Goal: Communication & Community: Answer question/provide support

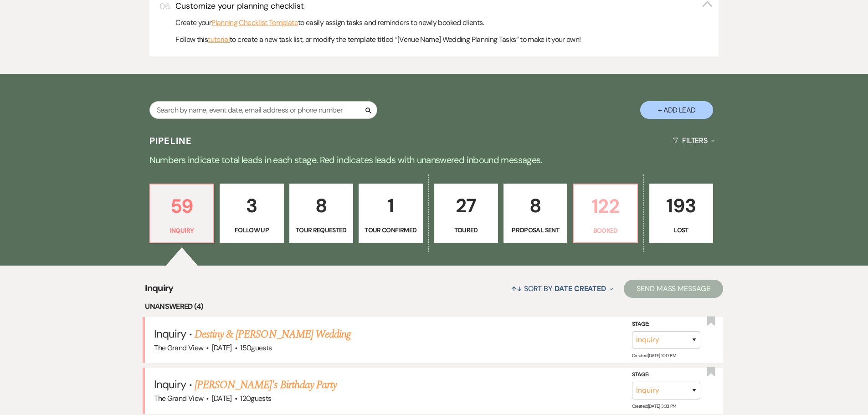
click at [606, 217] on p "122" at bounding box center [605, 206] width 52 height 31
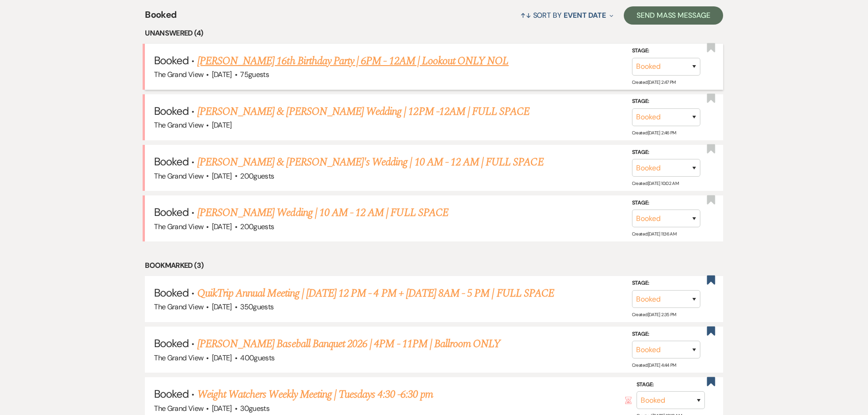
click at [235, 58] on link "Mitchum's 16th Birthday Party | 6PM - 12AM | Lookout ONLY NOL" at bounding box center [353, 61] width 312 height 16
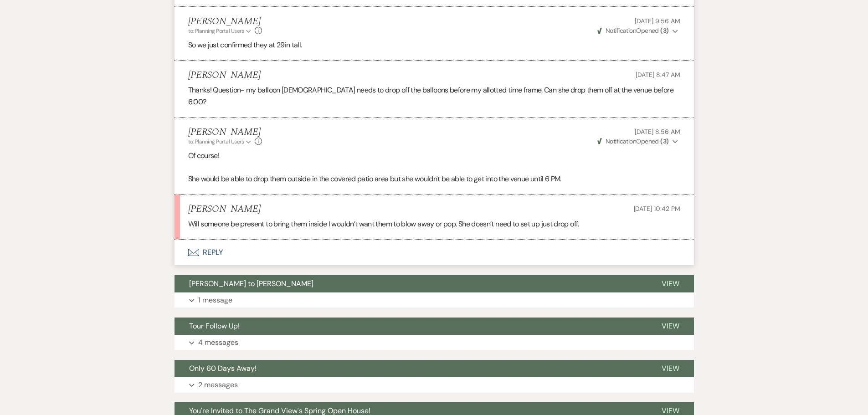
scroll to position [1732, 0]
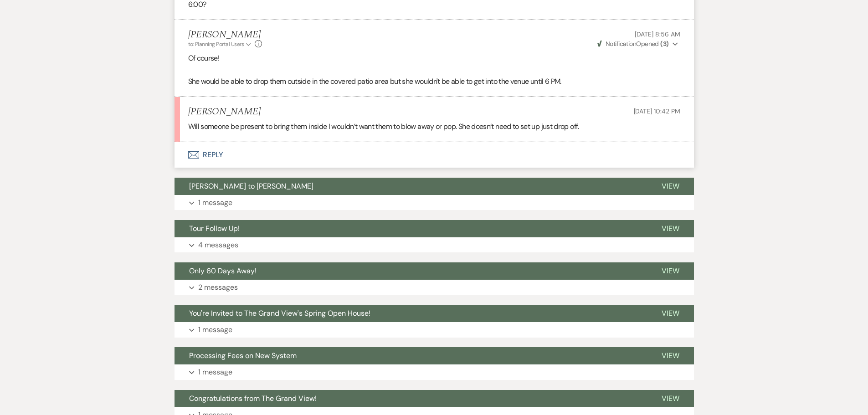
click at [223, 142] on button "Envelope Reply" at bounding box center [434, 155] width 519 height 26
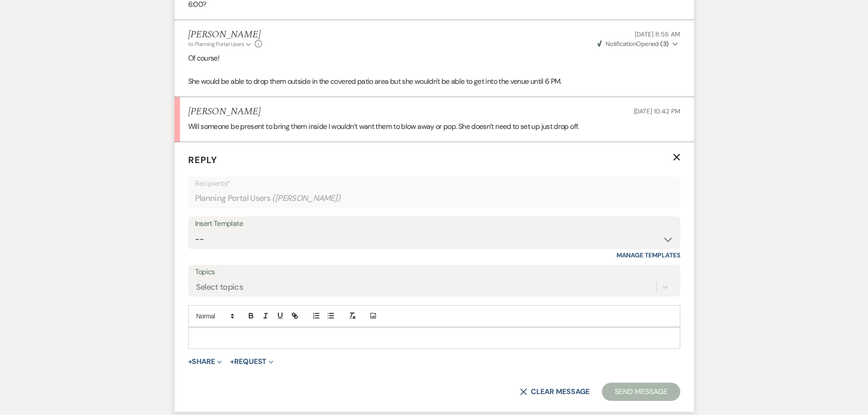
scroll to position [1740, 0]
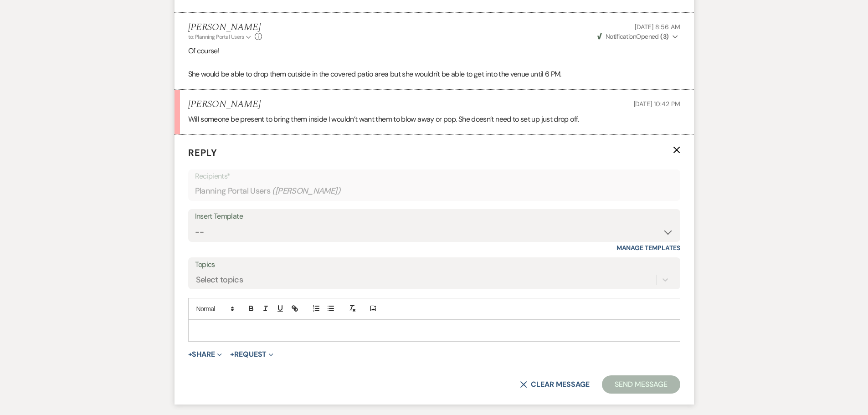
click at [281, 320] on div at bounding box center [434, 330] width 491 height 21
click at [235, 326] on p "I can not promise someone will be here to bring them in." at bounding box center [434, 331] width 478 height 10
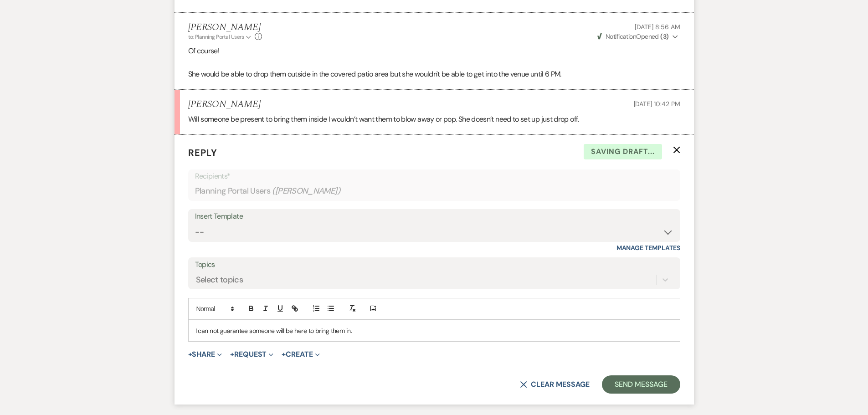
click at [350, 326] on p "I can not guarantee someone will be here to bring them in." at bounding box center [434, 331] width 478 height 10
click at [644, 375] on button "Send Message" at bounding box center [641, 384] width 78 height 18
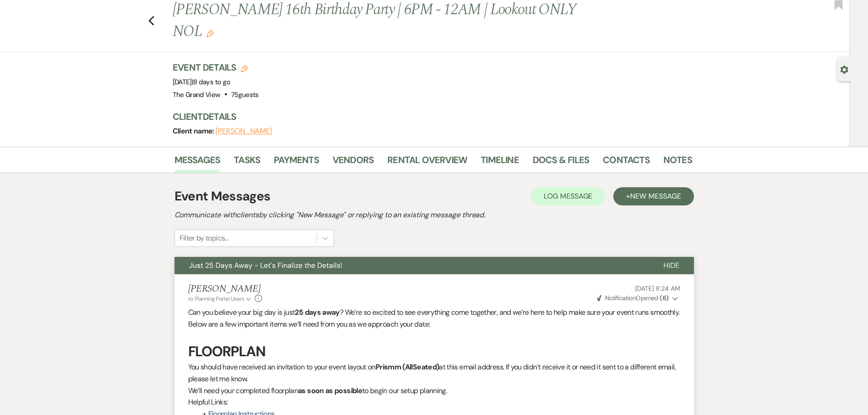
scroll to position [0, 0]
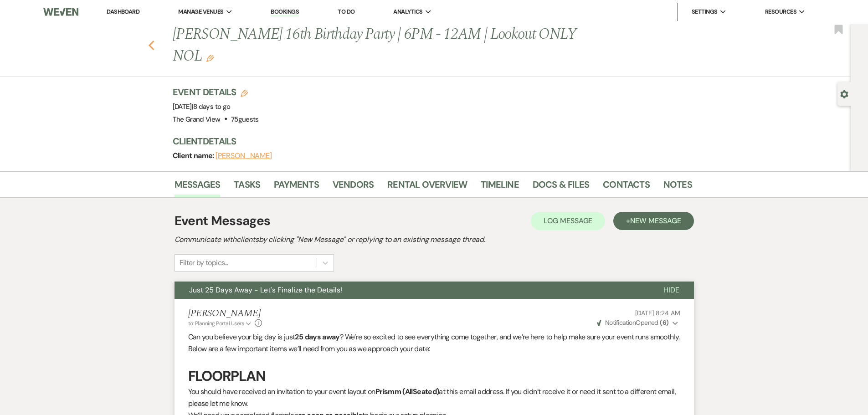
click at [154, 40] on icon "Previous" at bounding box center [151, 45] width 7 height 11
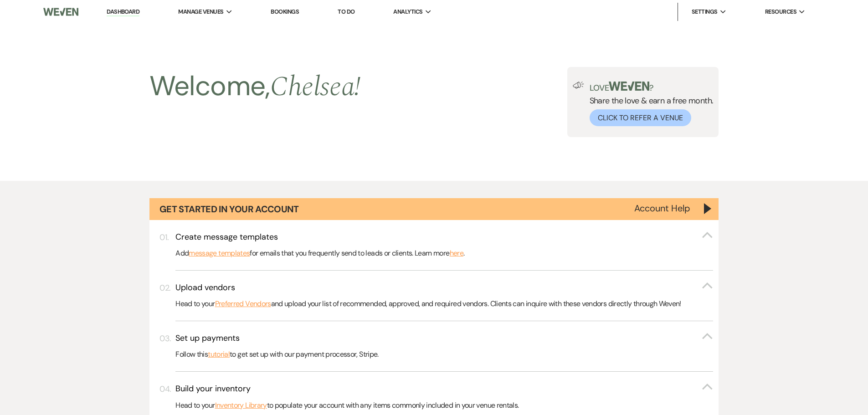
scroll to position [775, 0]
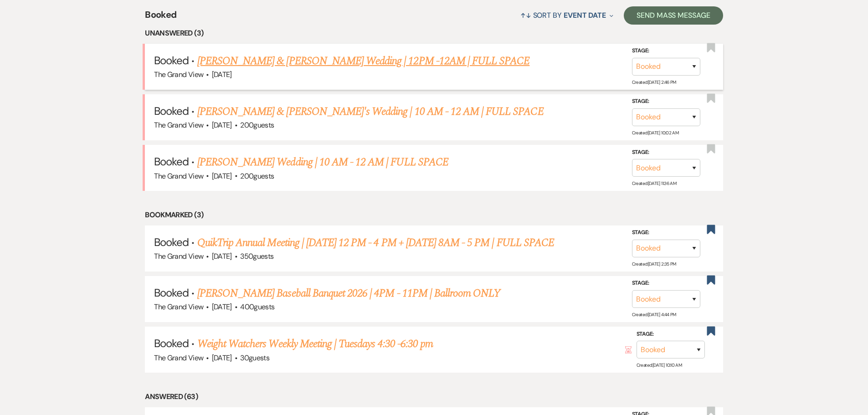
click at [282, 62] on link "Nourse & Bluitt's Wedding | 12PM -12AM | FULL SPACE" at bounding box center [363, 61] width 333 height 16
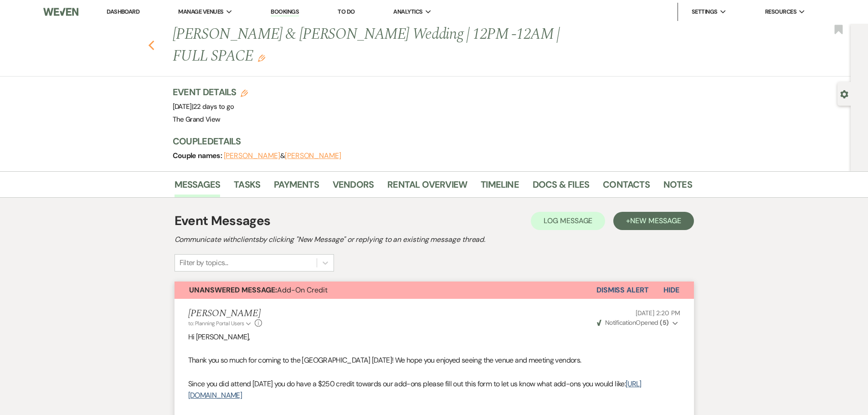
click at [155, 40] on icon "Previous" at bounding box center [151, 45] width 7 height 11
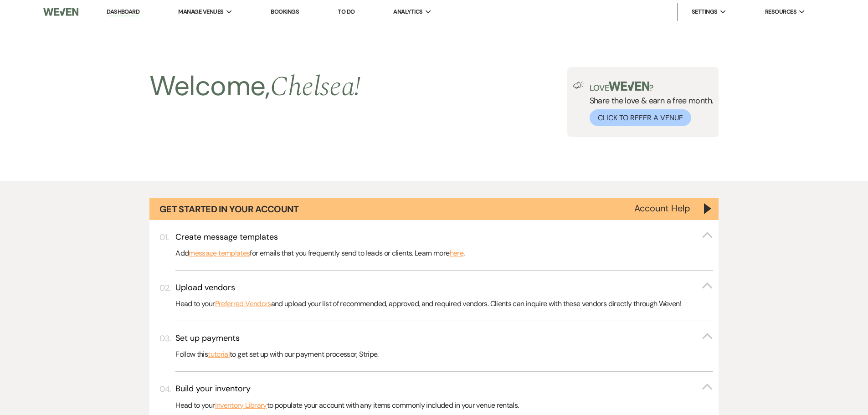
scroll to position [775, 0]
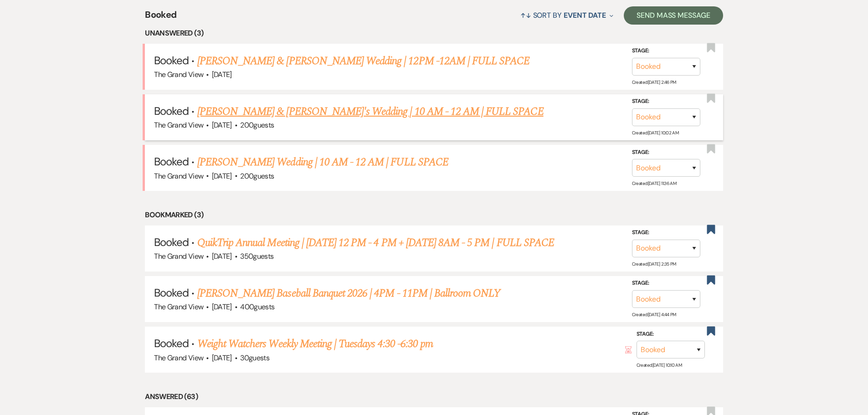
click at [271, 114] on link "[PERSON_NAME] & [PERSON_NAME]'s Wedding | 10 AM - 12 AM | FULL SPACE" at bounding box center [370, 111] width 346 height 16
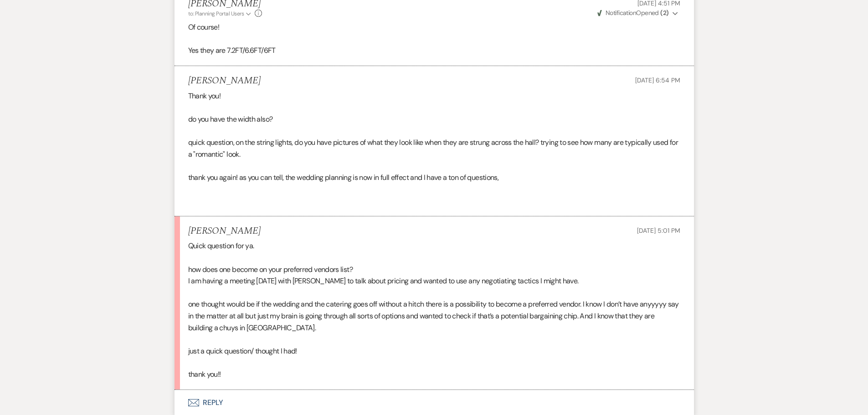
scroll to position [1276, 0]
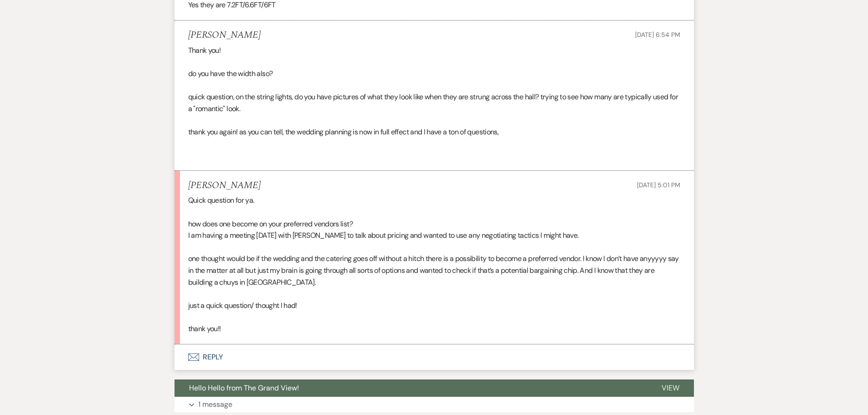
click at [203, 351] on button "Envelope Reply" at bounding box center [434, 357] width 519 height 26
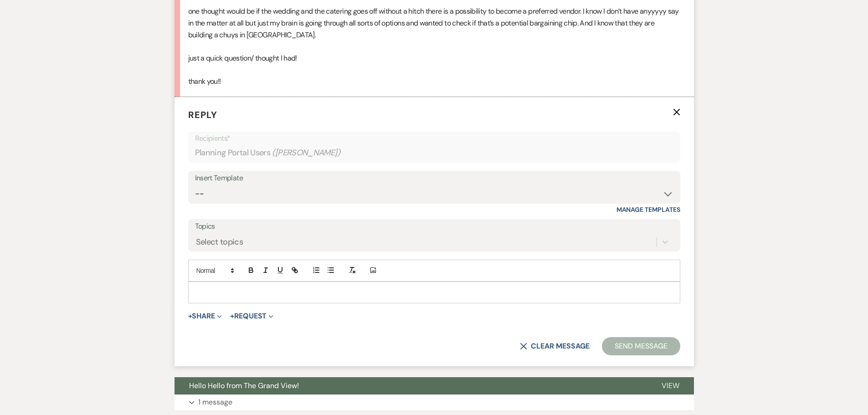
scroll to position [1538, 0]
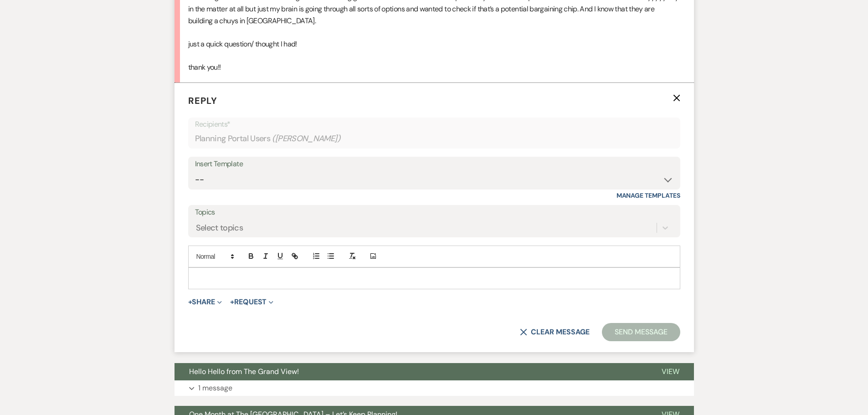
click at [221, 275] on div at bounding box center [434, 278] width 491 height 21
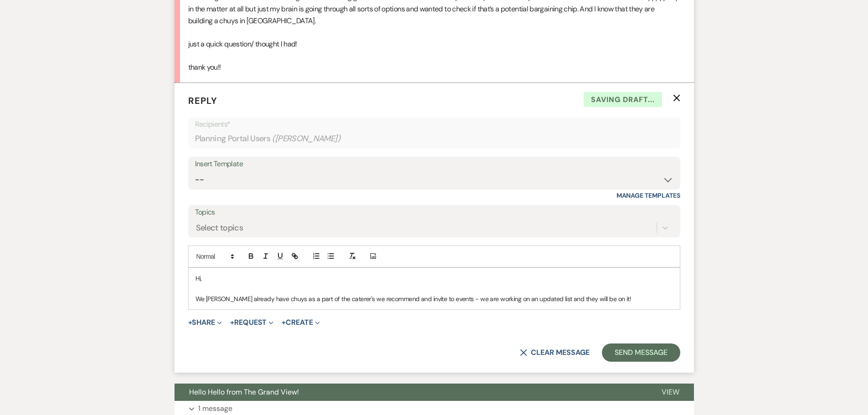
click at [219, 294] on div "Hi, We actaully already have chuys as a part of the caterer's we recommend and …" at bounding box center [434, 288] width 491 height 41
click at [274, 294] on p "We actually already have chuys as a part of the caterer's we recommend and invi…" at bounding box center [434, 299] width 478 height 10
drag, startPoint x: 274, startPoint y: 289, endPoint x: 264, endPoint y: 292, distance: 10.5
click at [261, 294] on p "We actually already have chuys as a part of the caterer's we recommend and invi…" at bounding box center [434, 299] width 478 height 10
click at [269, 294] on p "We actually already have chuys as a part of the caterer's we recommend and invi…" at bounding box center [434, 299] width 478 height 10
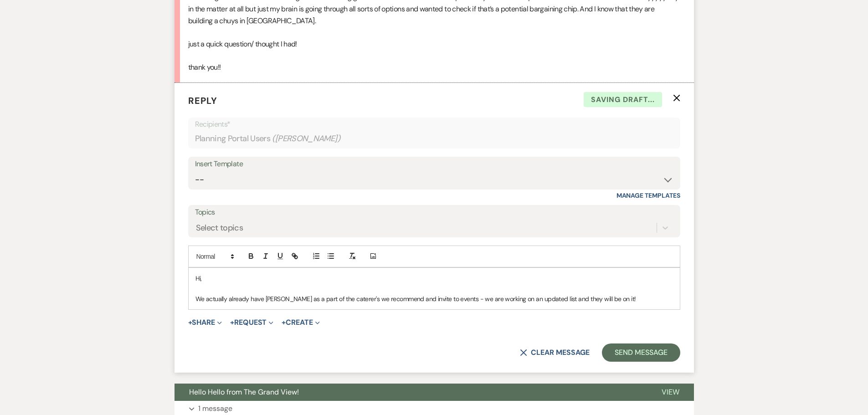
click at [627, 294] on p "We actually already have Chuys as a part of the caterer's we recommend and invi…" at bounding box center [434, 299] width 478 height 10
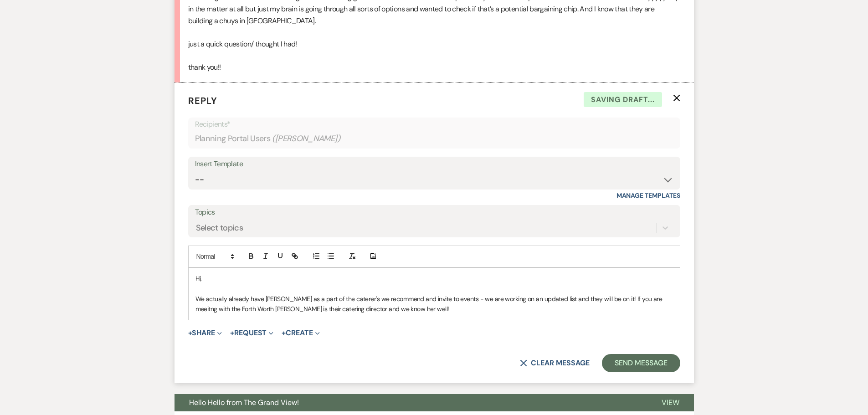
click at [641, 294] on p "We actually already have Chuys as a part of the caterer's we recommend and invi…" at bounding box center [434, 304] width 478 height 21
click at [654, 356] on button "Send Message" at bounding box center [641, 363] width 78 height 18
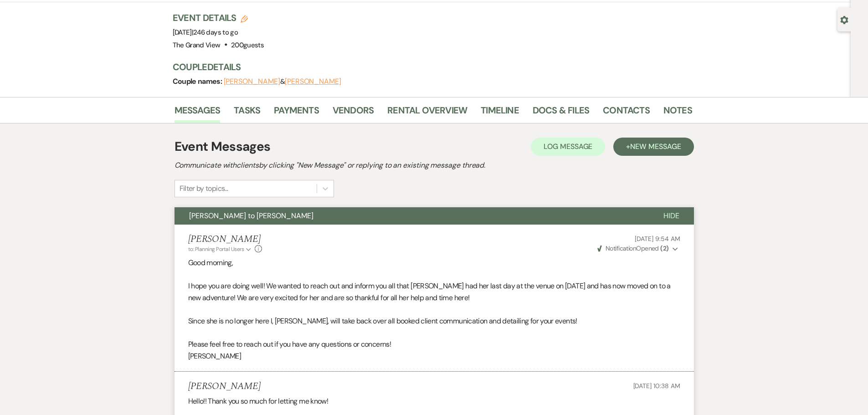
scroll to position [0, 0]
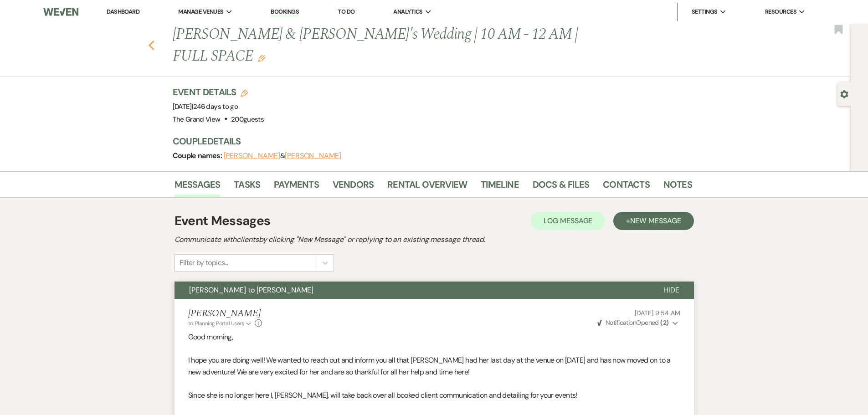
click at [155, 40] on icon "Previous" at bounding box center [151, 45] width 7 height 11
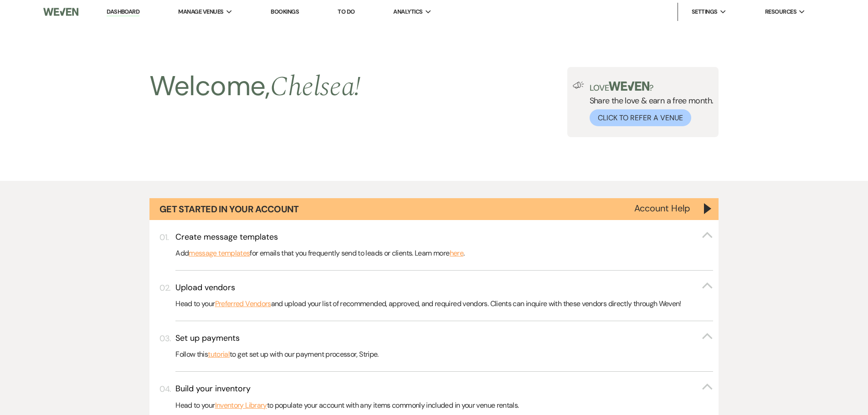
scroll to position [775, 0]
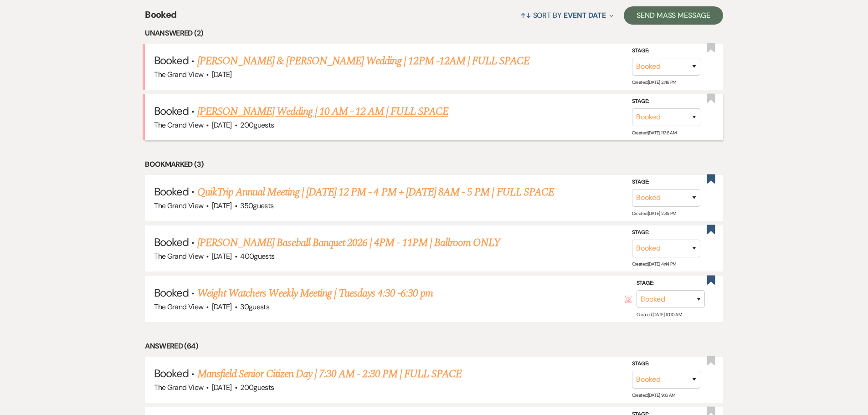
click at [286, 111] on link "Rojas Wedding | 10 AM - 12 AM | FULL SPACE" at bounding box center [322, 111] width 251 height 16
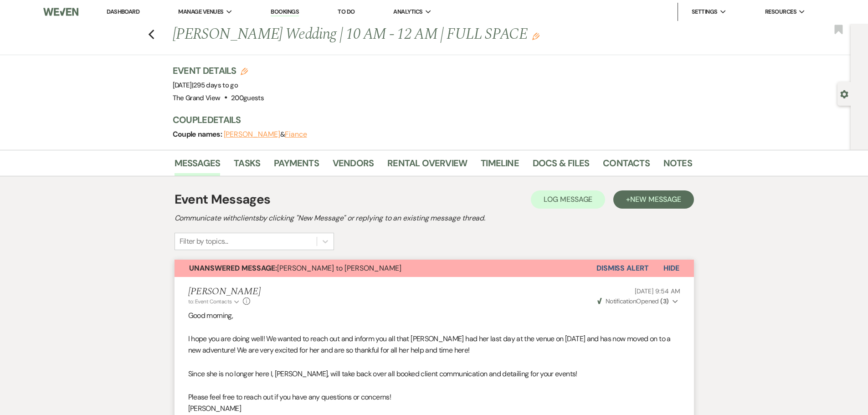
click at [526, 164] on li "Timeline" at bounding box center [507, 165] width 52 height 22
click at [549, 163] on link "Docs & Files" at bounding box center [561, 166] width 57 height 20
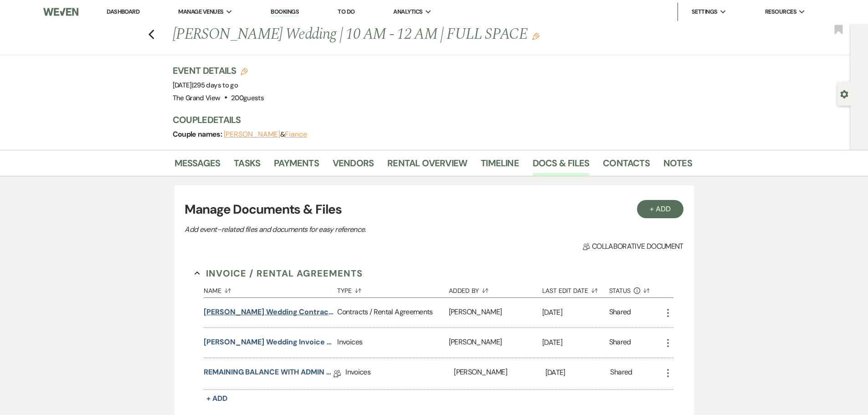
click at [297, 315] on button "Amanda Rojas Wedding Contract 6-13-26" at bounding box center [269, 312] width 130 height 11
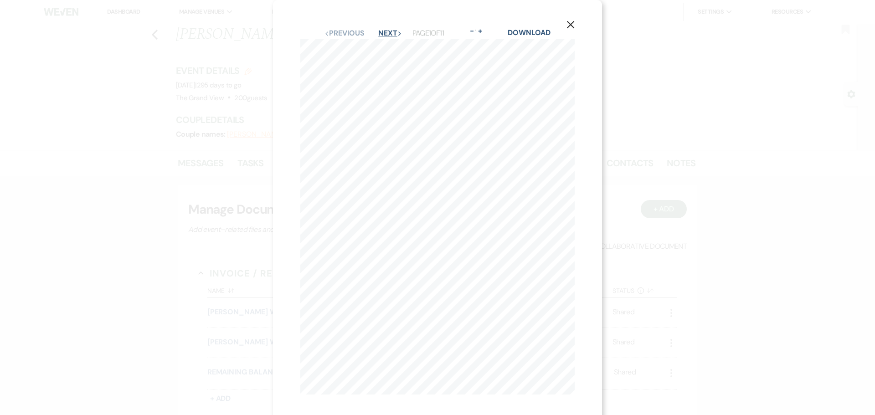
click at [392, 32] on button "Next Next" at bounding box center [390, 33] width 24 height 7
click at [567, 20] on button "X" at bounding box center [571, 24] width 14 height 16
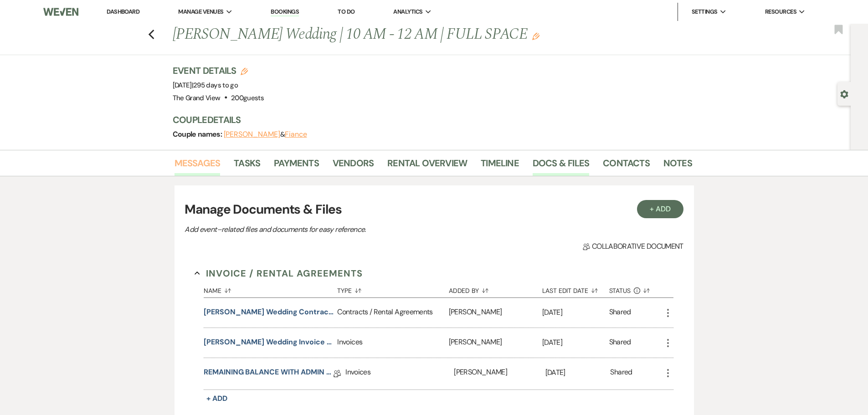
click at [205, 167] on link "Messages" at bounding box center [198, 166] width 46 height 20
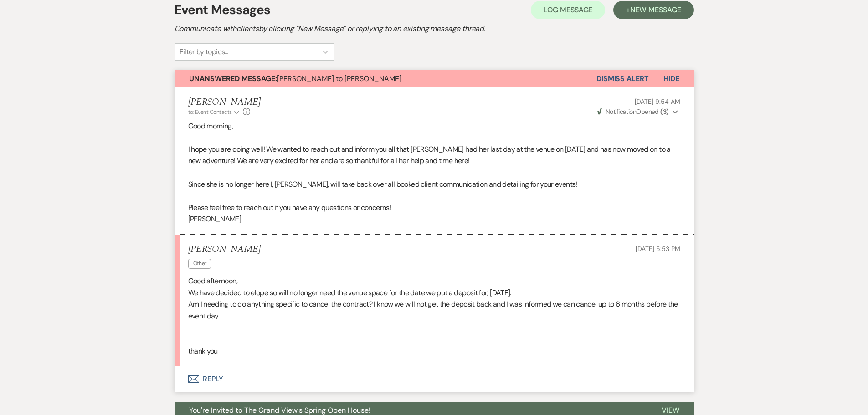
scroll to position [228, 0]
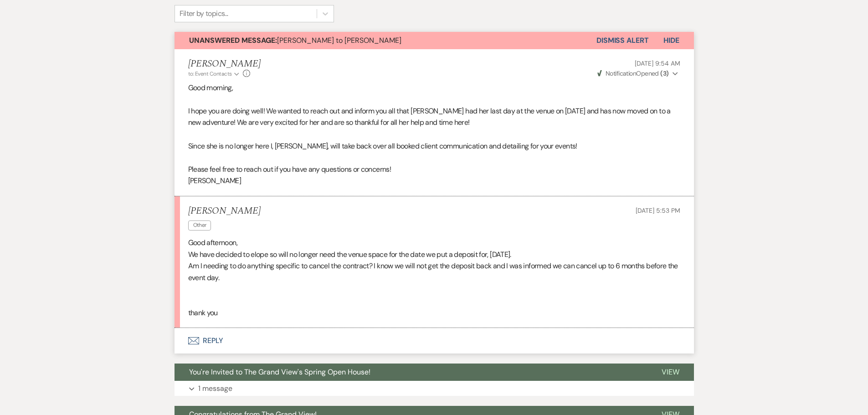
click at [219, 342] on button "Envelope Reply" at bounding box center [434, 341] width 519 height 26
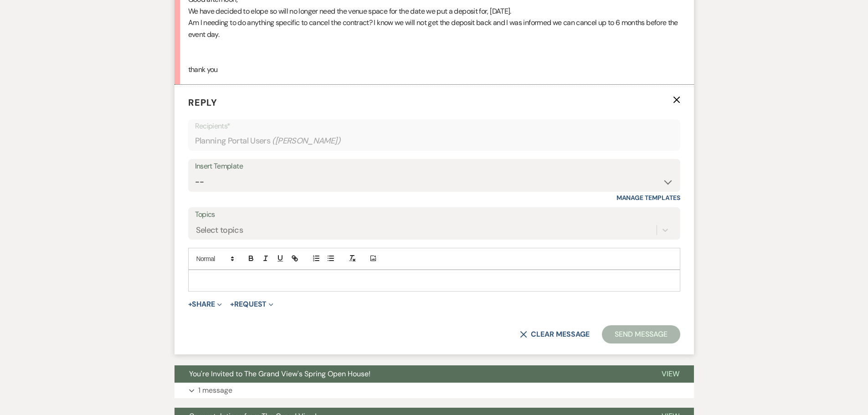
scroll to position [483, 0]
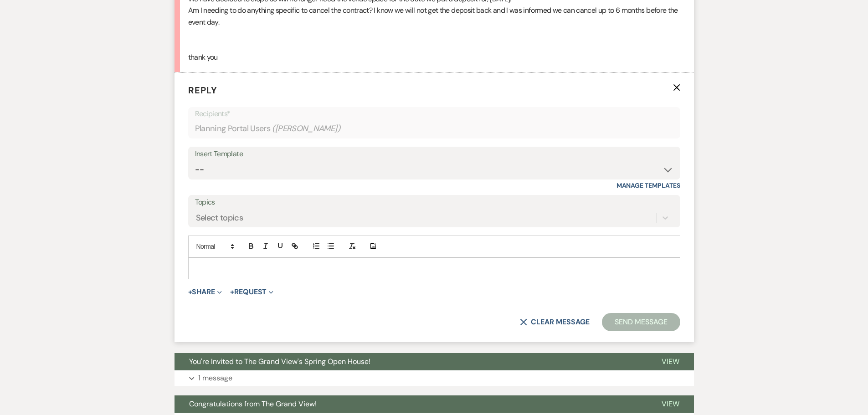
click at [241, 261] on div at bounding box center [434, 268] width 491 height 21
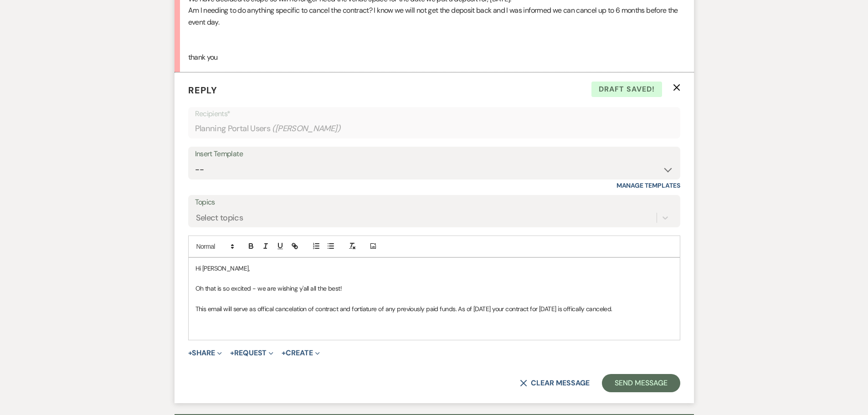
click at [268, 311] on p "This email will serve as offical cancelation of contract and fortiature of any …" at bounding box center [434, 309] width 478 height 10
click at [368, 305] on p "This email will serve as official cancelation of contract and fortiature of any…" at bounding box center [434, 309] width 478 height 10
drag, startPoint x: 368, startPoint y: 305, endPoint x: 345, endPoint y: 313, distance: 24.4
click at [338, 316] on p at bounding box center [434, 319] width 478 height 10
click at [360, 309] on p "This email will serve as official cancelation of contract and fortiature of any…" at bounding box center [434, 309] width 478 height 10
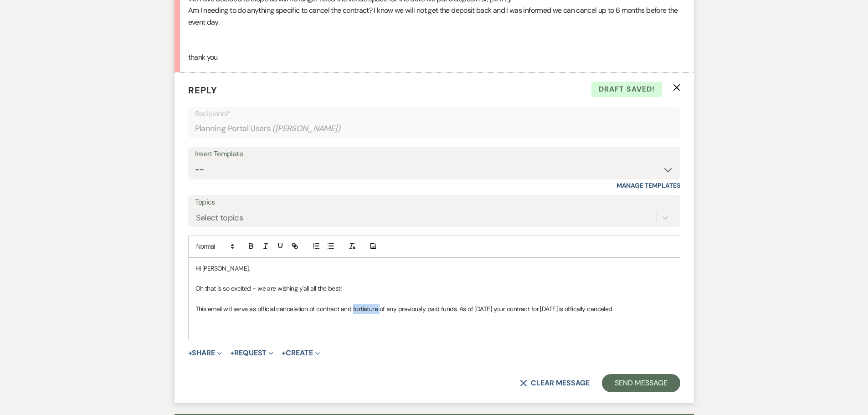
click at [360, 309] on p "This email will serve as official cancelation of contract and fortiature of any…" at bounding box center [434, 309] width 478 height 10
click at [391, 336] on div "Hi Amanda, Oh that is so excited - we are wishing y'all all the best! This emai…" at bounding box center [434, 299] width 491 height 82
click at [604, 308] on p "This email will serve as official cancelation of contract and forfeiture of any…" at bounding box center [434, 309] width 478 height 10
click at [233, 332] on p at bounding box center [434, 329] width 478 height 10
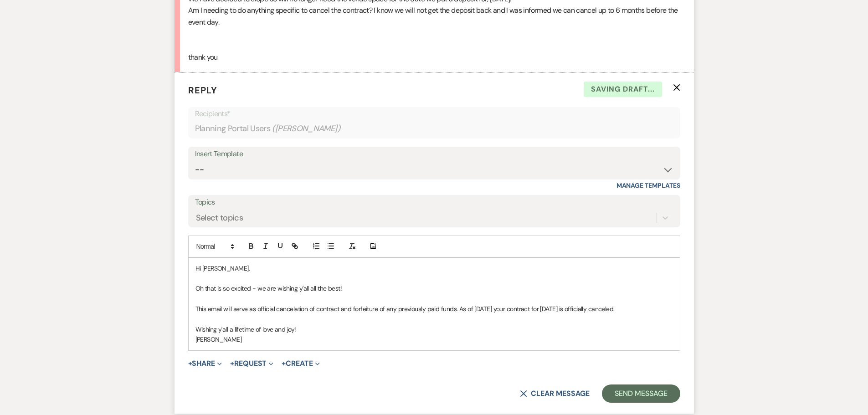
click at [306, 331] on p "Wishing y'all a lifetime of love and joy!" at bounding box center [434, 329] width 478 height 10
click at [645, 391] on button "Send Message" at bounding box center [641, 394] width 78 height 18
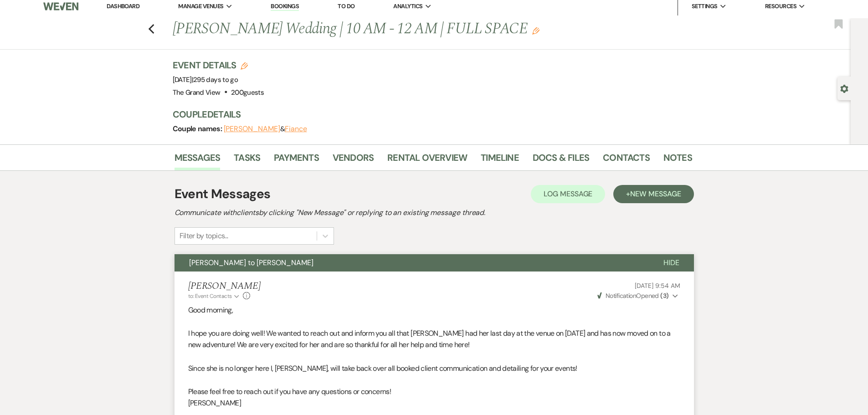
scroll to position [0, 0]
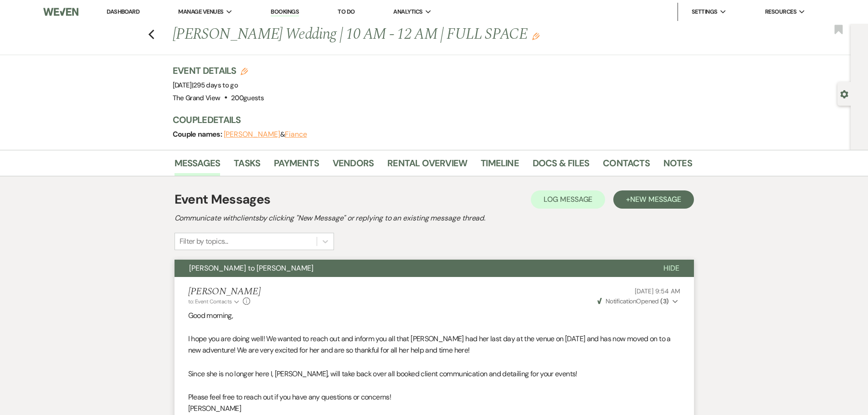
click at [843, 98] on icon "Gear" at bounding box center [844, 94] width 8 height 8
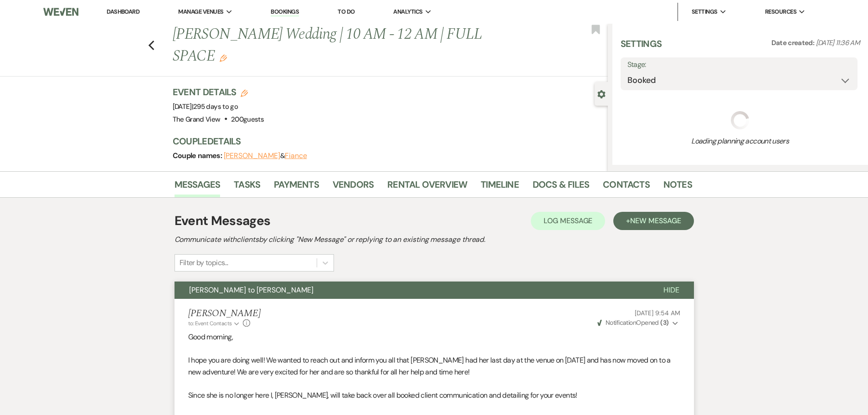
select select "25"
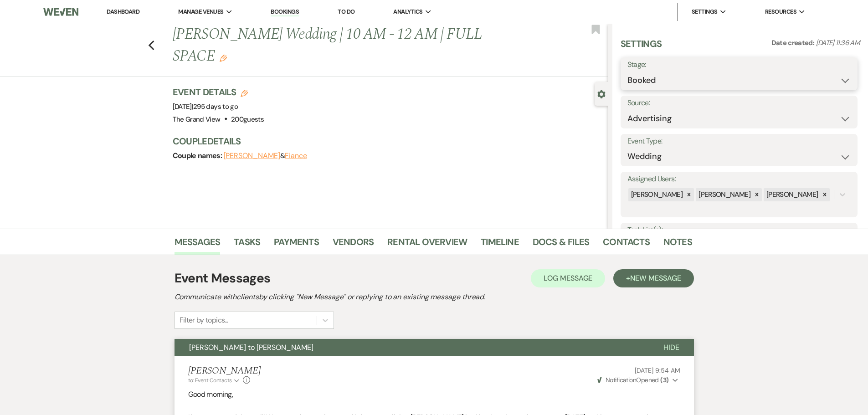
click at [663, 77] on select "Booked Lost" at bounding box center [738, 81] width 223 height 18
select select "8"
click at [627, 72] on select "Booked Lost" at bounding box center [738, 81] width 223 height 18
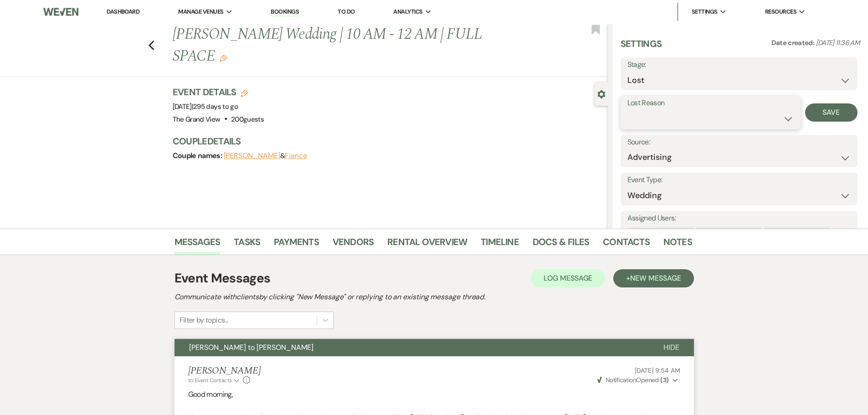
click at [664, 119] on select "Booked Elsewhere Budget Date Unavailable No Response Not a Good Match Capacity …" at bounding box center [710, 119] width 166 height 18
select select "11"
click at [627, 110] on select "Booked Elsewhere Budget Date Unavailable No Response Not a Good Match Capacity …" at bounding box center [710, 119] width 166 height 18
click at [828, 110] on button "Save" at bounding box center [831, 112] width 52 height 18
click at [286, 242] on link "Payments" at bounding box center [296, 245] width 45 height 20
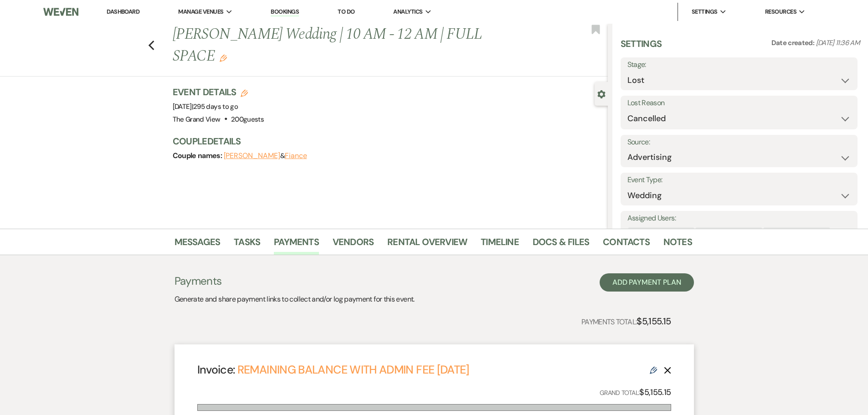
click at [158, 33] on div "Previous Rojas Wedding | 10 AM - 12 AM | FULL SPACE Edit Bookmark" at bounding box center [301, 50] width 612 height 53
click at [155, 40] on icon "Previous" at bounding box center [151, 45] width 7 height 11
select select "8"
select select "11"
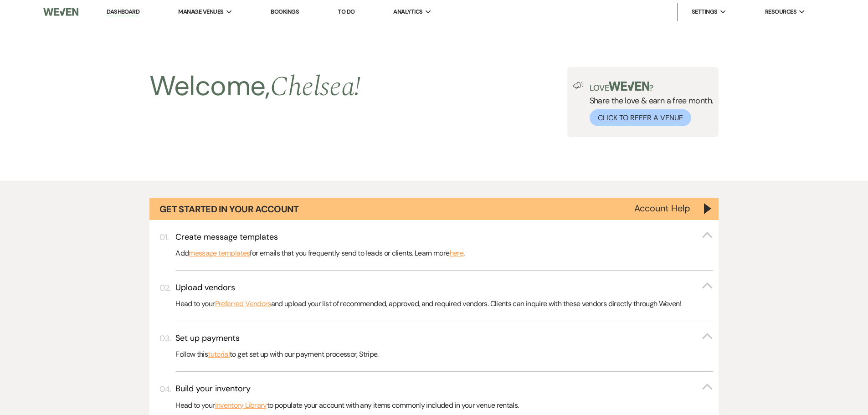
scroll to position [775, 0]
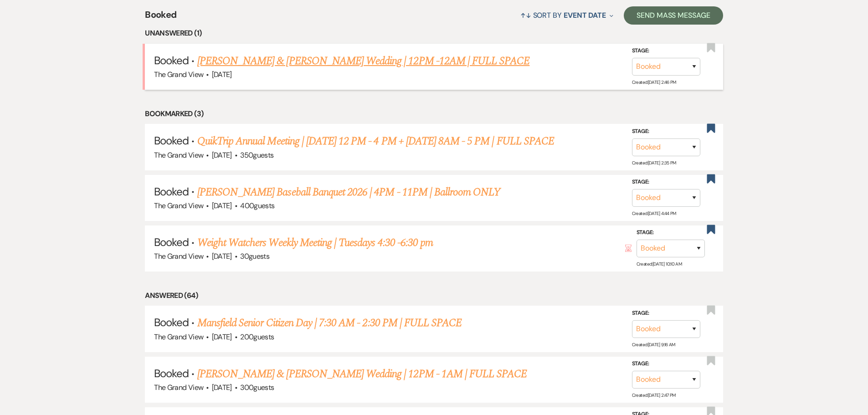
click at [249, 54] on link "Nourse & Bluitt's Wedding | 12PM -12AM | FULL SPACE" at bounding box center [363, 61] width 333 height 16
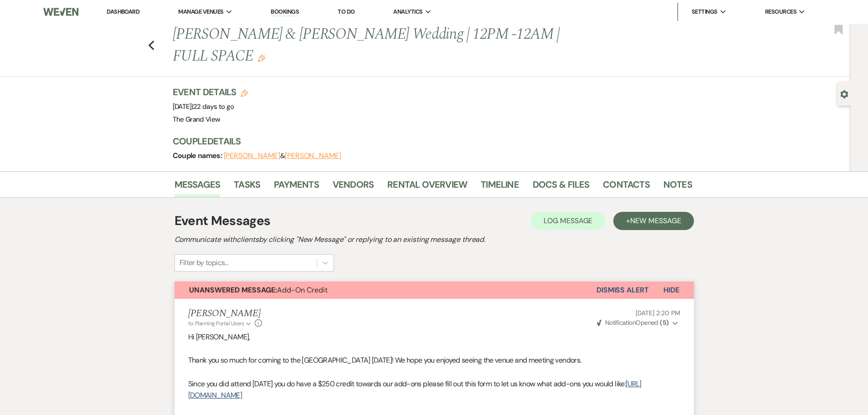
click at [159, 38] on div "Previous Nourse & Bluitt's Wedding | 12PM -12AM | FULL SPACE Edit Bookmark" at bounding box center [422, 50] width 855 height 53
click at [155, 40] on icon "Previous" at bounding box center [151, 45] width 7 height 11
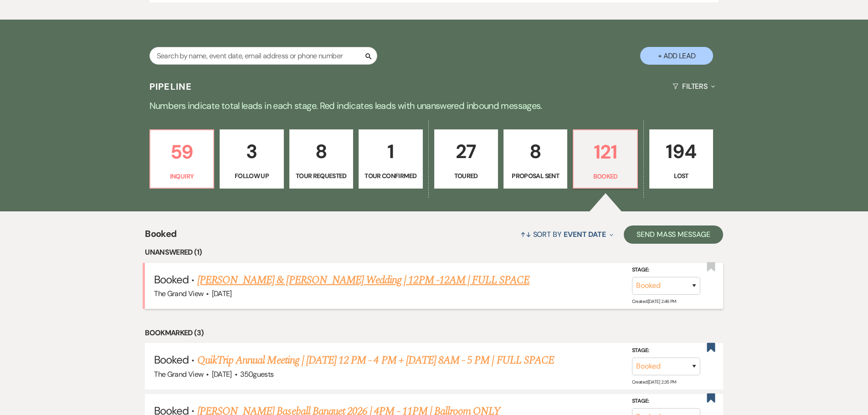
scroll to position [547, 0]
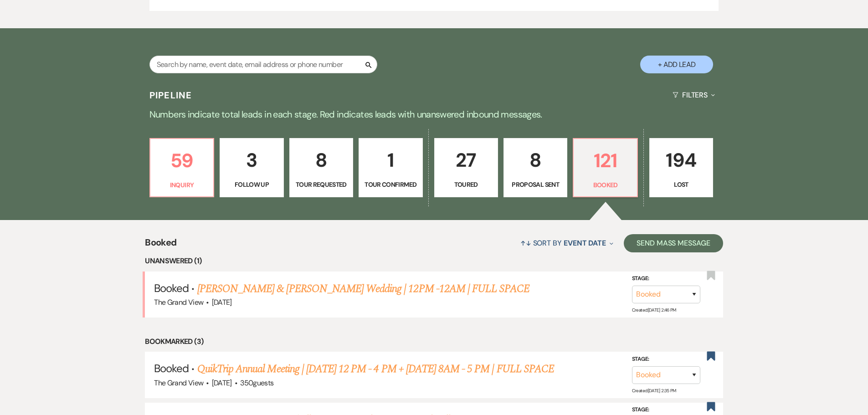
click at [458, 177] on link "27 Toured" at bounding box center [466, 167] width 64 height 59
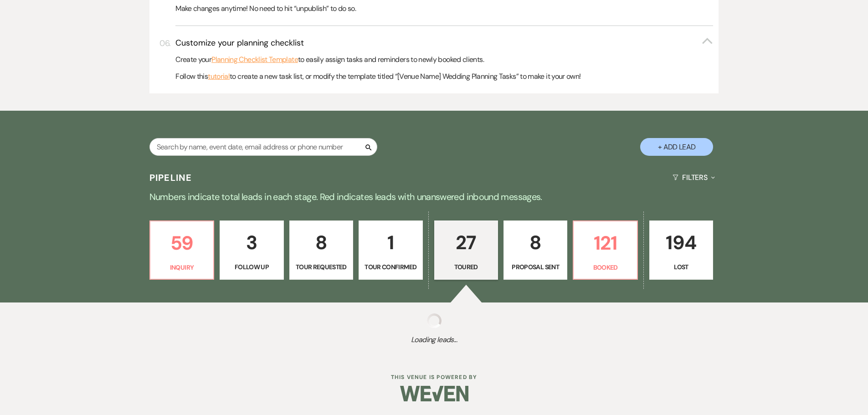
select select "5"
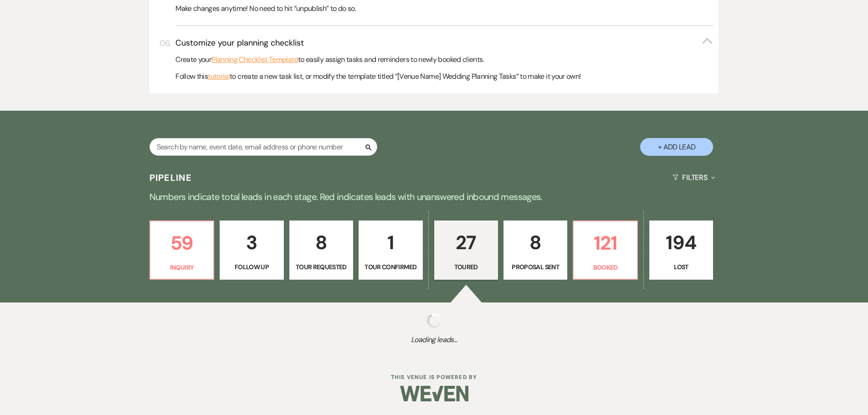
select select "5"
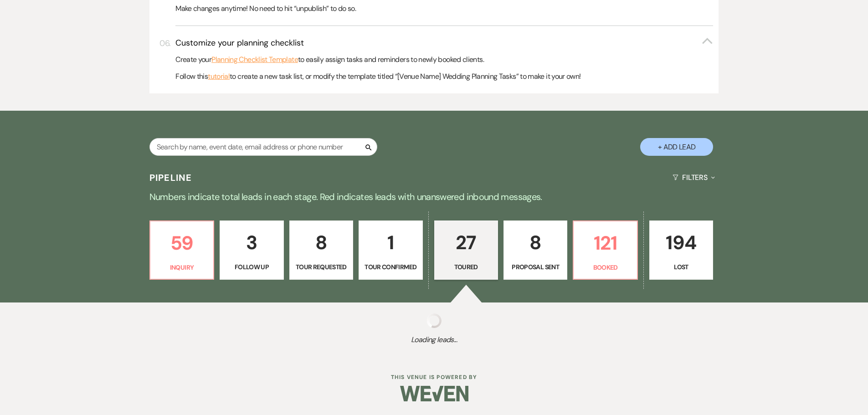
select select "5"
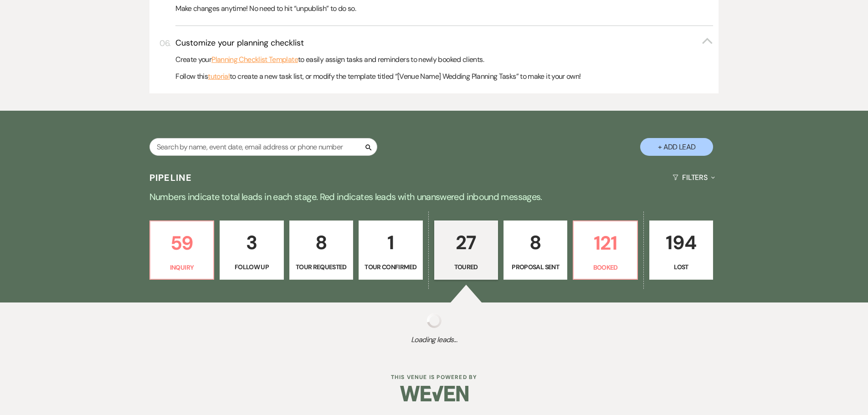
select select "5"
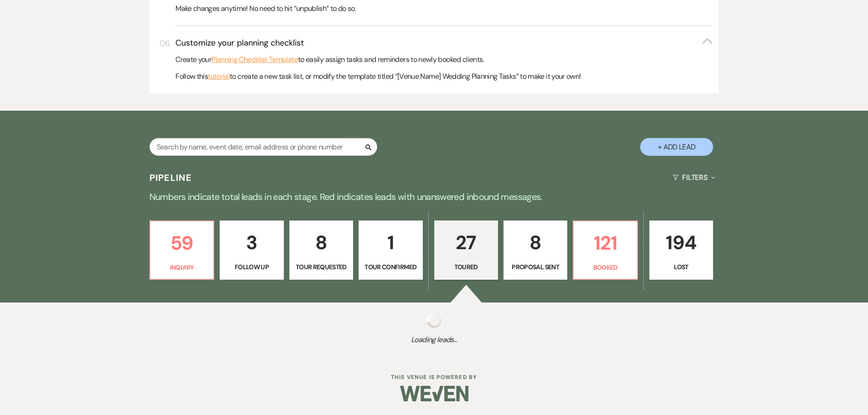
select select "5"
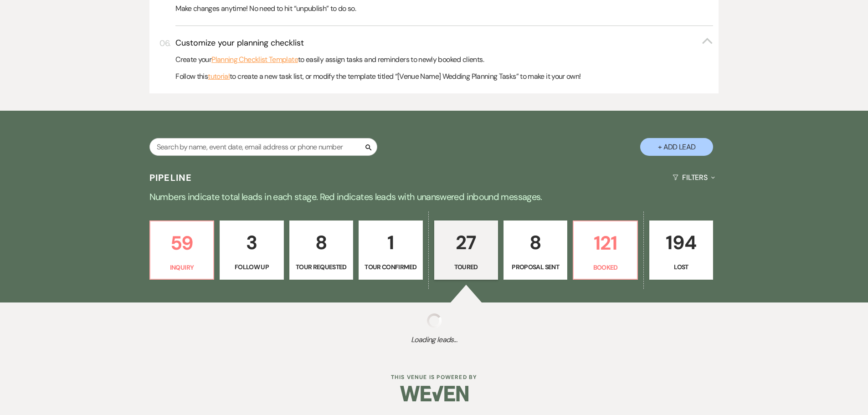
select select "5"
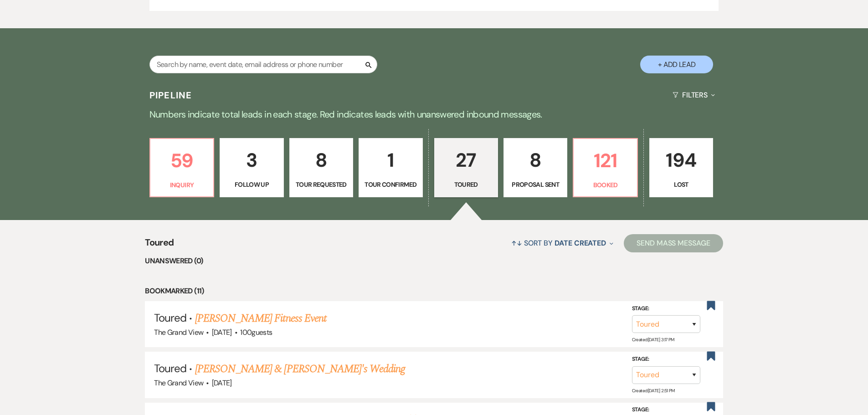
click at [536, 177] on link "8 Proposal Sent" at bounding box center [536, 167] width 64 height 59
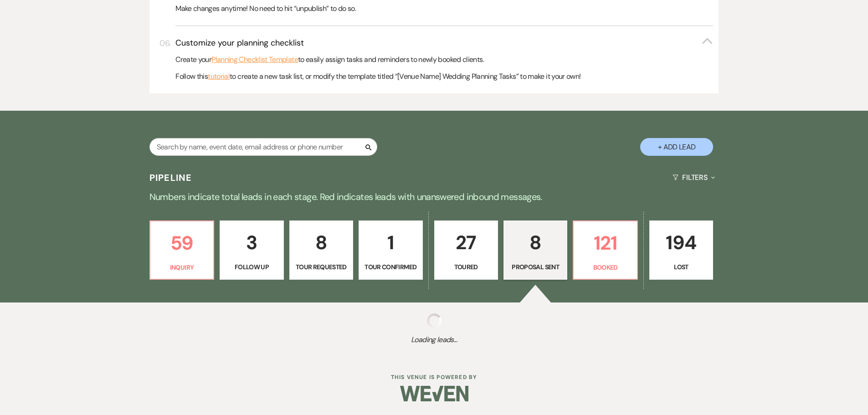
scroll to position [547, 0]
select select "6"
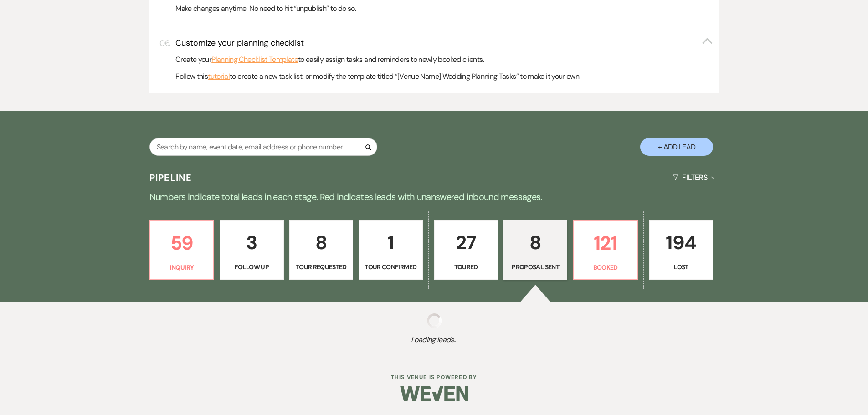
select select "6"
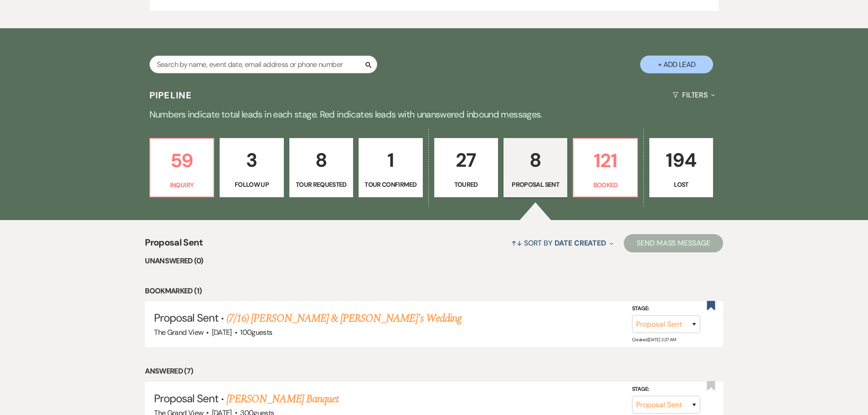
click at [663, 63] on button "+ Add Lead" at bounding box center [676, 65] width 73 height 18
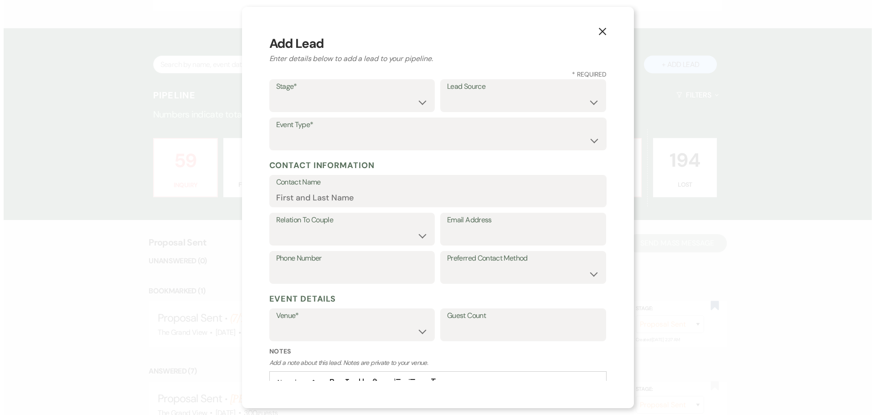
scroll to position [548, 0]
click at [315, 94] on select "Inquiry Follow Up Tour Requested Tour Confirmed Toured Proposal Sent Booked Lost" at bounding box center [352, 102] width 152 height 18
select select "6"
click at [276, 93] on select "Inquiry Follow Up Tour Requested Tour Confirmed Toured Proposal Sent Booked Lost" at bounding box center [352, 102] width 152 height 18
click at [472, 104] on select "Weven Venue Website Instagram Facebook Pinterest Google The Knot Wedding Wire H…" at bounding box center [523, 102] width 152 height 18
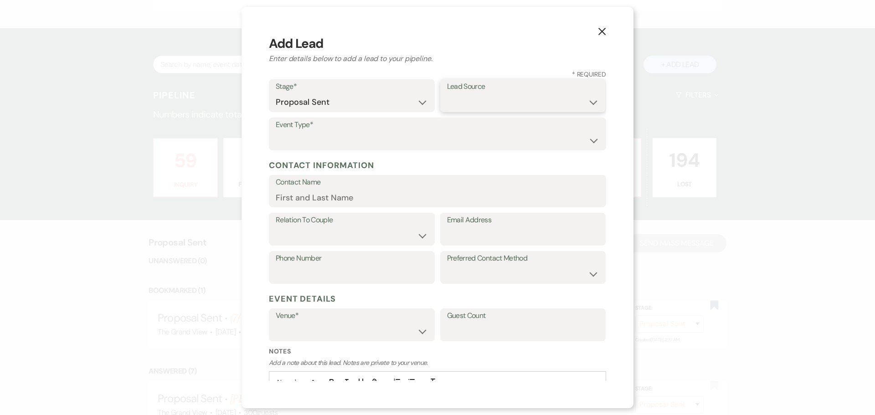
select select "22"
click at [447, 93] on select "Weven Venue Website Instagram Facebook Pinterest Google The Knot Wedding Wire H…" at bounding box center [523, 102] width 152 height 18
click at [319, 138] on select "Wedding Anniversary Party Baby Shower Bachelorette / Bachelor Party Birthday Pa…" at bounding box center [438, 141] width 324 height 18
select select "13"
click at [465, 143] on input "Other Type*" at bounding box center [523, 141] width 152 height 18
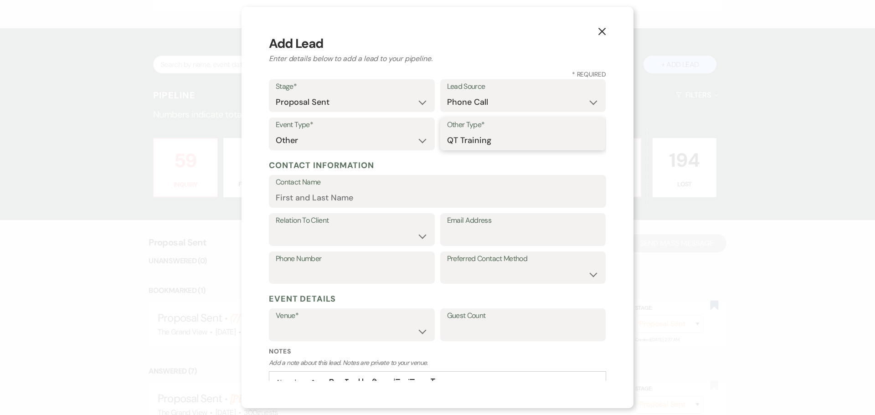
type input "QT Training"
click at [381, 198] on input "Contact Name" at bounding box center [438, 198] width 324 height 18
click at [320, 194] on input "Contact Name" at bounding box center [438, 198] width 324 height 18
paste input "Laquita Reed"
type input "Laquita Reed"
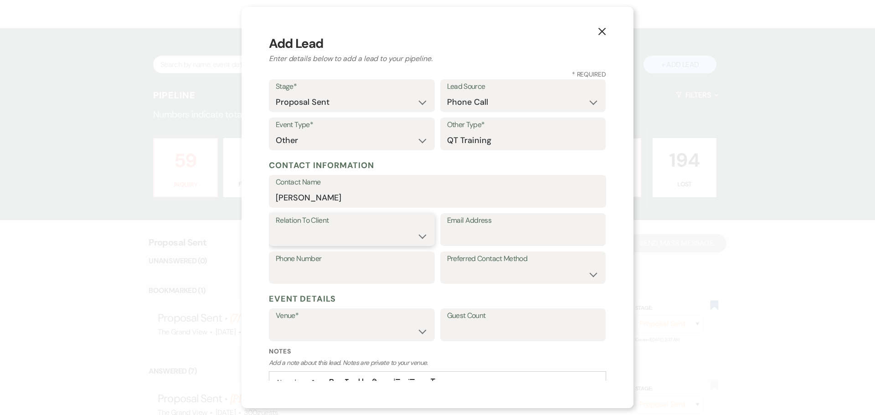
click at [294, 236] on select "Client Event Planner Parent of Client Family Member Friend Other" at bounding box center [352, 236] width 152 height 18
select select "1"
click at [276, 227] on select "Client Event Planner Parent of Client Family Member Friend Other" at bounding box center [352, 236] width 152 height 18
drag, startPoint x: 477, startPoint y: 235, endPoint x: 200, endPoint y: 245, distance: 277.2
click at [477, 235] on input "Email Address" at bounding box center [523, 236] width 152 height 18
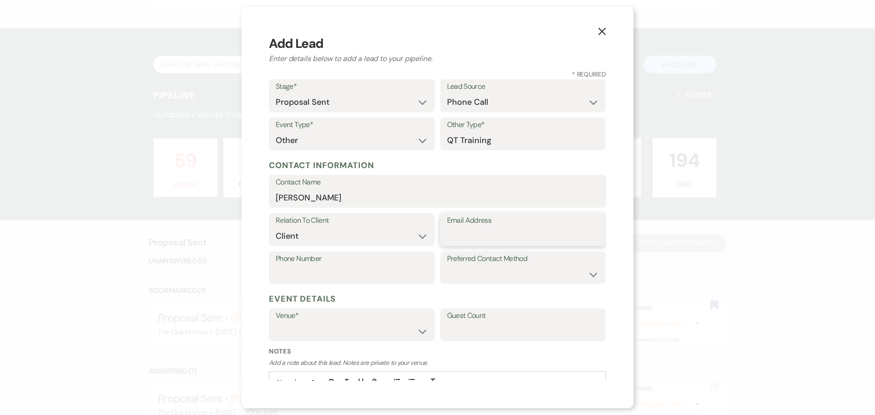
click at [455, 231] on input "Email Address" at bounding box center [523, 236] width 152 height 18
paste input "lreed@quiktrip.com"
type input "lreed@quiktrip.com"
click at [317, 267] on input "Phone Number" at bounding box center [352, 274] width 152 height 18
paste input "817-786-3180"
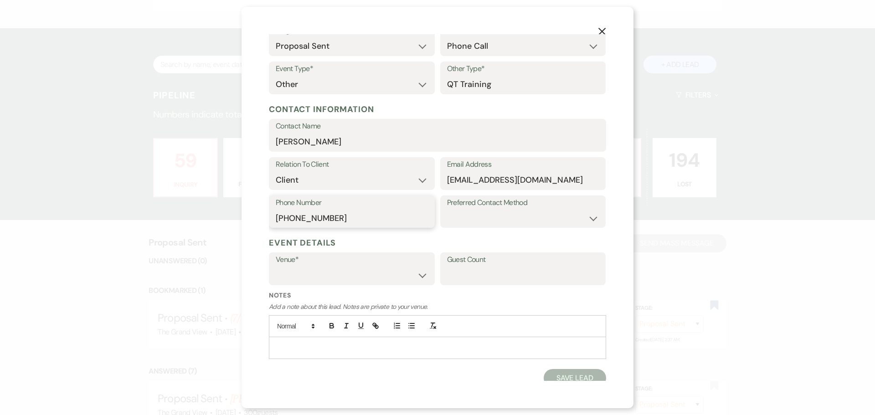
scroll to position [62, 0]
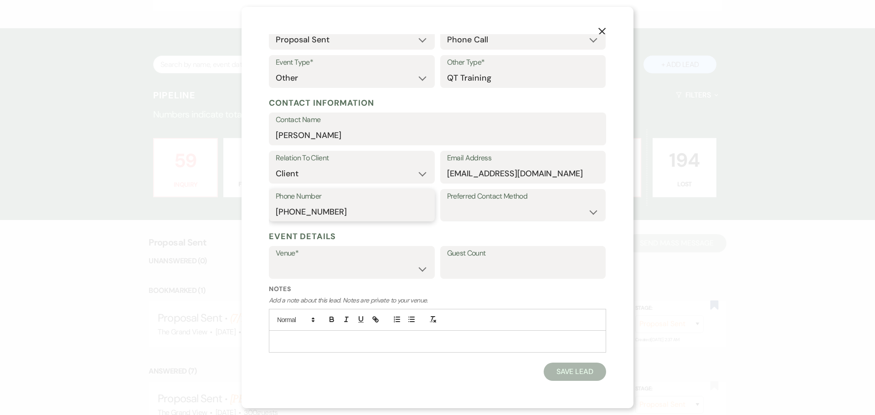
type input "817-786-3180"
drag, startPoint x: 317, startPoint y: 276, endPoint x: 319, endPoint y: 271, distance: 5.9
click at [317, 276] on select "The Grand View Sellmark Ranch" at bounding box center [352, 269] width 152 height 18
click at [326, 280] on div "Venue* The Grand View Sellmark Ranch Guest Count" at bounding box center [437, 265] width 337 height 38
click at [325, 274] on select "The Grand View Sellmark Ranch" at bounding box center [351, 270] width 151 height 18
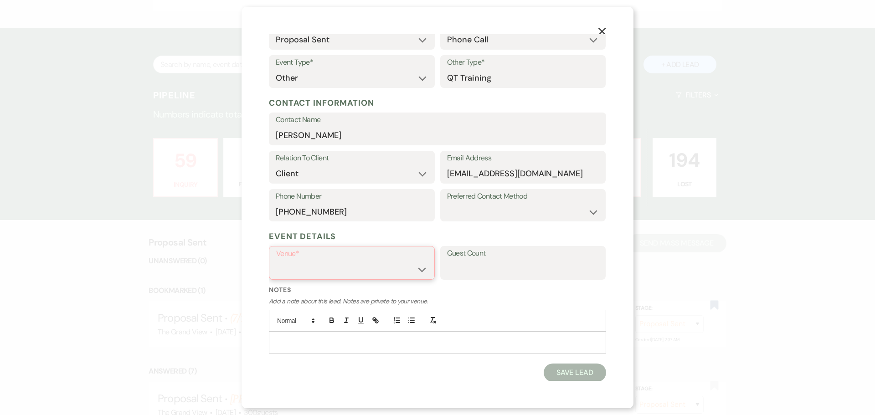
select select "836"
click at [276, 261] on select "The Grand View Sellmark Ranch" at bounding box center [351, 270] width 151 height 18
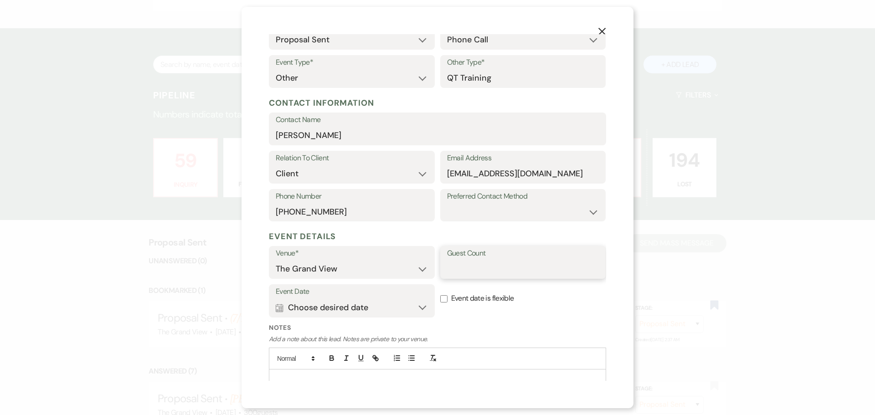
click at [491, 269] on input "Guest Count" at bounding box center [523, 269] width 152 height 18
type input "100"
click at [330, 309] on button "Calendar Choose desired date Expand" at bounding box center [352, 307] width 152 height 18
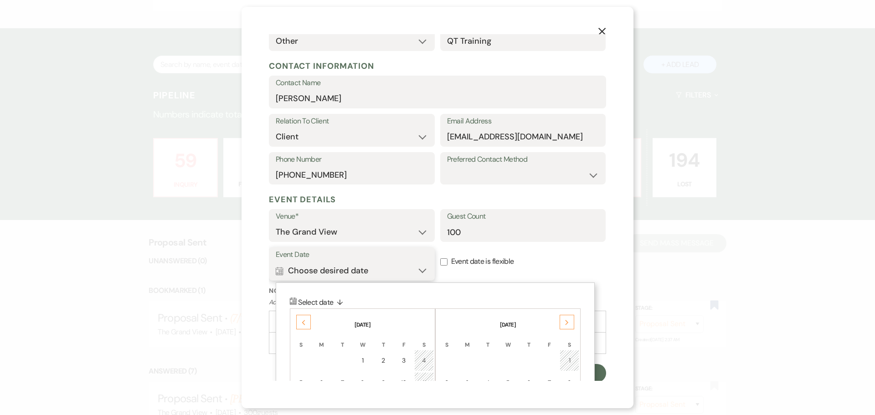
scroll to position [101, 0]
click at [304, 321] on icon "Previous" at bounding box center [303, 321] width 5 height 5
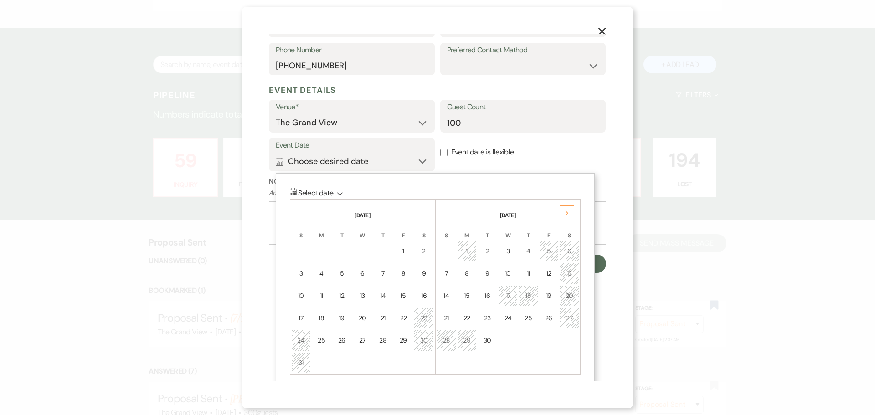
scroll to position [217, 0]
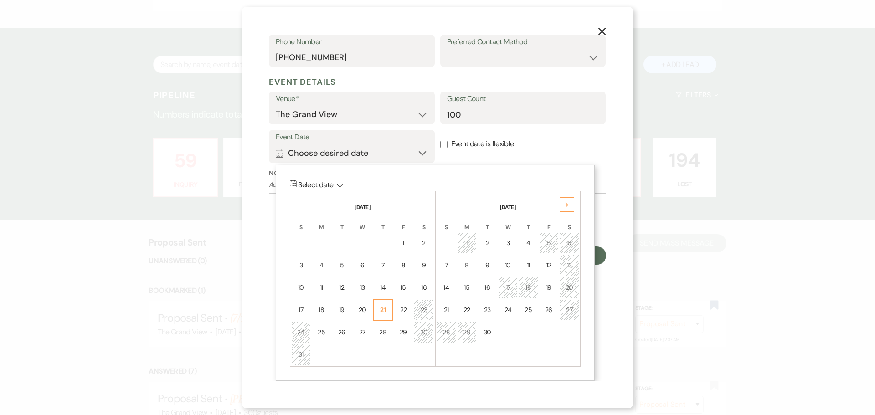
click at [382, 319] on td "21" at bounding box center [383, 309] width 20 height 21
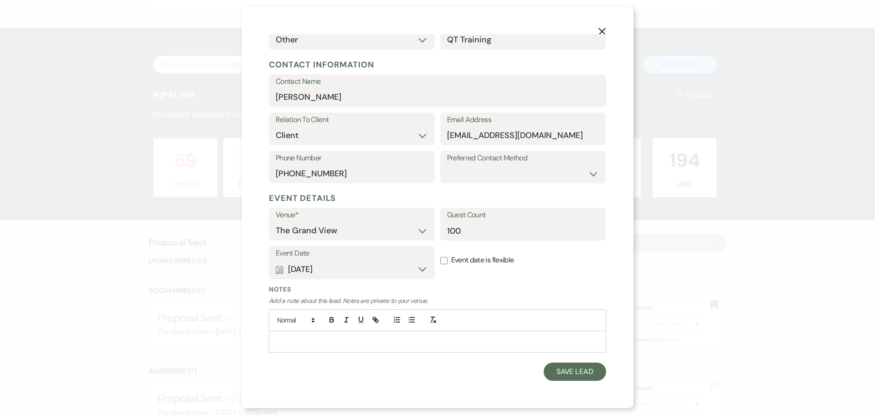
scroll to position [101, 0]
click at [350, 271] on button "Calendar Aug 21, 2025 Expand" at bounding box center [352, 269] width 152 height 18
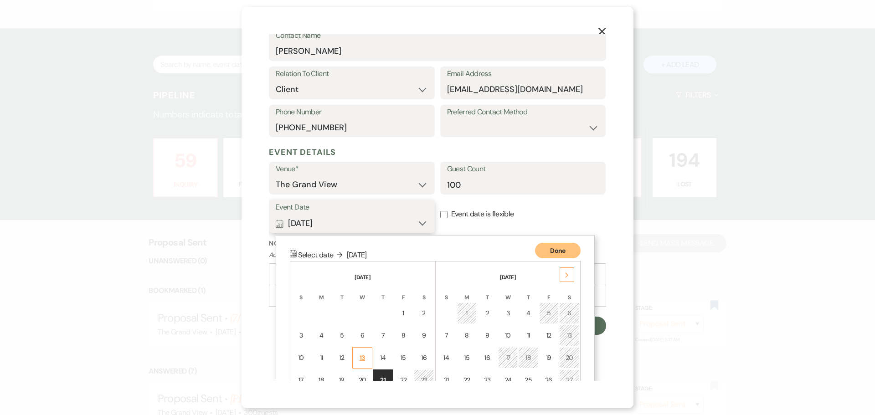
scroll to position [217, 0]
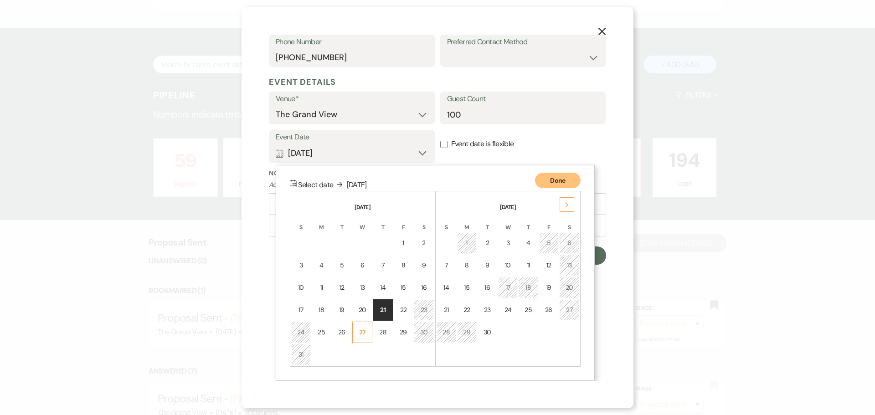
click at [361, 335] on div "27" at bounding box center [362, 333] width 8 height 10
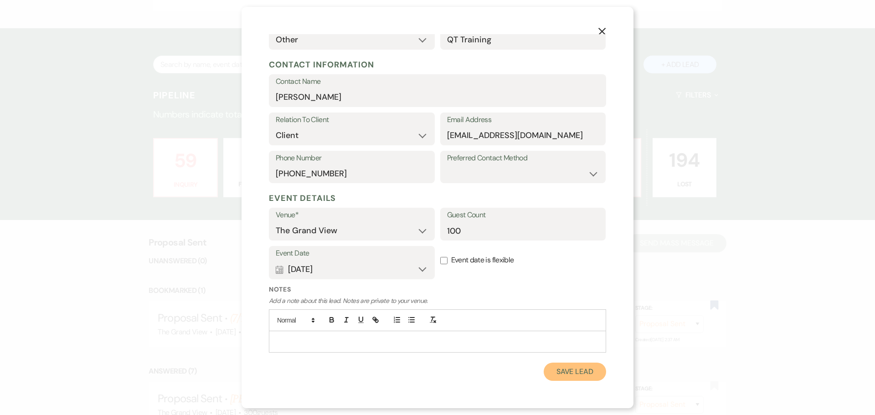
click at [563, 369] on button "Save Lead" at bounding box center [575, 372] width 62 height 18
select select "6"
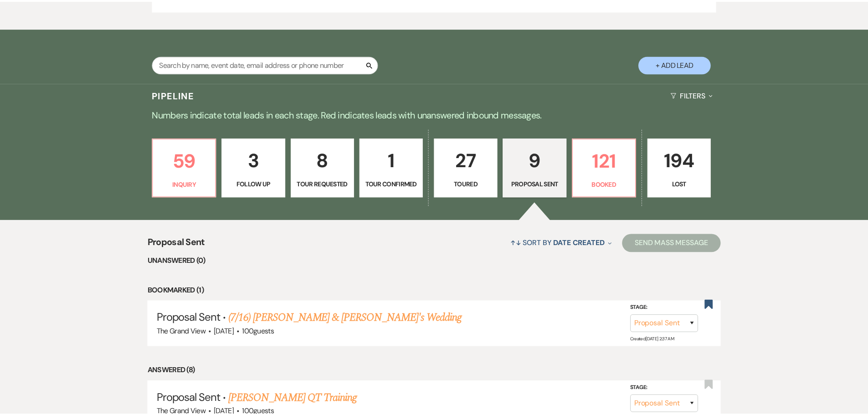
scroll to position [547, 0]
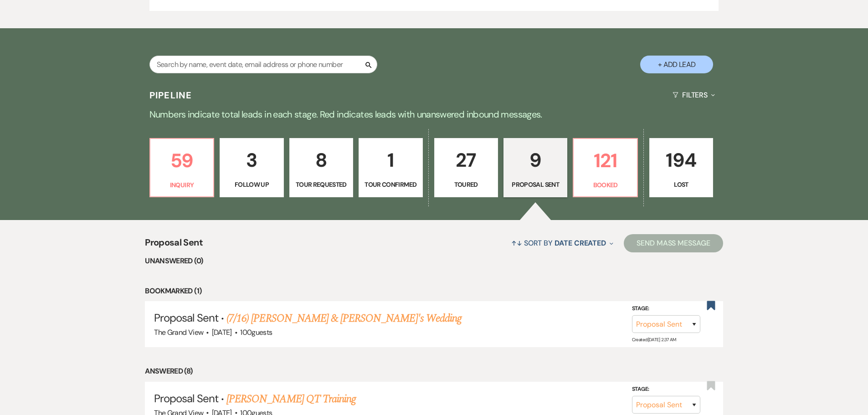
click at [543, 193] on link "9 Proposal Sent" at bounding box center [536, 167] width 64 height 59
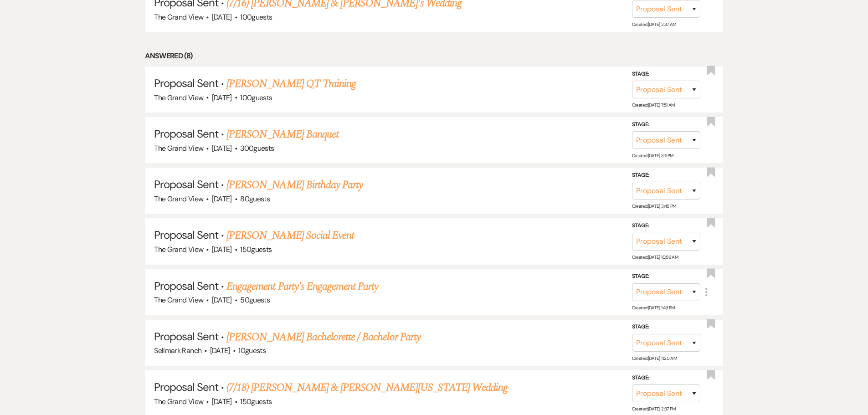
scroll to position [866, 0]
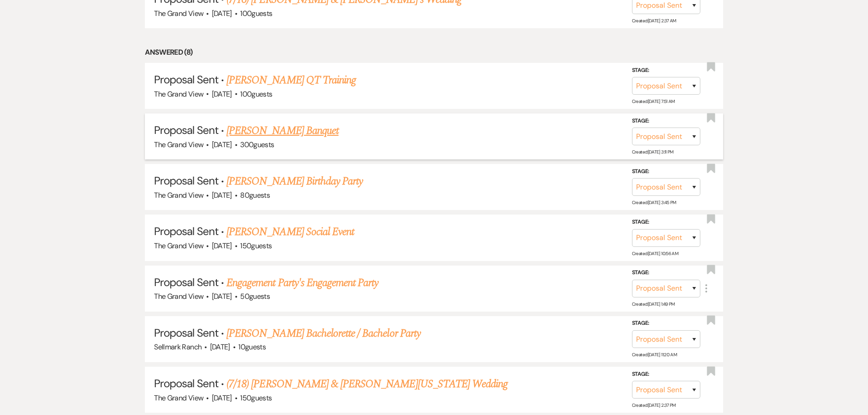
click at [282, 131] on link "Brandi Villanueva's Banquet" at bounding box center [282, 131] width 112 height 16
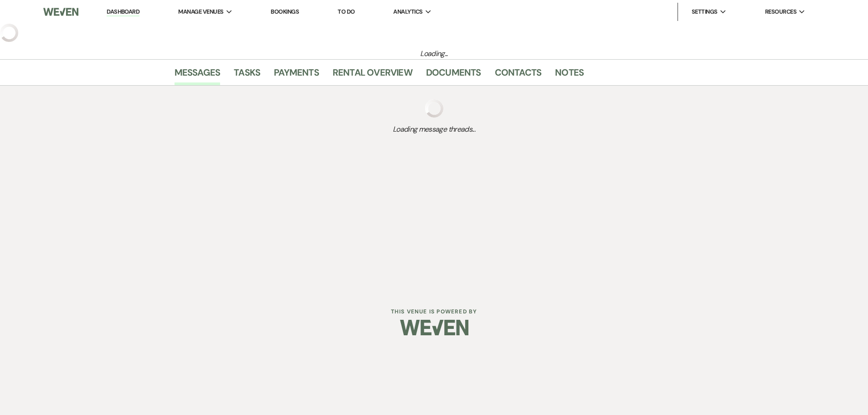
select select "6"
select select "20"
select select "13"
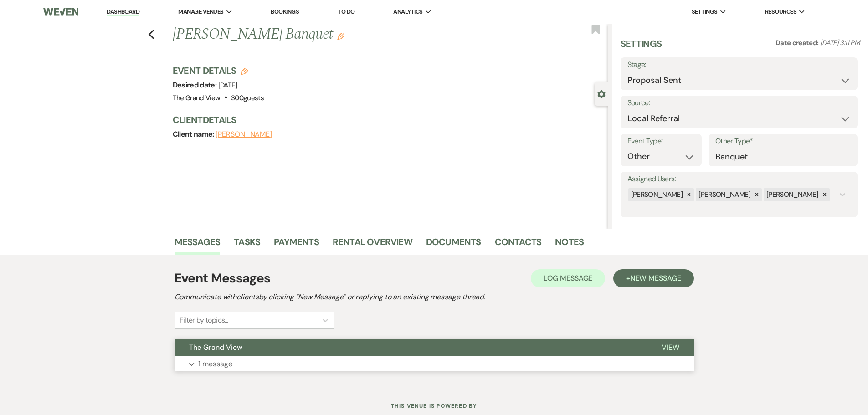
click at [267, 352] on button "The Grand View" at bounding box center [411, 347] width 473 height 17
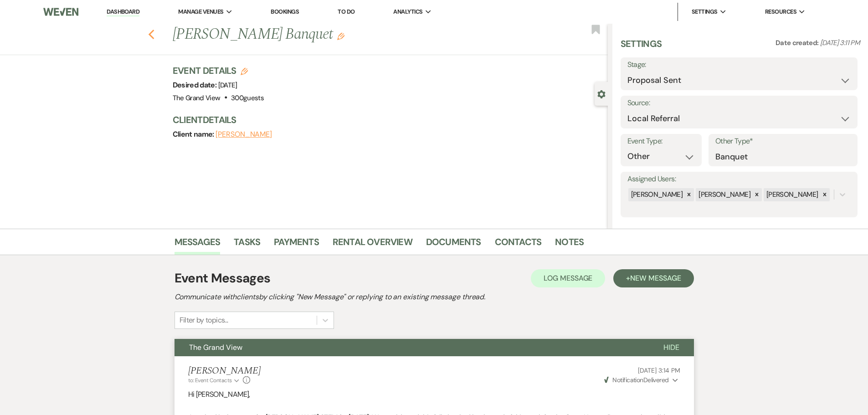
click at [153, 33] on use "button" at bounding box center [151, 35] width 6 height 10
select select "6"
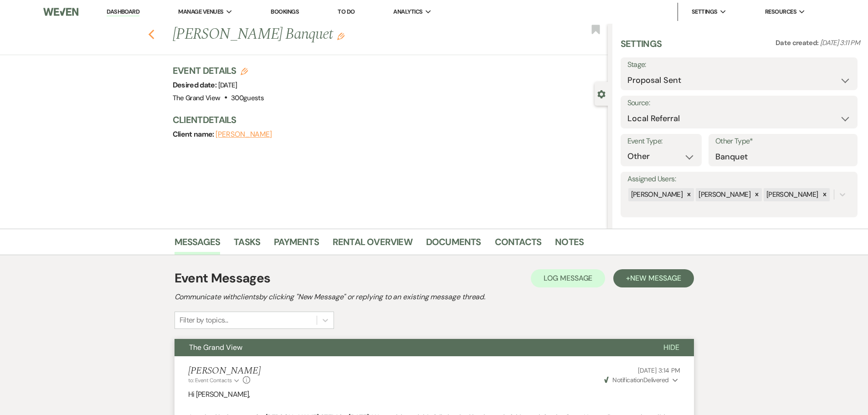
select select "6"
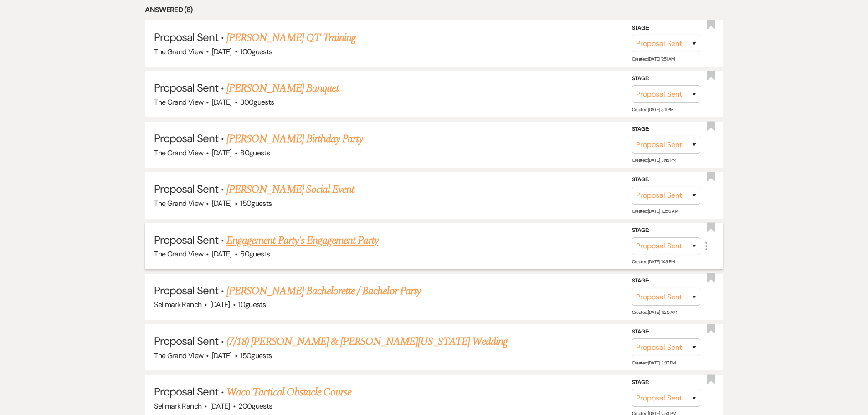
scroll to position [911, 0]
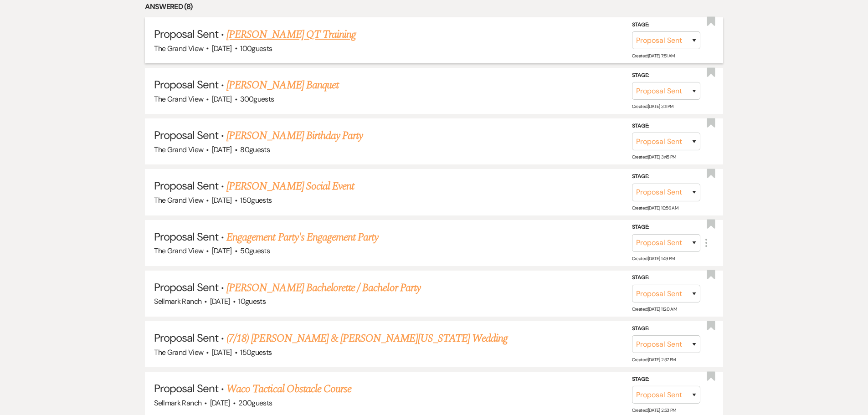
click at [298, 39] on link "Laquita Reed's QT Training" at bounding box center [290, 34] width 129 height 16
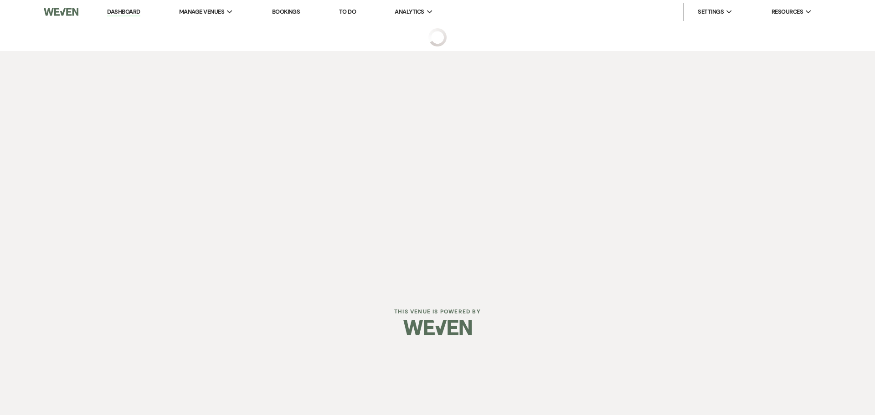
select select "6"
select select "22"
select select "13"
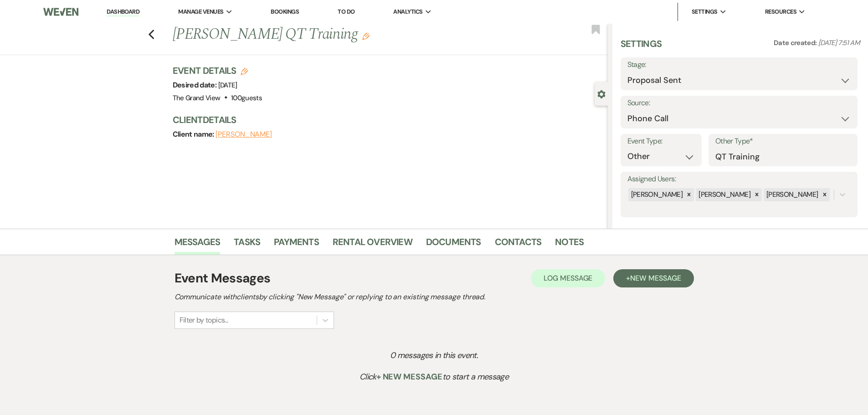
click at [394, 233] on li "Rental Overview" at bounding box center [379, 244] width 93 height 22
click at [398, 241] on link "Rental Overview" at bounding box center [373, 245] width 80 height 20
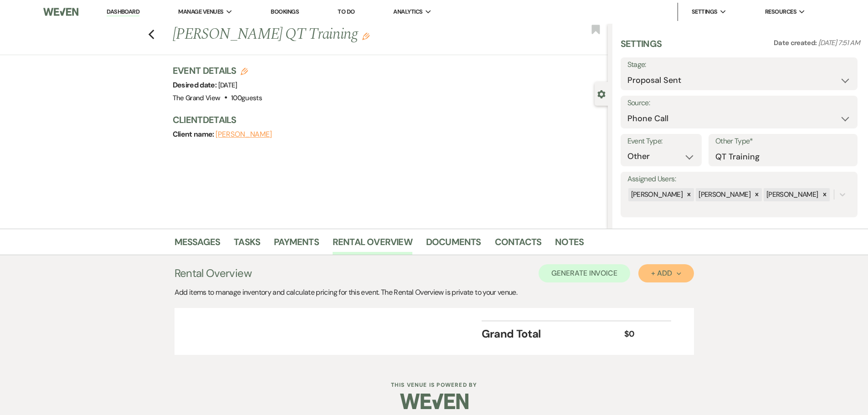
click at [658, 280] on button "+ Add Next" at bounding box center [665, 273] width 55 height 18
click at [658, 299] on button "Item" at bounding box center [661, 294] width 46 height 14
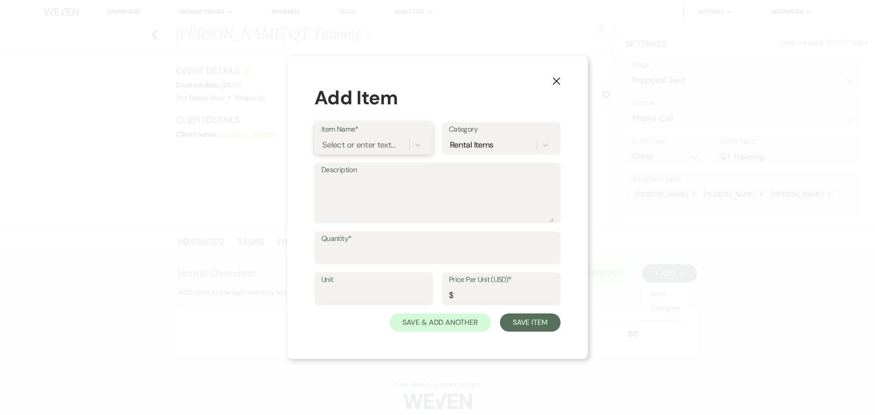
click at [368, 150] on div "Select or enter text..." at bounding box center [358, 145] width 73 height 12
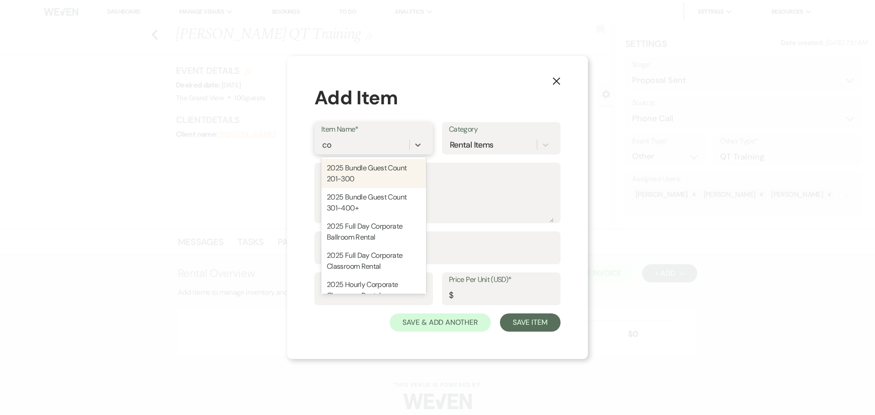
type input "cor"
click at [380, 170] on div "2025 Full Day Corporate Ballroom Rental" at bounding box center [373, 173] width 105 height 29
type textarea "Rental Time: 100 guests max Round and Rectangle Tables White Garden Chairs (100…"
type input "Hours"
type input "400"
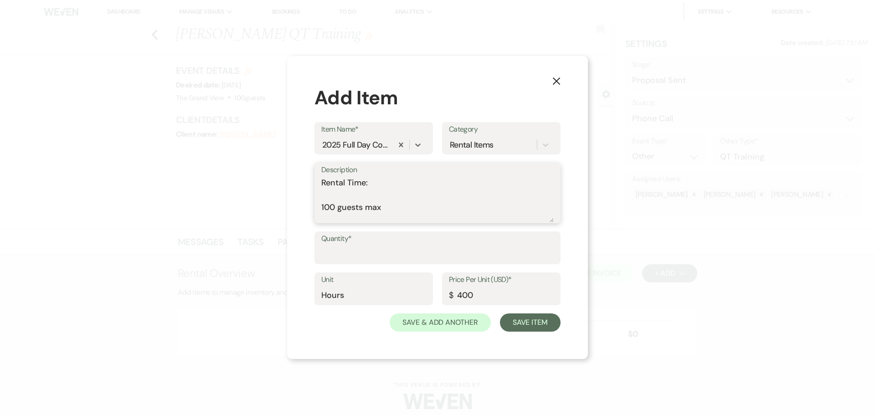
click at [352, 200] on textarea "Rental Time: 100 guests max Round and Rectangle Tables White Garden Chairs (100…" at bounding box center [437, 200] width 232 height 46
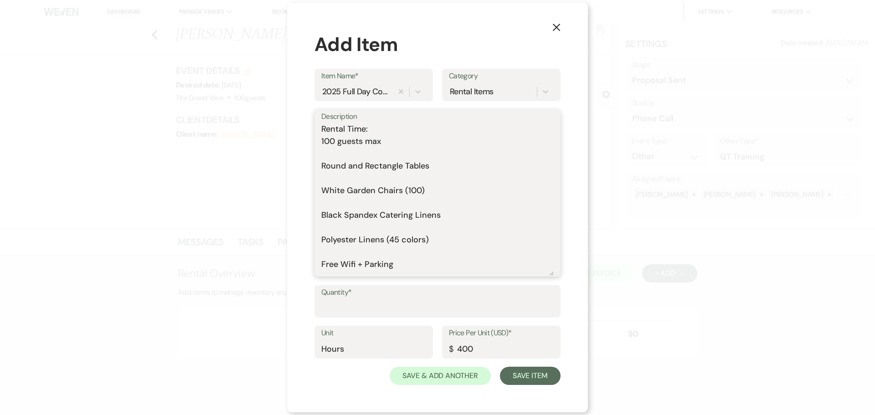
drag, startPoint x: 548, startPoint y: 220, endPoint x: 553, endPoint y: 327, distance: 107.2
click at [553, 327] on form "Item Name* 2025 Full Day Corporate Ballroom Rental Category Rental Items Descri…" at bounding box center [437, 227] width 246 height 317
click at [341, 147] on textarea "Rental Time: 100 guests max Round and Rectangle Tables White Garden Chairs (100…" at bounding box center [437, 199] width 232 height 153
click at [345, 154] on textarea "Rental Time: 100 guests max Round and Rectangle Tables White Garden Chairs (100…" at bounding box center [437, 199] width 232 height 153
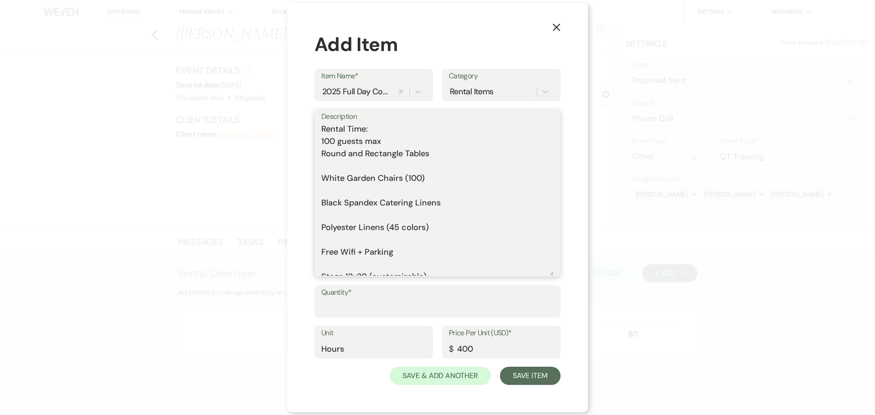
click at [347, 169] on textarea "Rental Time: 100 guests max Round and Rectangle Tables White Garden Chairs (100…" at bounding box center [437, 199] width 232 height 153
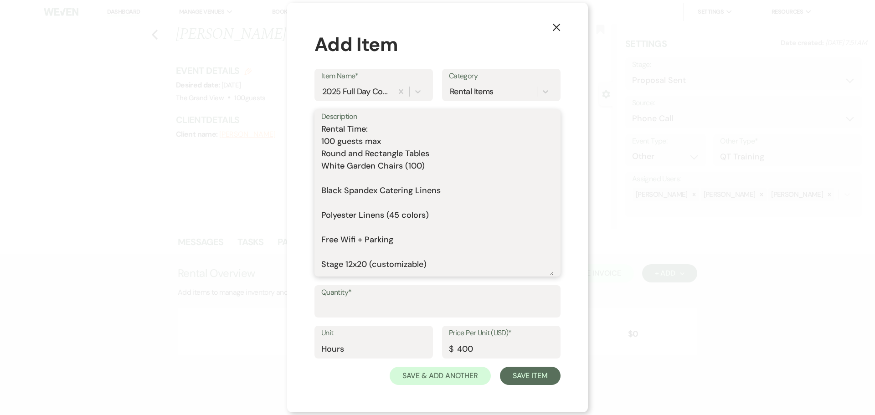
click at [350, 179] on textarea "Rental Time: 100 guests max Round and Rectangle Tables White Garden Chairs (100…" at bounding box center [437, 199] width 232 height 153
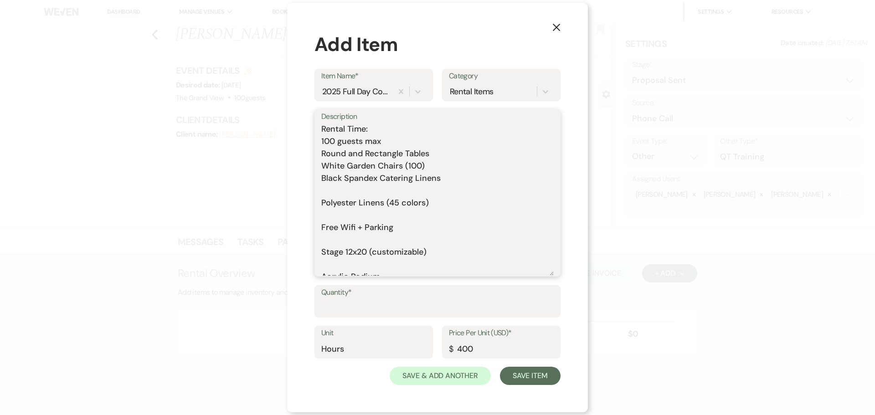
click at [351, 188] on textarea "Rental Time: 100 guests max Round and Rectangle Tables White Garden Chairs (100…" at bounding box center [437, 199] width 232 height 153
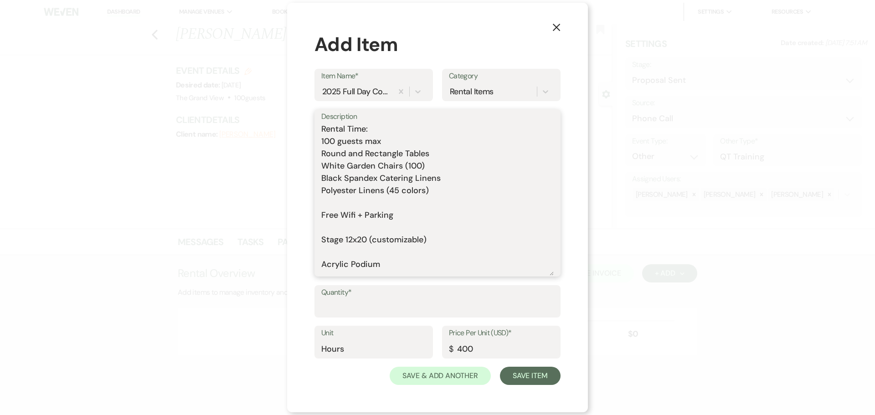
click at [353, 206] on textarea "Rental Time: 100 guests max Round and Rectangle Tables White Garden Chairs (100…" at bounding box center [437, 199] width 232 height 153
click at [359, 216] on textarea "Rental Time: 100 guests max Round and Rectangle Tables White Garden Chairs (100…" at bounding box center [437, 199] width 232 height 153
click at [360, 225] on textarea "Rental Time: 100 guests max Round and Rectangle Tables White Garden Chairs (100…" at bounding box center [437, 199] width 232 height 153
click at [360, 239] on textarea "Rental Time: 100 guests max Round and Rectangle Tables White Garden Chairs (100…" at bounding box center [437, 199] width 232 height 153
click at [359, 248] on textarea "Rental Time: 100 guests max Round and Rectangle Tables White Garden Chairs (100…" at bounding box center [437, 199] width 232 height 153
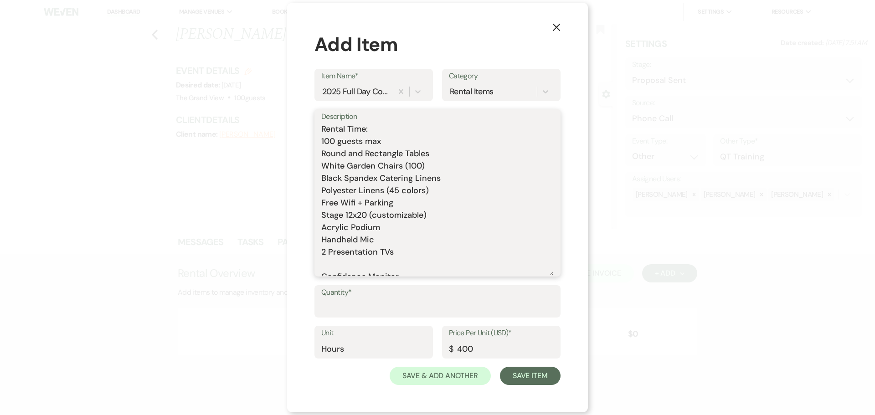
click at [358, 265] on textarea "Rental Time: 100 guests max Round and Rectangle Tables White Garden Chairs (100…" at bounding box center [437, 199] width 232 height 153
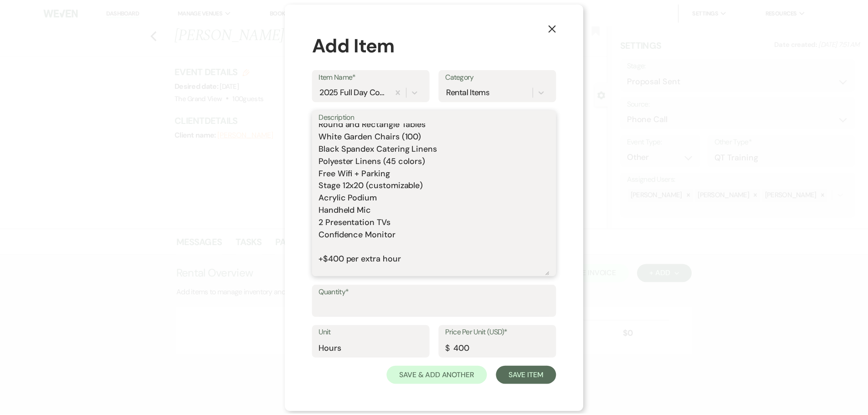
scroll to position [46, 0]
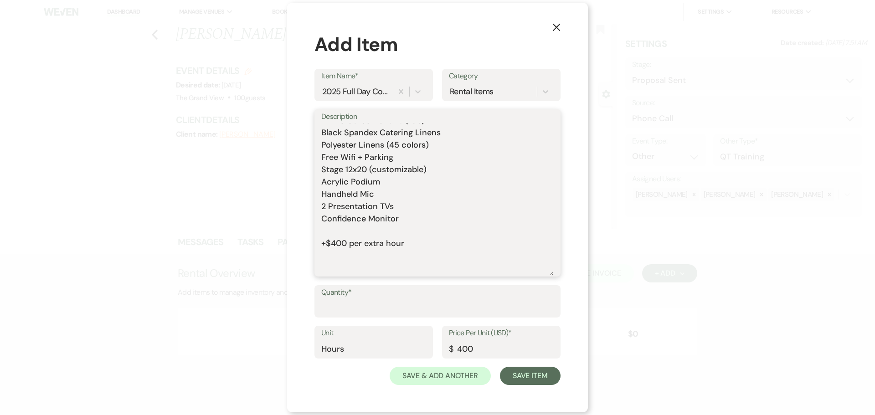
drag, startPoint x: 400, startPoint y: 220, endPoint x: 319, endPoint y: 219, distance: 80.7
click at [319, 219] on div "Description Rental Time: 100 guests max Round and Rectangle Tables White Garden…" at bounding box center [437, 193] width 246 height 168
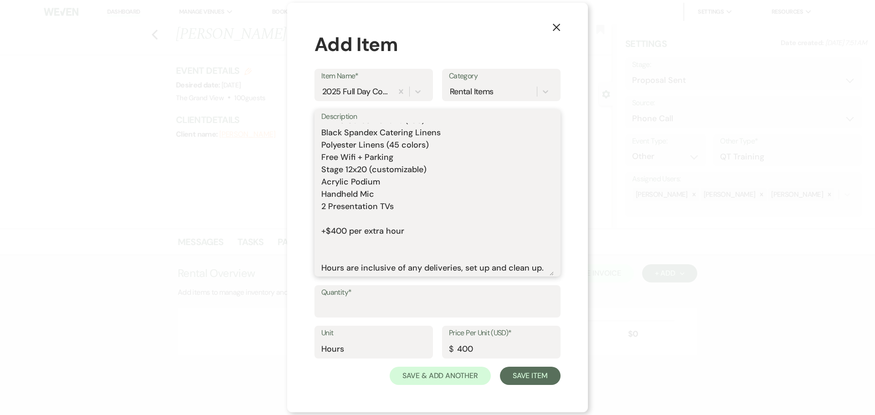
click at [337, 247] on textarea "Rental Time: 100 guests max Round and Rectangle Tables White Garden Chairs (100…" at bounding box center [437, 199] width 232 height 153
click at [338, 218] on textarea "Rental Time: 100 guests max Round and Rectangle Tables White Garden Chairs (100…" at bounding box center [437, 199] width 232 height 153
type textarea "Rental Time: 100 guests max Round and Rectangle Tables White Garden Chairs (100…"
click at [419, 309] on input "Quantity*" at bounding box center [437, 308] width 232 height 18
type input "6"
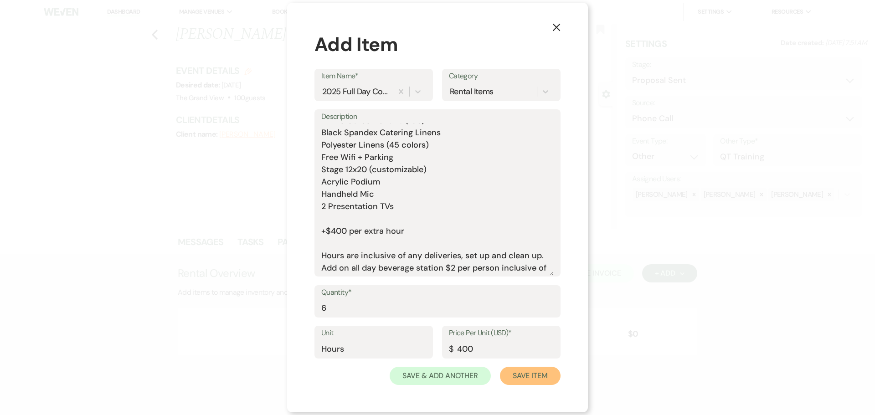
click at [523, 380] on button "Save Item" at bounding box center [530, 376] width 61 height 18
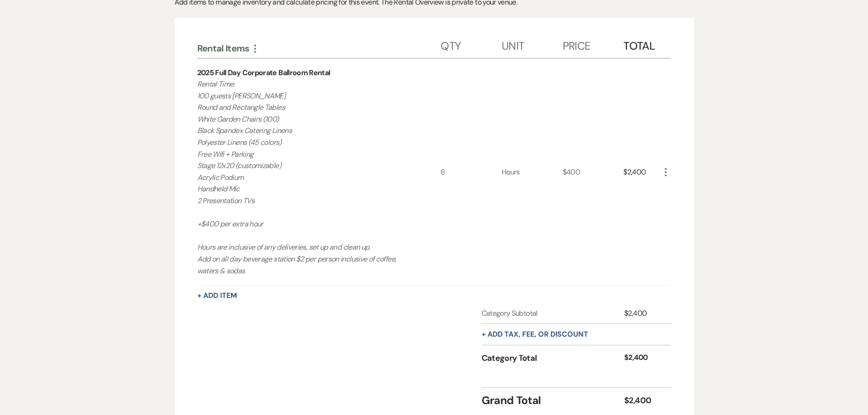
scroll to position [182, 0]
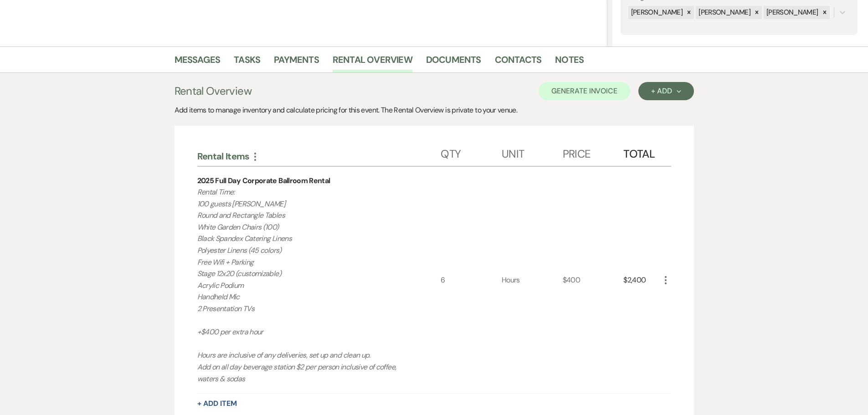
click at [668, 283] on icon "More" at bounding box center [665, 280] width 11 height 11
click at [673, 293] on button "Pencil Edit" at bounding box center [683, 298] width 47 height 15
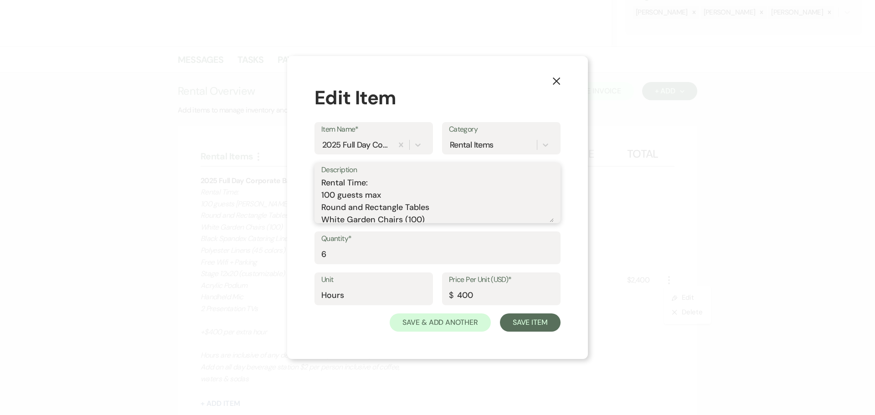
click at [383, 181] on textarea "Rental Time: 100 guests max Round and Rectangle Tables White Garden Chairs (100…" at bounding box center [437, 200] width 232 height 46
type textarea "Rental Time: 11 AM - 5 PM 100 guests max Round and Rectangle Tables White Garde…"
click at [529, 330] on button "Save Item" at bounding box center [530, 322] width 61 height 18
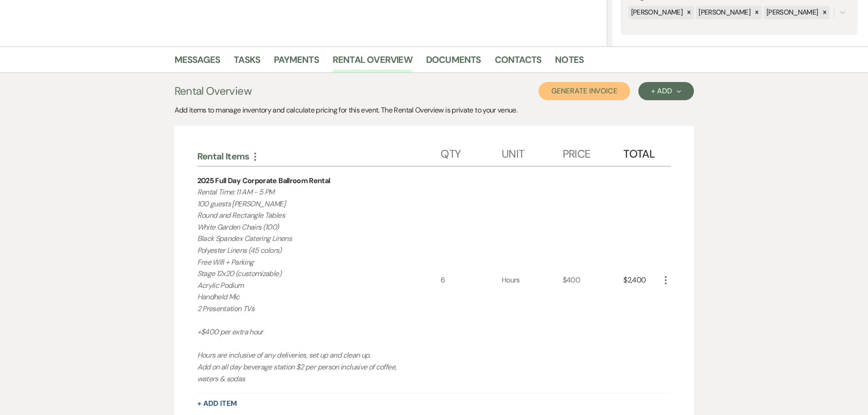
click at [594, 94] on button "Generate Invoice" at bounding box center [585, 91] width 92 height 18
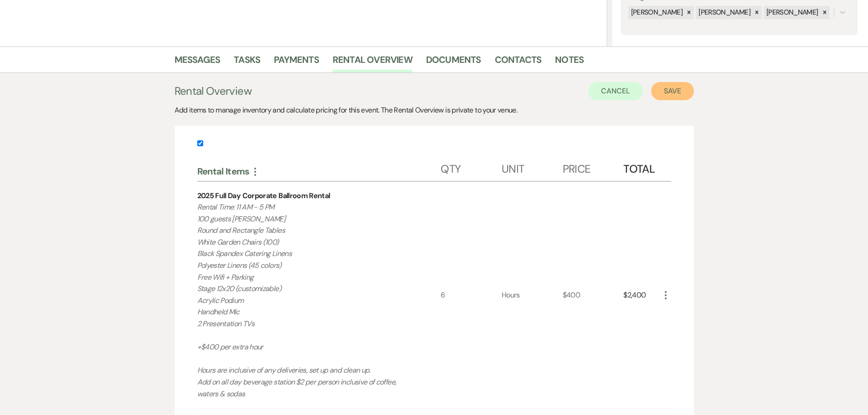
click at [688, 91] on button "Save" at bounding box center [672, 91] width 43 height 18
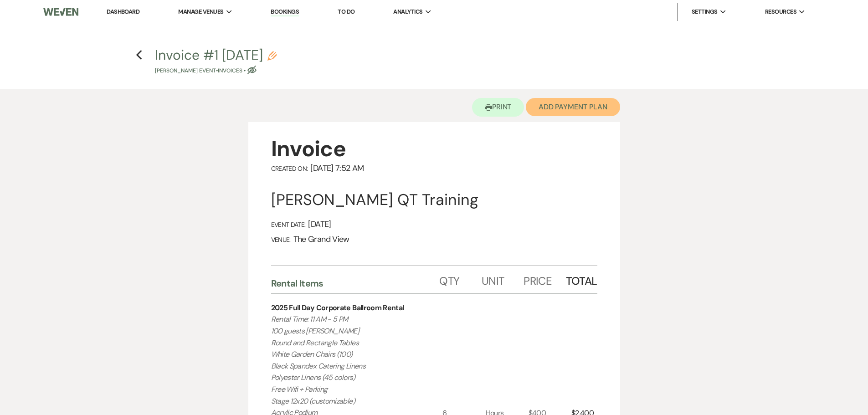
click at [546, 110] on button "Add Payment Plan" at bounding box center [573, 107] width 94 height 18
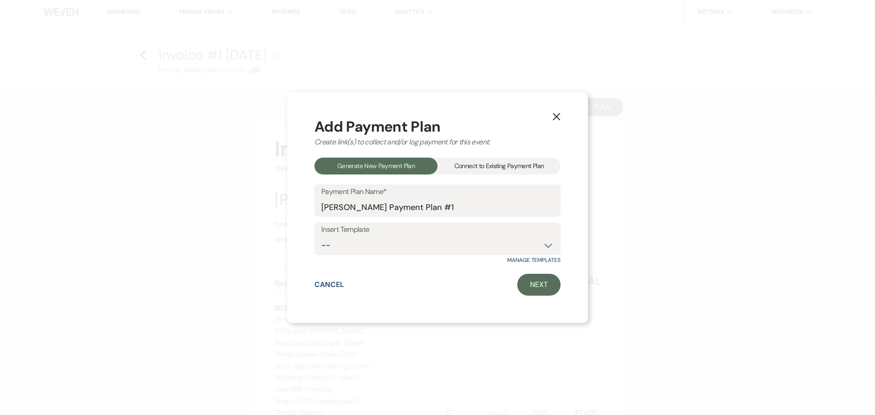
click at [556, 118] on icon "X" at bounding box center [556, 117] width 8 height 8
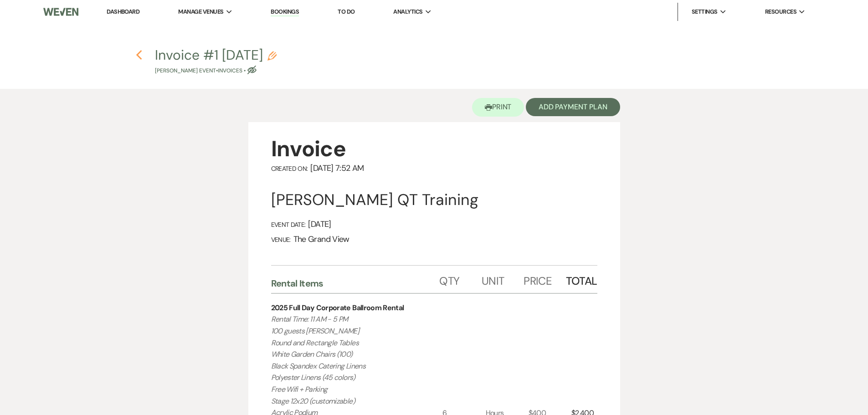
click at [137, 57] on icon "Previous" at bounding box center [139, 55] width 7 height 11
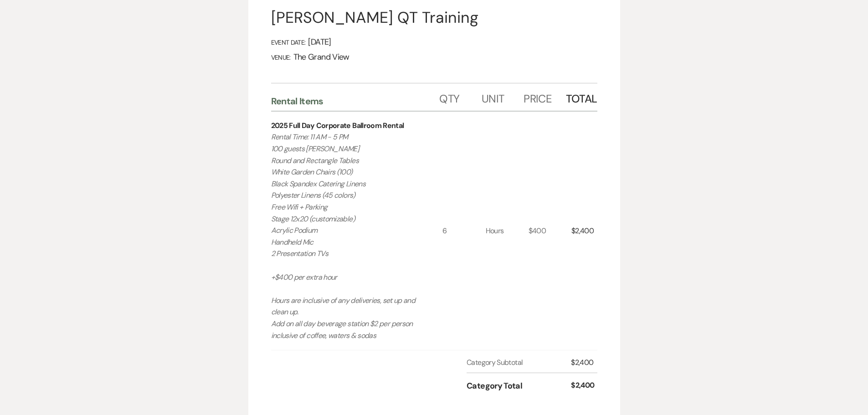
select select "6"
select select "22"
select select "13"
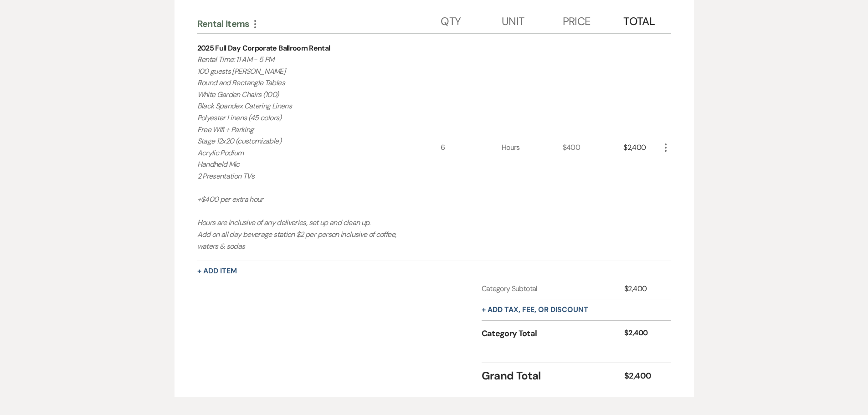
scroll to position [319, 0]
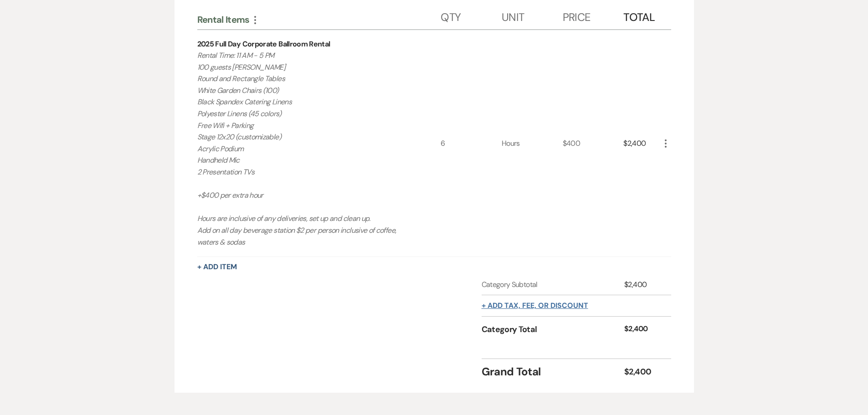
click at [571, 302] on button "+ Add tax, fee, or discount" at bounding box center [535, 305] width 107 height 7
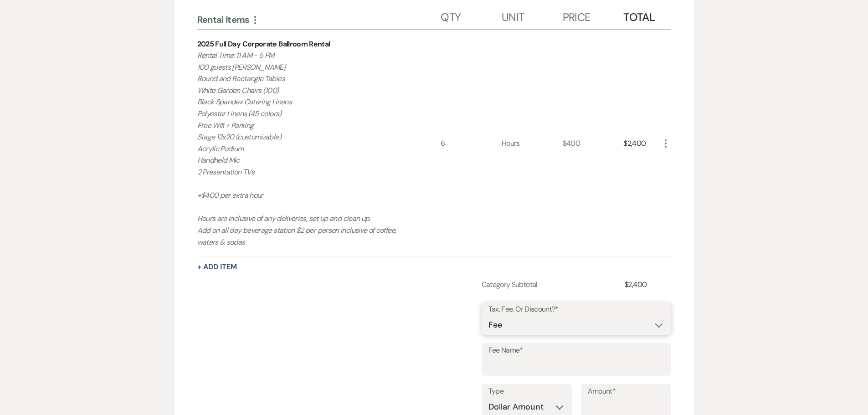
click at [566, 319] on select "Fee Discount Tax" at bounding box center [576, 325] width 176 height 18
select select "3"
click at [488, 316] on select "Fee Discount Tax" at bounding box center [576, 325] width 176 height 18
click at [552, 368] on input "Fee Name*" at bounding box center [576, 366] width 176 height 18
type input "TAX"
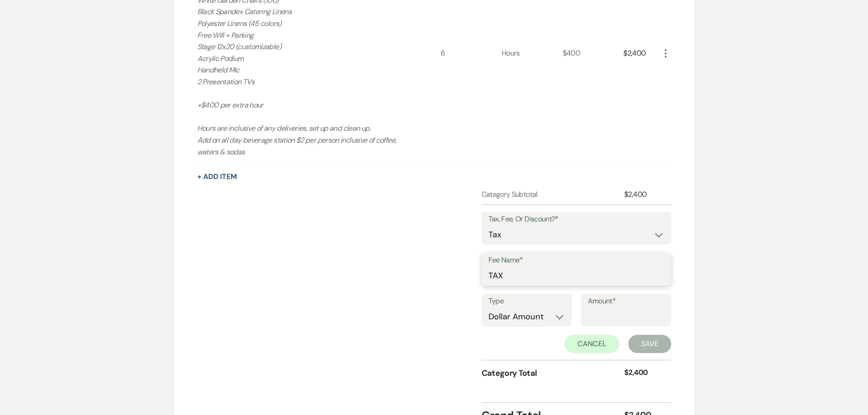
scroll to position [410, 0]
click at [525, 321] on select "Dollar Amount Percentage" at bounding box center [526, 316] width 77 height 18
select select "false"
click at [488, 307] on select "Dollar Amount Percentage" at bounding box center [526, 316] width 77 height 18
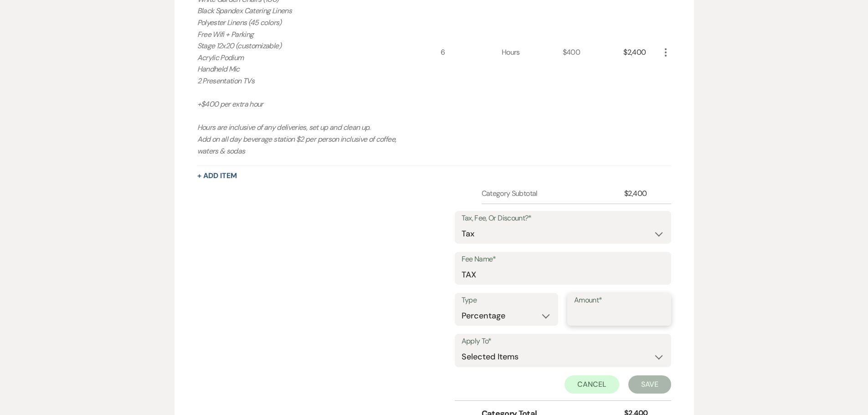
click at [581, 323] on input "Amount*" at bounding box center [619, 316] width 90 height 18
type input "8.25"
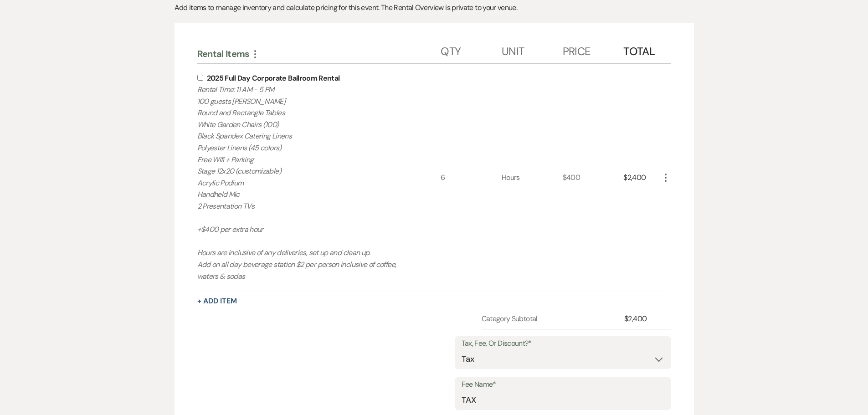
scroll to position [137, 0]
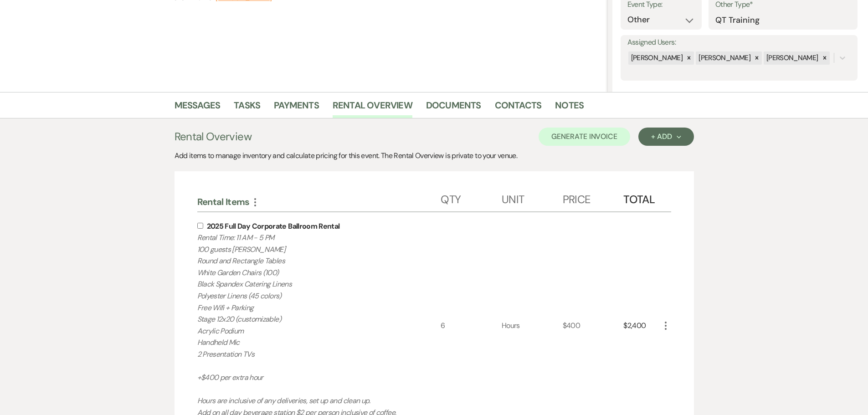
click at [201, 226] on input "checkbox" at bounding box center [200, 226] width 6 height 6
checkbox input "true"
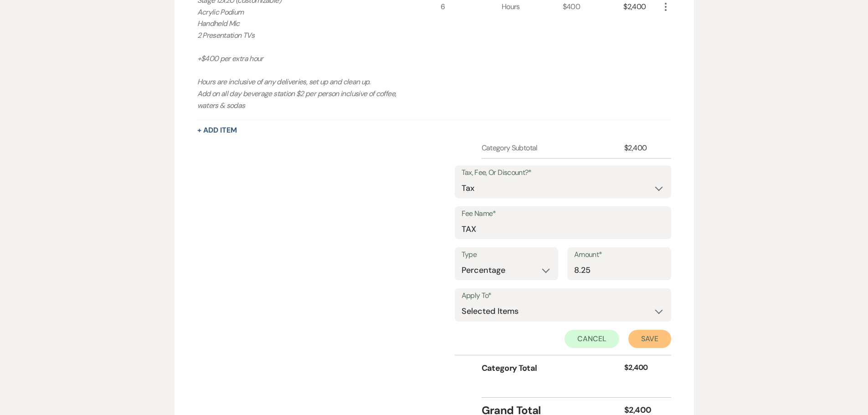
click at [650, 341] on button "Save" at bounding box center [649, 339] width 43 height 18
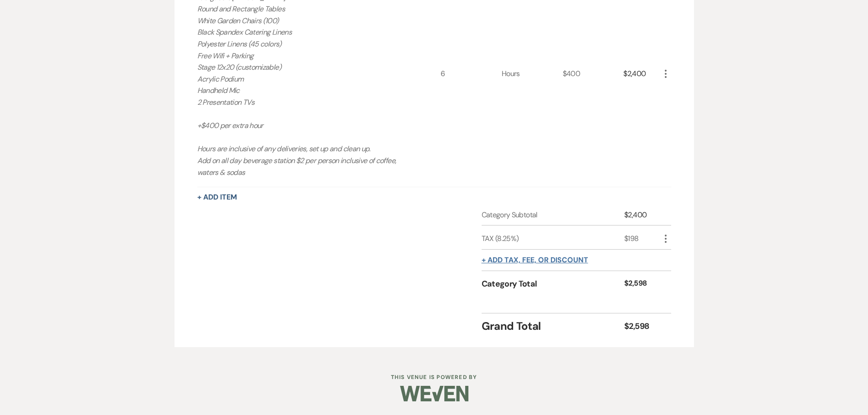
click at [562, 257] on button "+ Add tax, fee, or discount" at bounding box center [535, 260] width 107 height 7
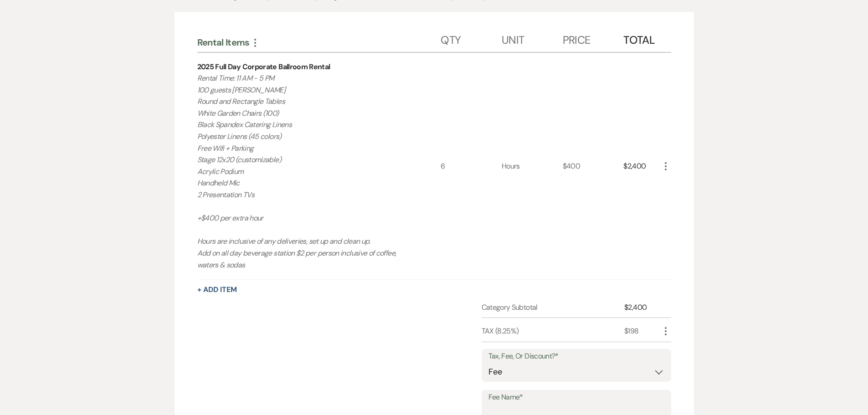
scroll to position [206, 0]
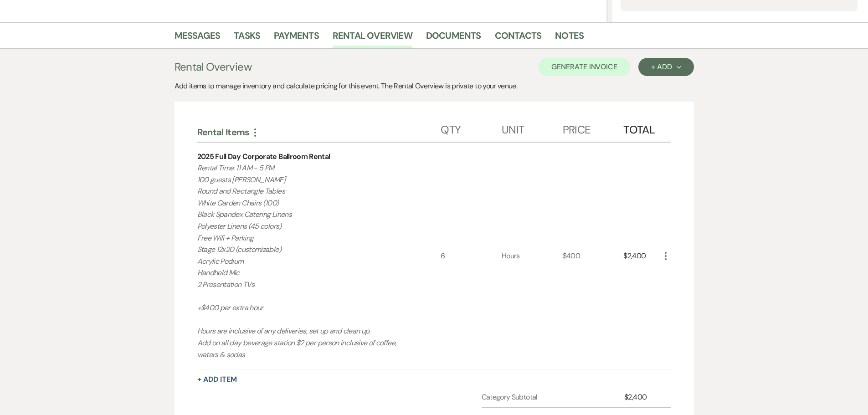
click at [642, 208] on div "$2,400" at bounding box center [641, 256] width 36 height 226
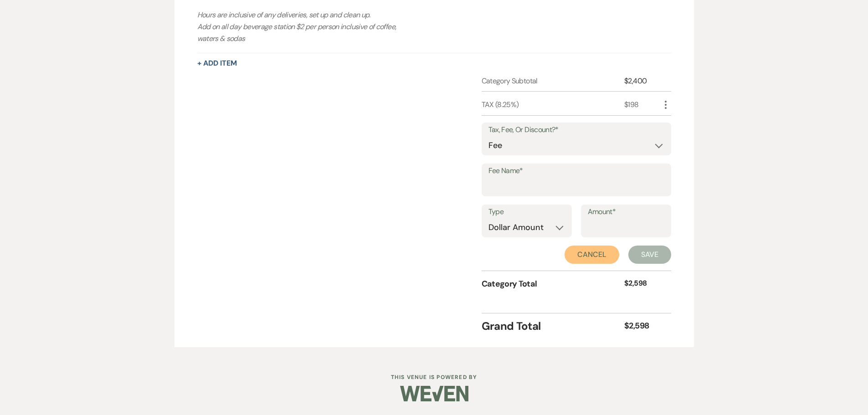
click at [590, 250] on button "Cancel" at bounding box center [592, 255] width 55 height 18
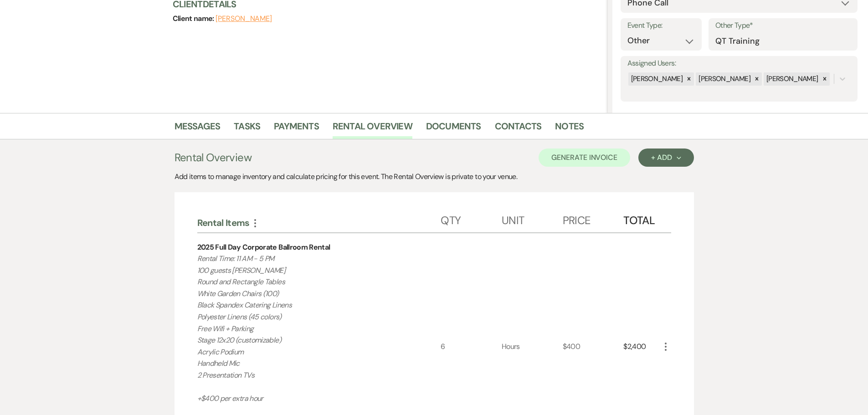
scroll to position [115, 0]
click at [594, 160] on button "Generate Invoice" at bounding box center [585, 158] width 92 height 18
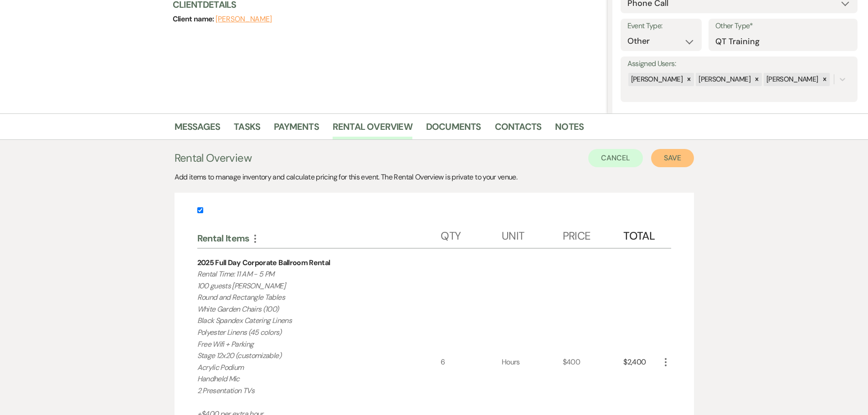
click at [660, 158] on button "Save" at bounding box center [672, 158] width 43 height 18
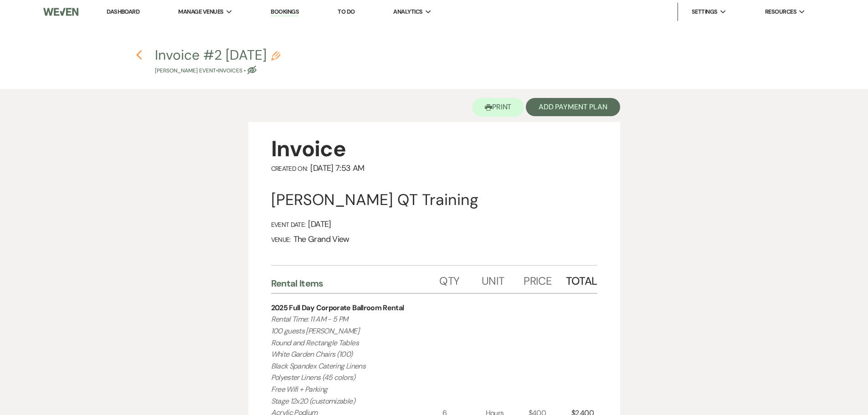
click at [136, 50] on icon "Previous" at bounding box center [139, 55] width 7 height 11
select select "6"
select select "22"
select select "13"
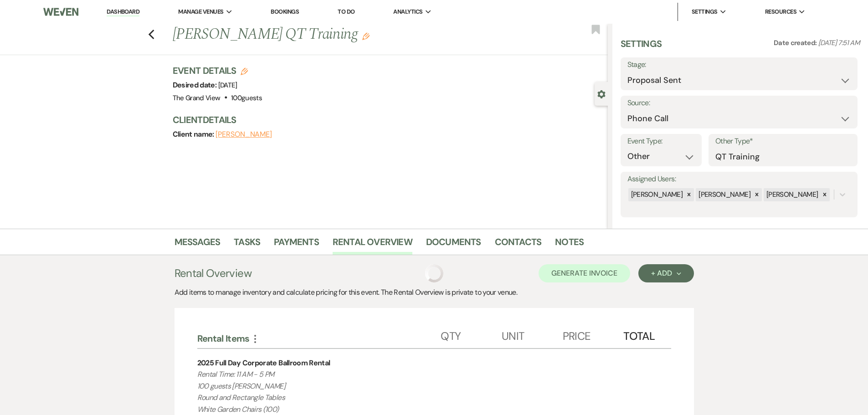
scroll to position [115, 0]
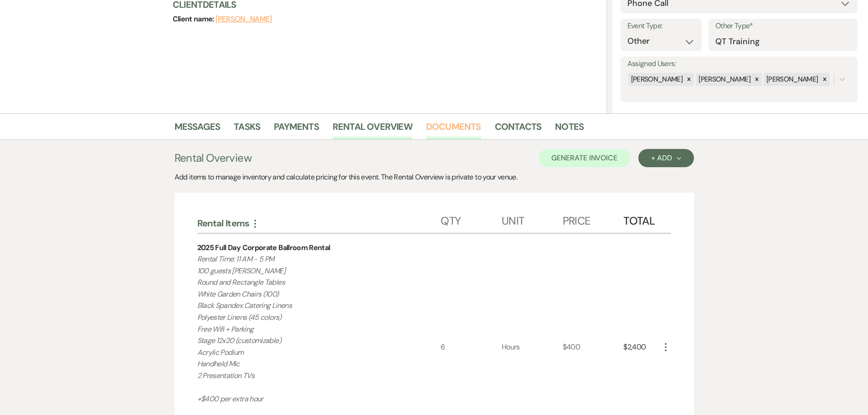
click at [452, 122] on link "Documents" at bounding box center [453, 129] width 55 height 20
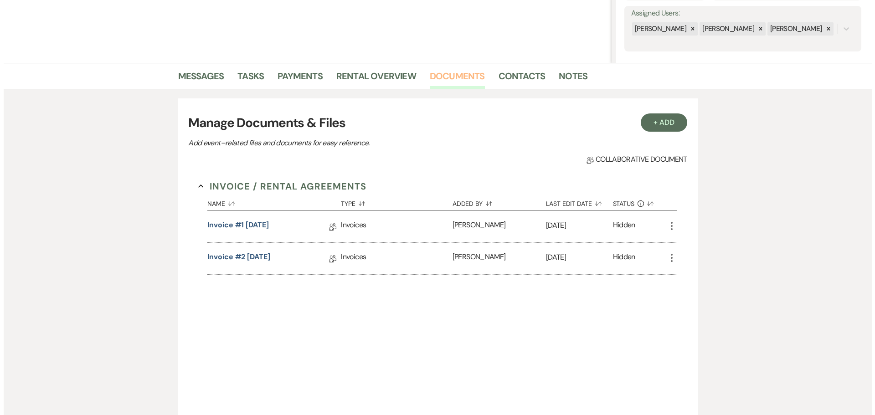
scroll to position [248, 0]
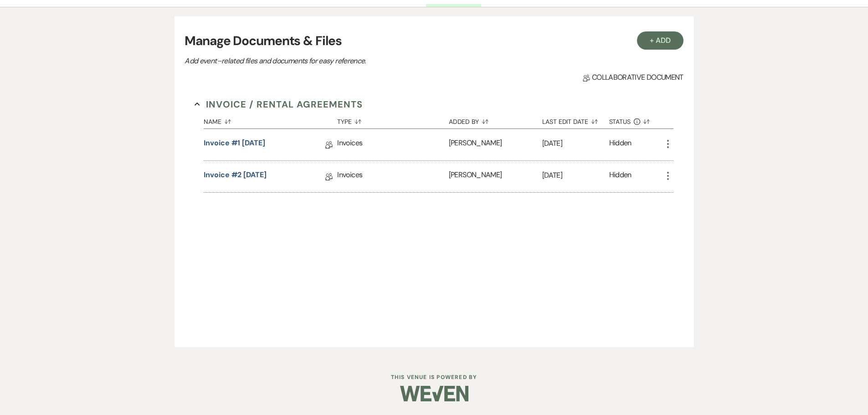
click at [668, 145] on icon "More" at bounding box center [668, 144] width 11 height 11
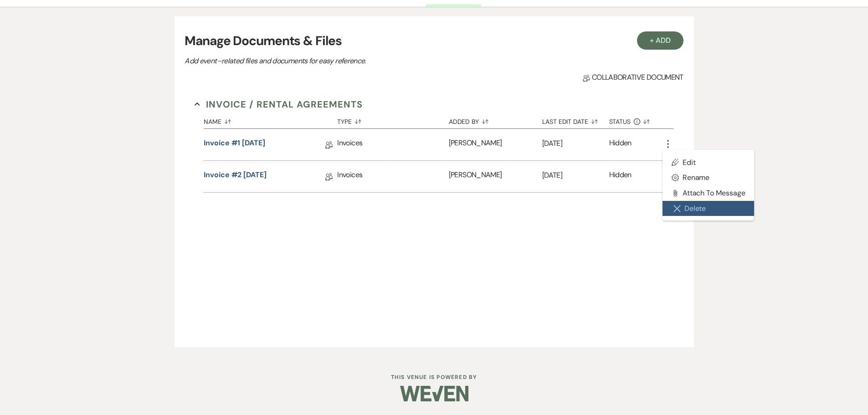
click at [687, 211] on button "Close Delete X Delete" at bounding box center [709, 208] width 92 height 15
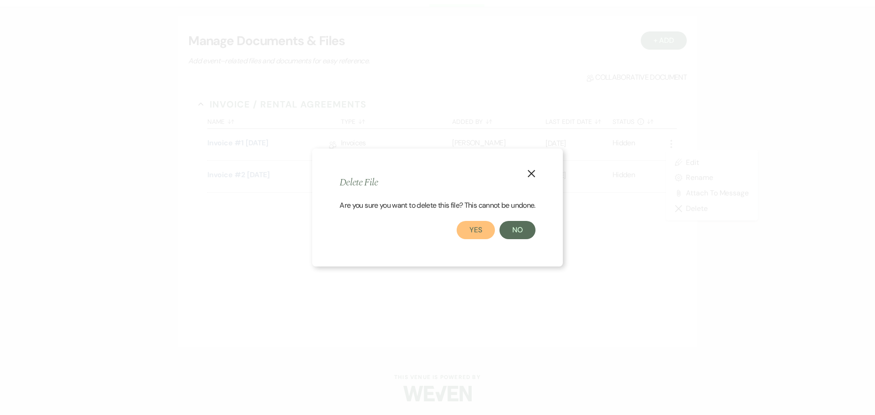
click at [476, 235] on button "Yes" at bounding box center [476, 230] width 38 height 18
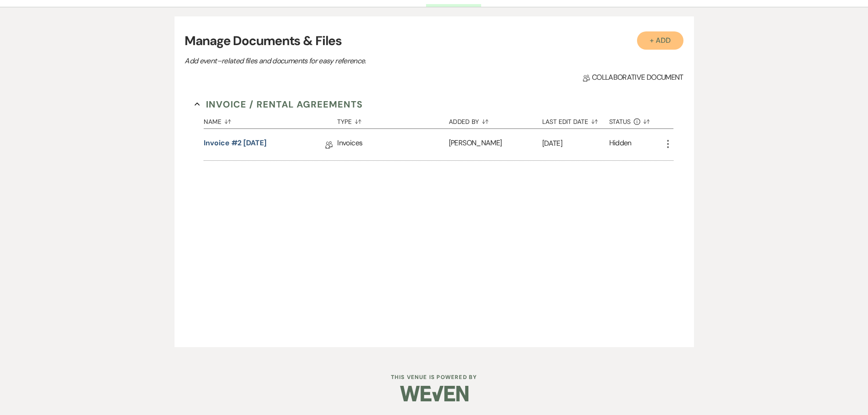
click at [655, 41] on button "+ Add" at bounding box center [660, 40] width 46 height 18
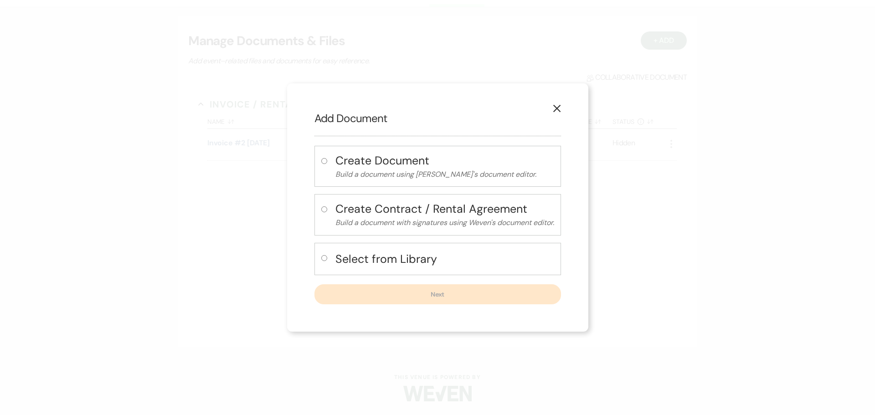
click at [415, 244] on div "Select from Library" at bounding box center [437, 259] width 247 height 32
click at [405, 256] on h4 "Select from Library" at bounding box center [444, 259] width 219 height 16
radio input "true"
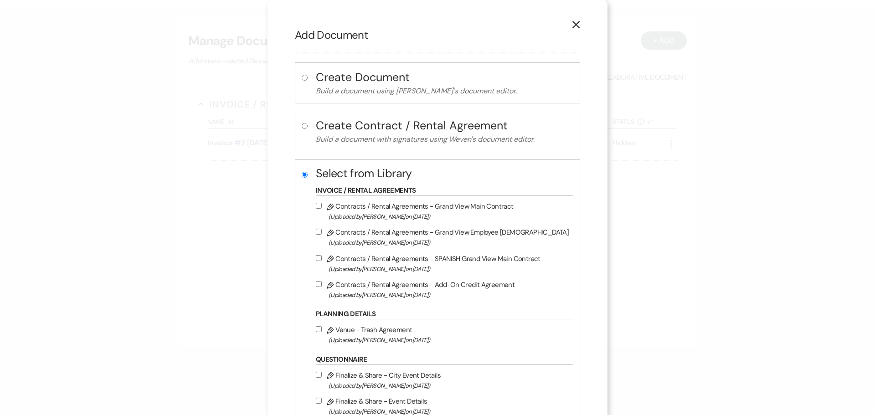
click at [451, 213] on span "(Uploaded by Michelle Randall on Jan 28th, 2025 )" at bounding box center [449, 216] width 240 height 10
click at [322, 209] on input "Pencil Contracts / Rental Agreements - Grand View Main Contract (Uploaded by Mi…" at bounding box center [319, 206] width 6 height 6
checkbox input "true"
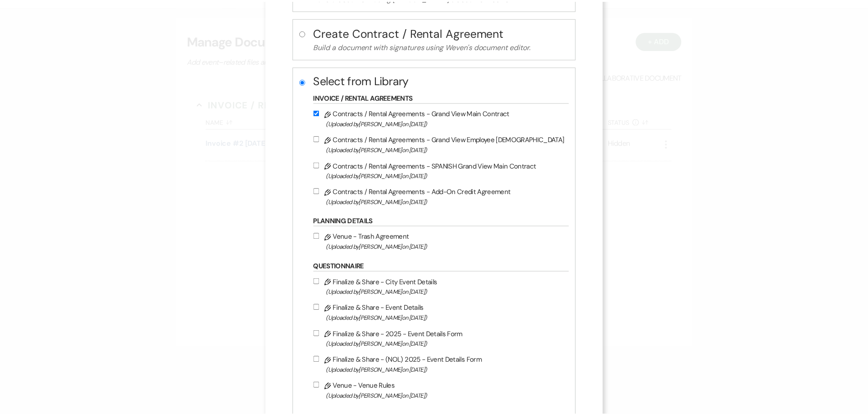
scroll to position [153, 0]
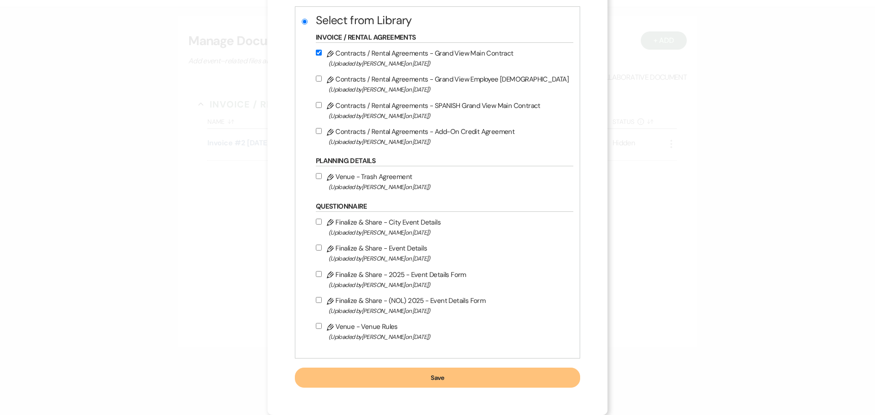
click at [486, 374] on button "Save" at bounding box center [437, 378] width 285 height 20
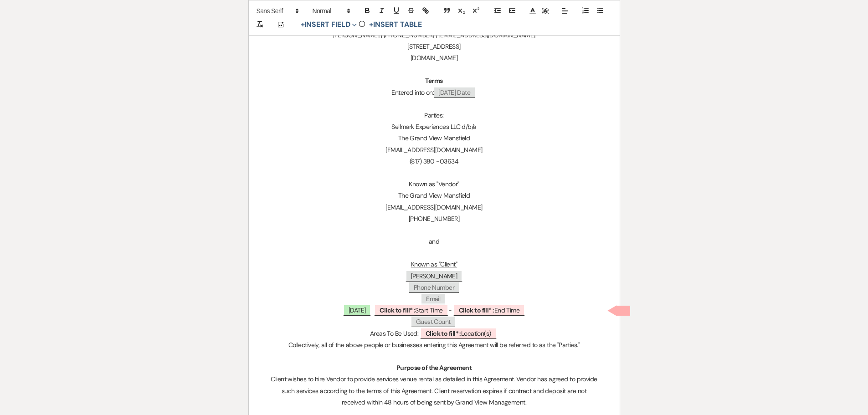
scroll to position [228, 0]
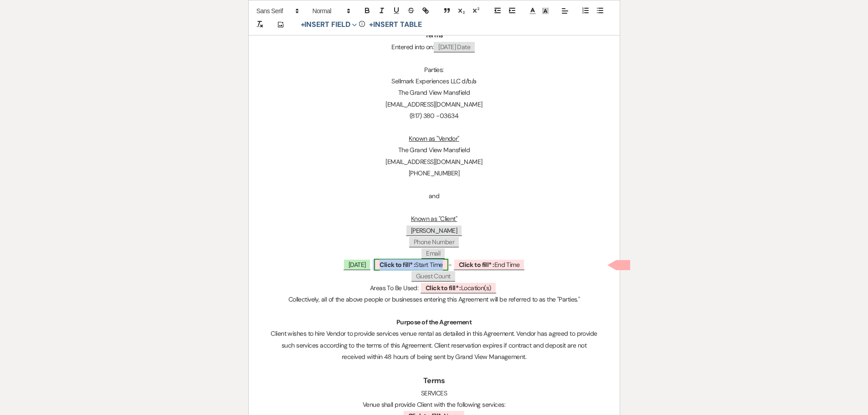
click at [421, 260] on span "Click to fill* : Start Time" at bounding box center [411, 265] width 74 height 12
select select "owner"
select select "custom_placeholder"
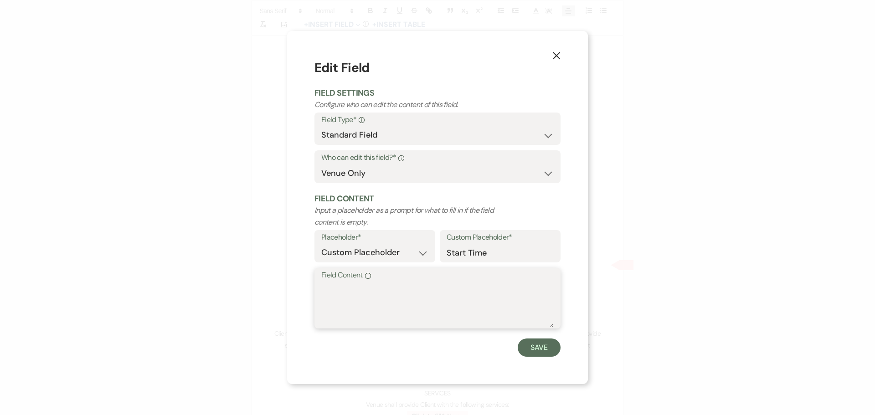
click at [392, 288] on textarea "Field Content Info" at bounding box center [437, 305] width 232 height 46
type textarea "11 AM"
click at [555, 343] on button "Save" at bounding box center [539, 348] width 43 height 18
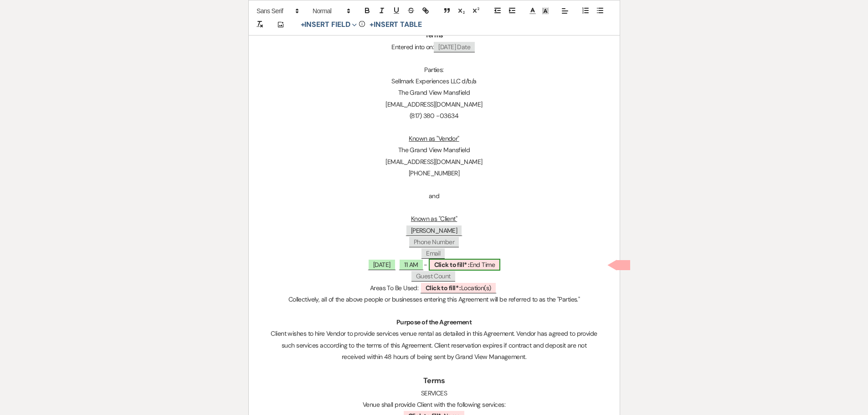
click at [491, 267] on span "Click to fill* : End Time" at bounding box center [465, 265] width 72 height 12
select select "owner"
select select "custom_placeholder"
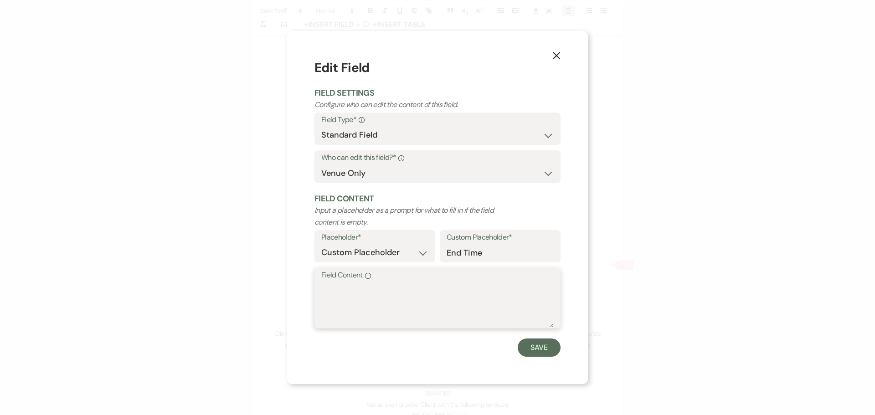
click at [469, 316] on textarea "Field Content Info" at bounding box center [437, 305] width 232 height 46
type textarea "5 PM"
click at [540, 347] on button "Save" at bounding box center [539, 348] width 43 height 18
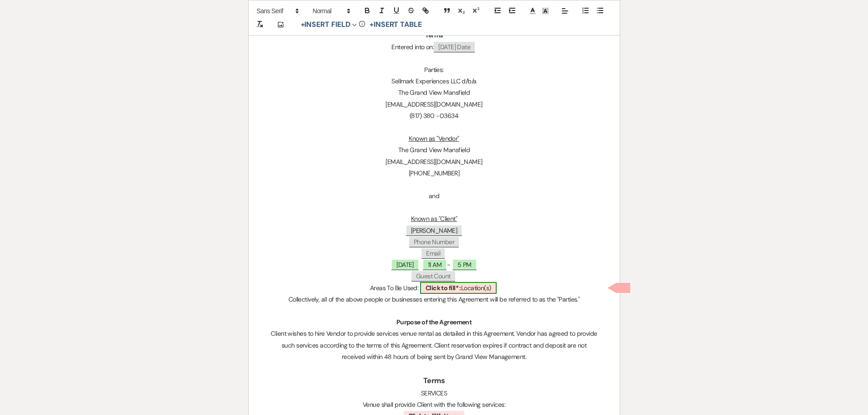
click at [478, 285] on span "Click to fill* : Location(s)" at bounding box center [458, 288] width 77 height 12
select select "owner"
select select "custom_placeholder"
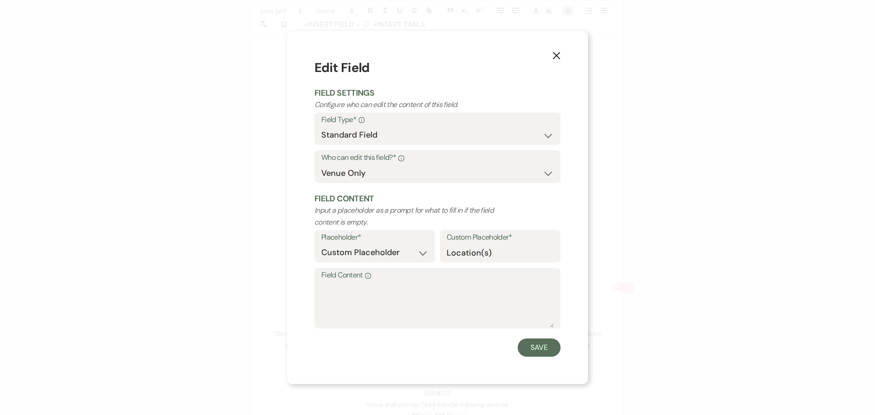
click at [440, 335] on form "Edit Field Field Settings Configure who can edit the content of this field. Fie…" at bounding box center [437, 207] width 246 height 298
click at [440, 319] on textarea "Field Content Info" at bounding box center [437, 305] width 232 height 46
type textarea "Ballroom"
click at [555, 347] on button "Save" at bounding box center [539, 348] width 43 height 18
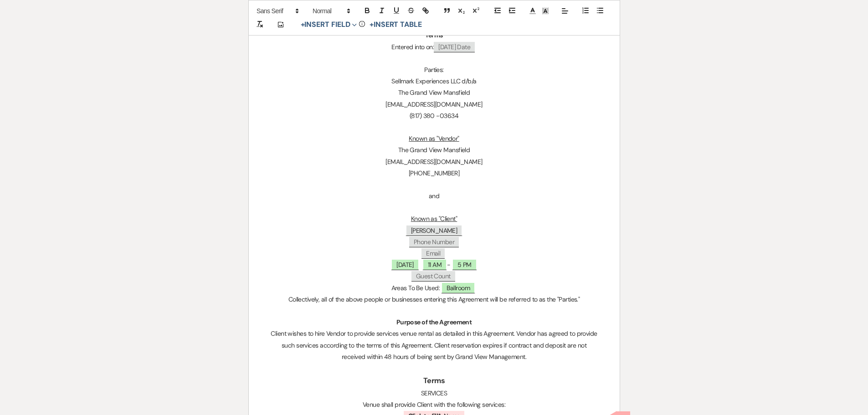
scroll to position [547, 0]
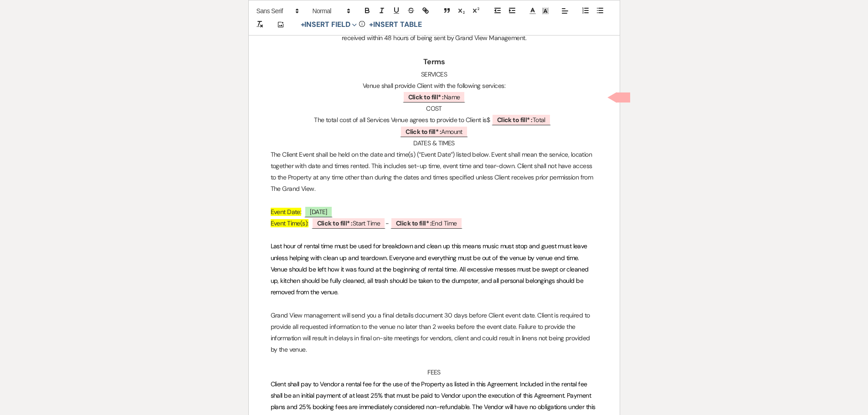
click at [477, 93] on p "﻿ Click to fill* : Name ﻿" at bounding box center [434, 97] width 327 height 11
click at [477, 130] on p "﻿ Click to fill* : Amount ﻿" at bounding box center [434, 131] width 327 height 11
click at [281, 223] on span "Event Time(s):" at bounding box center [290, 223] width 38 height 8
click at [337, 229] on p "Rental Time(s): ﻿ Click to fill* : Start Time ﻿ - ﻿ Click to fill* : End Time ﻿" at bounding box center [434, 223] width 327 height 11
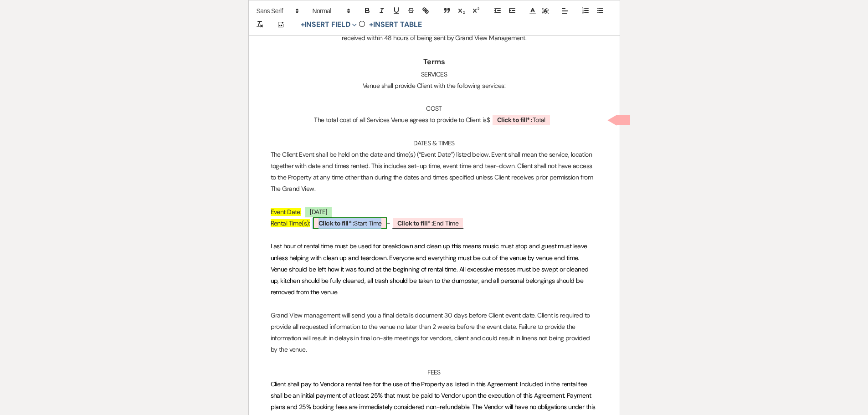
click at [339, 224] on b "Click to fill* :" at bounding box center [337, 223] width 36 height 8
select select "owner"
select select "custom_placeholder"
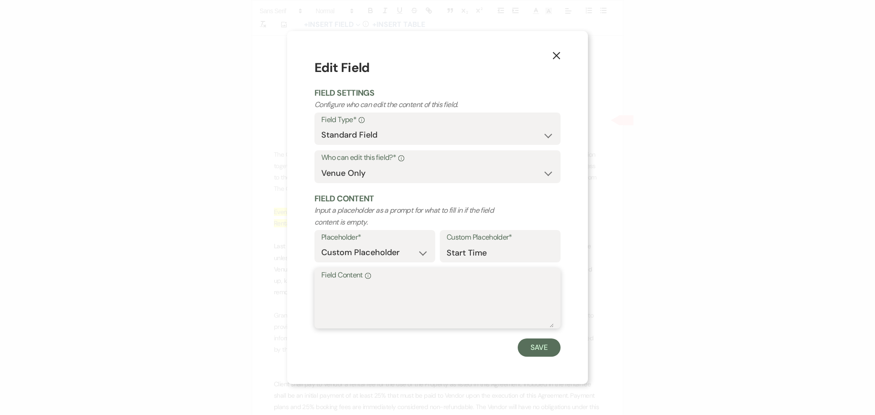
click at [357, 306] on textarea "Field Content Info" at bounding box center [437, 305] width 232 height 46
type textarea "11 AM"
click at [529, 350] on button "Save" at bounding box center [539, 348] width 43 height 18
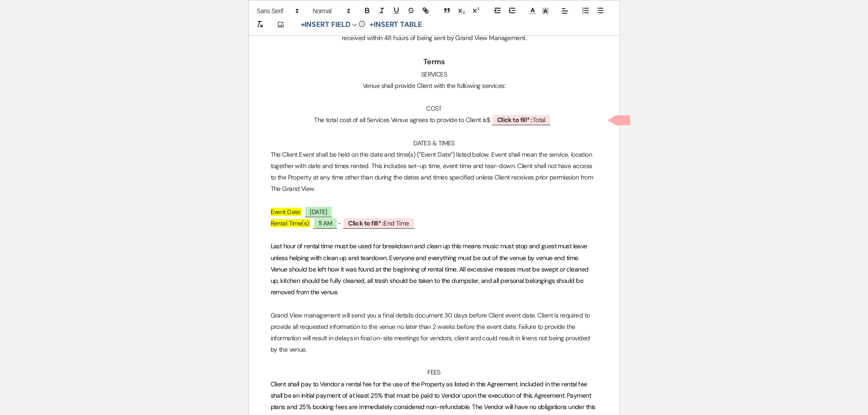
click at [369, 230] on p at bounding box center [434, 234] width 327 height 11
click at [380, 221] on b "Click to fill* :" at bounding box center [366, 223] width 36 height 8
select select "owner"
select select "custom_placeholder"
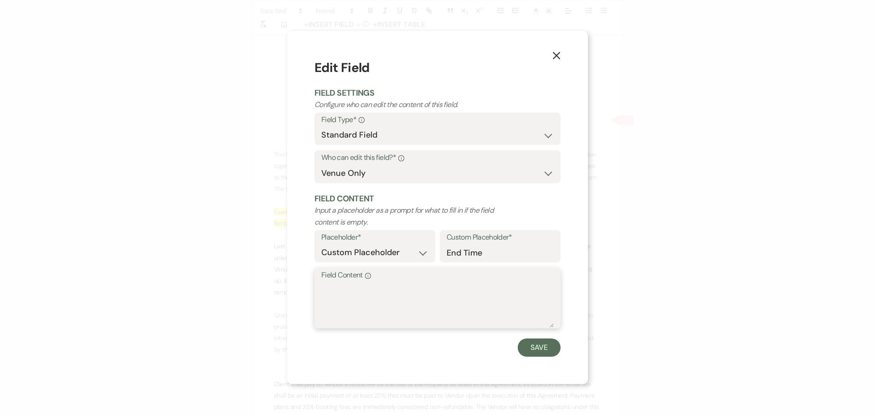
click at [364, 302] on textarea "Field Content Info" at bounding box center [437, 305] width 232 height 46
type textarea "5 PM"
click at [543, 341] on button "Save" at bounding box center [539, 348] width 43 height 18
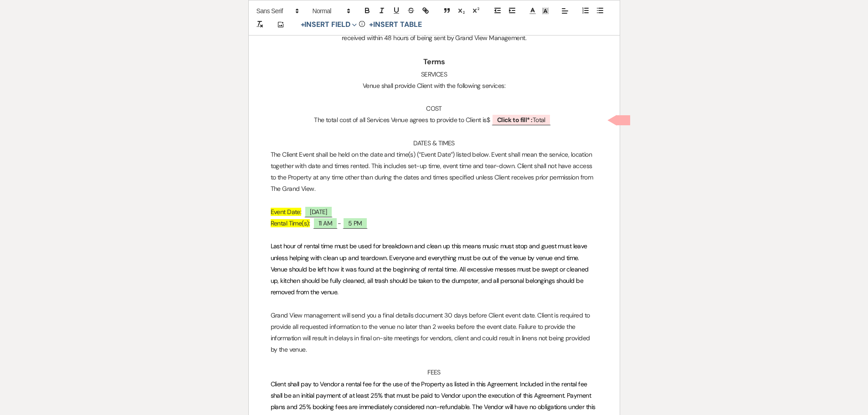
click at [275, 246] on span "Last hour of rental time must be used for breakdown and clean up this means mus…" at bounding box center [431, 269] width 320 height 54
click at [284, 246] on span "Last hour of rental time must be used for breakdown and clean up this means mus…" at bounding box center [431, 269] width 320 height 54
click at [494, 247] on span "Last half hour of rental time must be used for breakdown and clean up this mean…" at bounding box center [434, 269] width 326 height 54
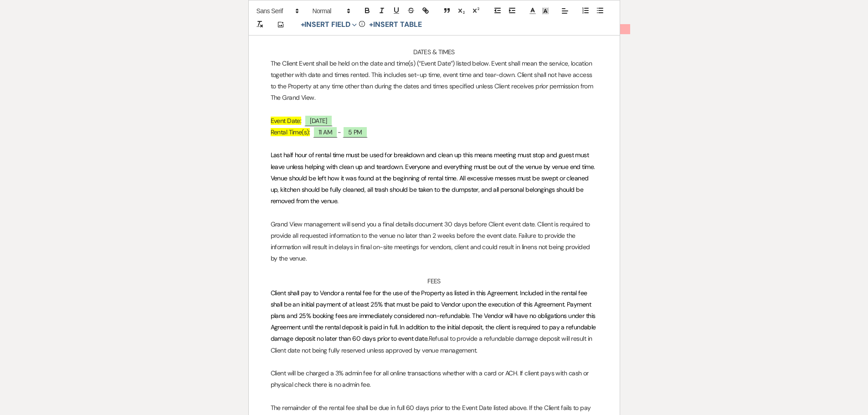
scroll to position [684, 0]
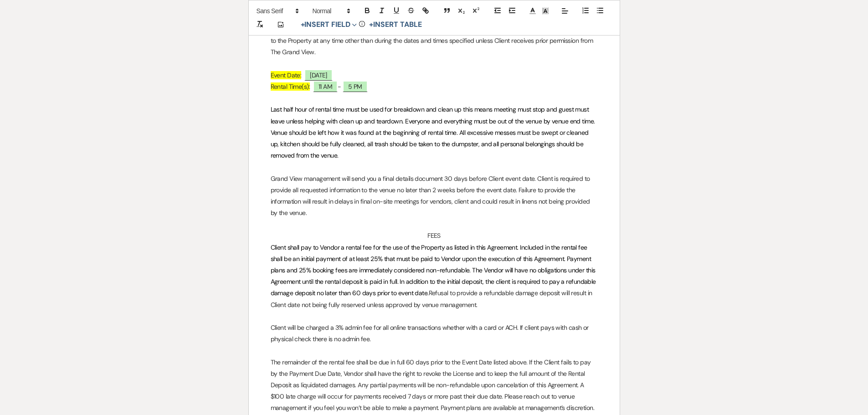
drag, startPoint x: 430, startPoint y: 295, endPoint x: 425, endPoint y: 297, distance: 4.9
click at [425, 297] on span "Client shall pay to Vendor a rental fee for the use of the Property as listed i…" at bounding box center [434, 270] width 327 height 54
drag, startPoint x: 399, startPoint y: 283, endPoint x: 493, endPoint y: 305, distance: 97.0
click at [493, 305] on p "Client shall pay to Vendor a rental fee for the use of the Property as listed i…" at bounding box center [434, 276] width 327 height 69
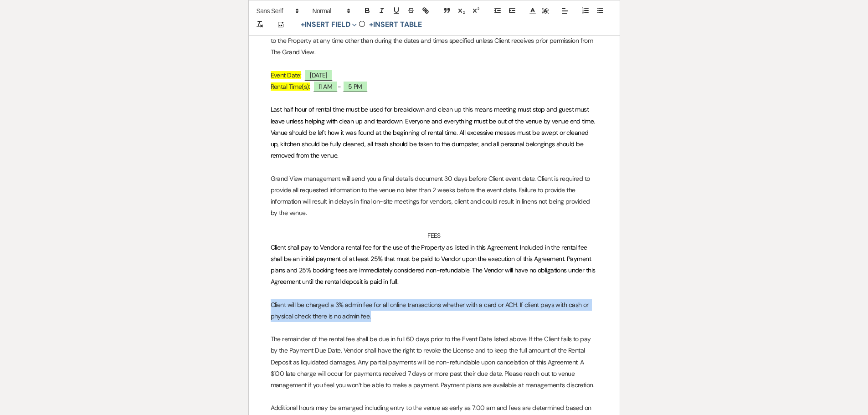
drag, startPoint x: 380, startPoint y: 314, endPoint x: 264, endPoint y: 307, distance: 116.0
click at [363, 9] on icon "button" at bounding box center [367, 10] width 8 height 8
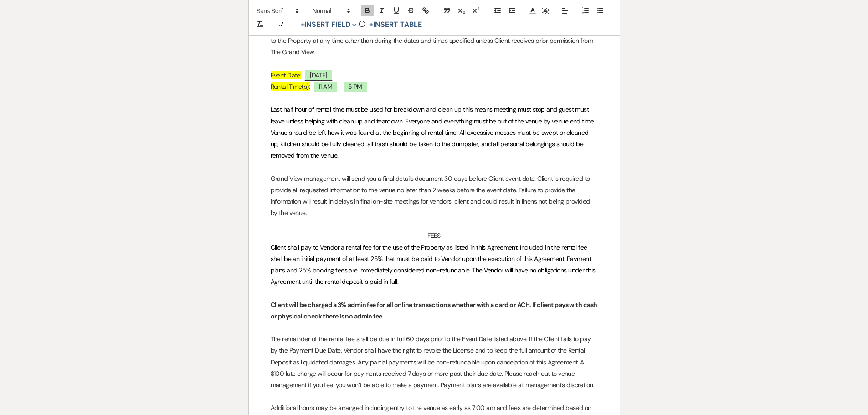
click at [424, 270] on span "Client shall pay to Vendor a rental fee for the use of the Property as listed i…" at bounding box center [434, 264] width 327 height 43
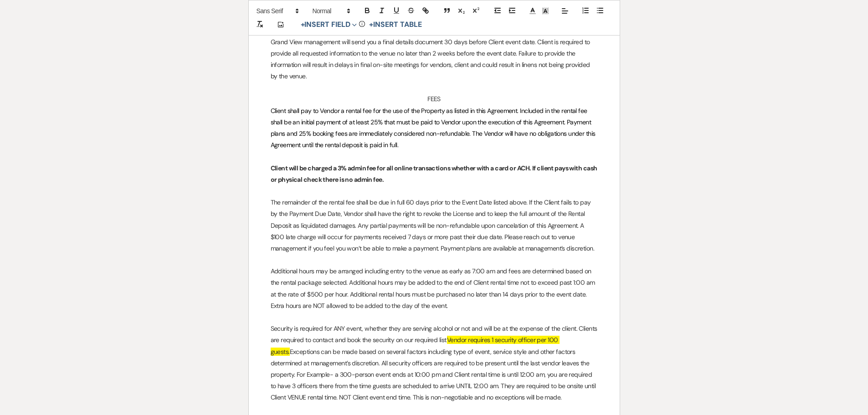
scroll to position [866, 0]
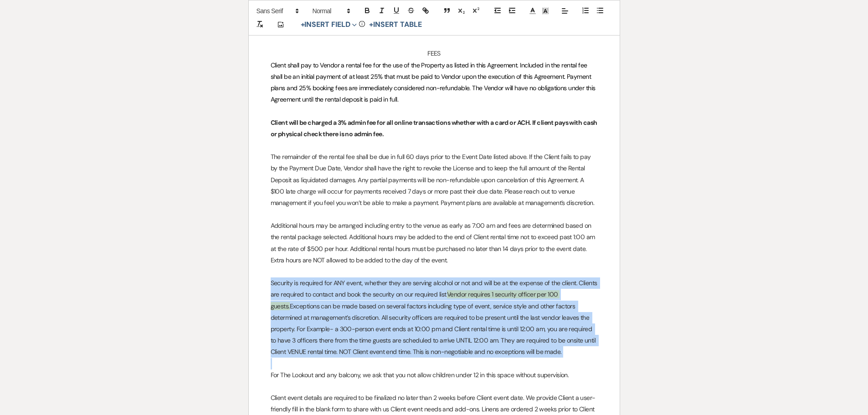
drag, startPoint x: 268, startPoint y: 285, endPoint x: 548, endPoint y: 360, distance: 289.6
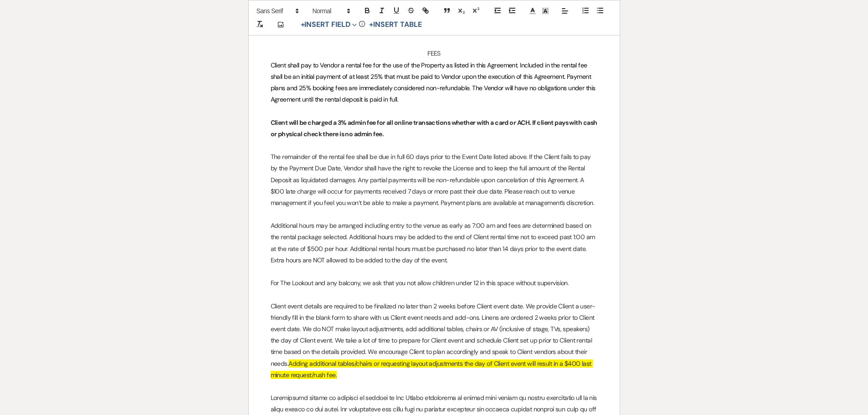
click at [313, 249] on span "Additional hours may be arranged including entry to the venue as early as 7:00 …" at bounding box center [434, 242] width 326 height 43
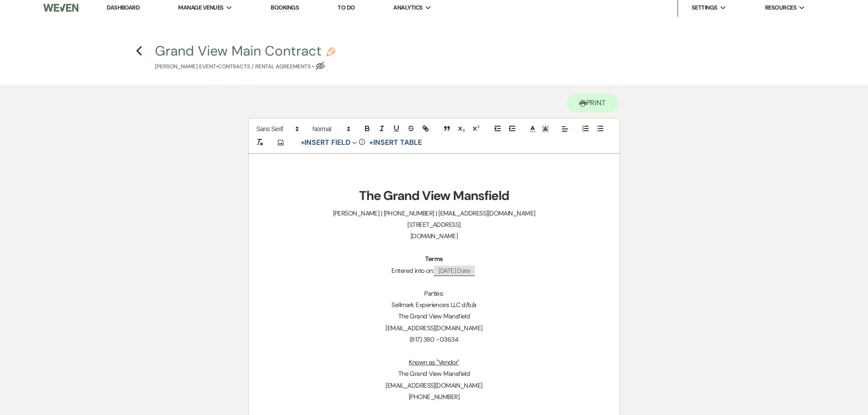
scroll to position [0, 0]
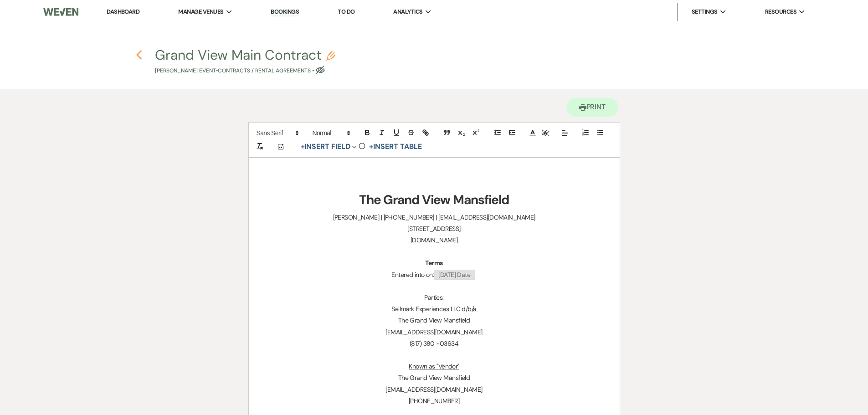
click at [140, 59] on use "button" at bounding box center [139, 55] width 6 height 10
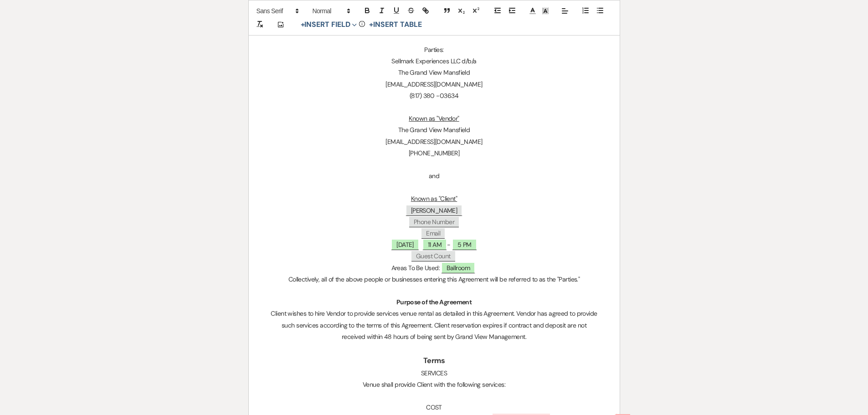
select select "6"
select select "22"
select select "13"
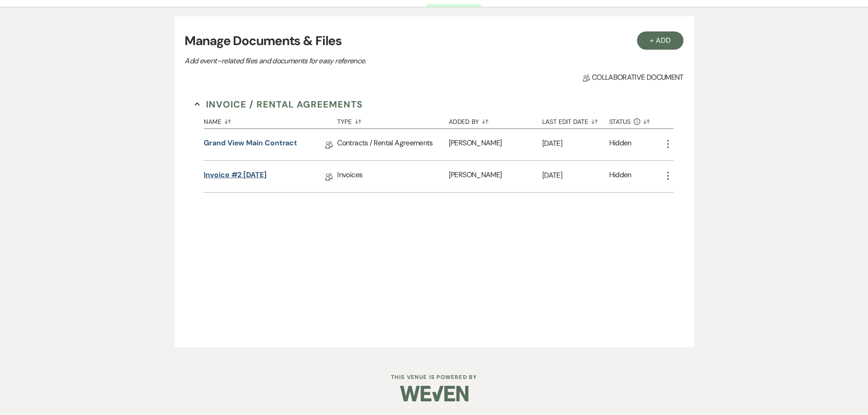
click at [248, 177] on link "Invoice #2 8-21-2025" at bounding box center [235, 177] width 63 height 14
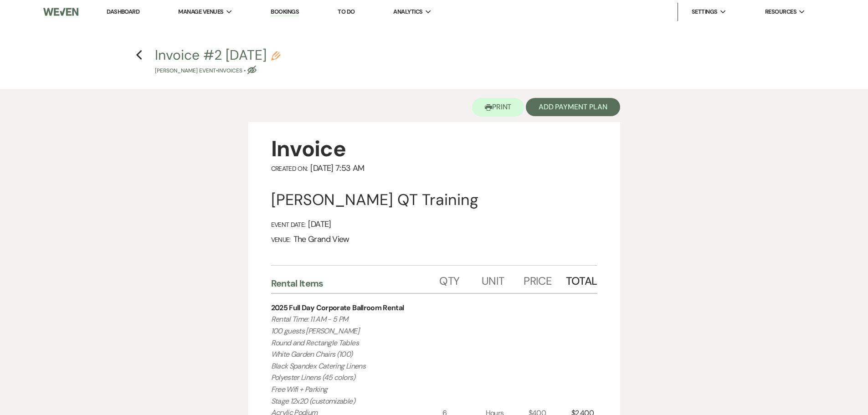
scroll to position [273, 0]
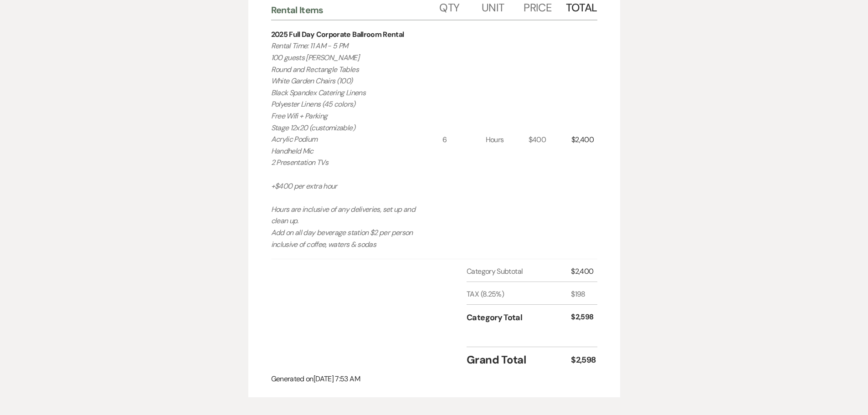
drag, startPoint x: 385, startPoint y: 247, endPoint x: 258, endPoint y: 51, distance: 232.9
click at [258, 51] on div "Invoice Created On: August 21, 2025 7:53 AM Laquita Reed's QT Training Event Da…" at bounding box center [434, 123] width 372 height 549
copy p "Rental Time: 11 AM - 5 PM 100 guests max Round and Rectangle Tables White Garde…"
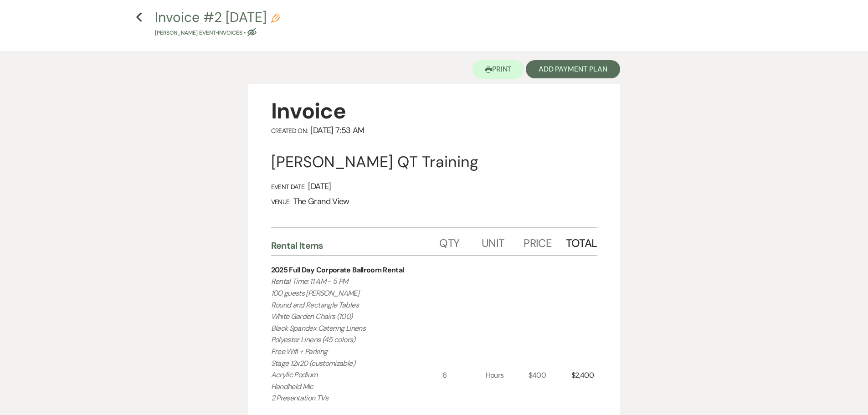
scroll to position [0, 0]
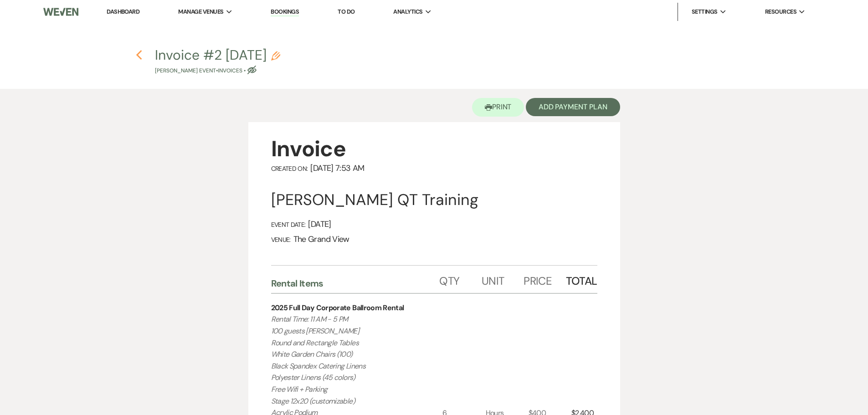
click at [137, 57] on icon "Previous" at bounding box center [139, 55] width 7 height 11
select select "6"
select select "22"
select select "13"
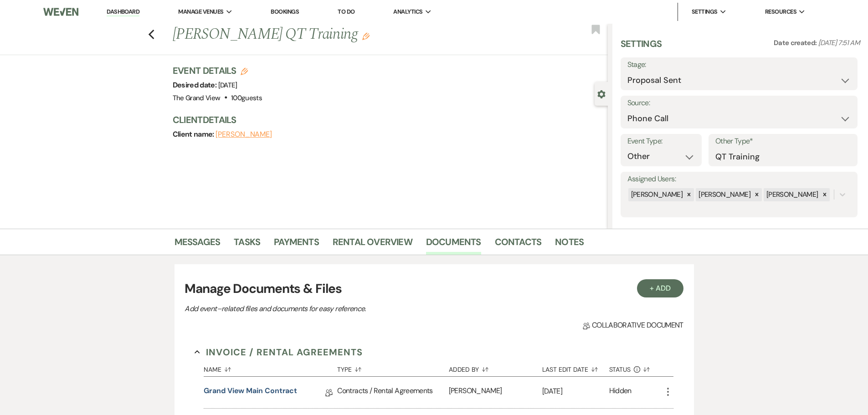
scroll to position [248, 0]
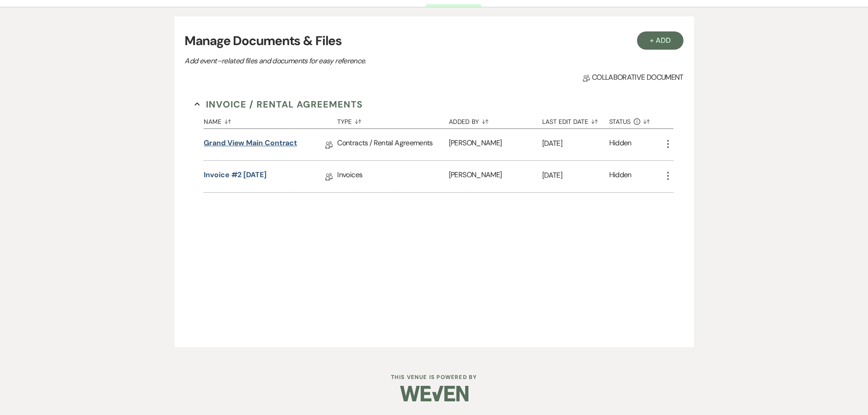
click at [272, 148] on link "Grand View Main Contract" at bounding box center [250, 145] width 93 height 14
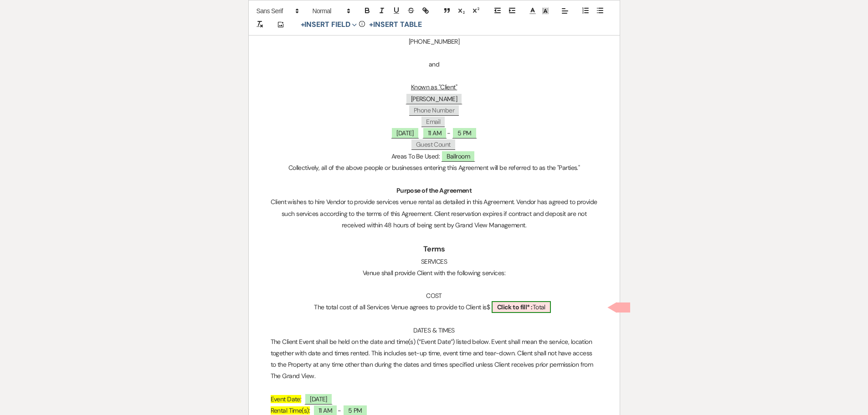
scroll to position [365, 0]
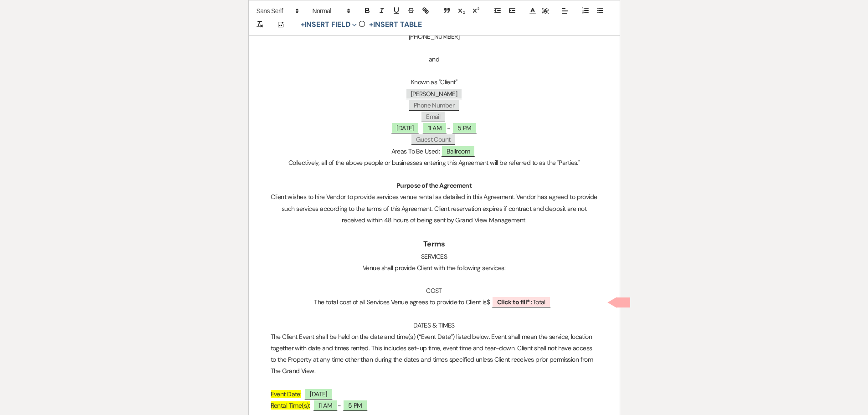
click at [452, 276] on p at bounding box center [434, 279] width 327 height 11
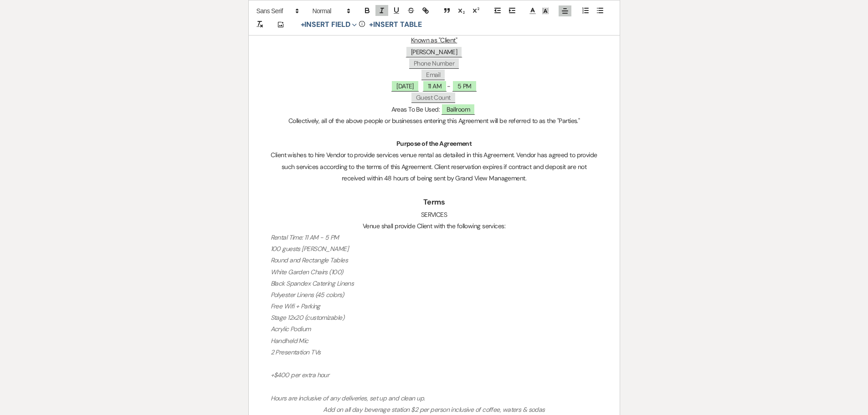
scroll to position [547, 0]
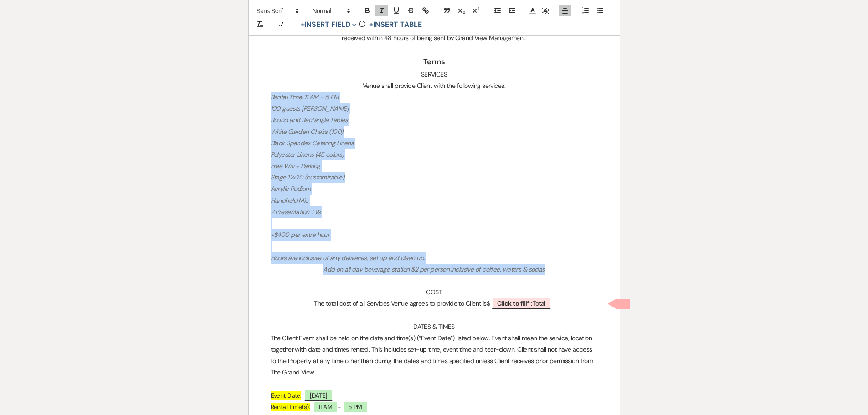
drag, startPoint x: 550, startPoint y: 271, endPoint x: 451, endPoint y: 50, distance: 242.3
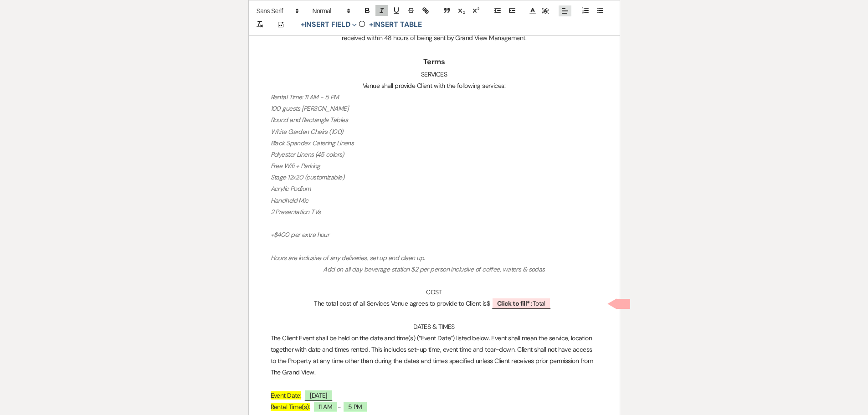
click at [565, 15] on icon at bounding box center [565, 11] width 8 height 8
click at [567, 35] on icon at bounding box center [564, 33] width 7 height 7
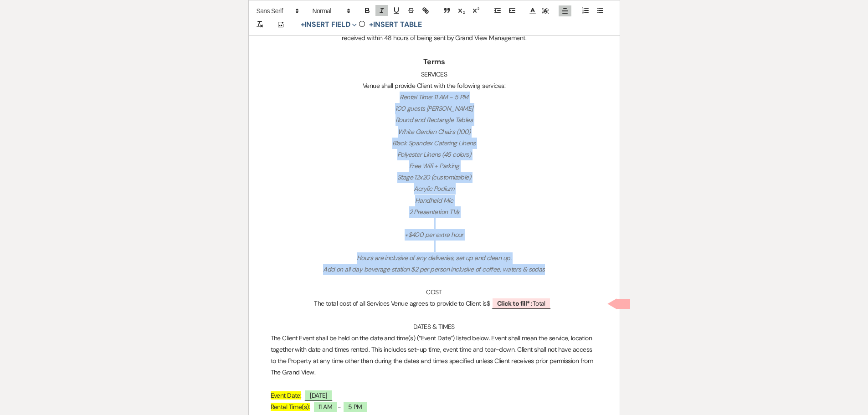
click at [443, 264] on p "Add on all day beverage station $2 per person inclusive of coffee, waters & sod…" at bounding box center [434, 269] width 327 height 11
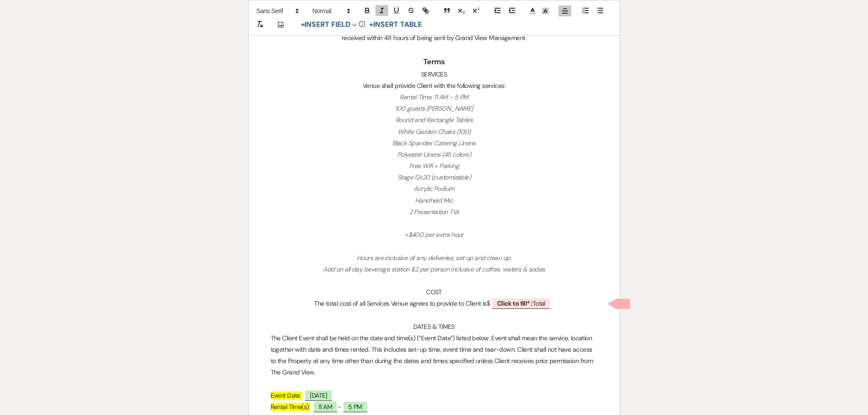
click at [323, 271] on p "Add on all day beverage station $2 per person inclusive of coffee, waters & sod…" at bounding box center [434, 269] width 327 height 11
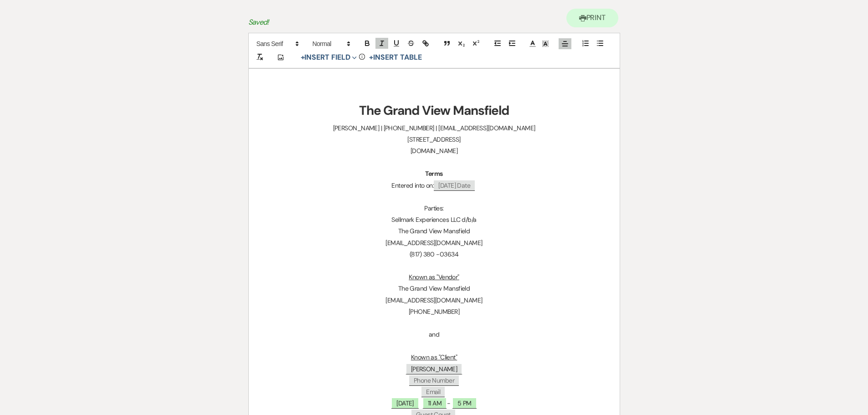
scroll to position [0, 0]
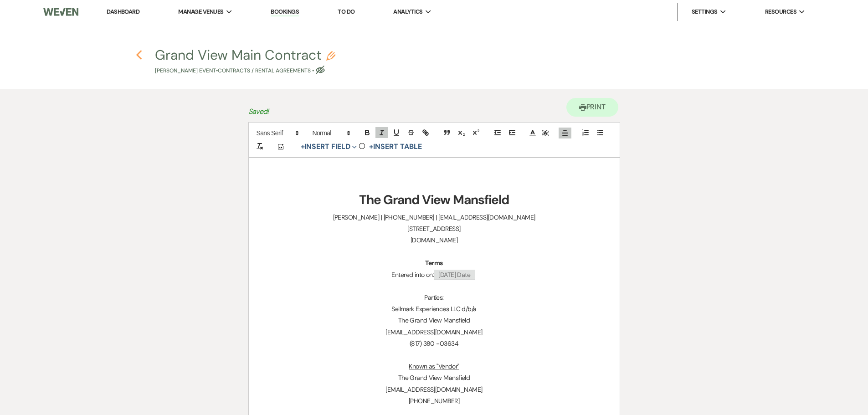
click at [139, 57] on icon "Previous" at bounding box center [139, 55] width 7 height 11
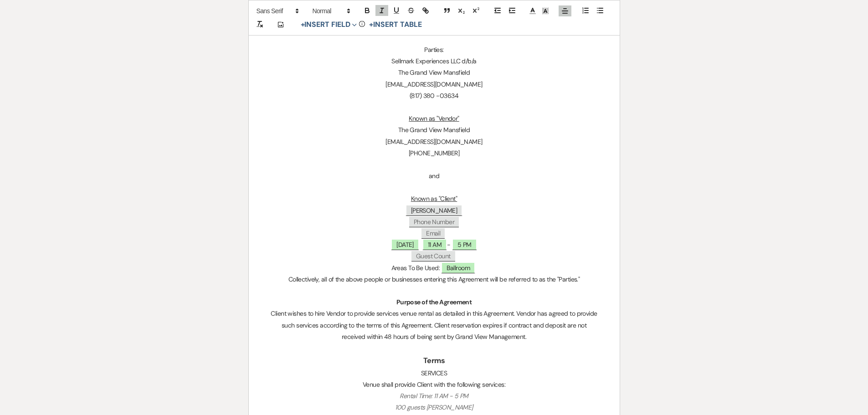
select select "6"
select select "22"
select select "13"
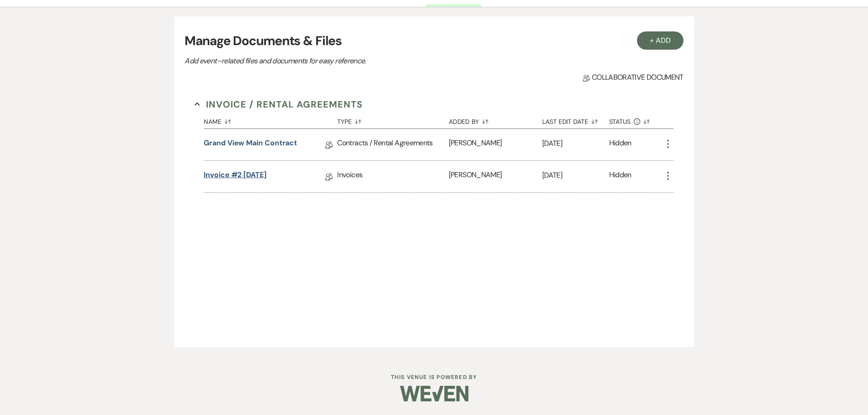
click at [247, 178] on link "Invoice #2 8-21-2025" at bounding box center [235, 177] width 63 height 14
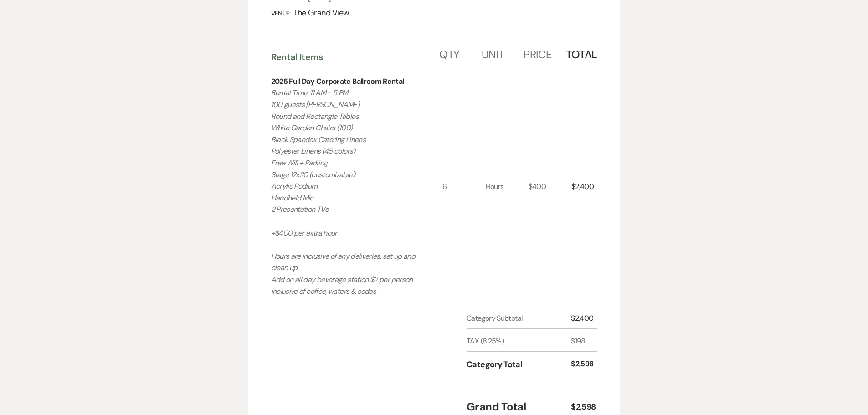
scroll to position [365, 0]
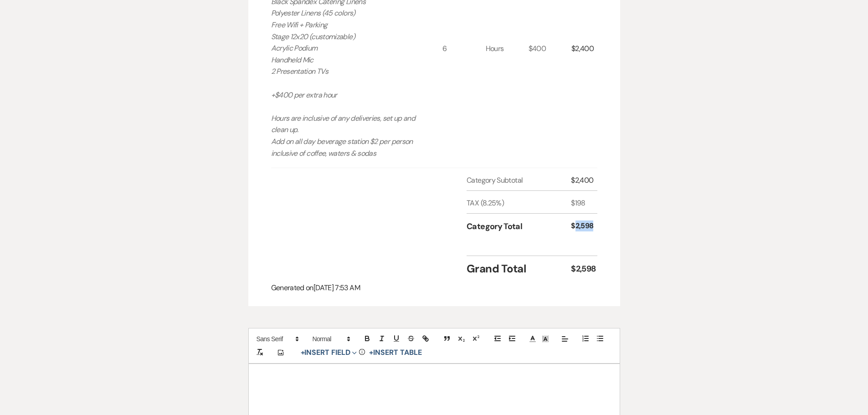
drag, startPoint x: 596, startPoint y: 227, endPoint x: 575, endPoint y: 226, distance: 21.0
click at [575, 226] on div "$2,598" at bounding box center [584, 227] width 26 height 12
copy div "2,598"
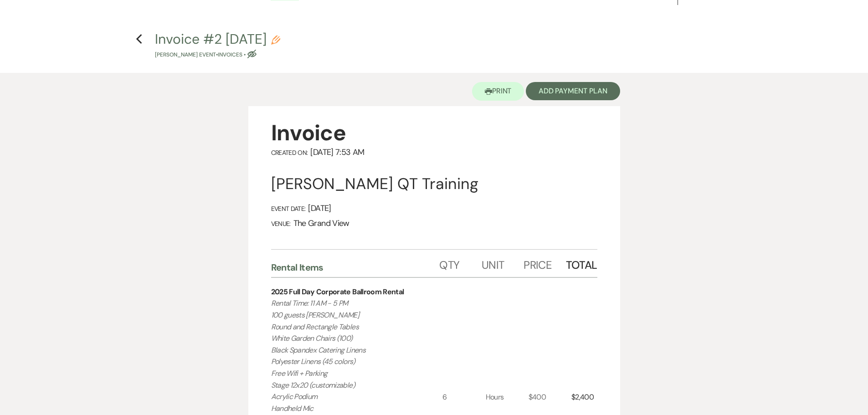
scroll to position [0, 0]
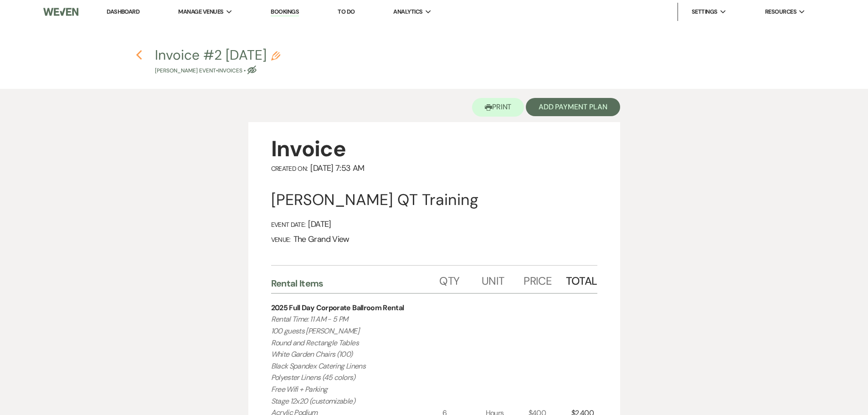
click at [136, 57] on icon "Previous" at bounding box center [139, 55] width 7 height 11
select select "6"
select select "22"
select select "13"
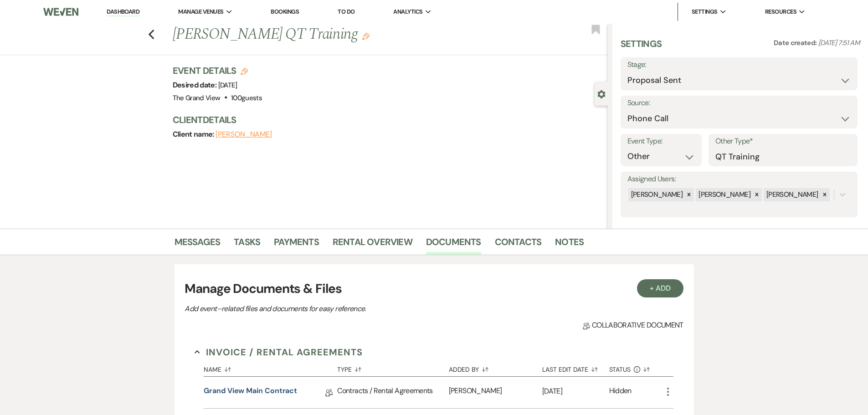
scroll to position [248, 0]
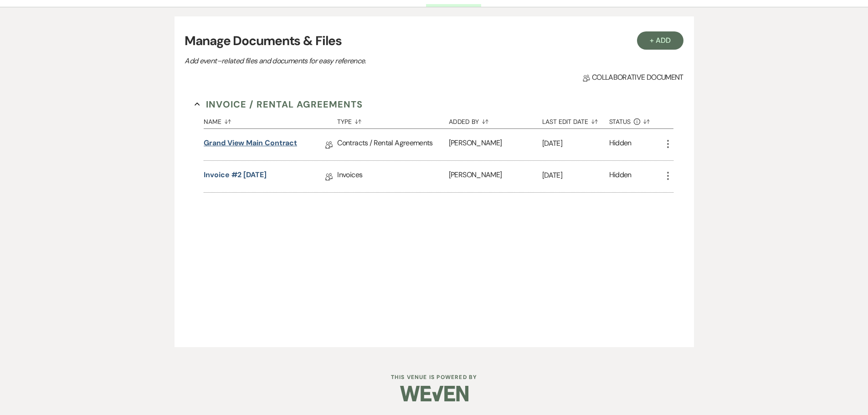
click at [271, 145] on link "Grand View Main Contract" at bounding box center [250, 145] width 93 height 14
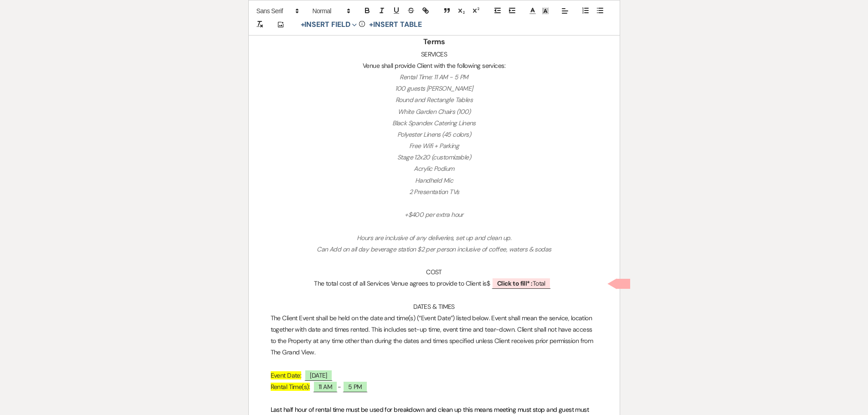
scroll to position [592, 0]
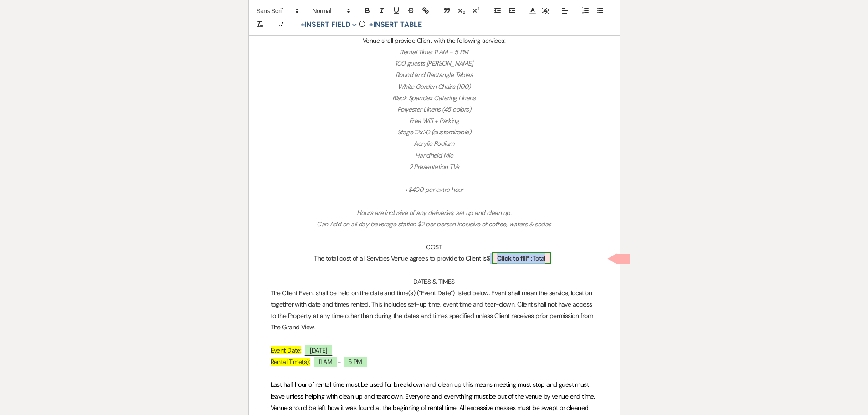
click at [513, 259] on b "Click to fill* :" at bounding box center [515, 258] width 36 height 8
select select "owner"
select select "Total"
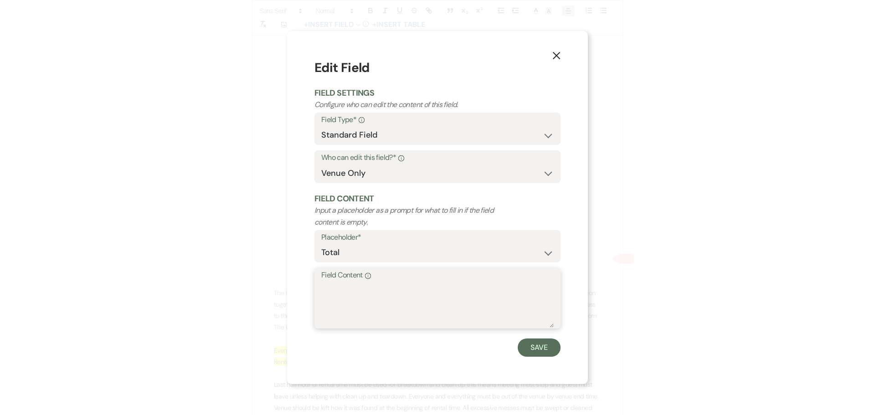
click at [438, 301] on textarea "Field Content Info" at bounding box center [437, 305] width 232 height 46
paste textarea "2,598"
type textarea "2,598"
click at [548, 351] on button "Save" at bounding box center [539, 348] width 43 height 18
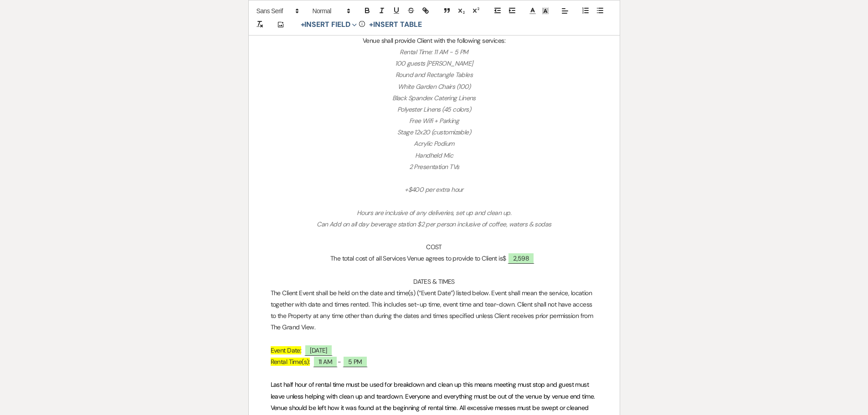
click at [451, 274] on p at bounding box center [434, 270] width 327 height 11
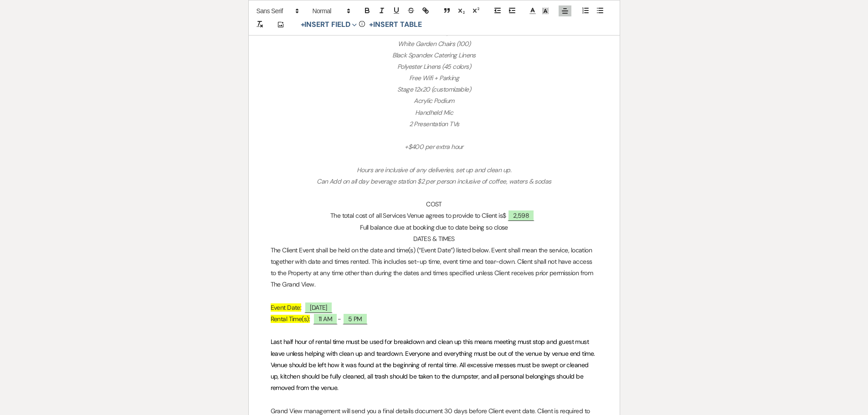
scroll to position [865, 0]
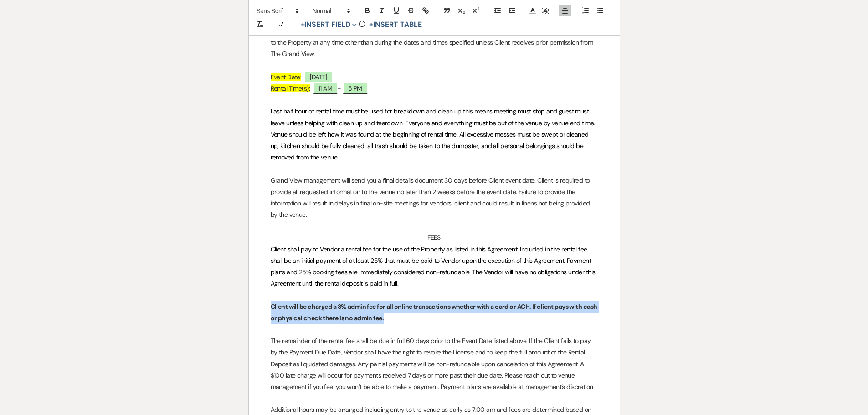
drag, startPoint x: 402, startPoint y: 320, endPoint x: 262, endPoint y: 303, distance: 141.4
copy strong "Client will be charged a 3% admin fee for all online transactions whether with …"
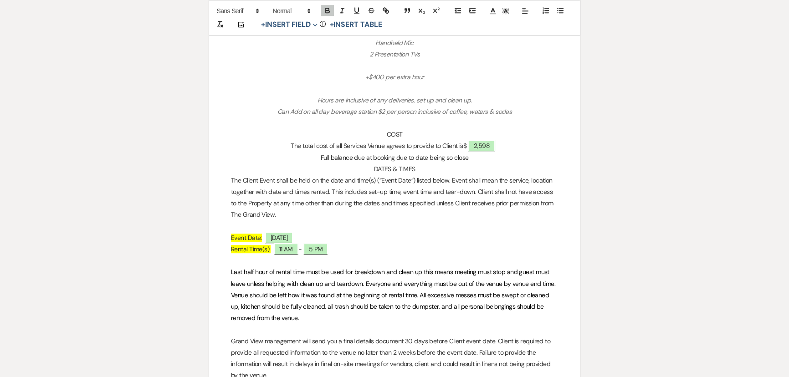
scroll to position [704, 0]
click at [473, 159] on p "Full balance due at booking due to date being so close" at bounding box center [394, 158] width 327 height 11
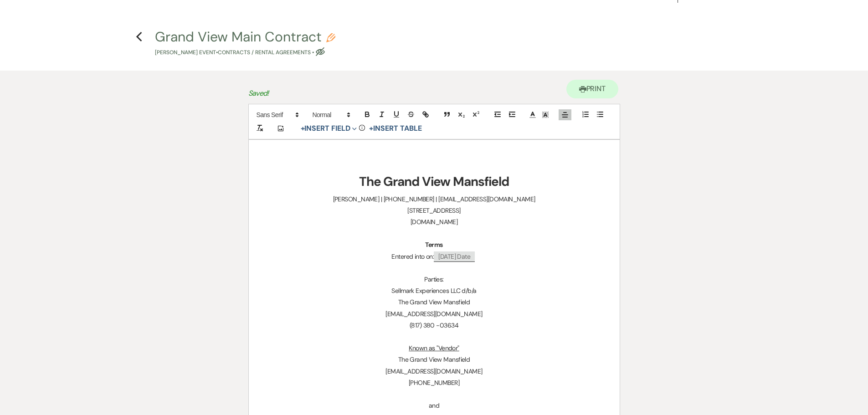
scroll to position [0, 0]
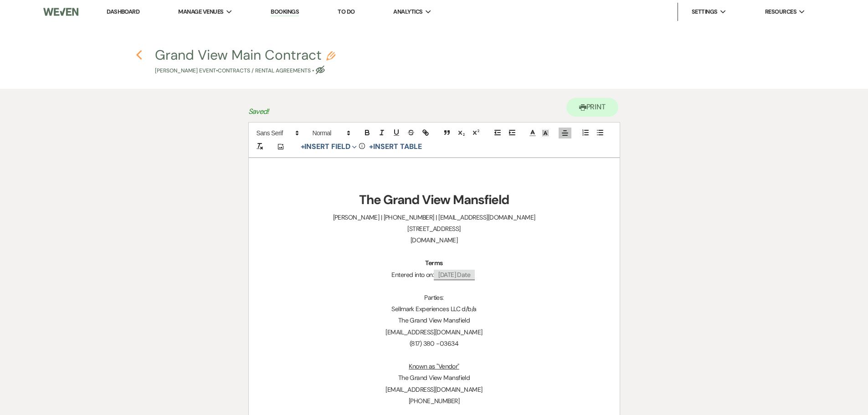
click at [136, 55] on icon "Previous" at bounding box center [139, 55] width 7 height 11
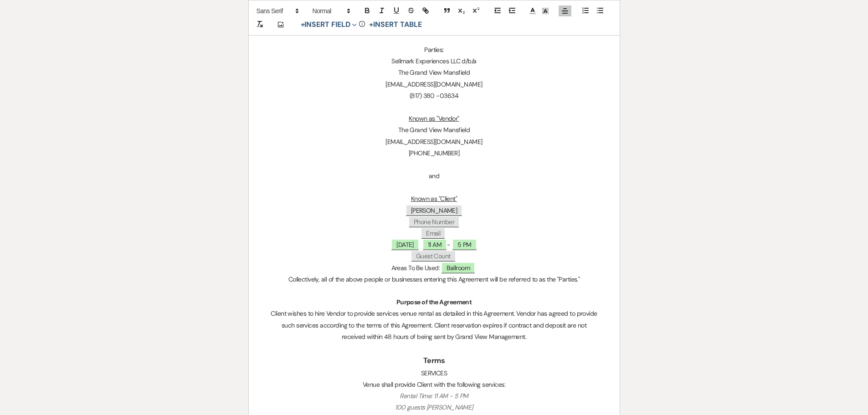
select select "6"
select select "22"
select select "13"
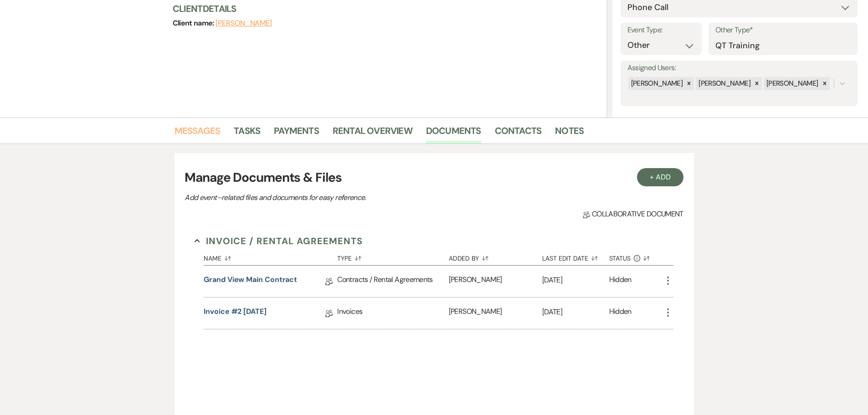
click at [211, 131] on link "Messages" at bounding box center [198, 133] width 46 height 20
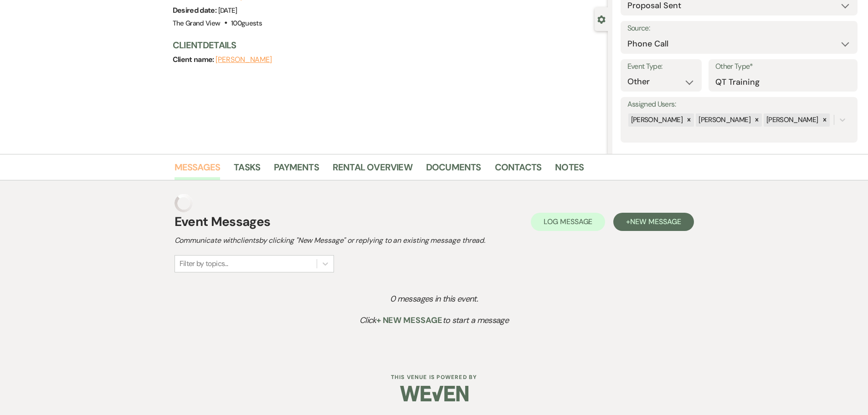
scroll to position [57, 0]
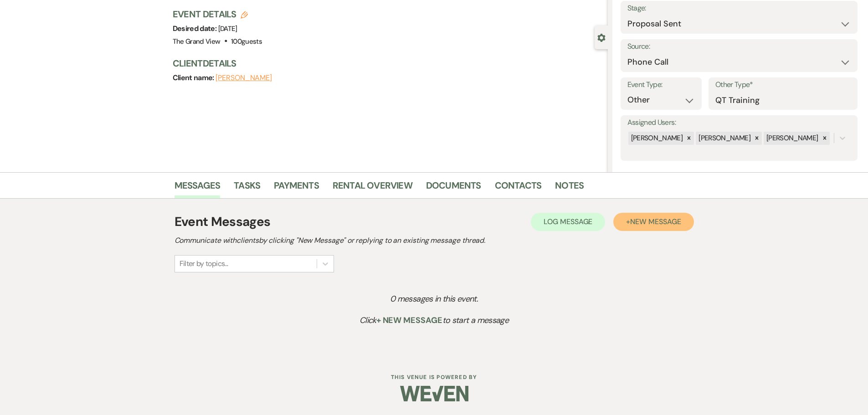
click at [643, 223] on span "New Message" at bounding box center [655, 222] width 51 height 10
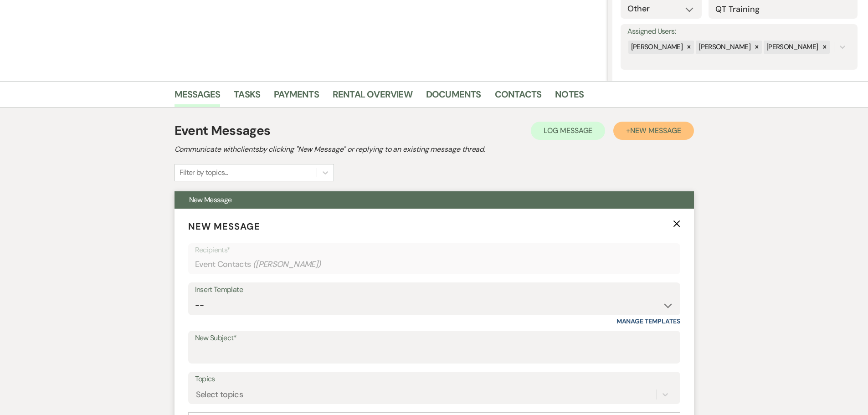
scroll to position [284, 0]
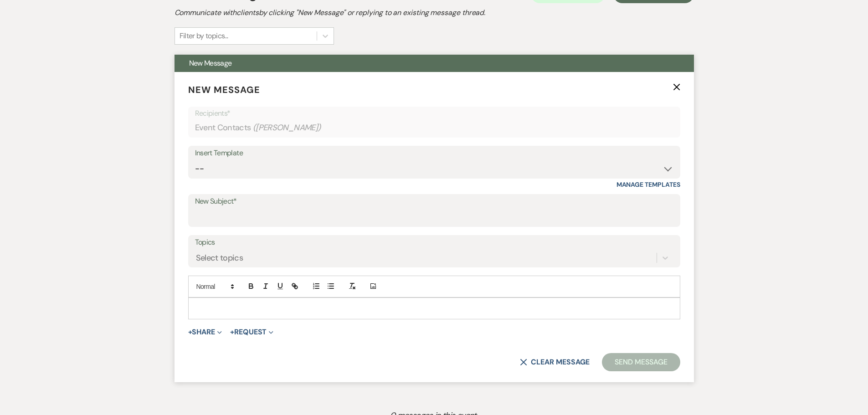
click at [272, 307] on p at bounding box center [434, 308] width 478 height 10
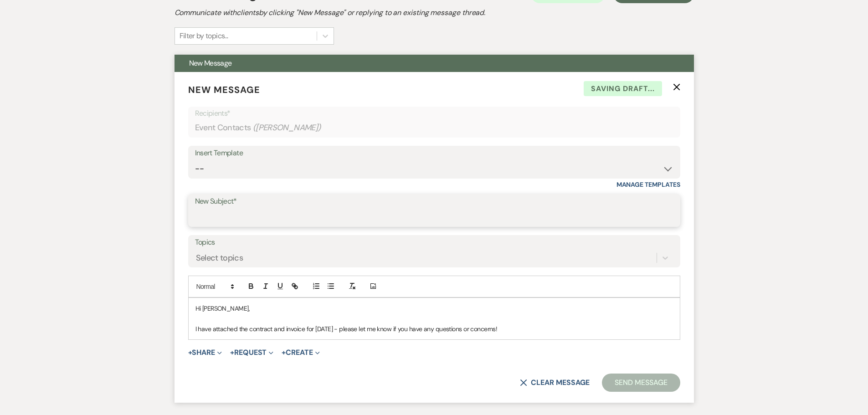
click at [203, 214] on input "New Subject*" at bounding box center [434, 217] width 478 height 18
type input "Contract + Invoice Aug 27"
click at [653, 379] on button "Send Message" at bounding box center [641, 383] width 78 height 18
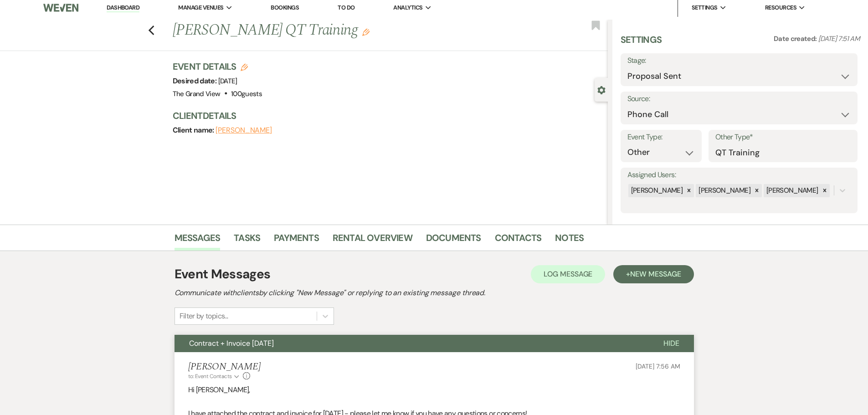
scroll to position [0, 0]
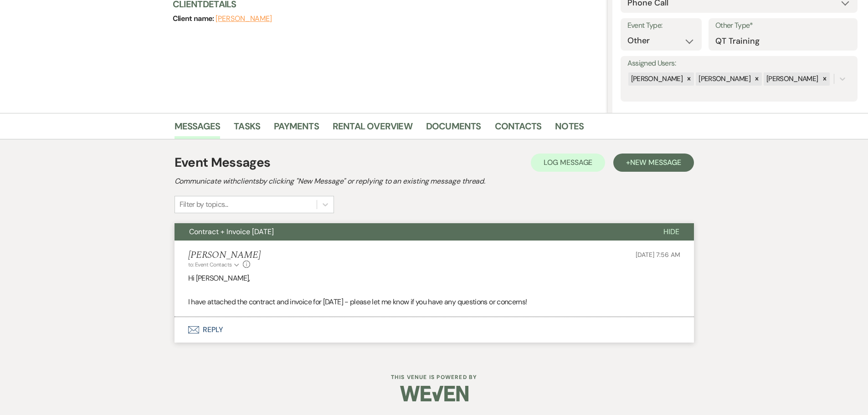
click at [208, 332] on button "Envelope Reply" at bounding box center [434, 330] width 519 height 26
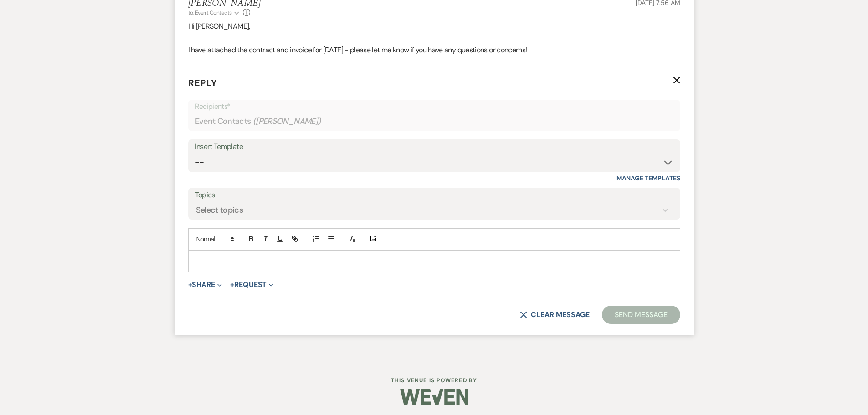
scroll to position [371, 0]
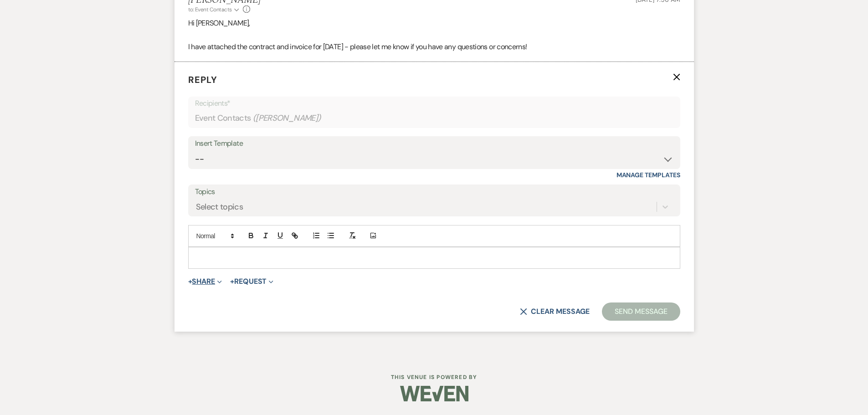
click at [208, 280] on button "+ Share Expand" at bounding box center [205, 281] width 34 height 7
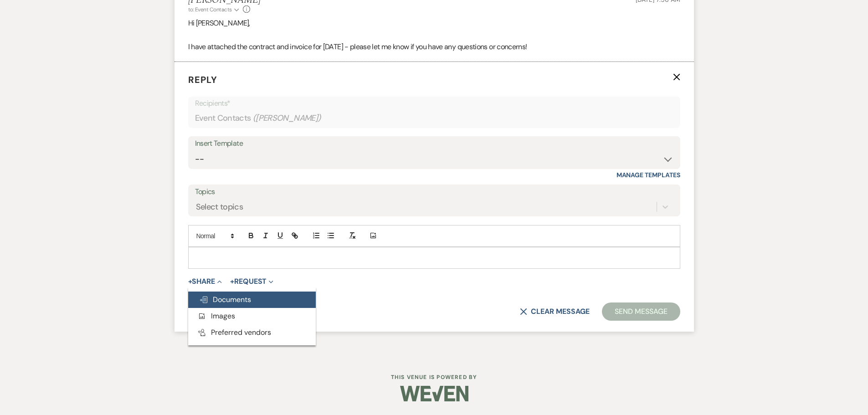
click at [263, 298] on button "Doc Upload Documents" at bounding box center [252, 300] width 128 height 16
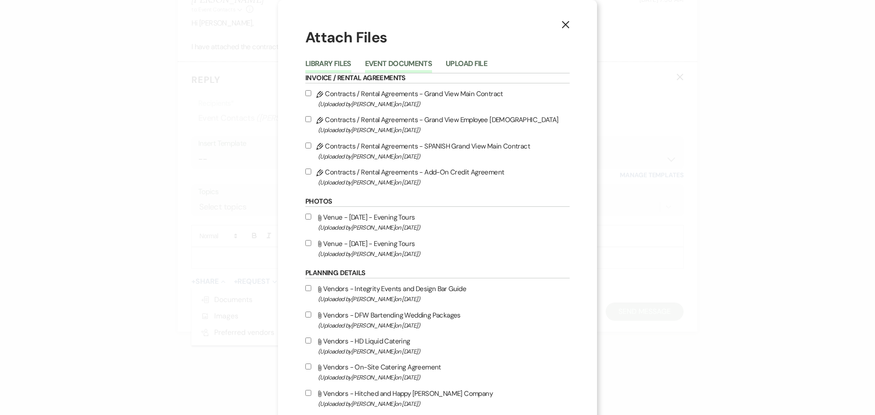
click at [403, 61] on button "Event Documents" at bounding box center [398, 66] width 67 height 13
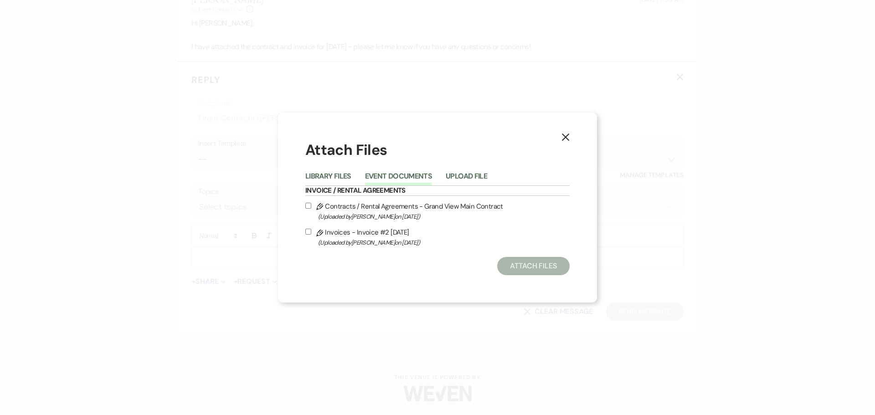
click at [387, 214] on span "(Uploaded by Chelsea Needham on Aug 21st, 2025 )" at bounding box center [444, 216] width 252 height 10
click at [311, 209] on input "Pencil Contracts / Rental Agreements - Grand View Main Contract (Uploaded by Ch…" at bounding box center [308, 206] width 6 height 6
checkbox input "true"
click at [383, 232] on label "Pencil Invoices - Invoice #2 8-21-2025 (Uploaded by Chelsea Needham on Aug 21st…" at bounding box center [437, 236] width 264 height 21
click at [311, 232] on input "Pencil Invoices - Invoice #2 8-21-2025 (Uploaded by Chelsea Needham on Aug 21st…" at bounding box center [308, 232] width 6 height 6
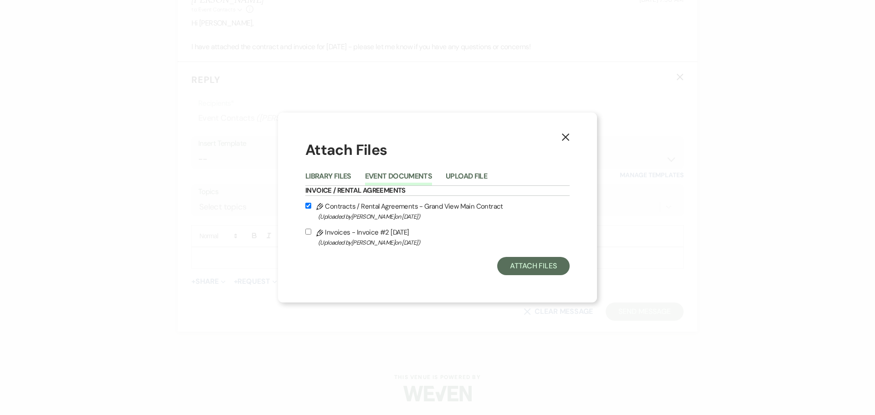
checkbox input "true"
click at [526, 270] on button "Attach Files" at bounding box center [533, 266] width 72 height 18
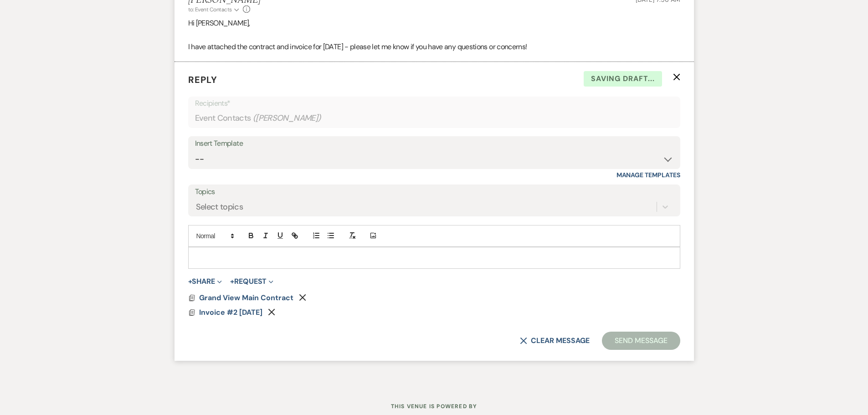
click at [226, 261] on p at bounding box center [434, 258] width 478 height 10
click at [668, 342] on button "Send Message" at bounding box center [641, 341] width 78 height 18
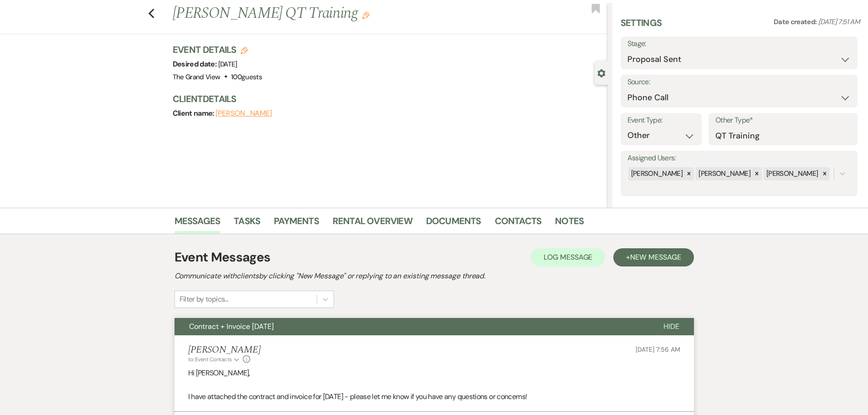
scroll to position [0, 0]
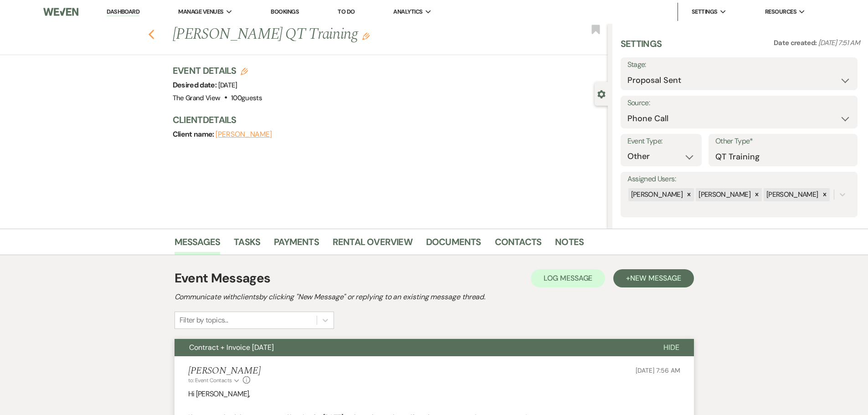
click at [152, 38] on icon "Previous" at bounding box center [151, 34] width 7 height 11
select select "6"
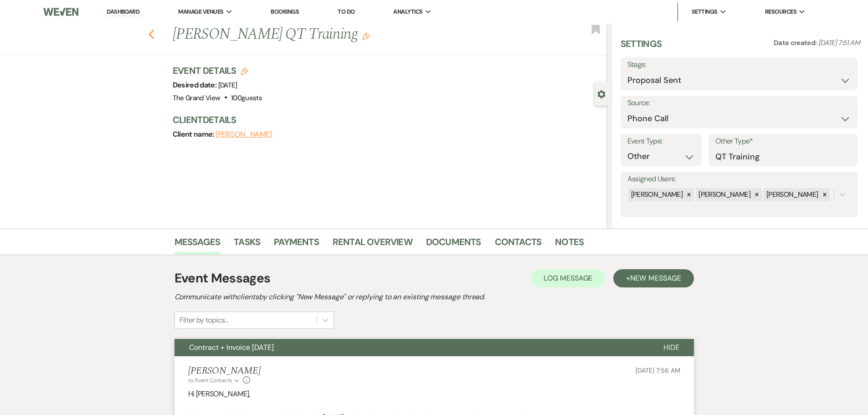
select select "6"
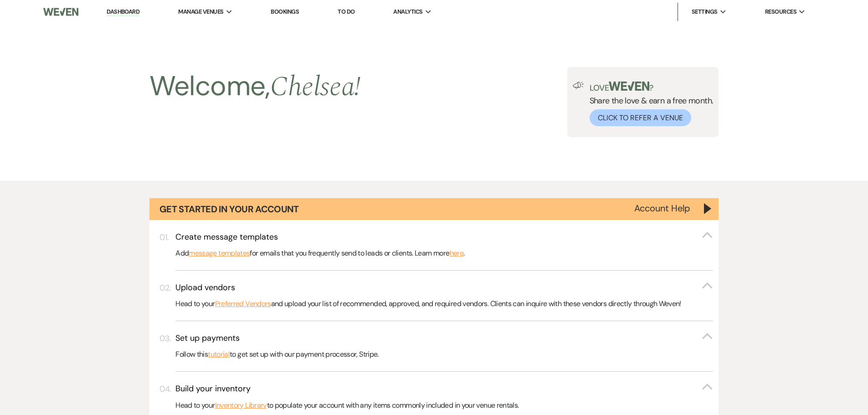
scroll to position [911, 0]
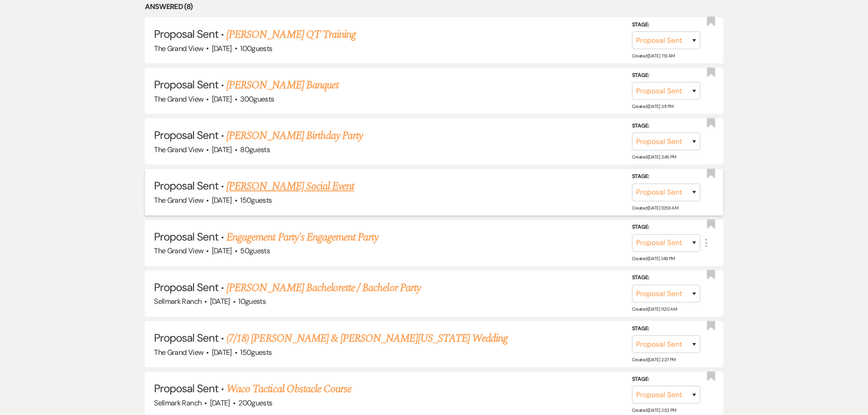
click at [278, 190] on link "Bernard Waller's Social Event" at bounding box center [290, 186] width 128 height 16
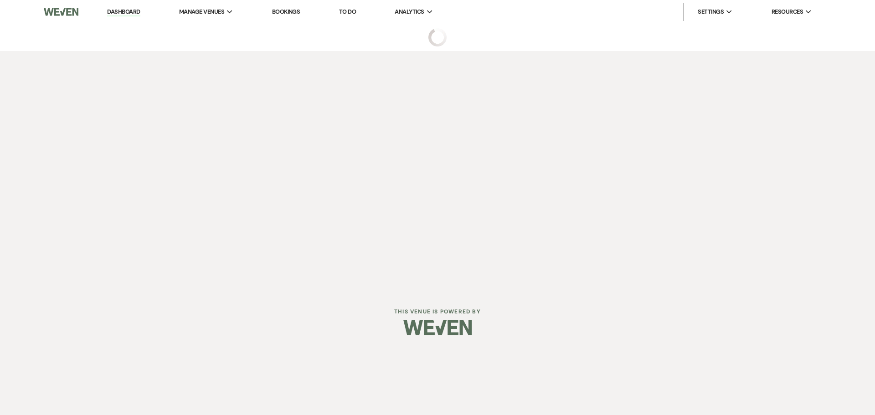
select select "6"
select select "5"
select select "13"
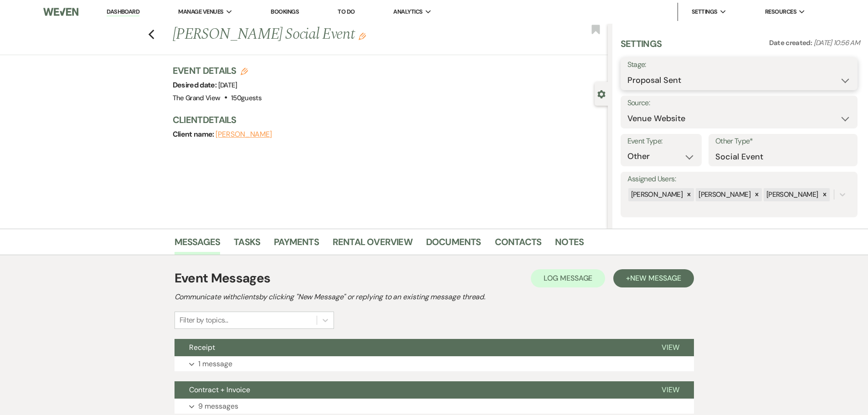
click at [673, 82] on select "Inquiry Follow Up Tour Requested Tour Confirmed Toured Proposal Sent Booked Lost" at bounding box center [738, 81] width 223 height 18
select select "7"
click at [627, 72] on select "Inquiry Follow Up Tour Requested Tour Confirmed Toured Proposal Sent Booked Lost" at bounding box center [738, 81] width 223 height 18
click at [822, 73] on button "Save" at bounding box center [831, 74] width 51 height 18
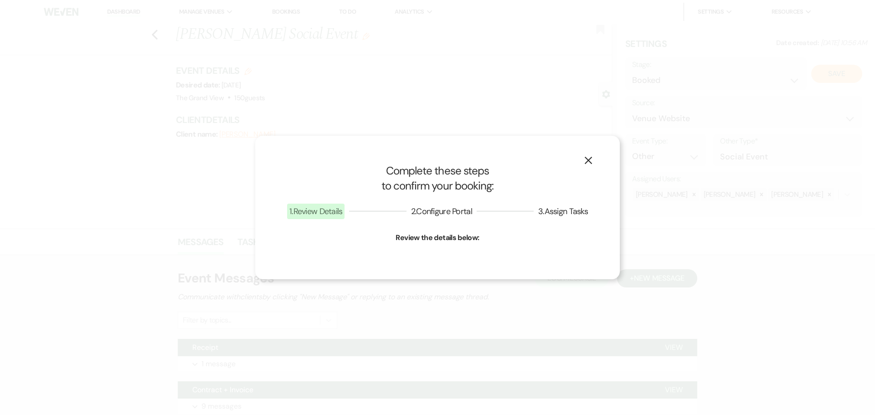
select select "13"
select select "836"
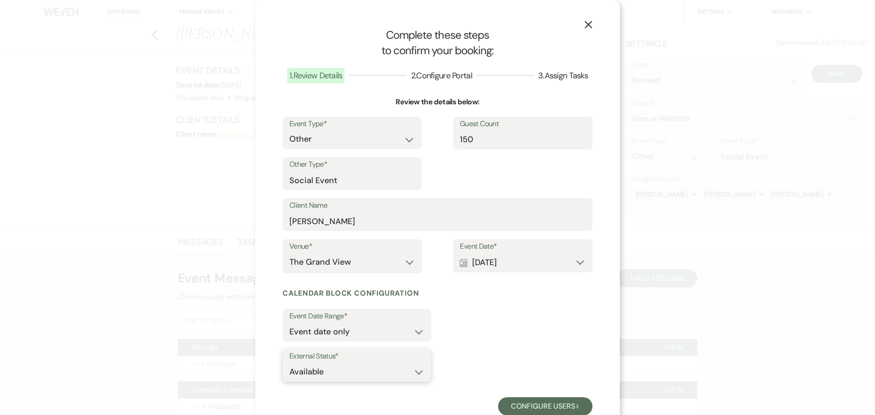
click at [408, 380] on select "Available Unavailable" at bounding box center [356, 372] width 135 height 18
select select "false"
click at [289, 363] on select "Available Unavailable" at bounding box center [356, 372] width 135 height 18
click at [519, 404] on button "Configure users Next" at bounding box center [545, 406] width 94 height 18
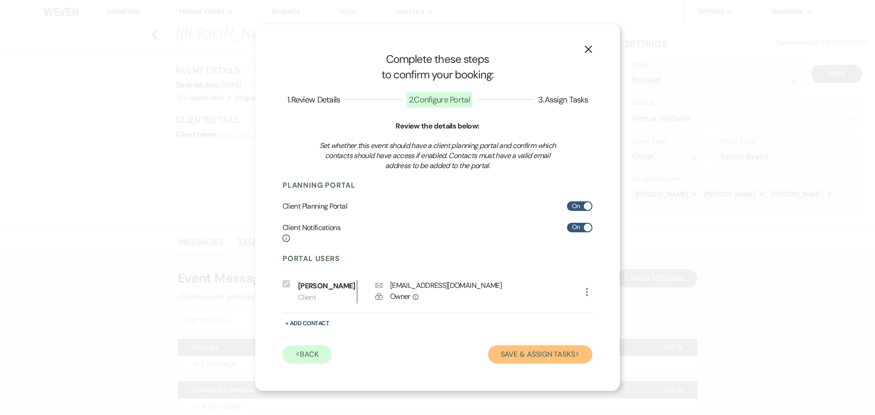
click at [541, 358] on button "Save & Assign Tasks Next" at bounding box center [540, 354] width 104 height 18
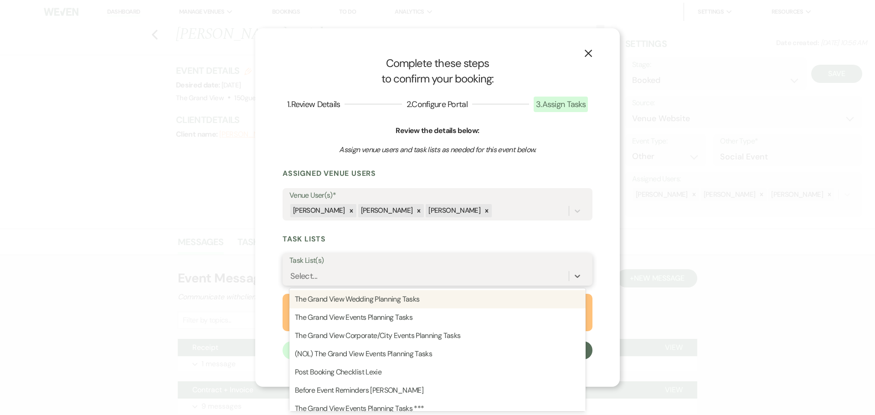
click at [343, 270] on div "Select..." at bounding box center [428, 276] width 279 height 16
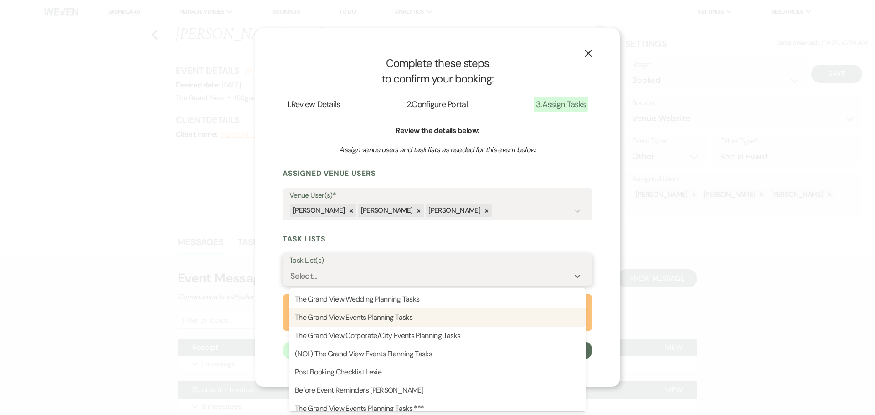
click at [358, 317] on div "The Grand View Events Planning Tasks" at bounding box center [437, 317] width 296 height 18
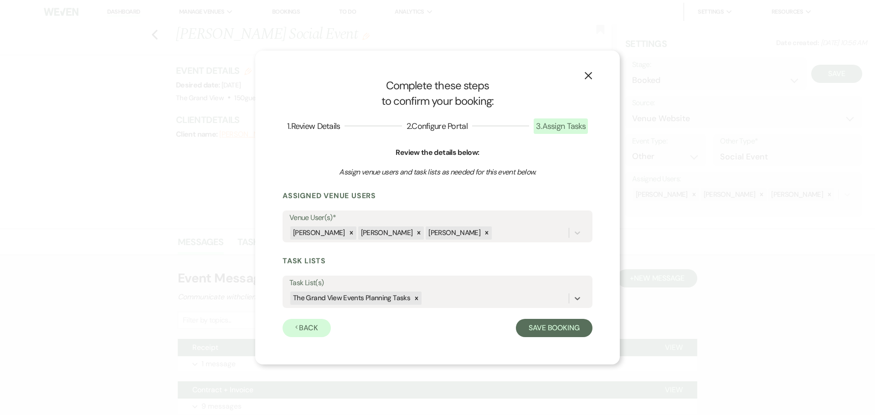
click at [566, 339] on div "X Complete these steps to confirm your booking: 1 . Review Details 2 . Configur…" at bounding box center [437, 207] width 365 height 313
click at [563, 332] on button "Save Booking" at bounding box center [554, 328] width 77 height 18
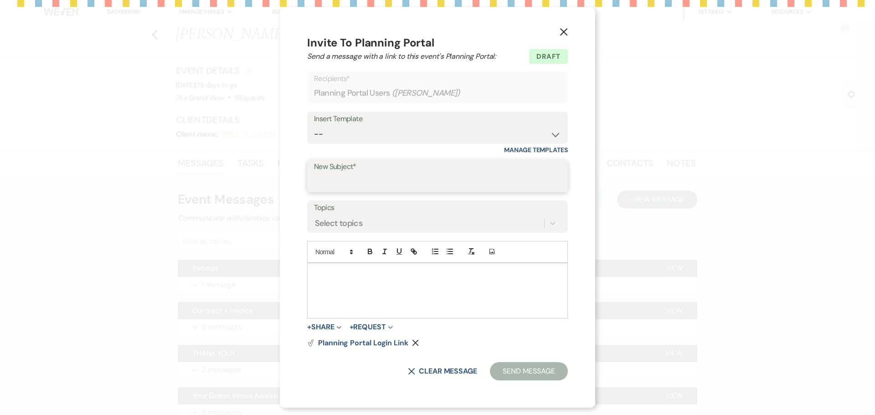
click at [372, 175] on input "New Subject*" at bounding box center [437, 183] width 247 height 18
click at [375, 135] on select "-- Weven Planning Portal Introduction (Booked Events) Initial Inquiry Response …" at bounding box center [437, 134] width 247 height 18
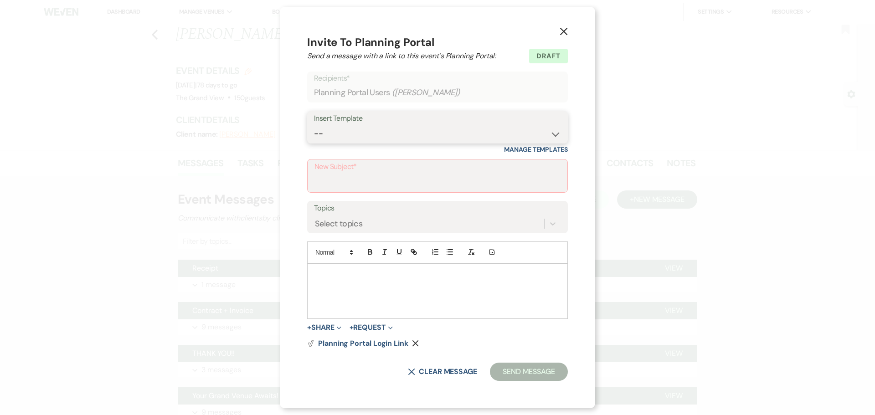
select select "5345"
click at [314, 125] on select "-- Weven Planning Portal Introduction (Booked Events) Initial Inquiry Response …" at bounding box center [437, 134] width 247 height 18
type input "Welcome to The Grand View- Let the Planning Begin!"
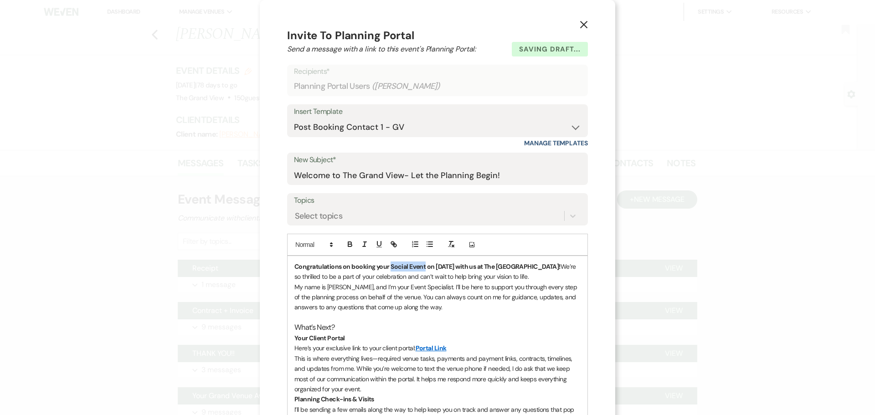
drag, startPoint x: 386, startPoint y: 267, endPoint x: 420, endPoint y: 267, distance: 33.7
click at [420, 267] on strong "Congratulations on booking your Social Event on 11/08/2025 with us at The Grand…" at bounding box center [427, 266] width 266 height 8
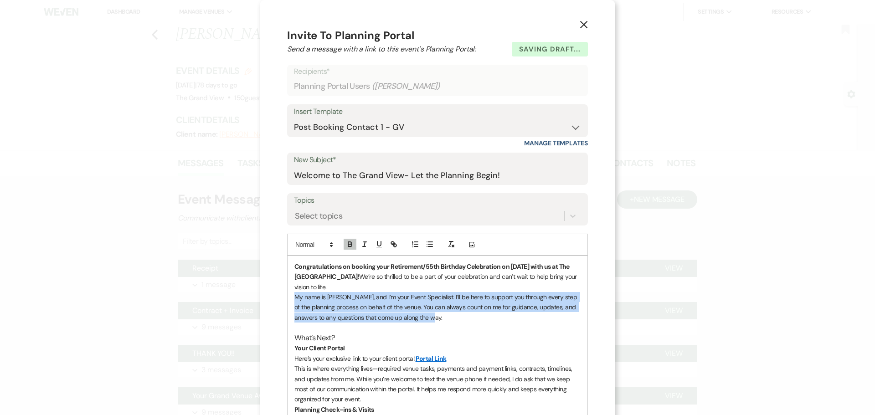
drag, startPoint x: 291, startPoint y: 296, endPoint x: 428, endPoint y: 321, distance: 139.8
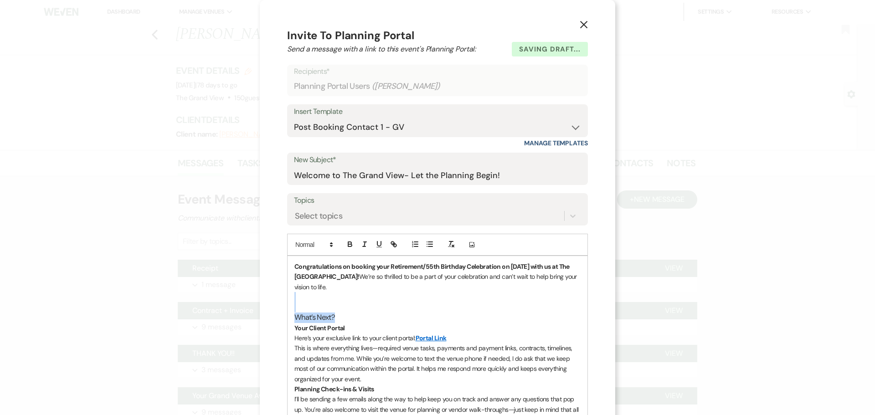
click at [344, 313] on h3 "What’s Next?" at bounding box center [437, 318] width 286 height 10
click at [313, 299] on p at bounding box center [437, 297] width 286 height 10
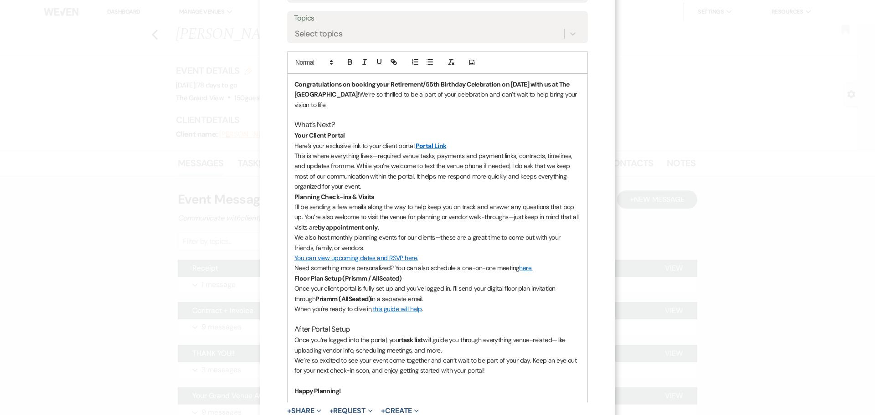
scroll to position [228, 0]
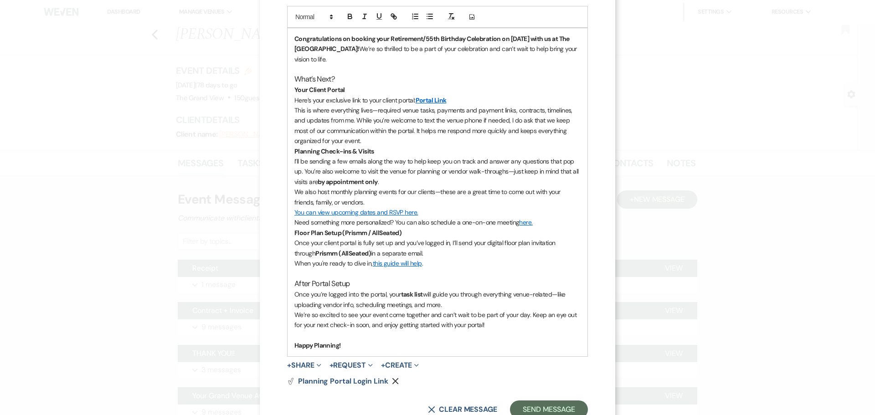
click at [345, 346] on p "Happy Planning!" at bounding box center [437, 345] width 286 height 10
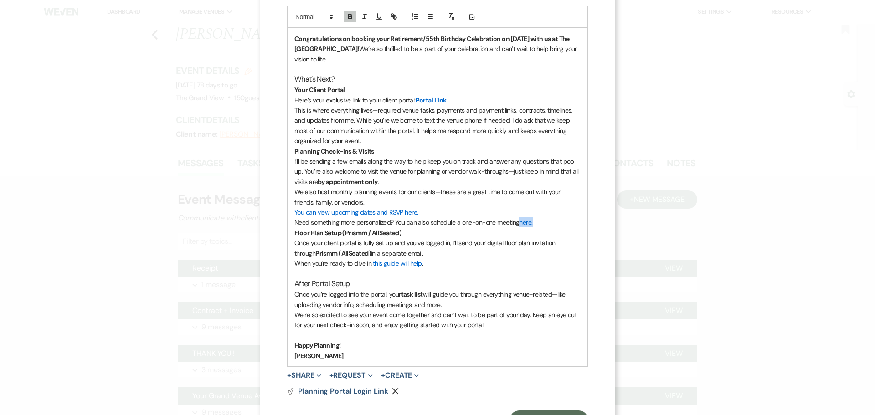
drag, startPoint x: 532, startPoint y: 224, endPoint x: 516, endPoint y: 227, distance: 15.7
click at [516, 227] on p "Need something more personalized? You can also schedule a one-on-one meeting he…" at bounding box center [437, 222] width 286 height 10
click at [495, 303] on p "Once you’re logged into the portal, your task list will guide you through every…" at bounding box center [437, 299] width 286 height 21
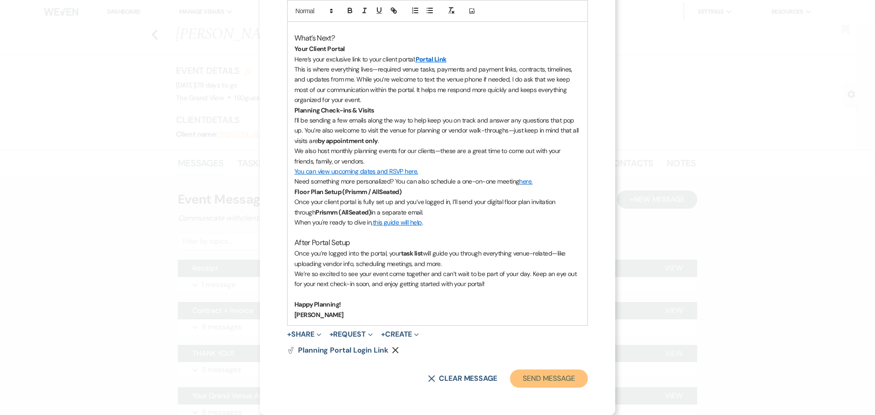
click at [543, 380] on button "Send Message" at bounding box center [549, 379] width 78 height 18
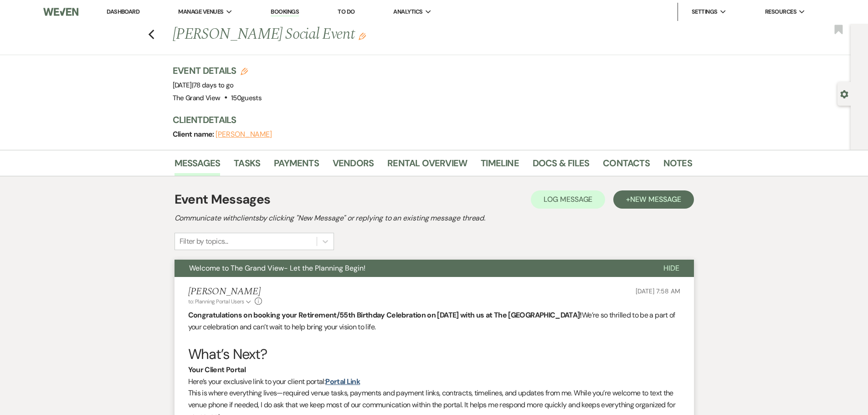
click at [160, 34] on div "Previous Bernard Waller's Social Event Edit Bookmark" at bounding box center [422, 39] width 855 height 31
click at [148, 38] on div "Previous Bernard Waller's Social Event Edit Bookmark" at bounding box center [422, 39] width 855 height 31
click at [154, 36] on use "button" at bounding box center [151, 35] width 6 height 10
select select "6"
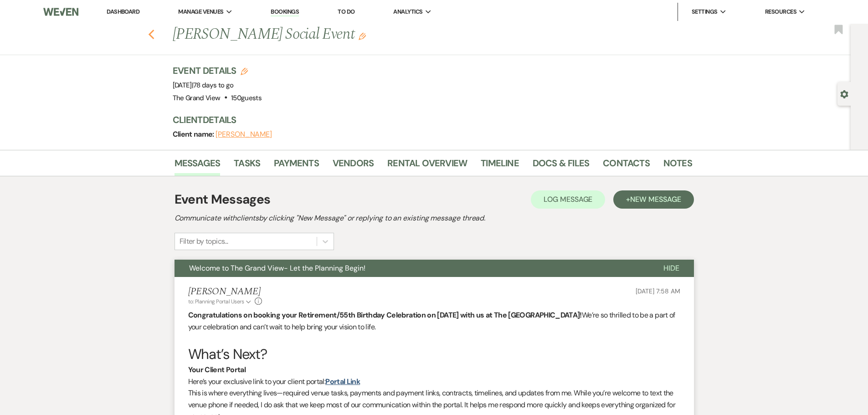
select select "6"
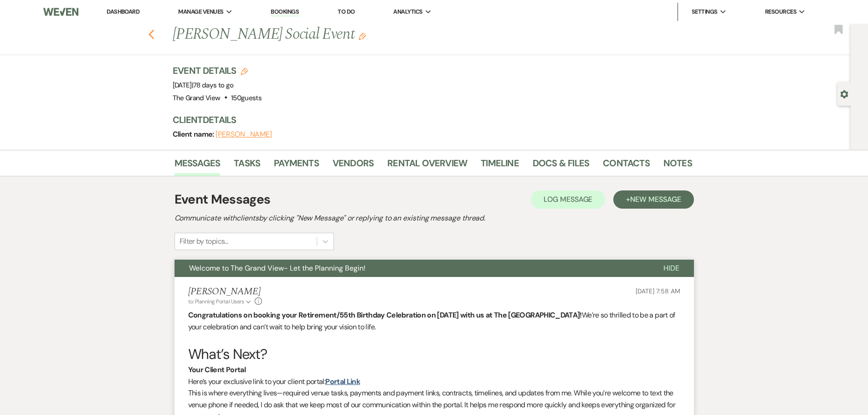
select select "6"
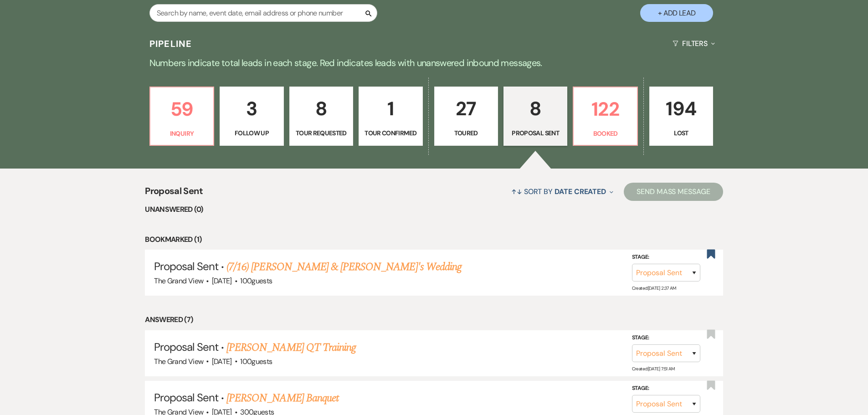
scroll to position [592, 0]
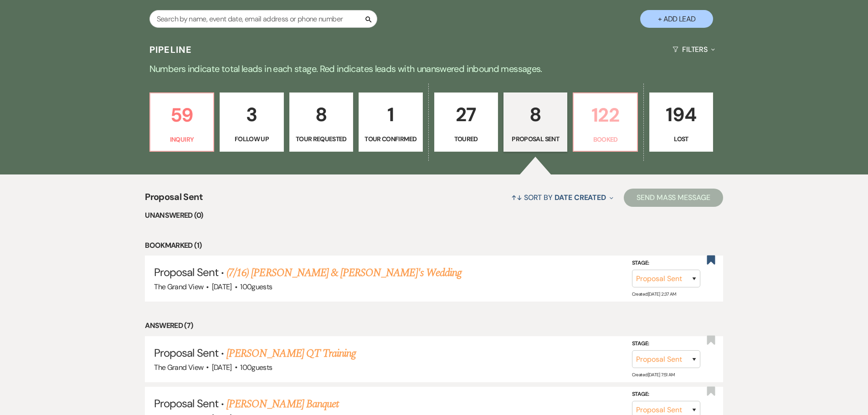
click at [604, 128] on p "122" at bounding box center [605, 115] width 52 height 31
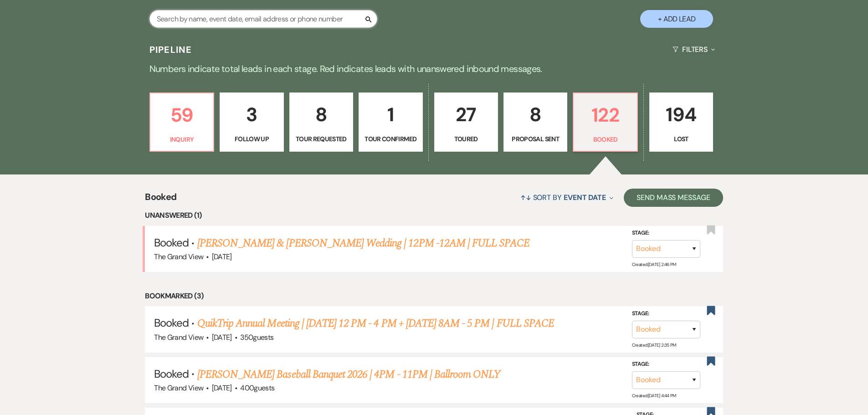
click at [242, 22] on input "text" at bounding box center [263, 19] width 228 height 18
type input "w"
type input "emil"
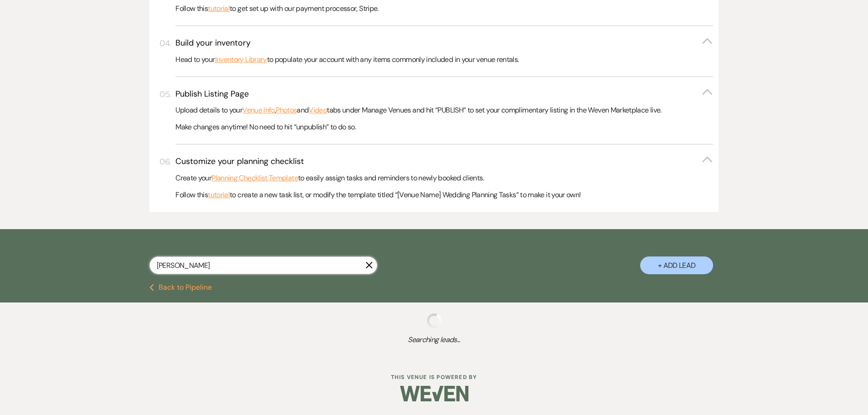
select select "5"
select select "8"
select select "5"
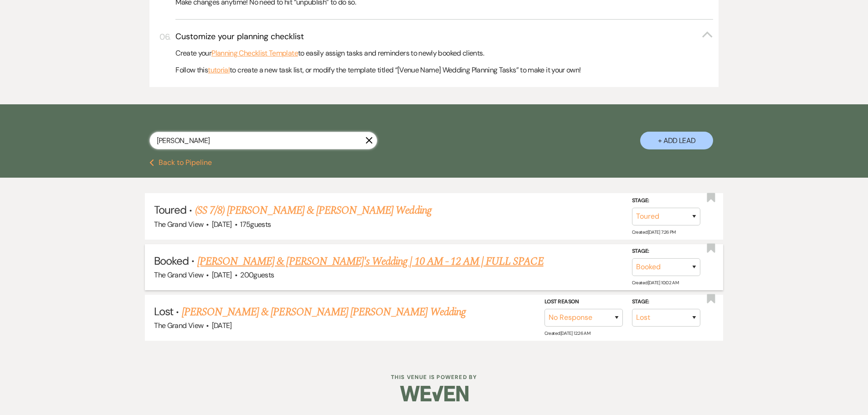
type input "emil"
click at [255, 264] on link "[PERSON_NAME] & [PERSON_NAME]'s Wedding | 10 AM - 12 AM | FULL SPACE" at bounding box center [370, 261] width 346 height 16
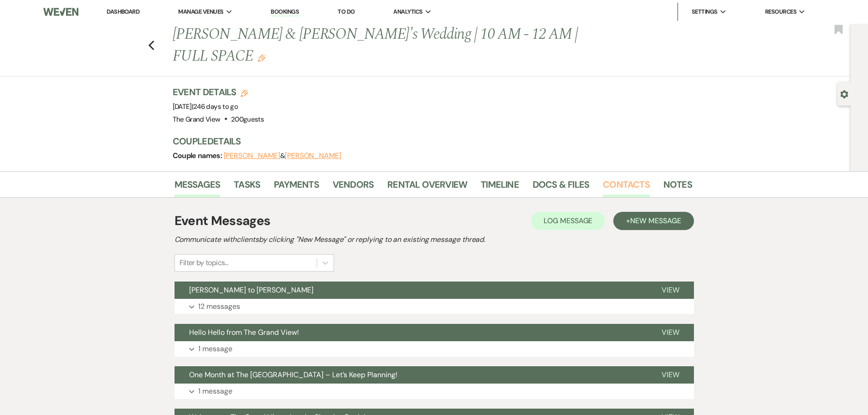
click at [606, 177] on link "Contacts" at bounding box center [626, 187] width 47 height 20
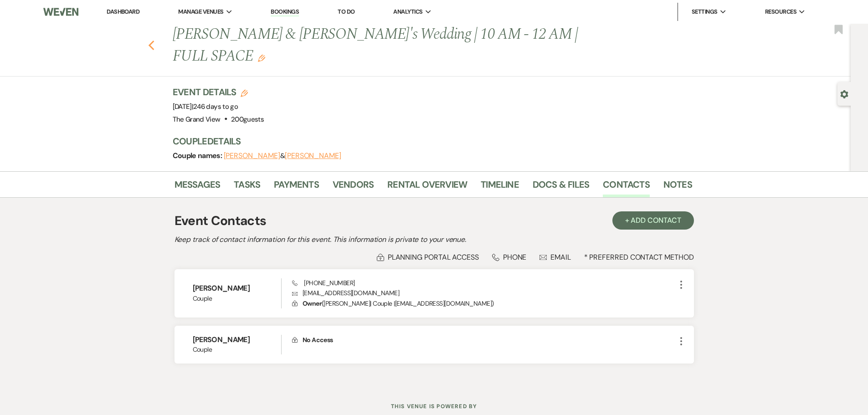
click at [155, 40] on icon "Previous" at bounding box center [151, 45] width 7 height 11
select select "5"
select select "8"
select select "5"
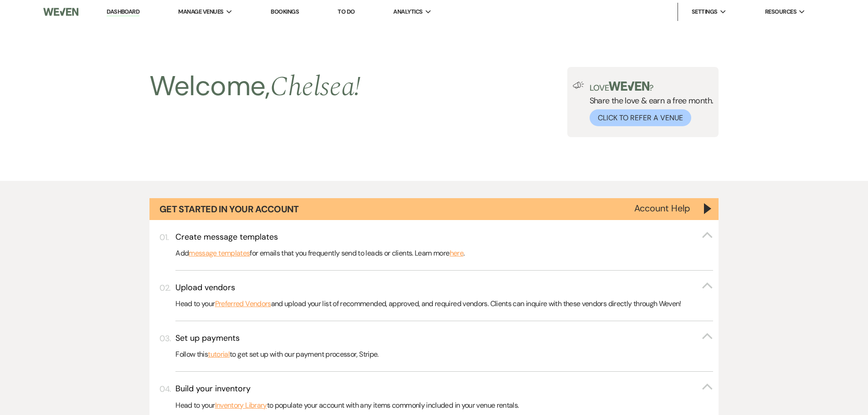
scroll to position [471, 0]
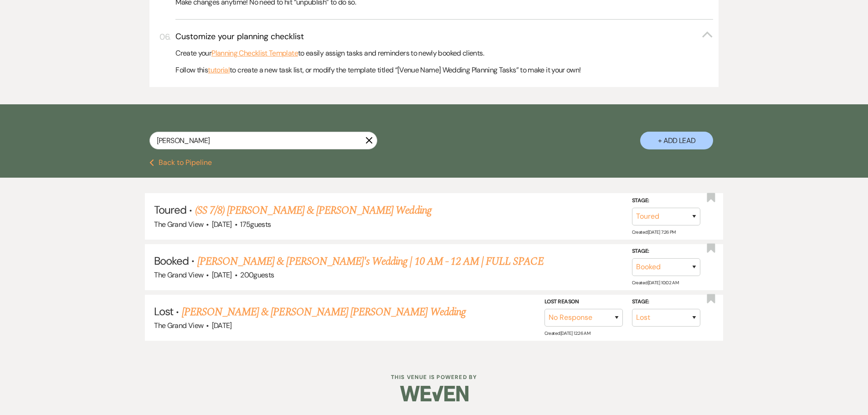
click at [370, 140] on use "button" at bounding box center [369, 140] width 7 height 7
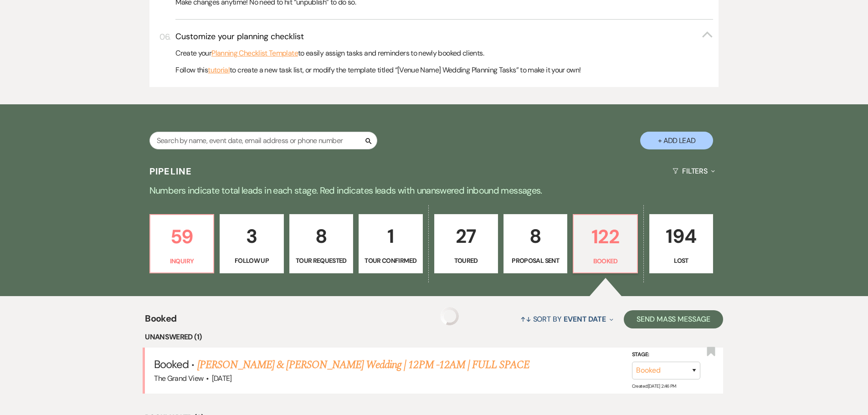
scroll to position [592, 0]
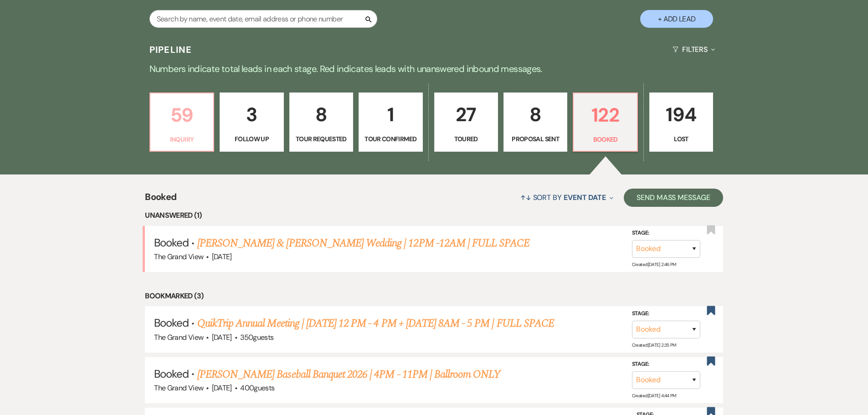
click at [187, 132] on link "59 Inquiry" at bounding box center [181, 122] width 65 height 59
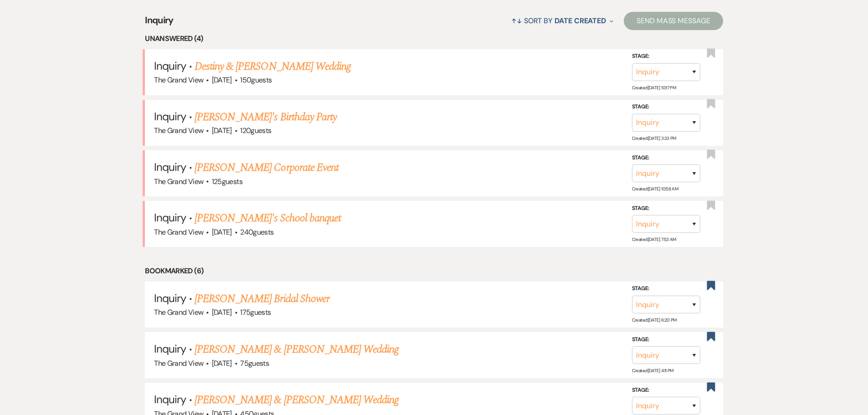
scroll to position [775, 0]
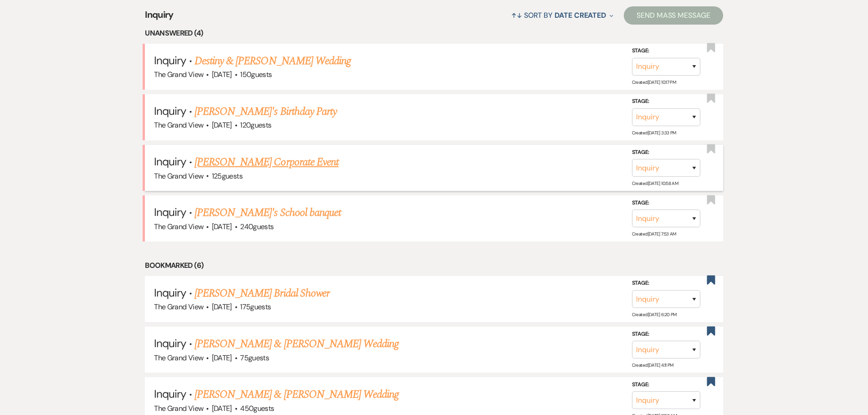
click at [266, 159] on link "Rene Black's Corporate Event" at bounding box center [267, 162] width 144 height 16
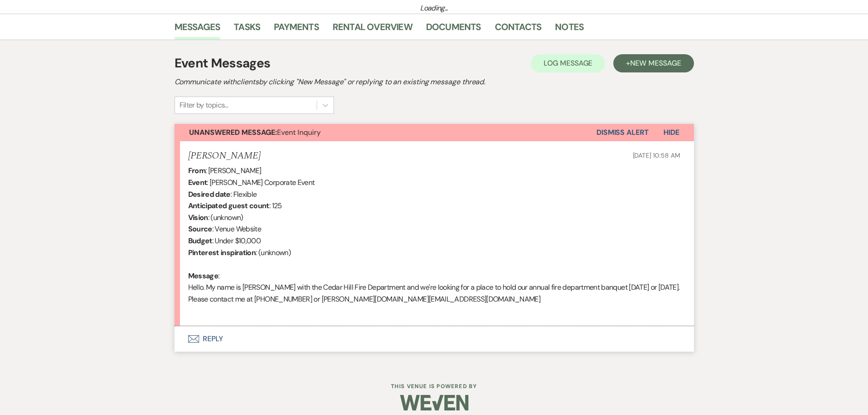
select select "5"
select select "9"
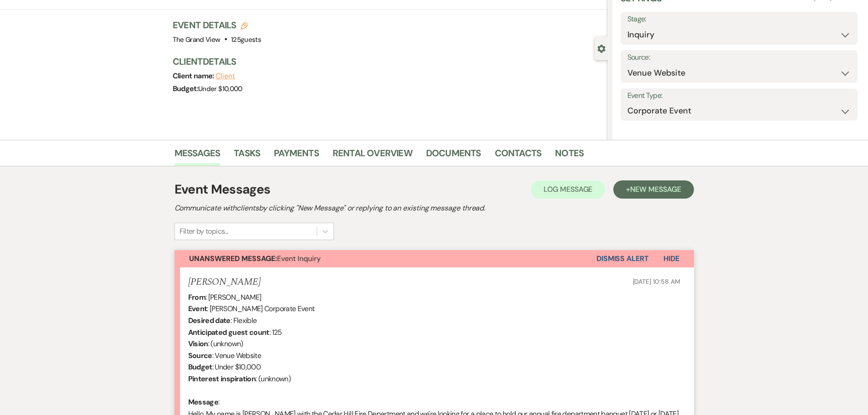
scroll to position [215, 0]
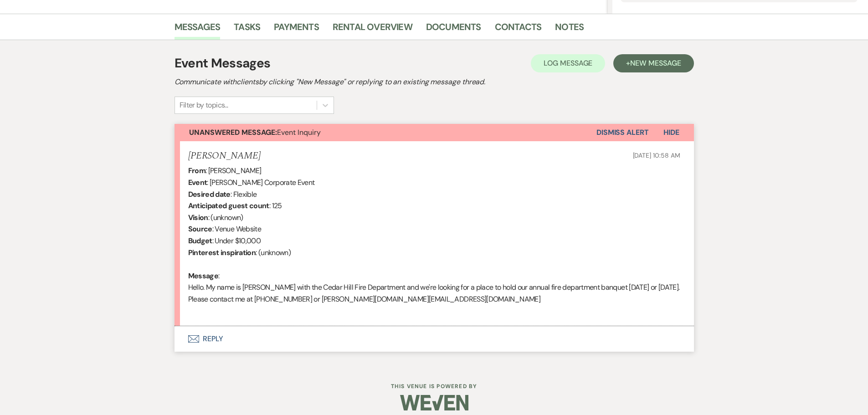
click at [211, 339] on button "Envelope Reply" at bounding box center [434, 339] width 519 height 26
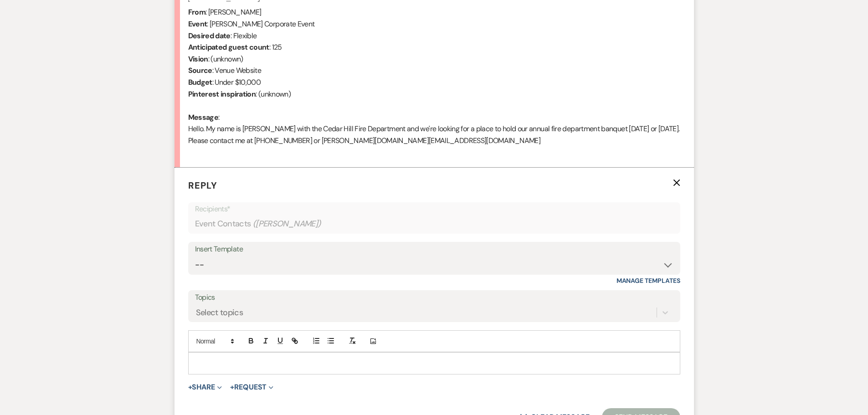
scroll to position [378, 0]
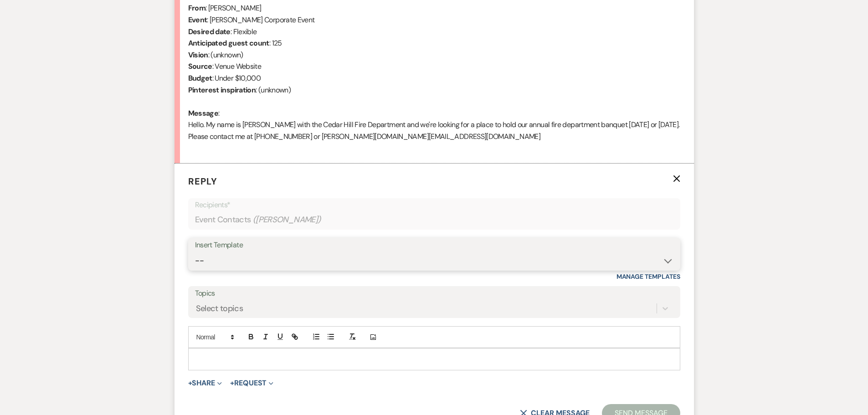
click at [269, 262] on select "-- Weven Planning Portal Introduction (Booked Events) Initial Inquiry Response …" at bounding box center [434, 261] width 478 height 18
select select "5072"
click at [195, 252] on select "-- Weven Planning Portal Introduction (Booked Events) Initial Inquiry Response …" at bounding box center [434, 261] width 478 height 18
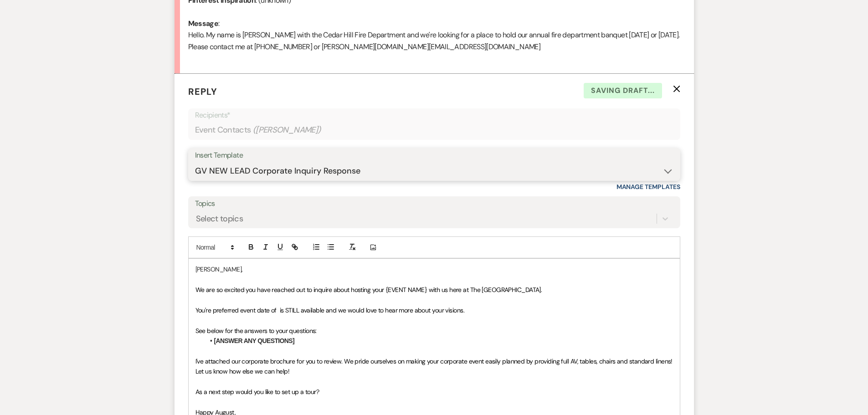
scroll to position [469, 0]
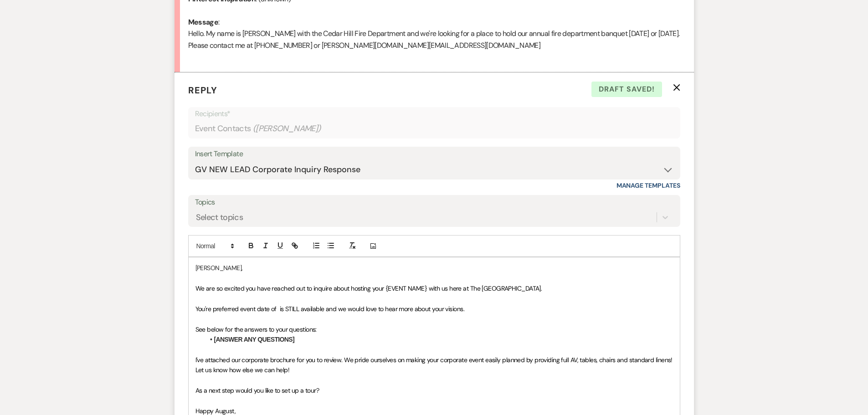
drag, startPoint x: 194, startPoint y: 288, endPoint x: 550, endPoint y: 290, distance: 356.3
click at [550, 290] on div "Rene, We are so excited you have reached out to inquire about hosting your {EVE…" at bounding box center [434, 349] width 491 height 185
drag, startPoint x: 502, startPoint y: 309, endPoint x: 192, endPoint y: 308, distance: 309.9
click at [192, 308] on div "Rene, We would love to host the Cedar Hill FD's Annual Banquet. You're preferre…" at bounding box center [434, 349] width 491 height 185
click at [387, 310] on span "We are booked on both 4/11/26 and 3/28/26 - you can view our full avaialblity h…" at bounding box center [304, 309] width 218 height 8
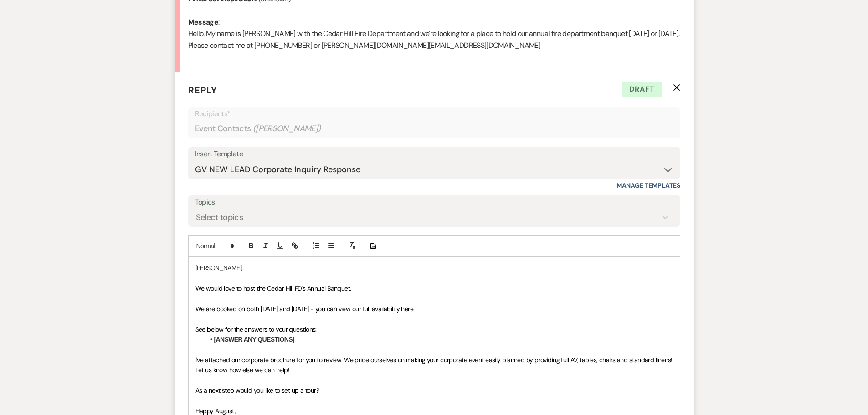
drag, startPoint x: 349, startPoint y: 310, endPoint x: 194, endPoint y: 311, distance: 155.4
click at [194, 311] on div "Rene, We would love to host the Cedar Hill FD's Annual Banquet. We are booked o…" at bounding box center [434, 349] width 491 height 185
click at [445, 336] on li "[ANSWER ANY QUESTIONS]" at bounding box center [439, 339] width 468 height 10
drag, startPoint x: 415, startPoint y: 309, endPoint x: 321, endPoint y: 312, distance: 93.9
click at [321, 312] on p "We are booked on both 4/11/26 and 3/28/26 - you can view our full availability …" at bounding box center [434, 309] width 478 height 10
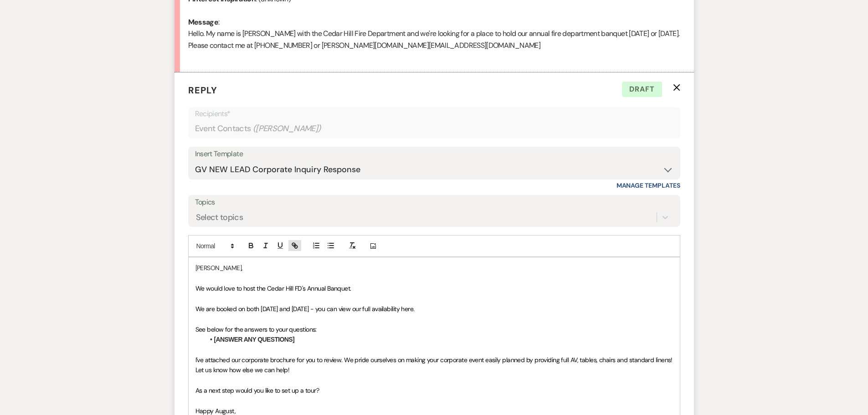
click at [295, 241] on button "button" at bounding box center [294, 245] width 13 height 11
paste input "https://www.canva.com/design/DAGnRW7NnuM/gy3z5wB1vWllIFJNxAhkgg/view?utm_conten…"
type input "https://www.canva.com/design/DAGnRW7NnuM/gy3z5wB1vWllIFJNxAhkgg/view?utm_conten…"
click at [426, 326] on link at bounding box center [422, 327] width 20 height 7
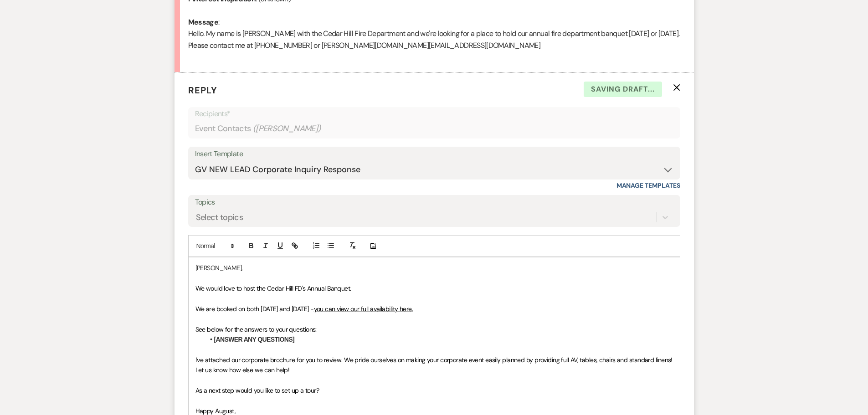
scroll to position [514, 0]
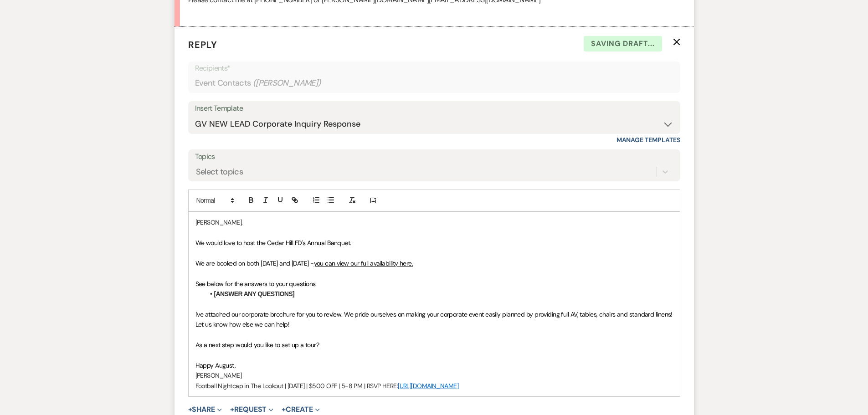
click at [320, 312] on span "I've attached our corporate brochure for you to review. We pride ourselves on m…" at bounding box center [434, 319] width 479 height 18
click at [307, 293] on li "[ANSWER ANY QUESTIONS]" at bounding box center [439, 294] width 468 height 10
drag, startPoint x: 307, startPoint y: 293, endPoint x: 184, endPoint y: 283, distance: 123.9
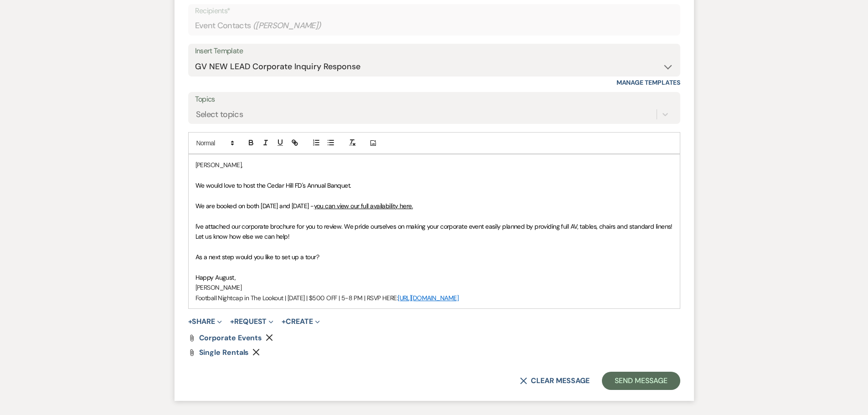
scroll to position [641, 0]
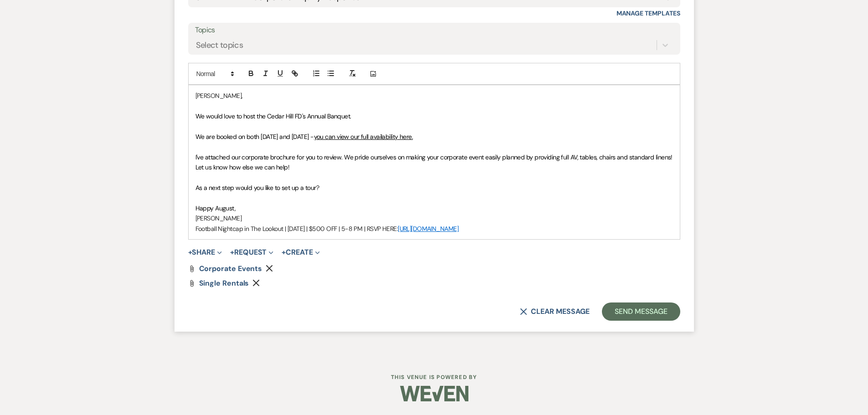
click at [266, 268] on icon "Remove" at bounding box center [269, 268] width 7 height 7
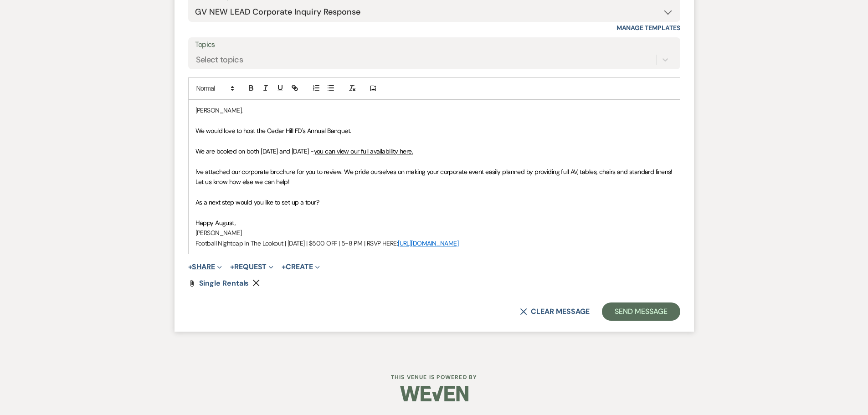
click at [206, 269] on button "+ Share Expand" at bounding box center [205, 266] width 34 height 7
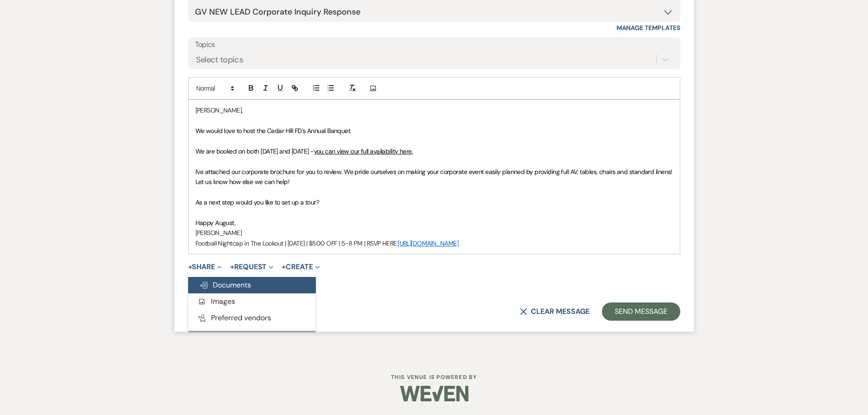
click at [222, 281] on span "Doc Upload Documents" at bounding box center [225, 285] width 52 height 10
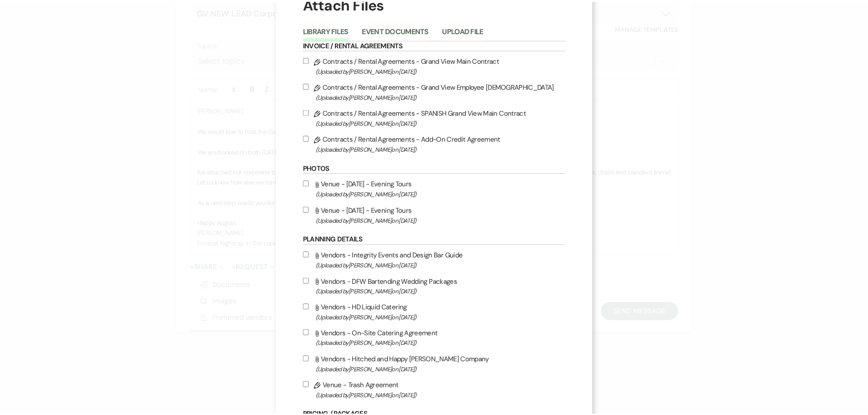
scroll to position [0, 0]
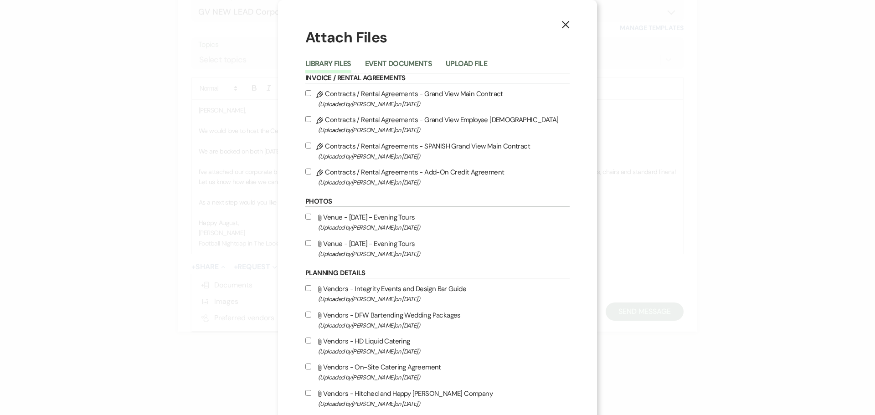
click at [564, 25] on icon "X" at bounding box center [565, 25] width 8 height 8
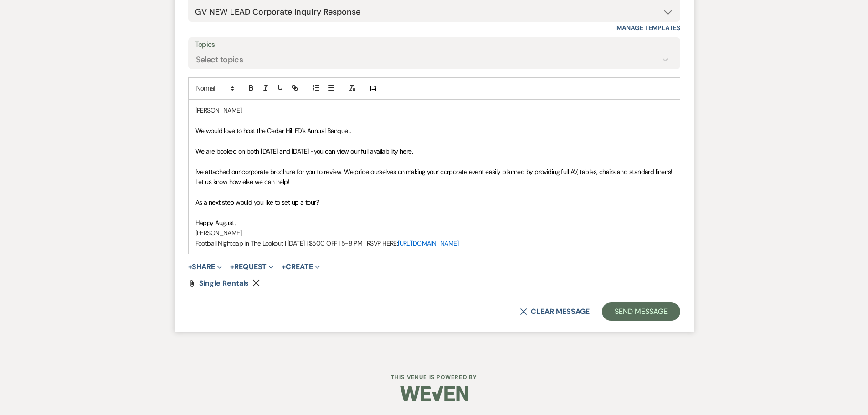
click at [349, 186] on p "I've attached our corporate brochure for you to review. We pride ourselves on m…" at bounding box center [434, 177] width 478 height 21
drag, startPoint x: 298, startPoint y: 186, endPoint x: 175, endPoint y: 180, distance: 123.2
click at [175, 180] on form "Reply X Draft saved! Recipients* Event Contacts ( Rene Black ) Insert Template …" at bounding box center [434, 123] width 519 height 417
click at [250, 179] on span "I've attached our corporate brochure for you to review. We pride ourselves on m…" at bounding box center [434, 177] width 479 height 18
drag, startPoint x: 303, startPoint y: 180, endPoint x: 185, endPoint y: 175, distance: 118.6
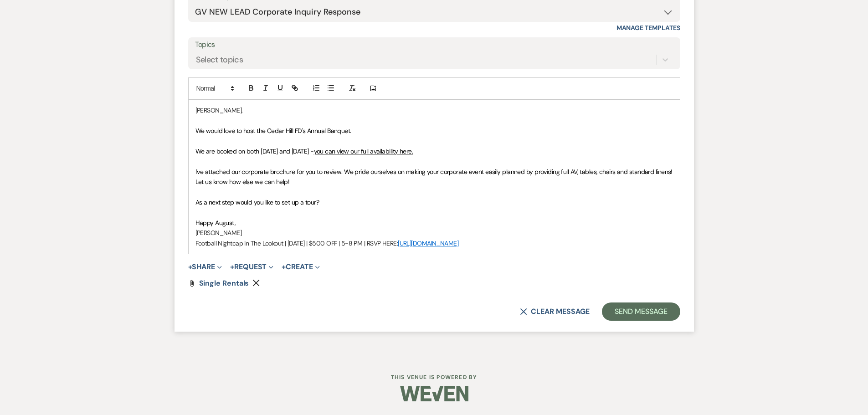
click at [185, 175] on form "Reply X Draft Recipients* Event Contacts ( Rene Black ) Insert Template -- Weve…" at bounding box center [434, 123] width 519 height 417
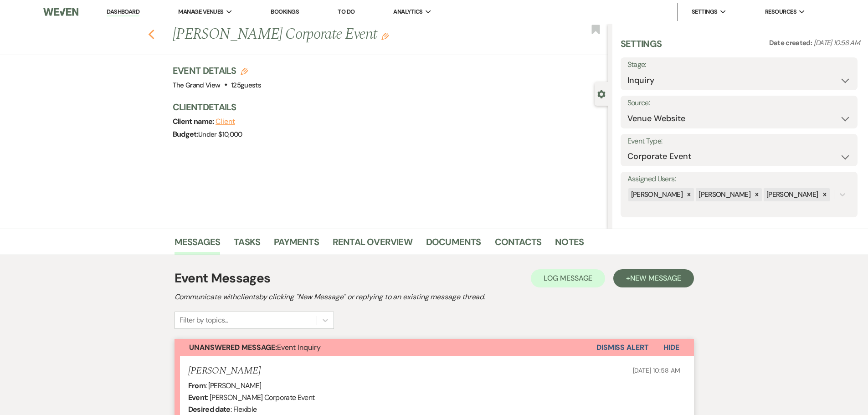
click at [155, 37] on icon "Previous" at bounding box center [151, 34] width 7 height 11
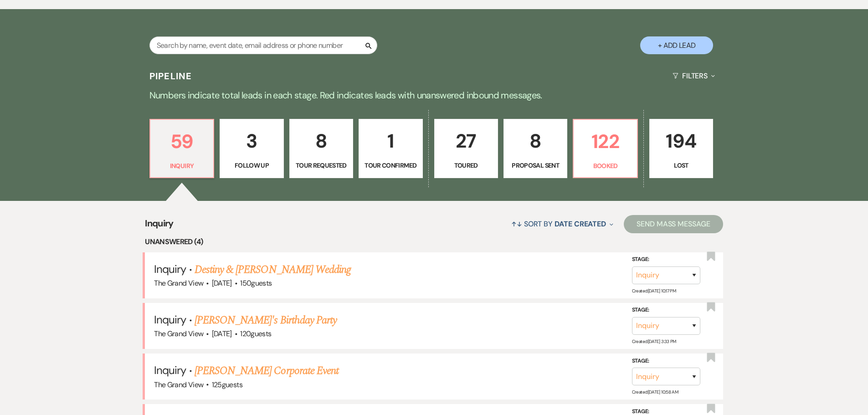
scroll to position [547, 0]
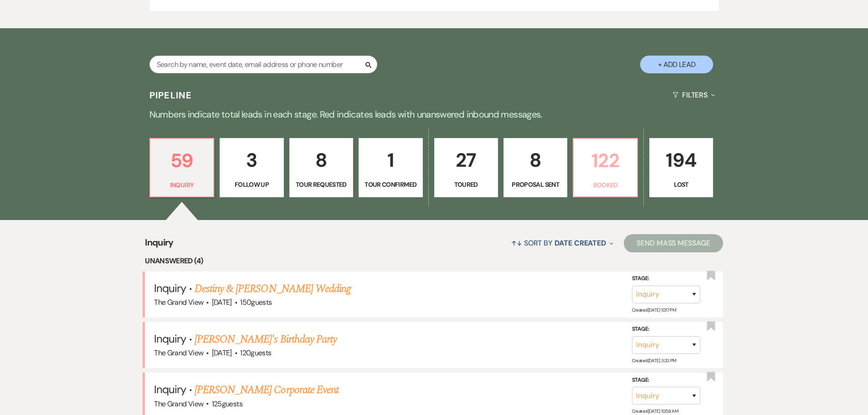
click at [579, 165] on link "122 Booked" at bounding box center [605, 167] width 65 height 59
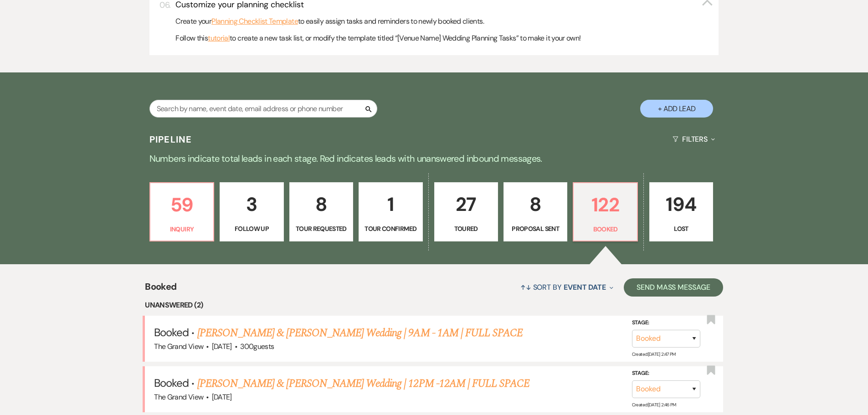
scroll to position [501, 0]
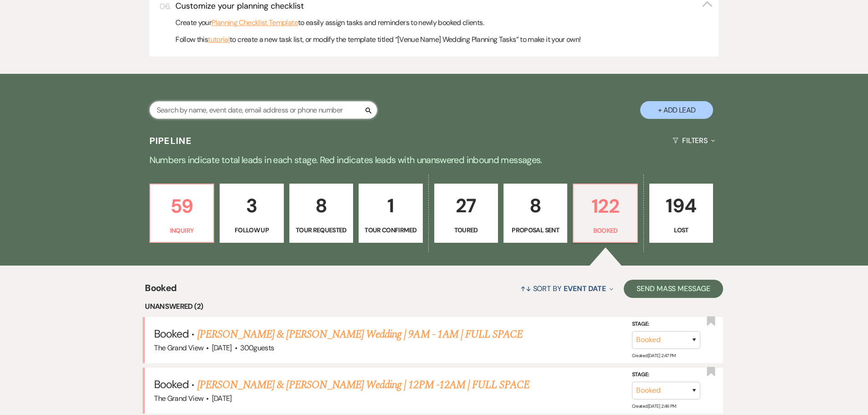
click at [227, 107] on input "text" at bounding box center [263, 110] width 228 height 18
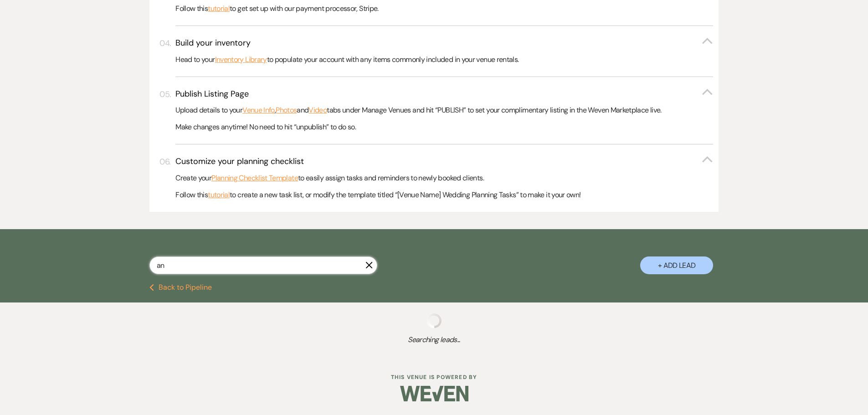
type input "anq"
select select "8"
select select "4"
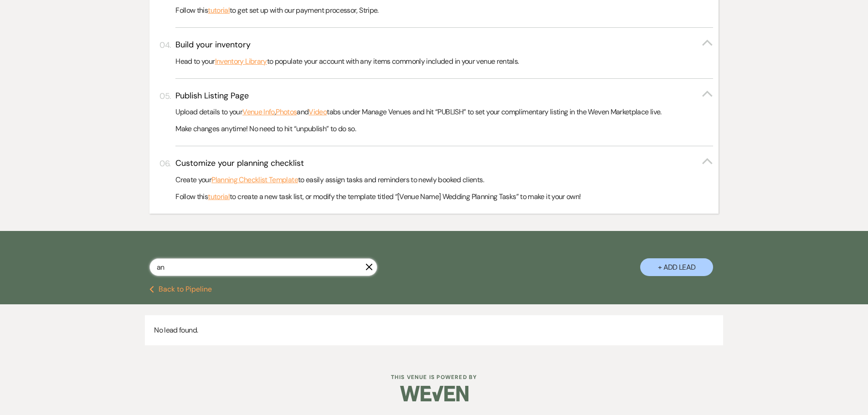
type input "a"
click at [252, 260] on input "text" at bounding box center [263, 267] width 228 height 18
paste input "Angelique Phillips"
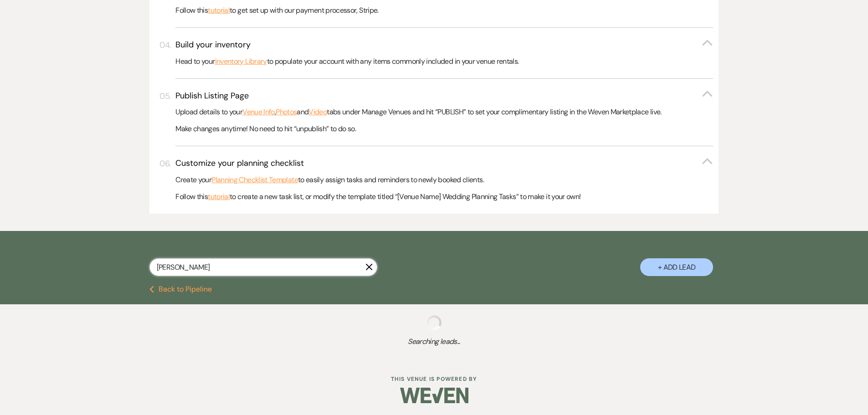
type input "Angelique Phillips"
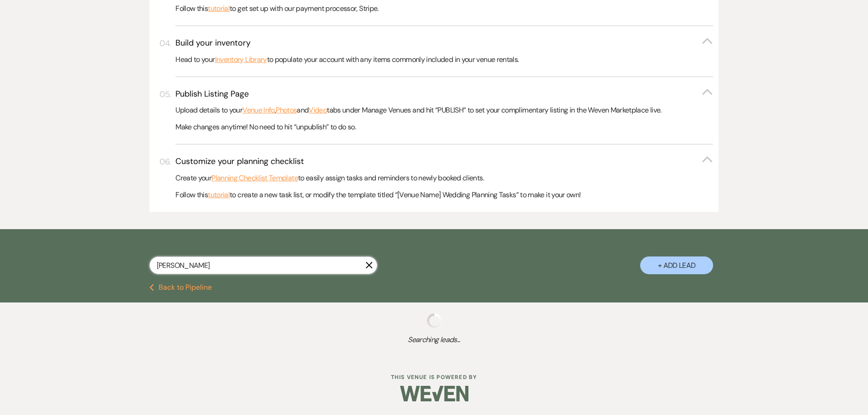
select select "6"
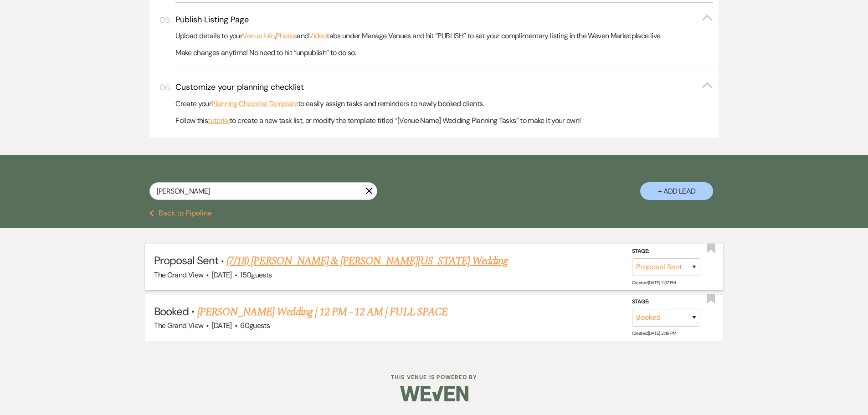
click at [271, 263] on link "(7/18) Edward Phillips & Jada Washington's Wedding" at bounding box center [366, 261] width 281 height 16
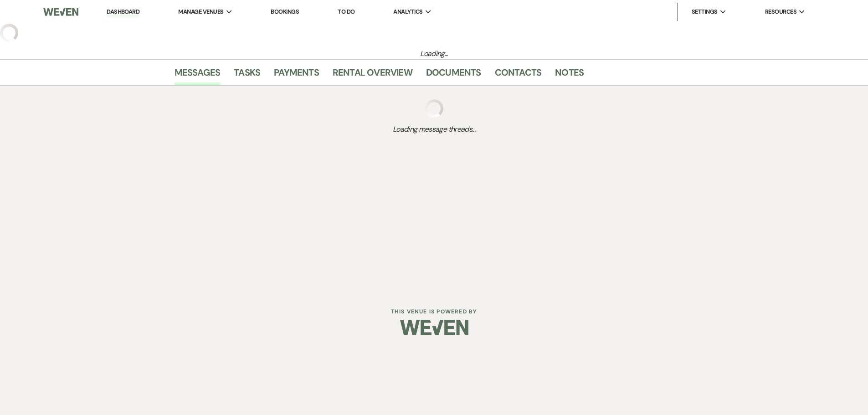
select select "6"
select select "5"
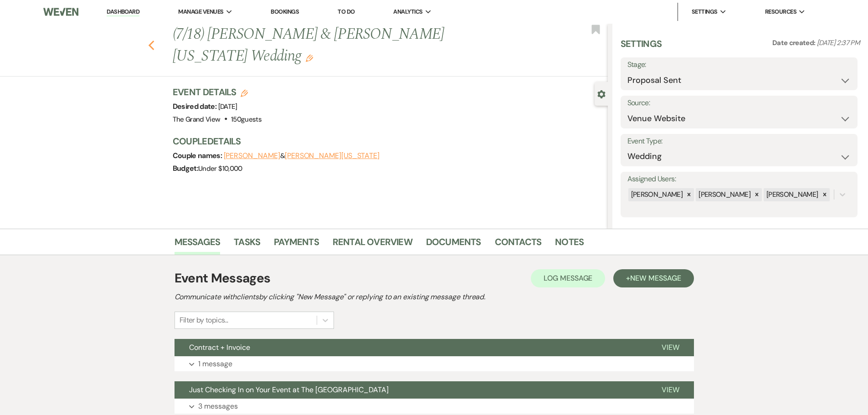
click at [153, 41] on use "button" at bounding box center [151, 46] width 6 height 10
select select "6"
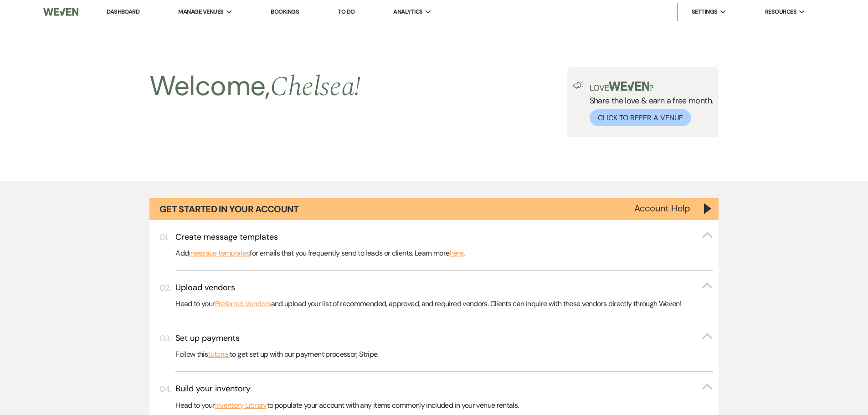
scroll to position [420, 0]
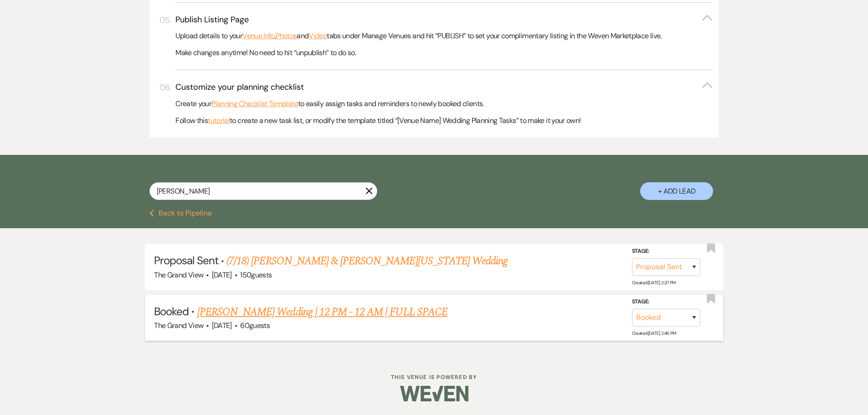
click at [244, 313] on link "Swanner Wedding | 12 PM - 12 AM | FULL SPACE" at bounding box center [322, 312] width 250 height 16
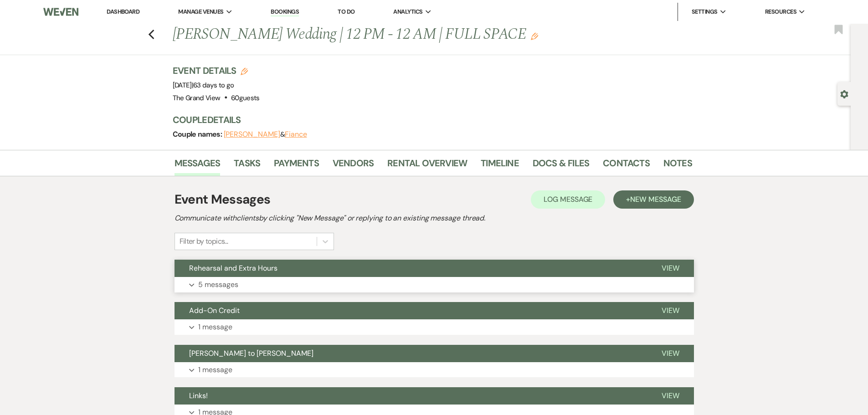
click at [252, 282] on button "Expand 5 messages" at bounding box center [434, 284] width 519 height 15
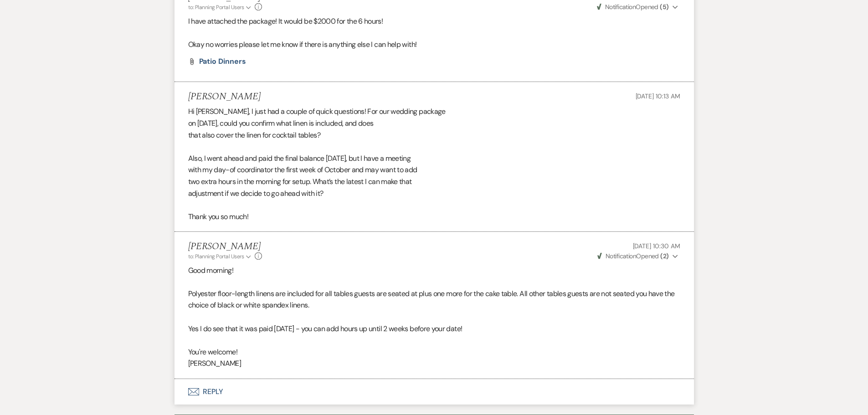
scroll to position [684, 0]
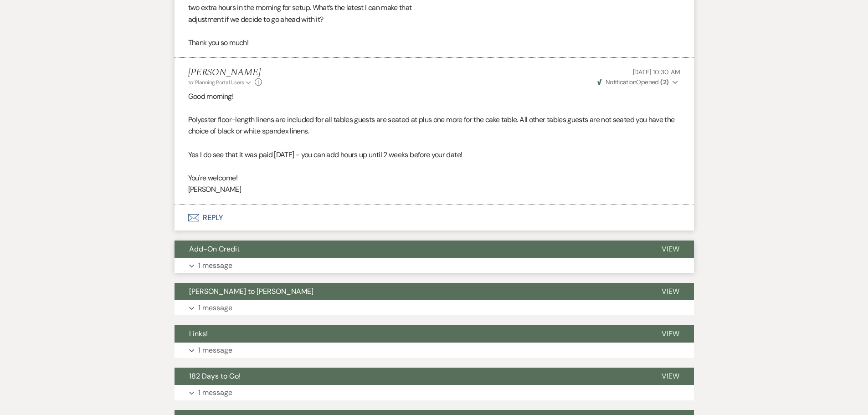
click at [241, 272] on button "Expand 1 message" at bounding box center [434, 265] width 519 height 15
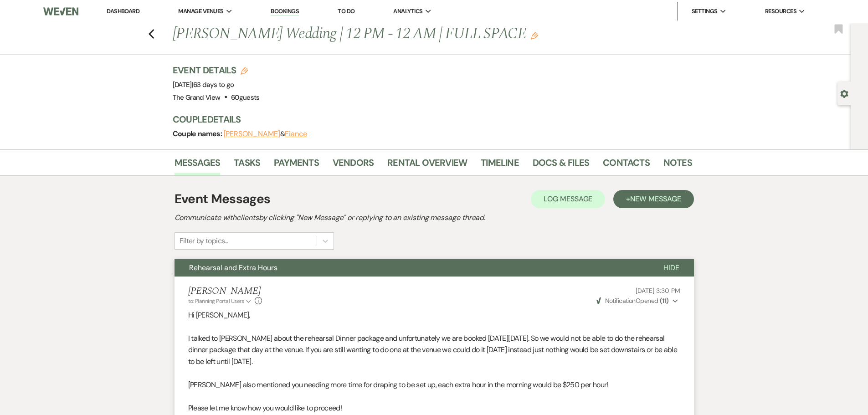
scroll to position [0, 0]
click at [154, 37] on use "button" at bounding box center [151, 35] width 6 height 10
select select "6"
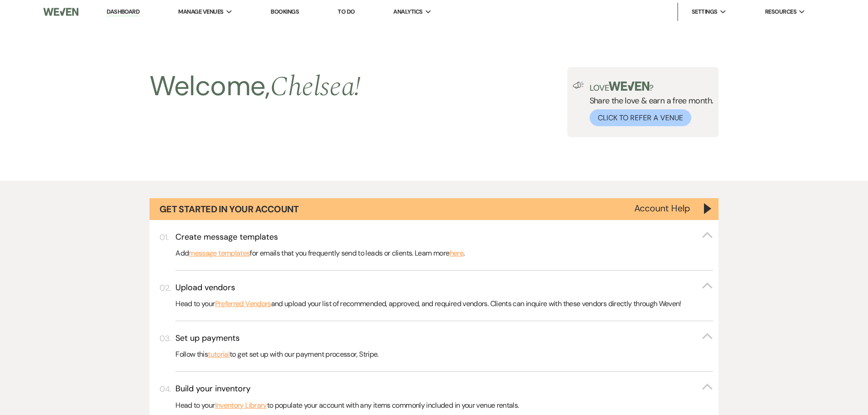
scroll to position [420, 0]
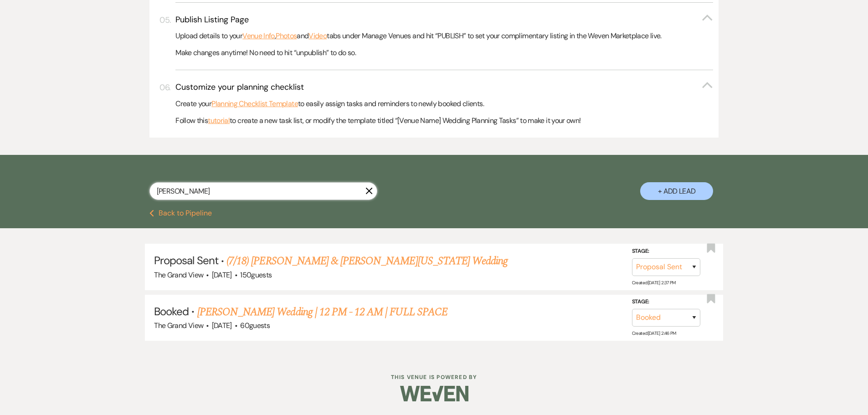
drag, startPoint x: 295, startPoint y: 192, endPoint x: 87, endPoint y: 193, distance: 208.7
click at [87, 193] on div "Angelique Phillips X + Add Lead" at bounding box center [434, 182] width 868 height 55
paste input "Stephanie Flore"
type input "Stephanie Flores"
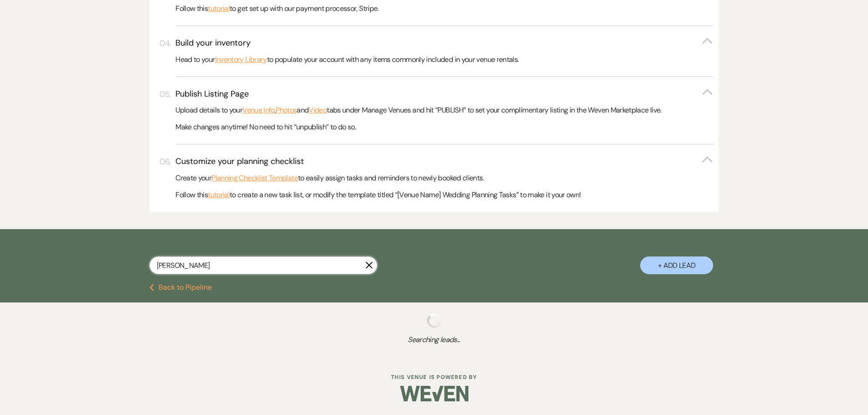
scroll to position [420, 0]
select select "8"
select select "2"
select select "8"
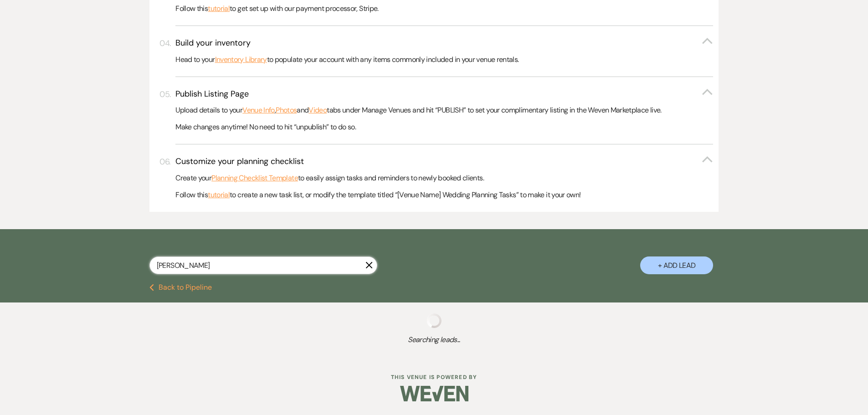
select select "8"
select select "7"
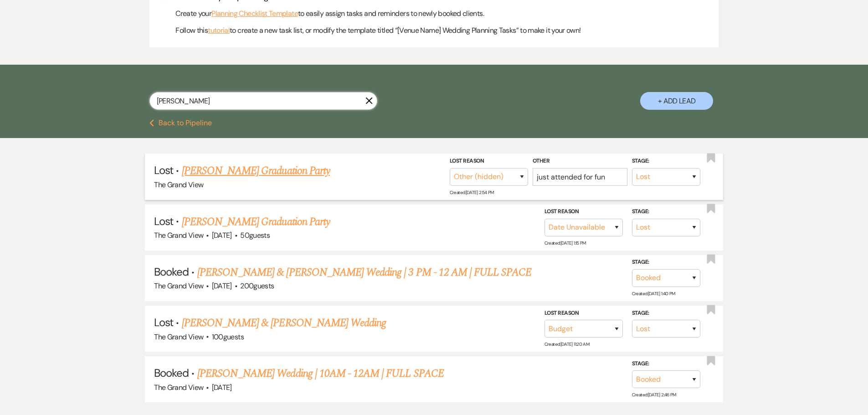
scroll to position [511, 0]
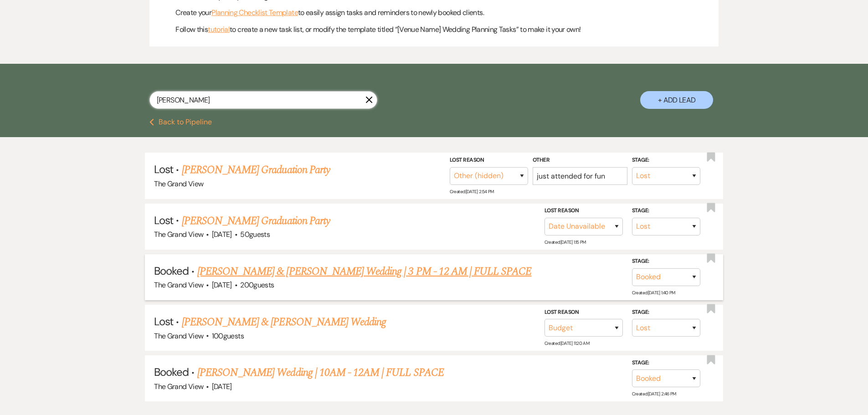
type input "Stephanie Flores"
click at [237, 286] on span "·" at bounding box center [236, 286] width 3 height 0
click at [260, 269] on link "Salazar & Flores Wedding | 3 PM - 12 AM | FULL SPACE" at bounding box center [364, 271] width 334 height 16
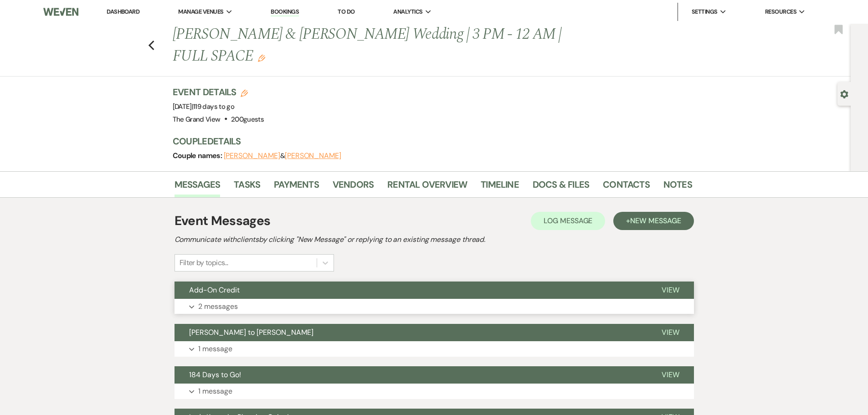
click at [265, 299] on button "Expand 2 messages" at bounding box center [434, 306] width 519 height 15
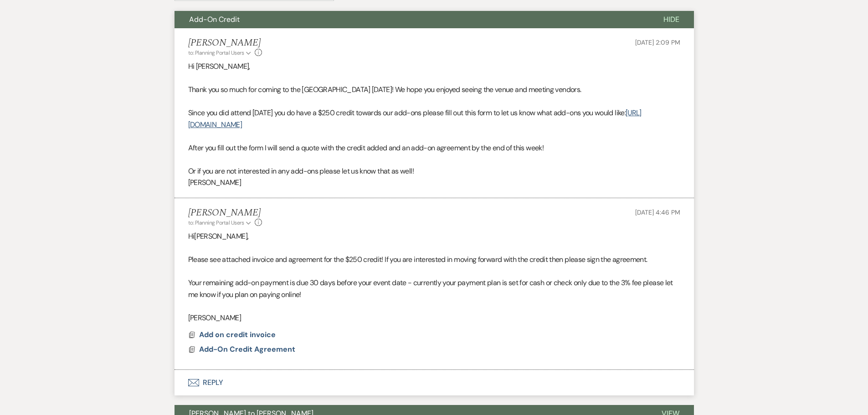
scroll to position [273, 0]
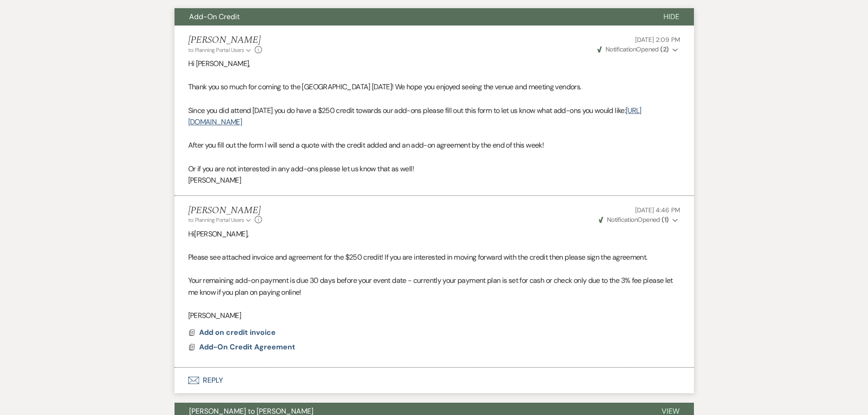
drag, startPoint x: 256, startPoint y: 294, endPoint x: 176, endPoint y: 216, distance: 111.8
click at [176, 216] on li "Chelsea Needham to: Planning Portal Users Expand Info Aug 19, 2025, 4:46 PM Wev…" at bounding box center [434, 282] width 519 height 172
copy div "Hi Stephanie , Please see attached invoice and agreement for the $250 credit! I…"
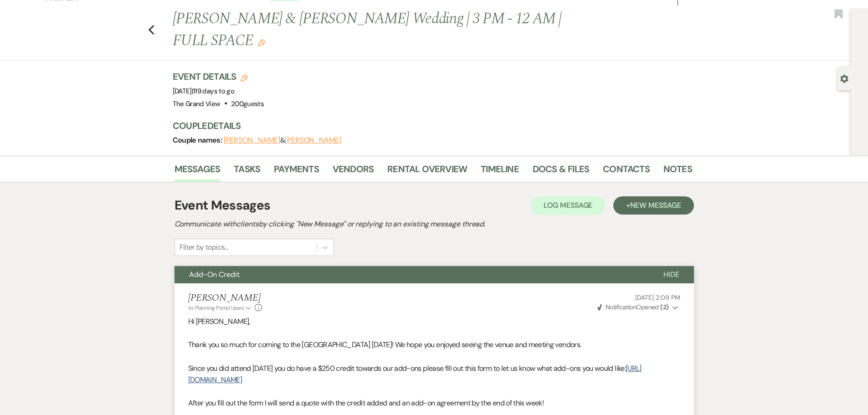
scroll to position [0, 0]
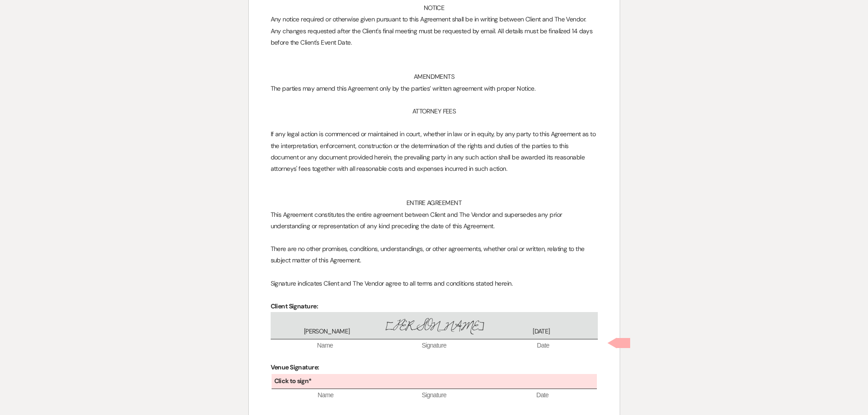
scroll to position [5210, 0]
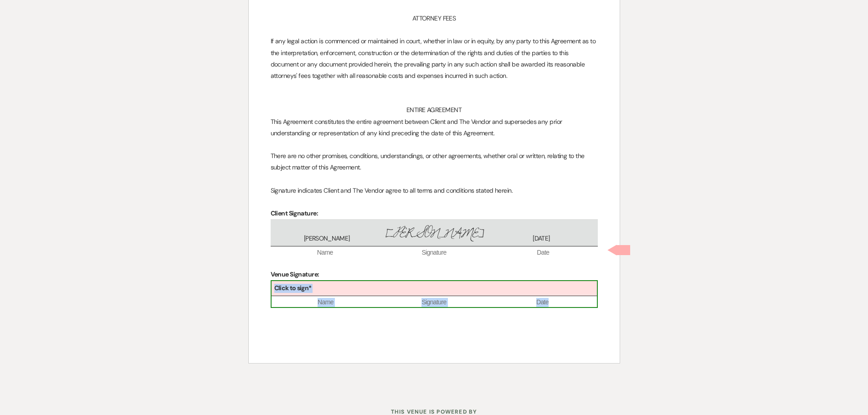
click at [426, 281] on div "Click to sign*" at bounding box center [434, 288] width 325 height 15
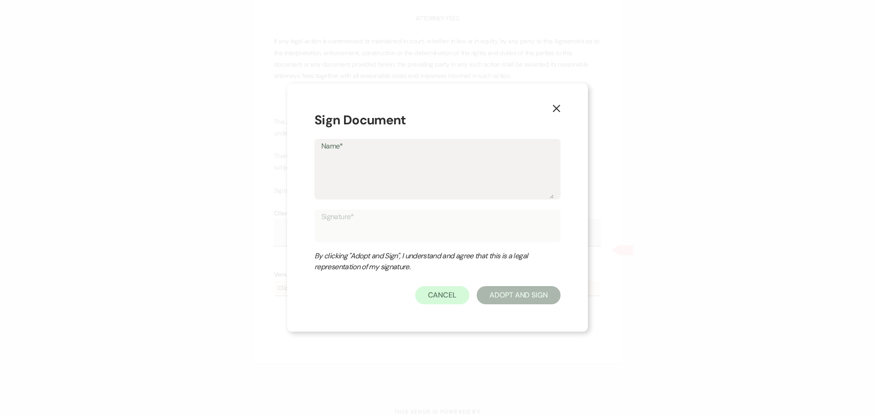
type textarea "c"
type input "c"
type textarea "ch"
type input "ch"
type textarea "che"
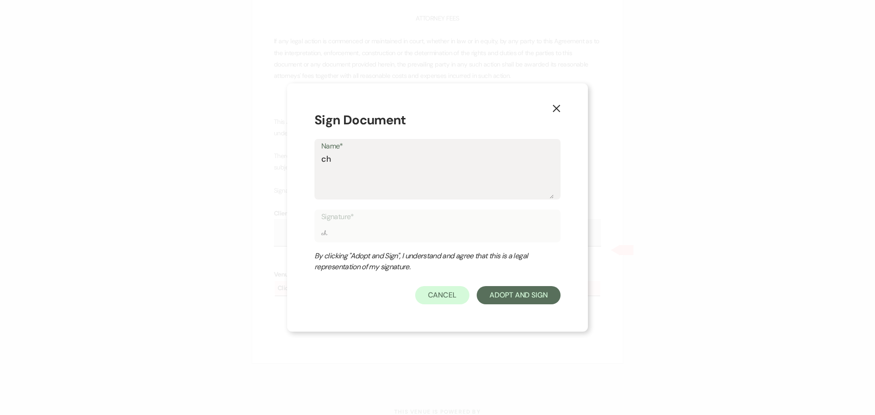
type input "che"
type textarea "chel"
type input "chel"
type textarea "chels"
type input "chels"
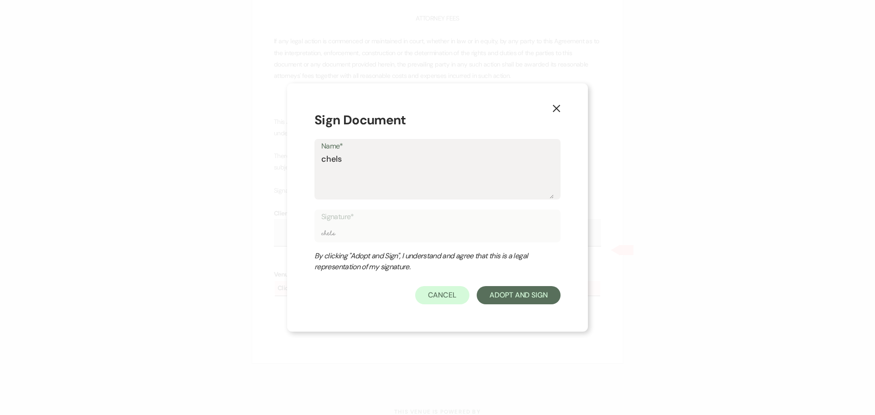
type textarea "chelse"
type input "chelse"
type textarea "chelsea"
type input "chelsea"
type textarea "chelsea"
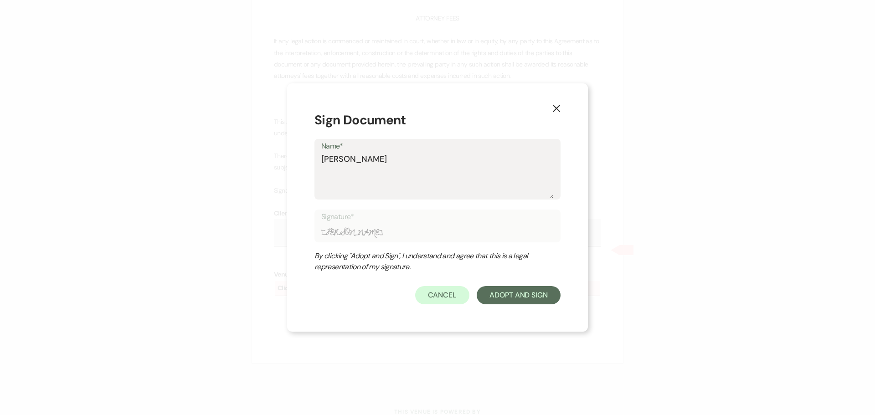
type input "chelsea"
type textarea "chelsea N"
type input "chelsea N"
type textarea "chelsea Ne"
type input "chelsea Ne"
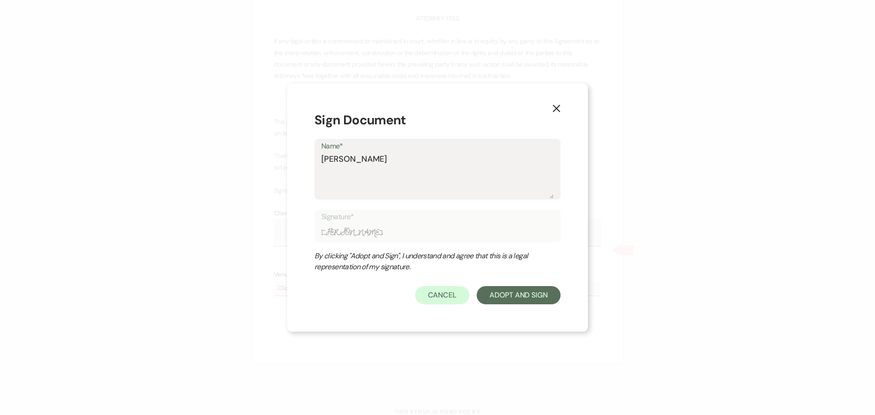
type textarea "chelsea Ned"
type input "chelsea Ned"
type textarea "chelsea Ne"
type input "chelsea Ne"
type textarea "chelsea Nee"
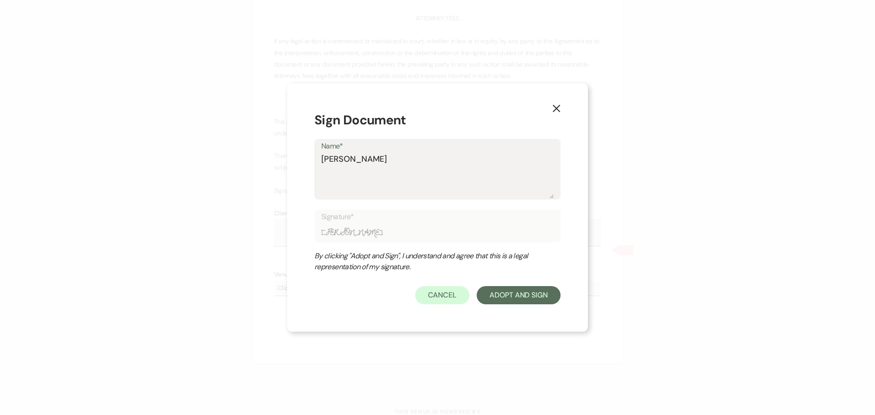
type input "chelsea Nee"
type textarea "chelsea Need"
type input "chelsea Need"
type textarea "chelsea Needh"
type input "chelsea Needh"
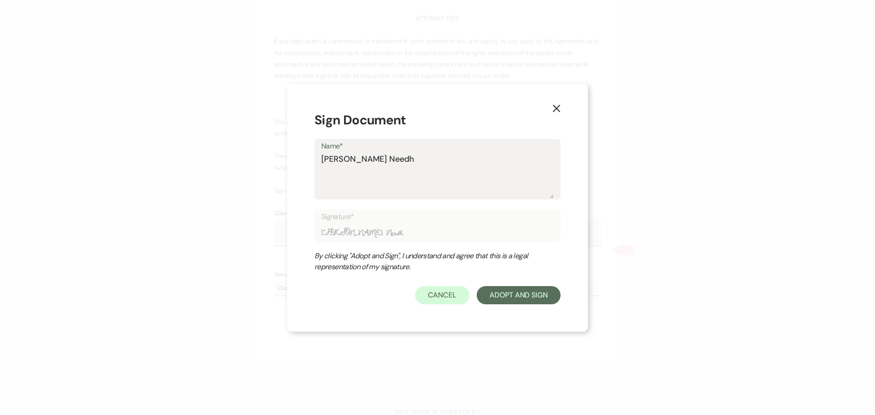
type textarea "chelsea Needha"
type input "chelsea Needha"
type textarea "chelsea Needham"
type input "chelsea Needham"
click at [325, 160] on textarea "chelsea Needham" at bounding box center [437, 176] width 232 height 46
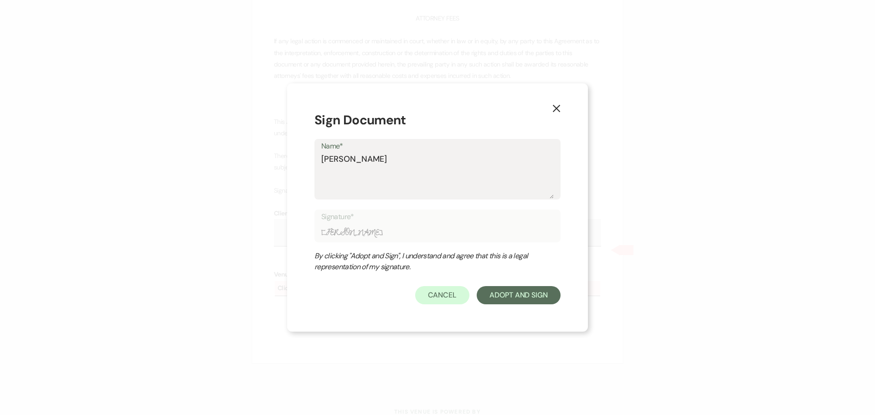
type textarea "helsea Needham"
type input "helsea Needham"
type textarea "[PERSON_NAME]"
type input "[PERSON_NAME]"
type textarea "[PERSON_NAME]"
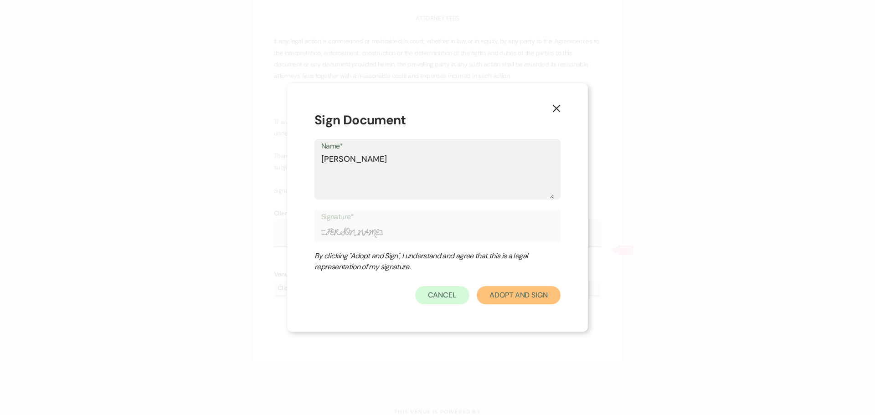
drag, startPoint x: 528, startPoint y: 302, endPoint x: 519, endPoint y: 301, distance: 8.7
click at [528, 301] on button "Adopt And Sign" at bounding box center [519, 295] width 84 height 18
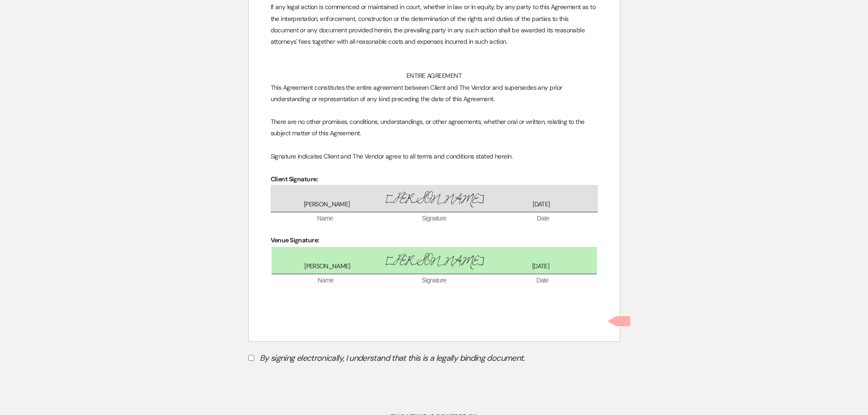
scroll to position [5249, 0]
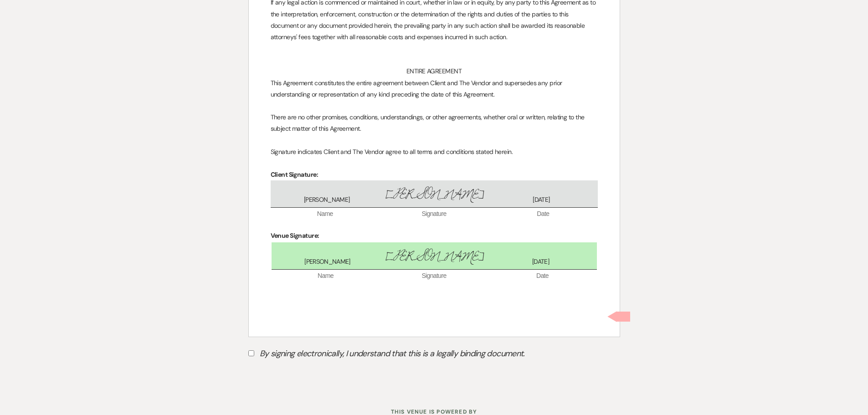
click at [265, 346] on label "By signing electronically, I understand that this is a legally binding document." at bounding box center [434, 354] width 372 height 17
click at [254, 350] on input "By signing electronically, I understand that this is a legally binding document." at bounding box center [251, 353] width 6 height 6
checkbox input "true"
click at [281, 368] on button "Submit" at bounding box center [280, 376] width 64 height 16
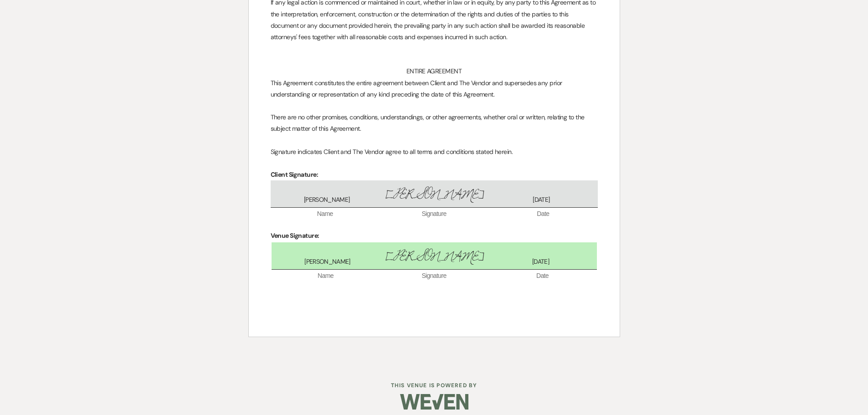
scroll to position [5222, 0]
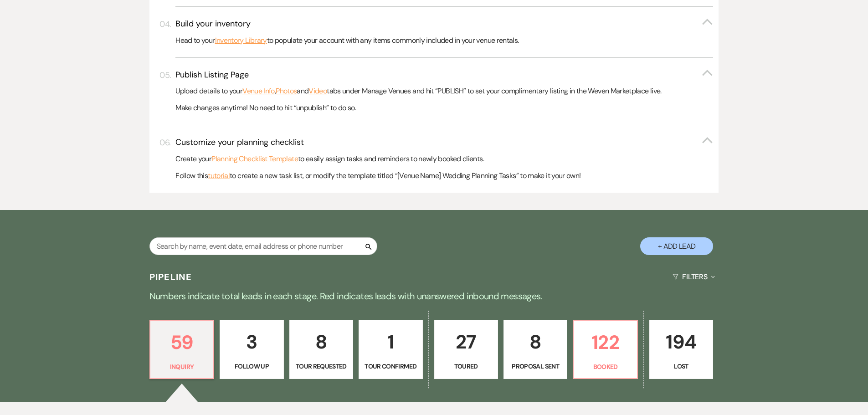
scroll to position [410, 0]
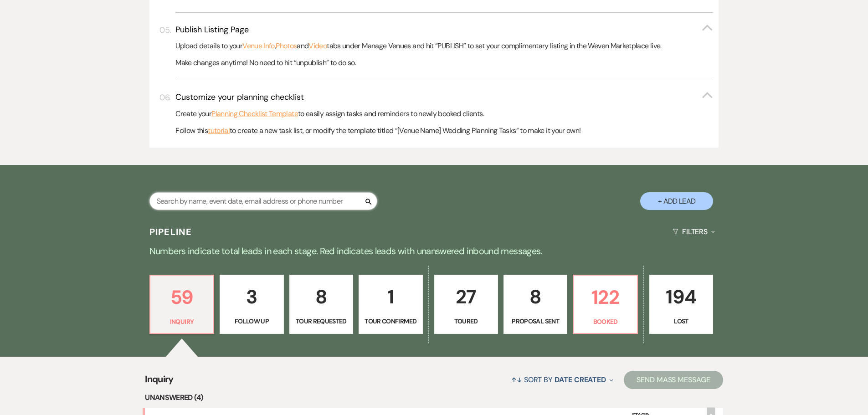
click at [274, 207] on input "text" at bounding box center [263, 201] width 228 height 18
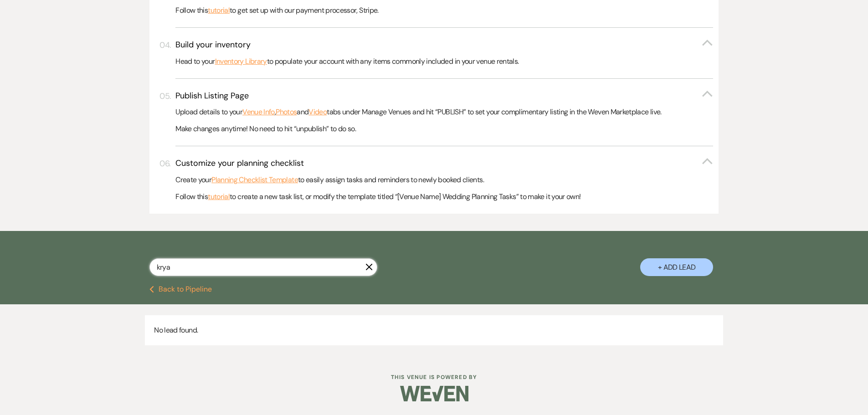
type input "kry"
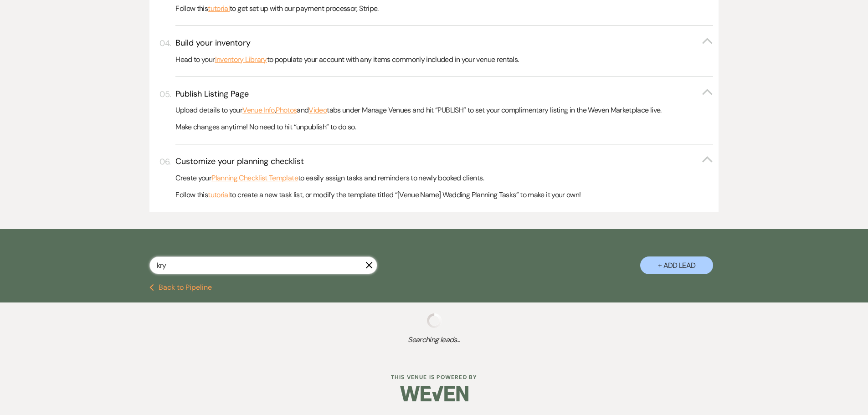
select select "4"
select select "8"
select select "5"
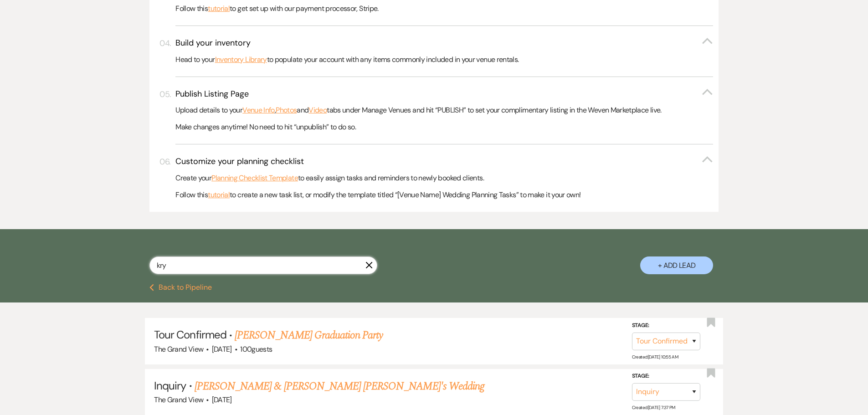
scroll to position [410, 0]
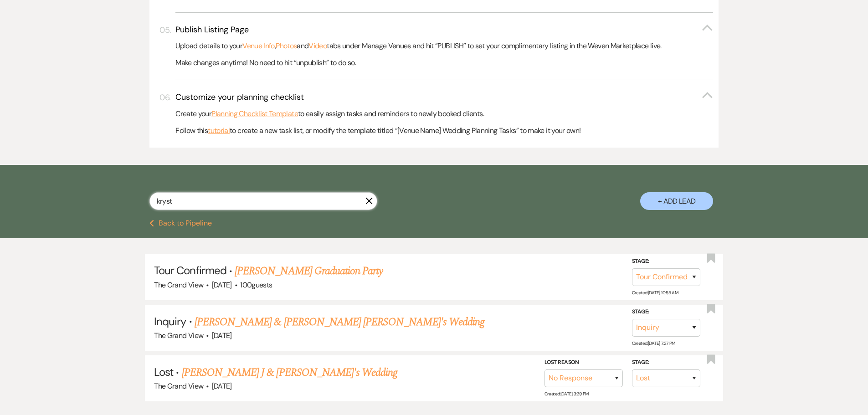
type input "krysta"
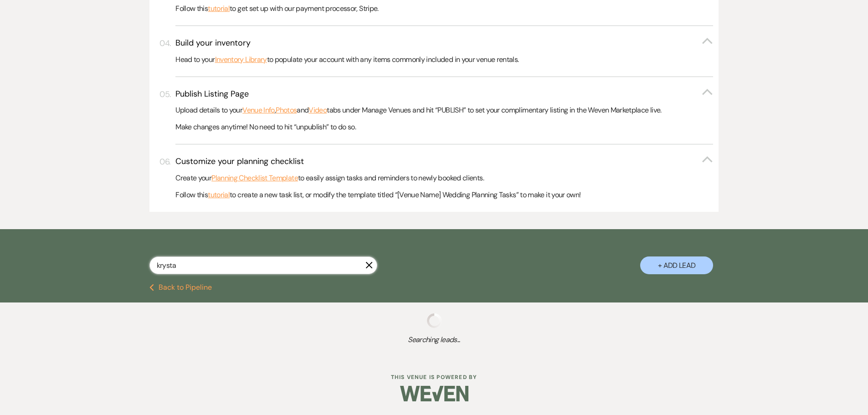
scroll to position [410, 0]
select select "4"
select select "8"
select select "5"
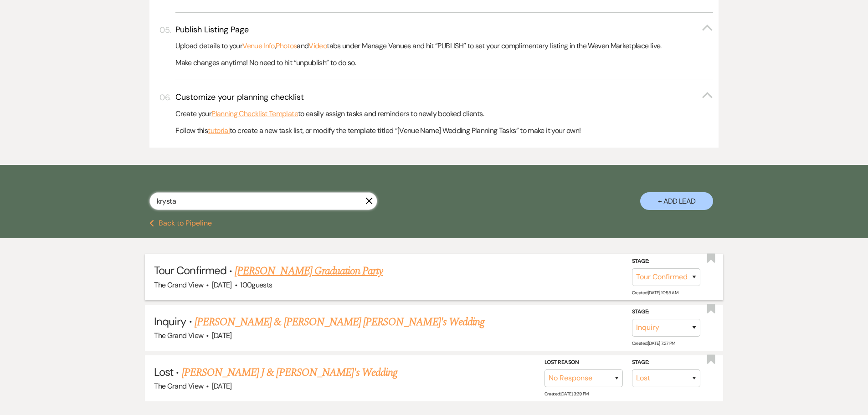
type input "krysta"
click at [296, 272] on link "[PERSON_NAME] Graduation Party" at bounding box center [309, 271] width 148 height 16
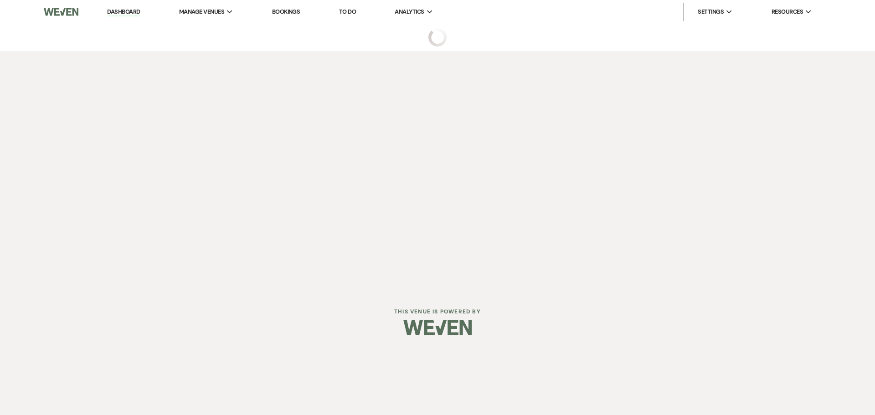
select select "4"
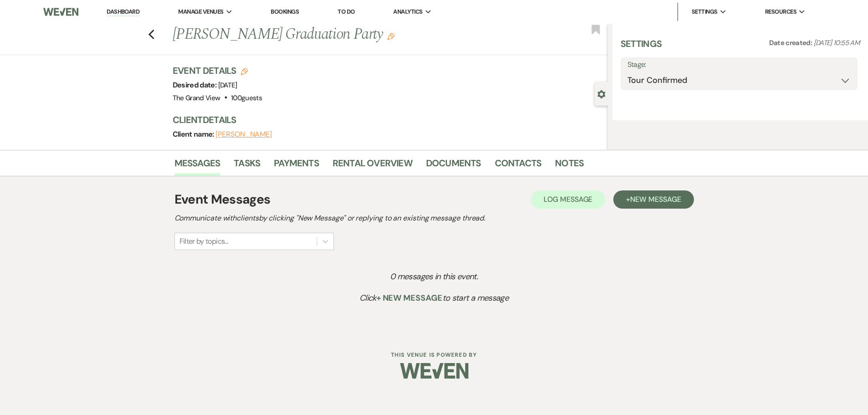
select select "22"
select select "19"
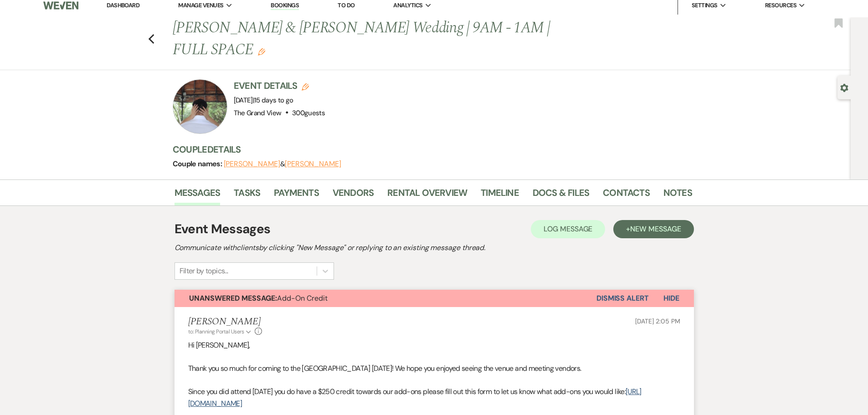
scroll to position [5, 0]
click at [565, 186] on link "Docs & Files" at bounding box center [561, 196] width 57 height 20
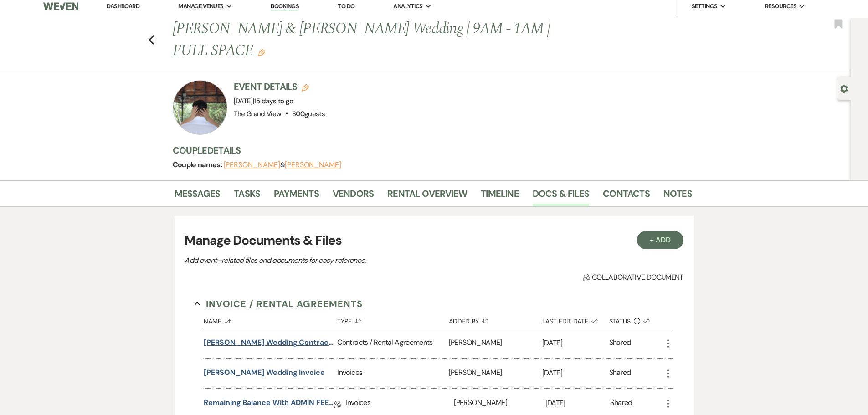
click at [263, 337] on button "Alejandra Martinez Wedding Contract 9-6-25" at bounding box center [269, 342] width 130 height 11
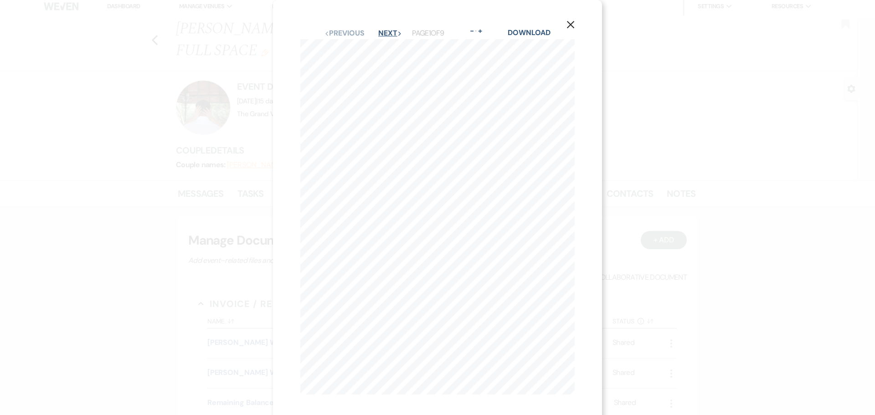
click at [394, 30] on button "Next Next" at bounding box center [390, 33] width 24 height 7
click at [571, 21] on icon "X" at bounding box center [570, 25] width 8 height 8
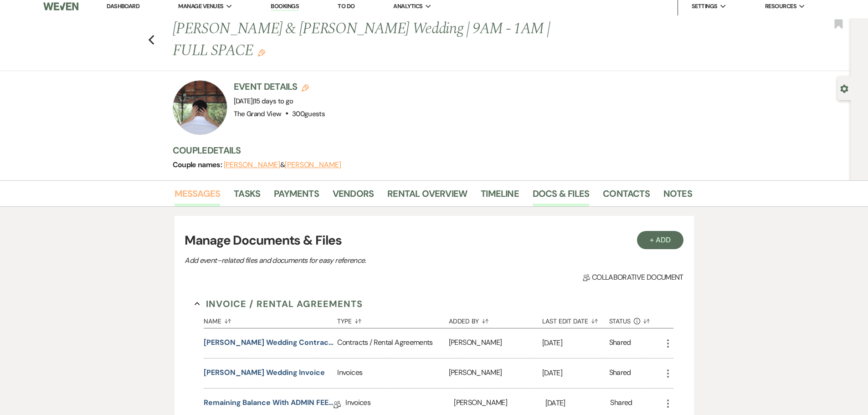
click at [183, 186] on link "Messages" at bounding box center [198, 196] width 46 height 20
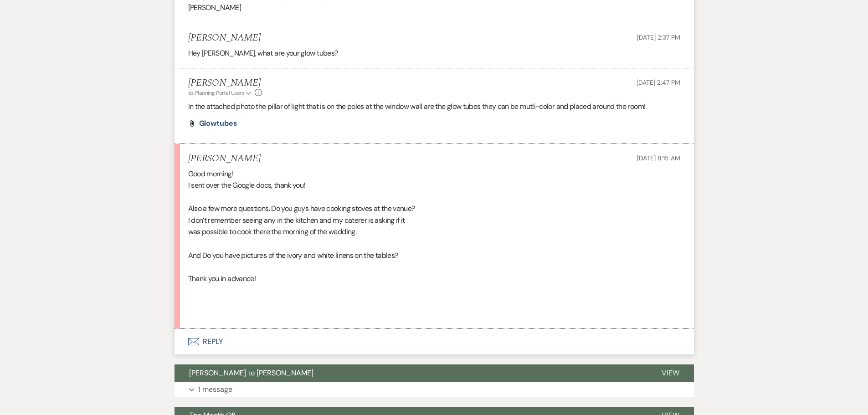
scroll to position [468, 0]
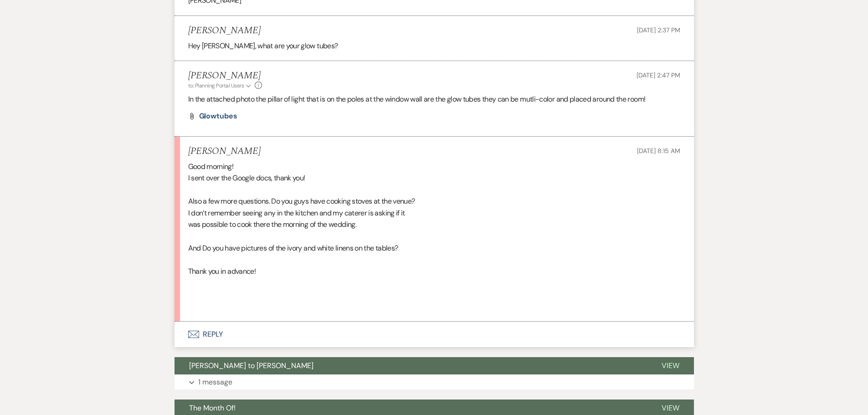
click at [210, 322] on button "Envelope Reply" at bounding box center [434, 335] width 519 height 26
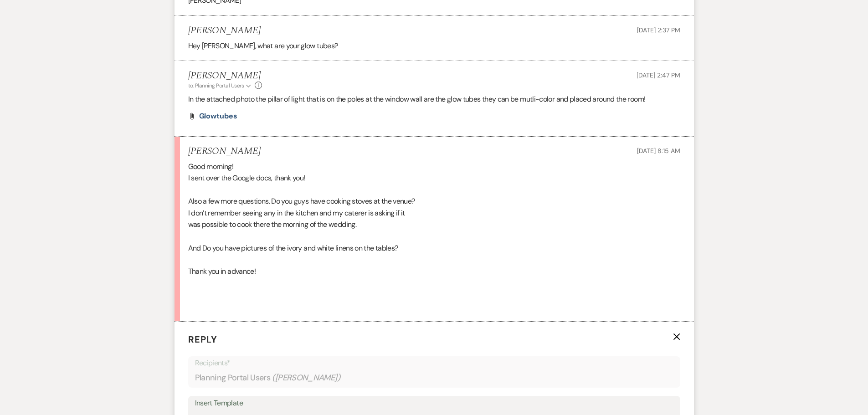
scroll to position [650, 0]
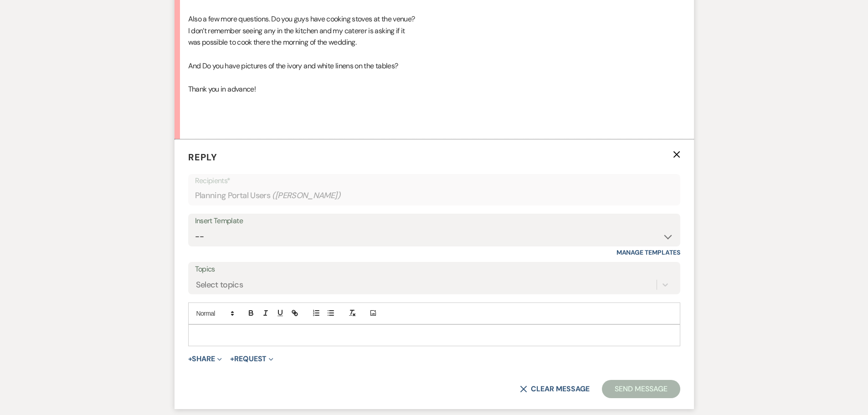
click at [223, 330] on p at bounding box center [434, 335] width 478 height 10
paste div
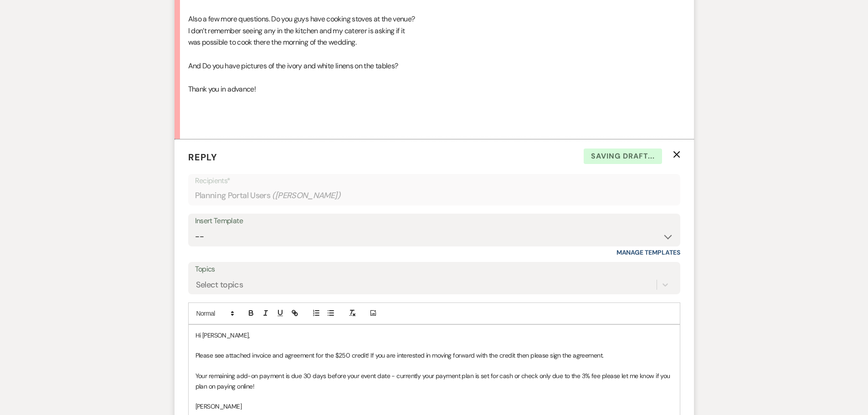
click at [219, 331] on span "Hi [PERSON_NAME]," at bounding box center [222, 335] width 54 height 8
click at [221, 412] on p at bounding box center [434, 417] width 478 height 10
click at [261, 371] on p "Your remaining add-on payment is due 30 days before your event date - currently…" at bounding box center [434, 381] width 478 height 21
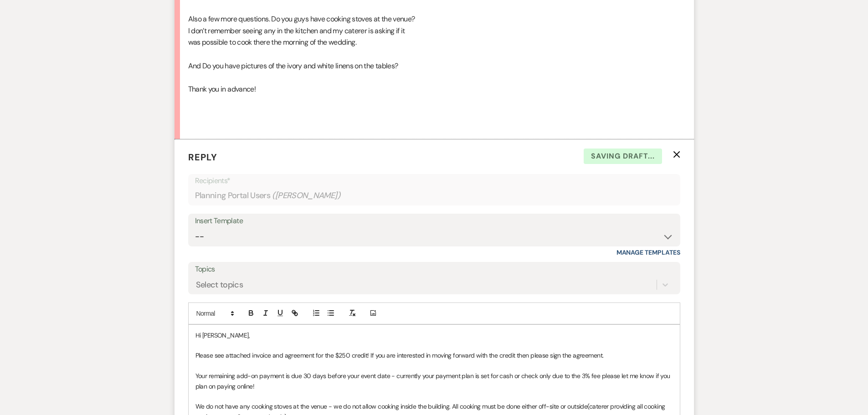
click at [204, 402] on span "We do not have any cooking stoves at the venue - we do not allow cooking inside…" at bounding box center [430, 411] width 471 height 18
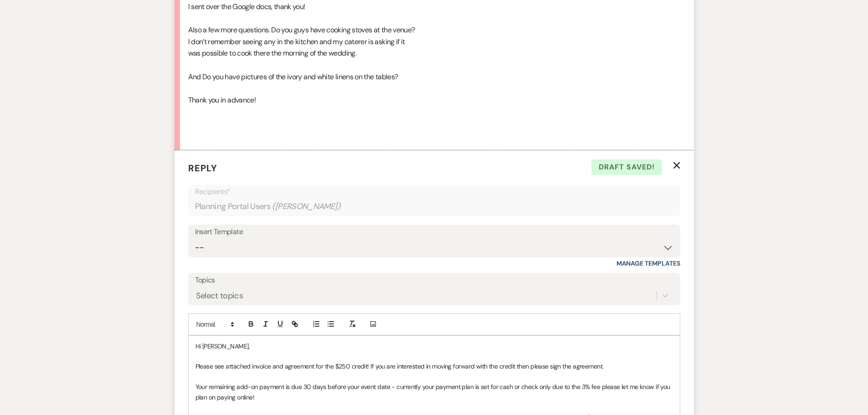
scroll to position [741, 0]
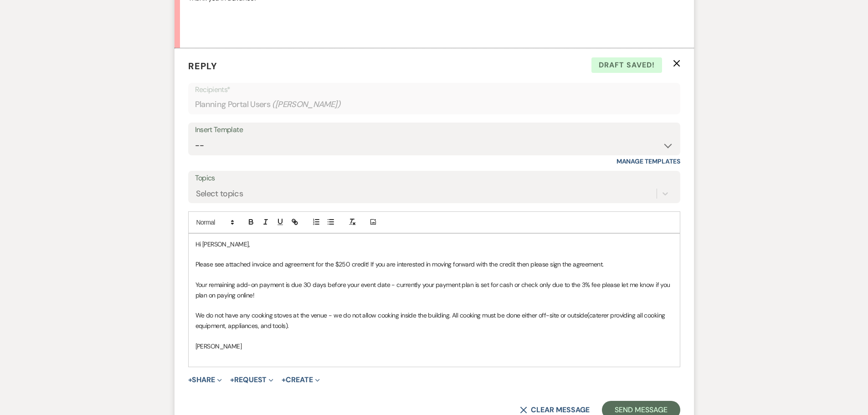
click at [311, 310] on p "We do not have any cooking stoves at the venue - we do not allow cooking inside…" at bounding box center [434, 320] width 478 height 21
click at [232, 343] on div "Hi Alejandra, Please see attached invoice and agreement for the $250 credit! If…" at bounding box center [434, 301] width 491 height 134
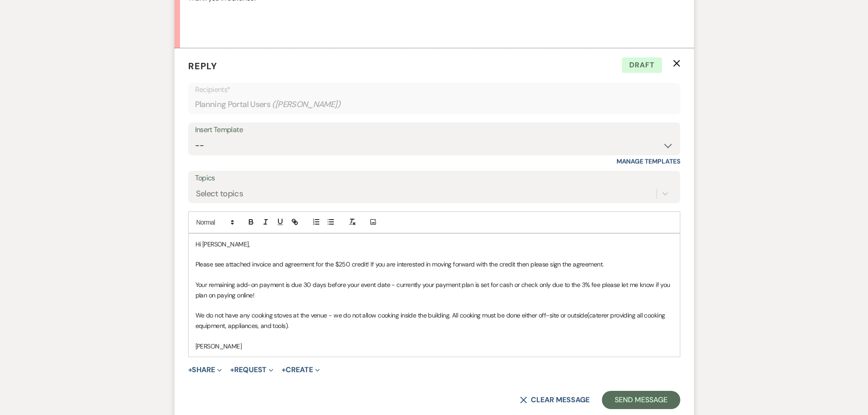
click at [308, 310] on p "We do not have any cooking stoves at the venue - we do not allow cooking inside…" at bounding box center [434, 320] width 478 height 21
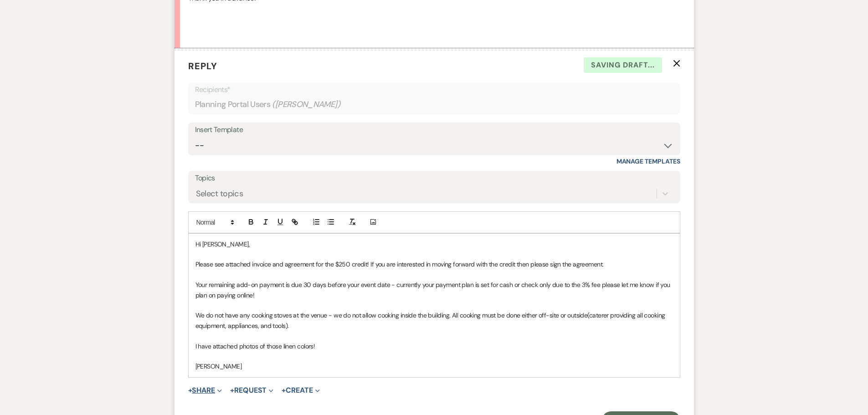
click at [206, 387] on button "+ Share Expand" at bounding box center [205, 390] width 34 height 7
click at [224, 404] on span "Doc Upload Documents" at bounding box center [225, 409] width 52 height 10
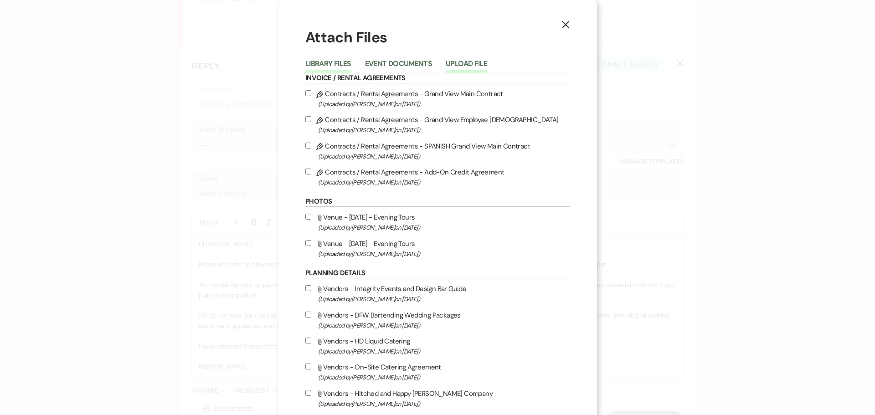
click at [467, 69] on button "Upload File" at bounding box center [466, 66] width 41 height 13
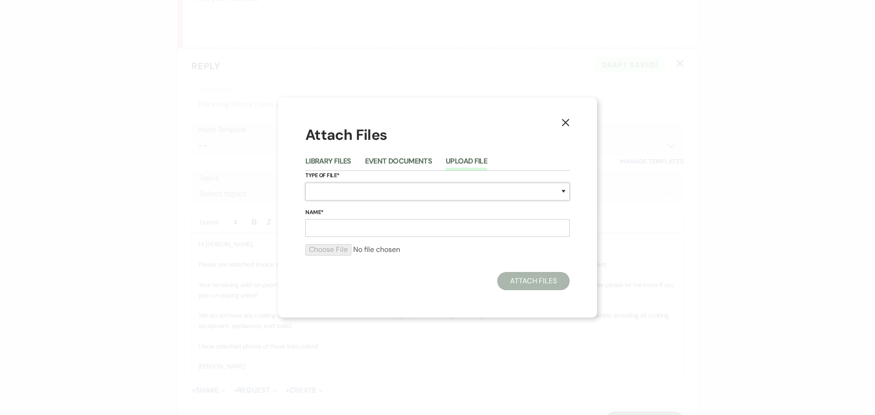
click at [352, 195] on select "Special Event Insurance Vendor Certificate of Insurance Contracts / Rental Agre…" at bounding box center [437, 192] width 264 height 18
click at [305, 183] on select "Special Event Insurance Vendor Certificate of Insurance Contracts / Rental Agre…" at bounding box center [437, 192] width 264 height 18
click at [348, 190] on select "Special Event Insurance Vendor Certificate of Insurance Contracts / Rental Agre…" at bounding box center [437, 192] width 264 height 18
select select "55"
click at [305, 183] on select "Special Event Insurance Vendor Certificate of Insurance Contracts / Rental Agre…" at bounding box center [437, 192] width 264 height 18
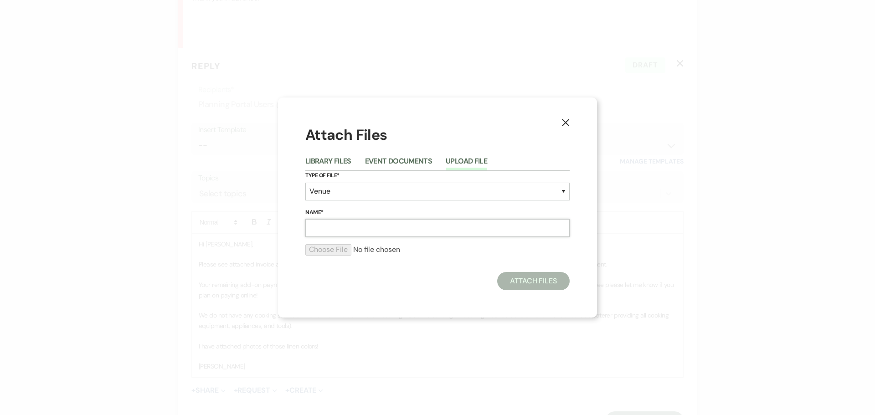
click at [335, 234] on input "Name*" at bounding box center [437, 228] width 264 height 18
type input "White Linens from a full room view"
click at [334, 250] on input "file" at bounding box center [437, 249] width 264 height 11
type input "C:\fakepath\IMG_9217.HEIC"
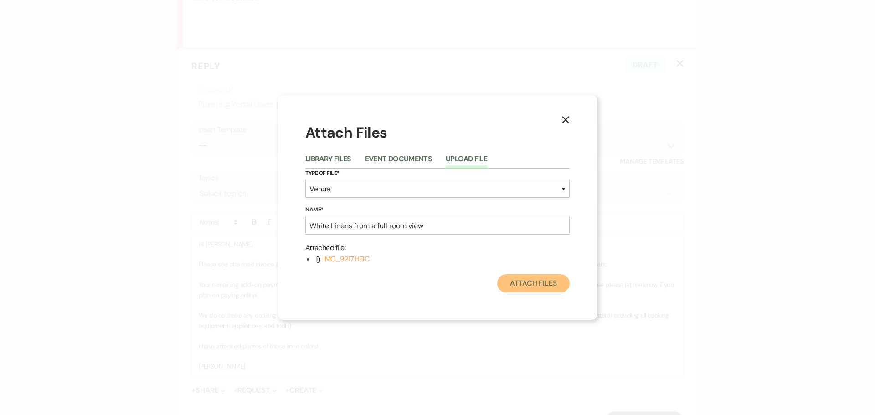
click at [534, 287] on button "Attach Files" at bounding box center [533, 283] width 72 height 18
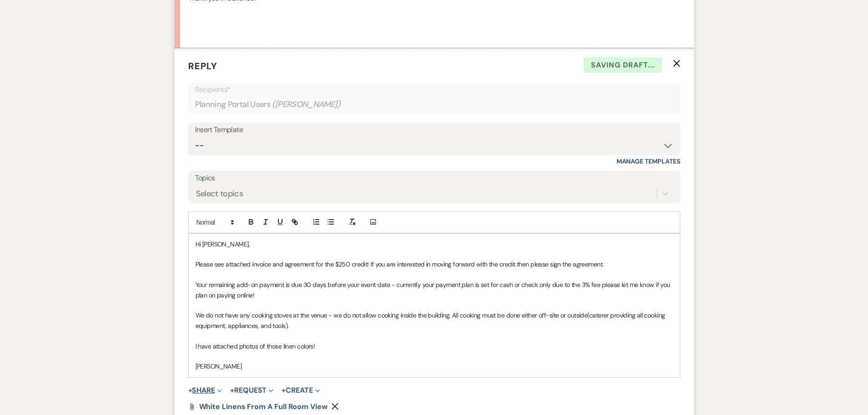
click at [209, 387] on button "+ Share Expand" at bounding box center [205, 390] width 34 height 7
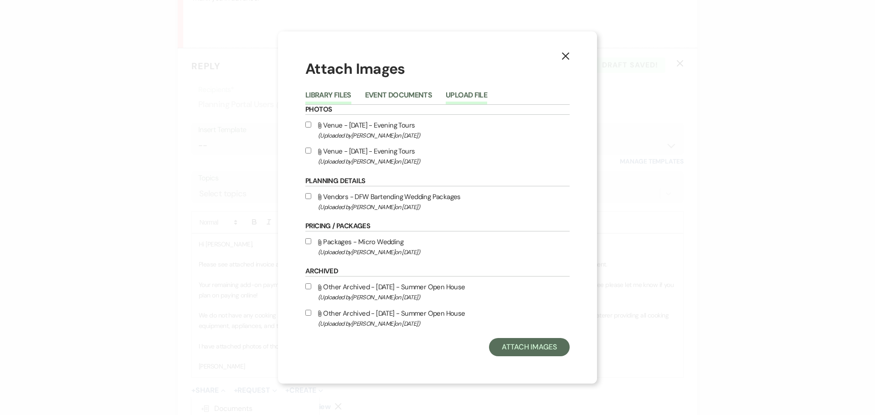
click at [465, 97] on button "Upload File" at bounding box center [466, 98] width 41 height 13
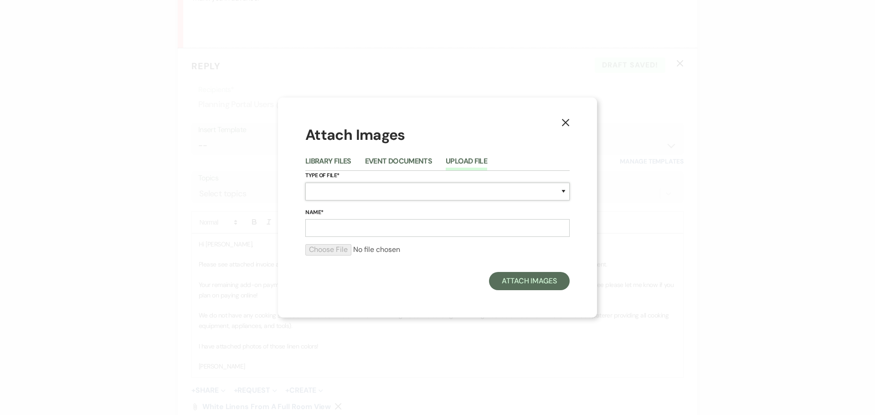
click at [349, 191] on select "Special Event Insurance Vendor Certificate of Insurance Contracts / Rental Agre…" at bounding box center [437, 192] width 264 height 18
select select "55"
click at [305, 183] on select "Special Event Insurance Vendor Certificate of Insurance Contracts / Rental Agre…" at bounding box center [437, 192] width 264 height 18
click at [348, 221] on input "Name*" at bounding box center [437, 228] width 264 height 18
type input "White linens upclose"
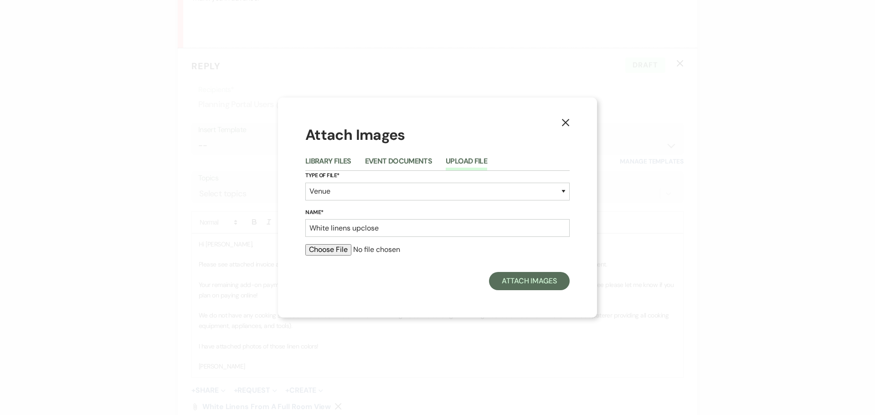
click at [329, 252] on input "file" at bounding box center [437, 249] width 264 height 11
type input "C:\fakepath\474747915_952282606997513_1666157185664549718_n.jpg"
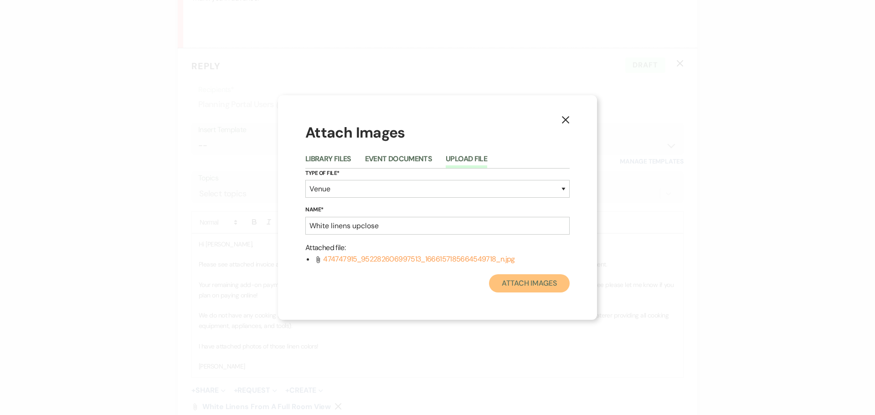
click at [523, 288] on button "Attach Images" at bounding box center [529, 283] width 81 height 18
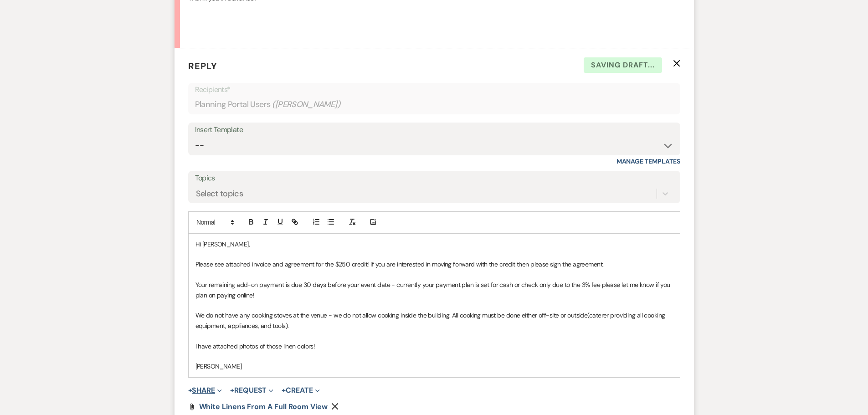
click at [206, 387] on button "+ Share Expand" at bounding box center [205, 390] width 34 height 7
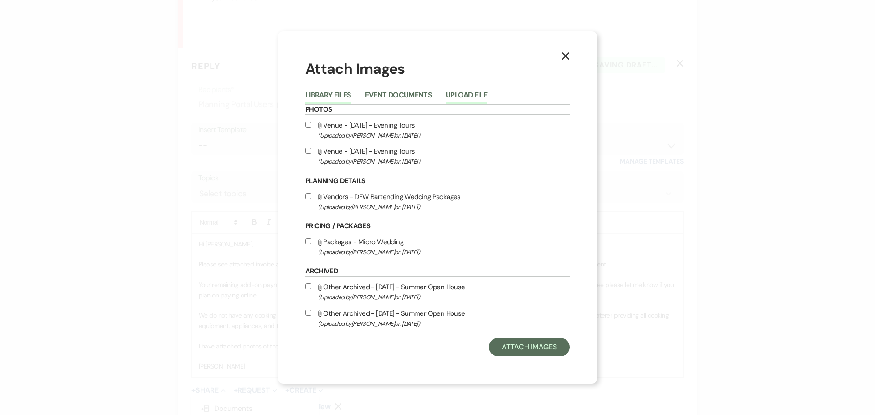
click at [467, 94] on button "Upload File" at bounding box center [466, 98] width 41 height 13
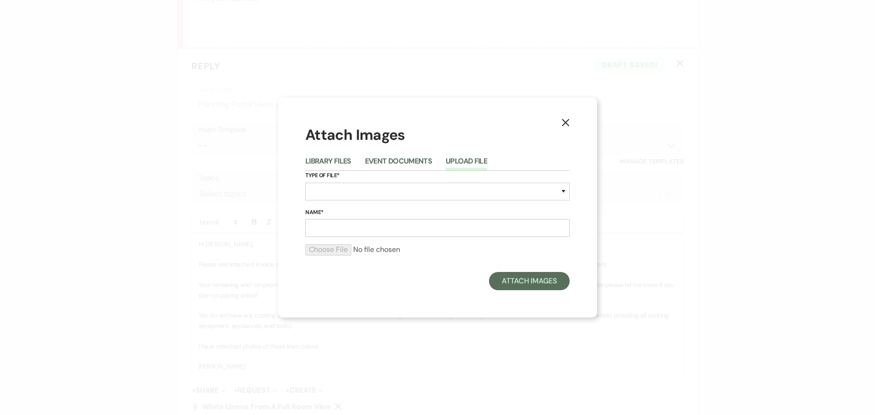
click at [343, 178] on label "Type of File*" at bounding box center [437, 176] width 264 height 10
drag, startPoint x: 343, startPoint y: 191, endPoint x: 344, endPoint y: 185, distance: 6.4
click at [343, 191] on select "Special Event Insurance Vendor Certificate of Insurance Contracts / Rental Agre…" at bounding box center [437, 192] width 264 height 18
select select "55"
click at [305, 183] on select "Special Event Insurance Vendor Certificate of Insurance Contracts / Rental Agre…" at bounding box center [437, 192] width 264 height 18
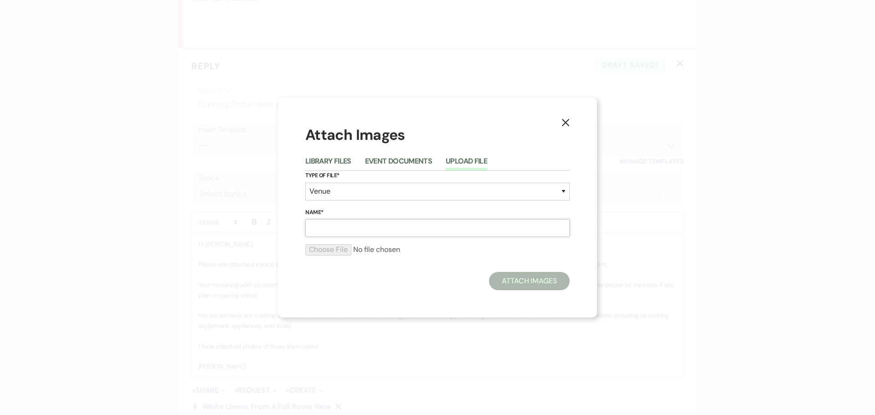
click at [344, 234] on input "Name*" at bounding box center [437, 228] width 264 height 18
type input "Ivory Linen"
click at [310, 247] on input "file" at bounding box center [437, 249] width 264 height 11
type input "C:\fakepath\IMG_9689.JPG"
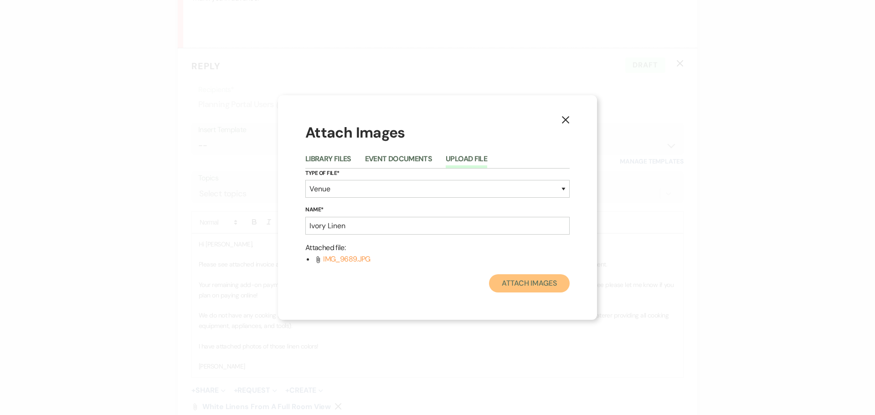
click at [522, 288] on button "Attach Images" at bounding box center [529, 283] width 81 height 18
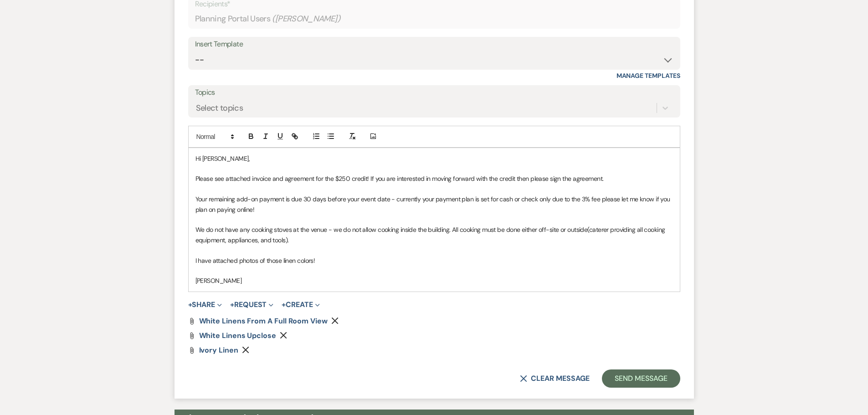
scroll to position [832, 0]
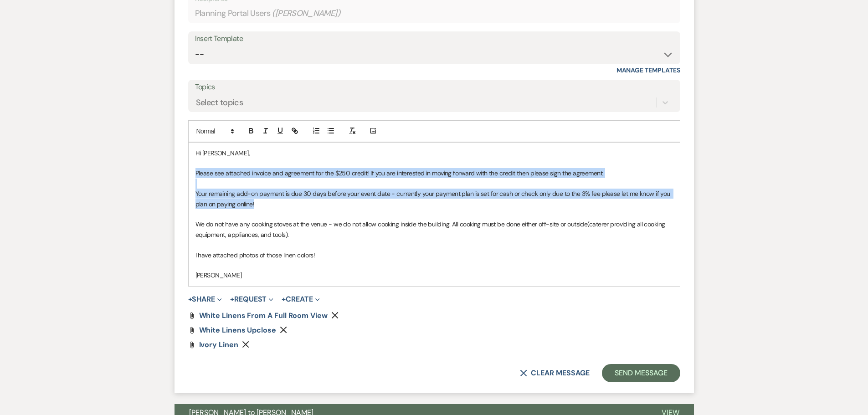
drag, startPoint x: 260, startPoint y: 182, endPoint x: 186, endPoint y: 151, distance: 80.5
click at [186, 151] on form "Reply X Draft Recipients* Planning Portal Users ( Alejandra Martinez ) Insert T…" at bounding box center [434, 175] width 519 height 436
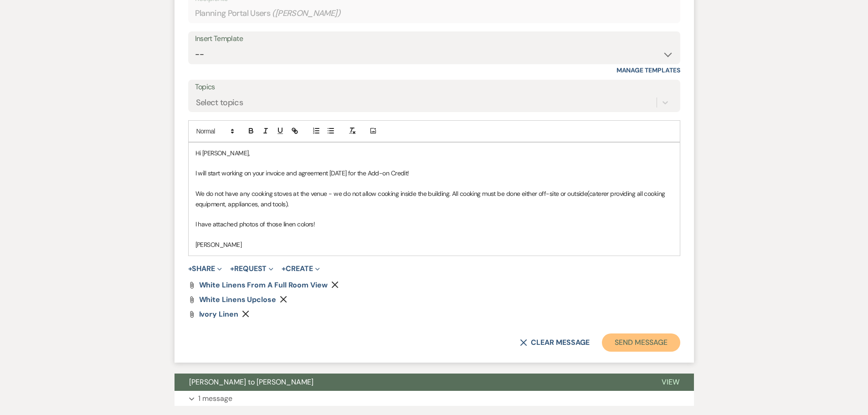
click at [627, 334] on button "Send Message" at bounding box center [641, 343] width 78 height 18
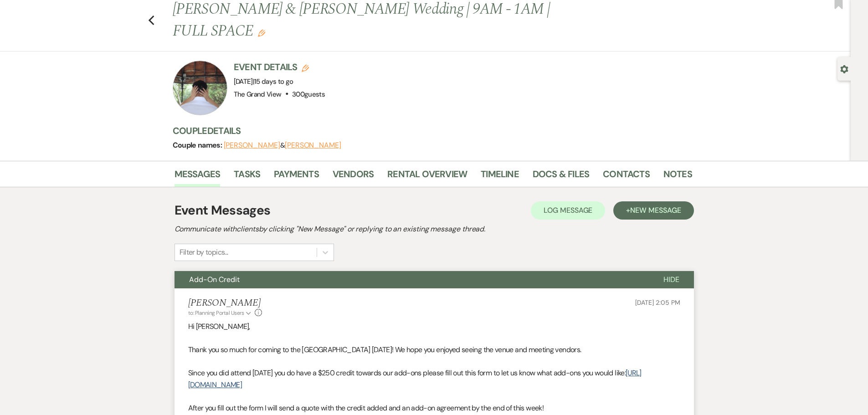
scroll to position [0, 0]
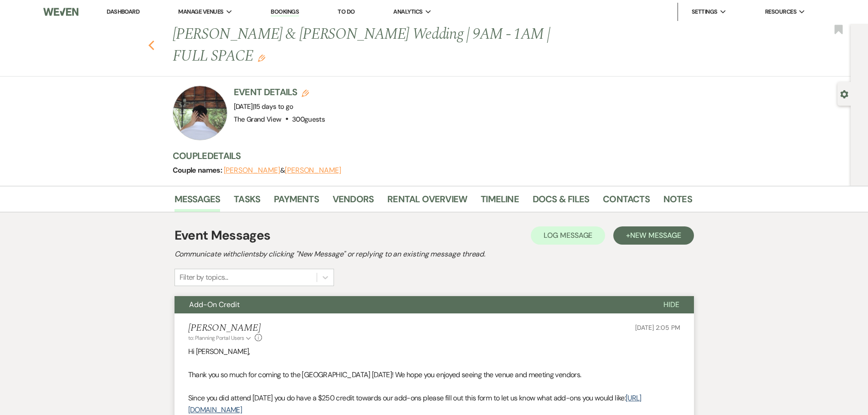
click at [154, 41] on use "button" at bounding box center [151, 46] width 6 height 10
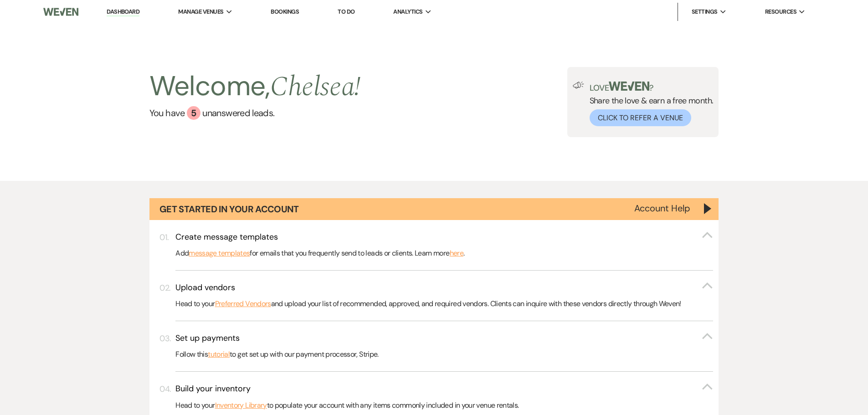
scroll to position [547, 0]
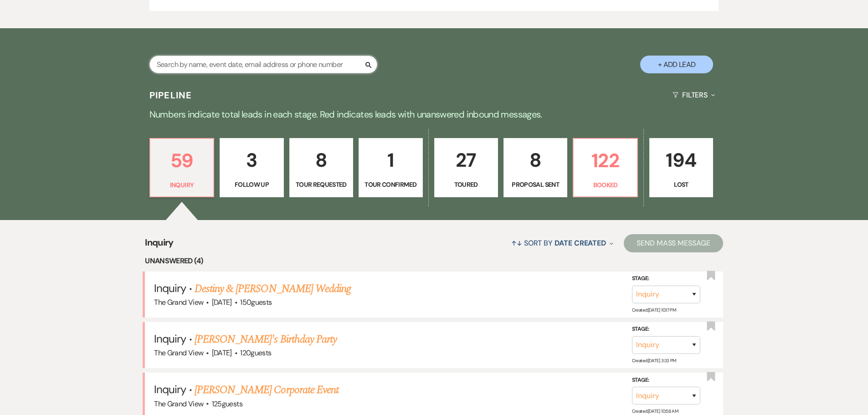
click at [227, 61] on input "text" at bounding box center [263, 65] width 228 height 18
type input "jessica"
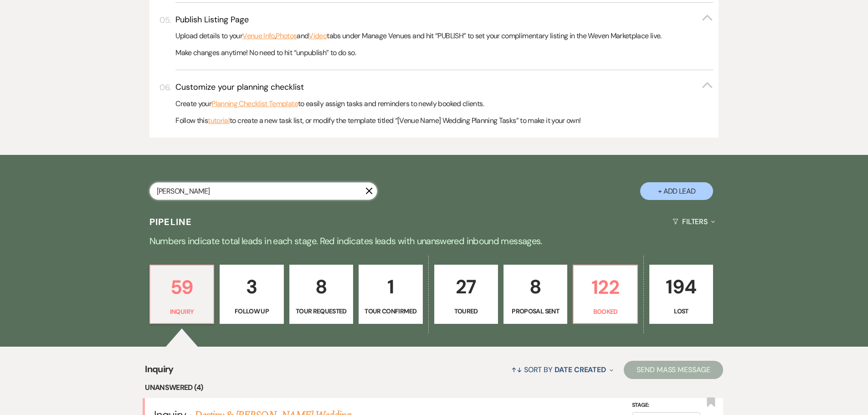
select select "5"
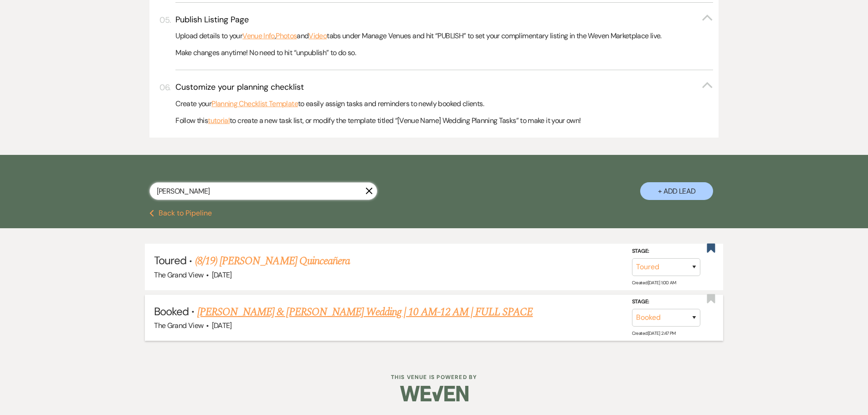
type input "jessica"
click at [267, 314] on link "Allen & Davis Wedding | 10 AM-12 AM | FULL SPACE" at bounding box center [365, 312] width 336 height 16
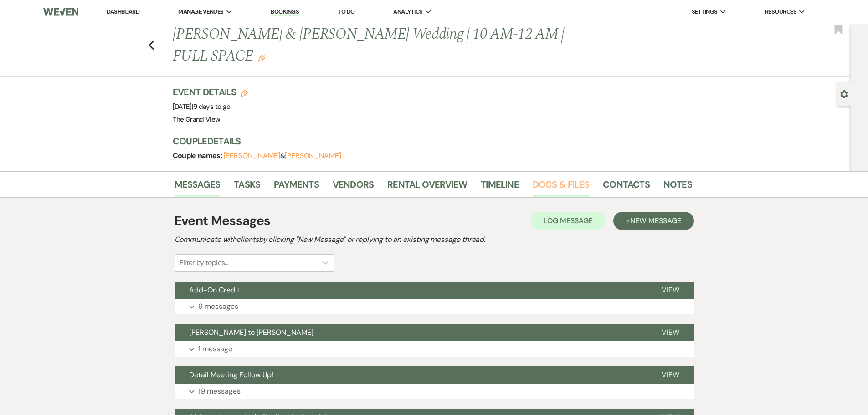
click at [565, 177] on link "Docs & Files" at bounding box center [561, 187] width 57 height 20
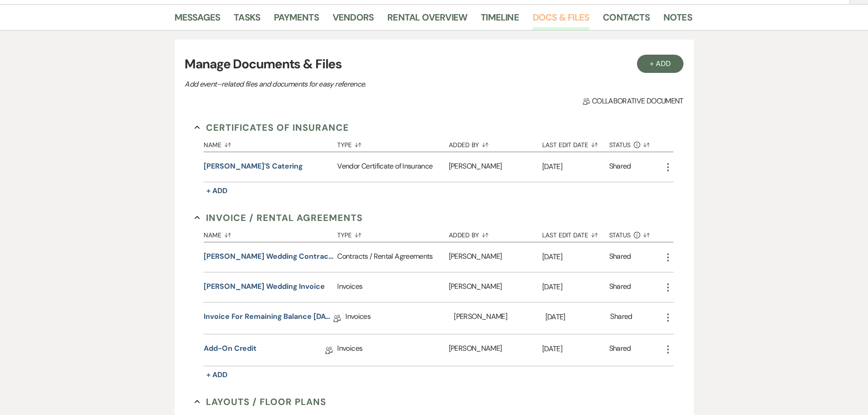
scroll to position [319, 0]
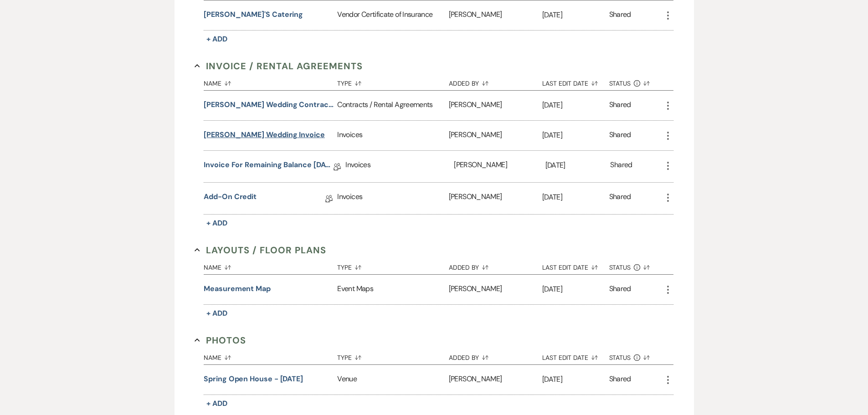
click at [293, 129] on button "Jessica Allen Wedding Invoice" at bounding box center [264, 134] width 121 height 11
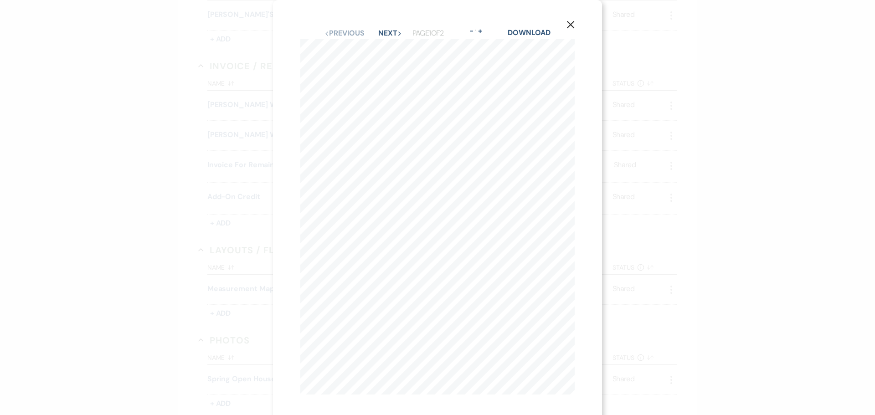
click at [571, 25] on use "button" at bounding box center [570, 24] width 7 height 7
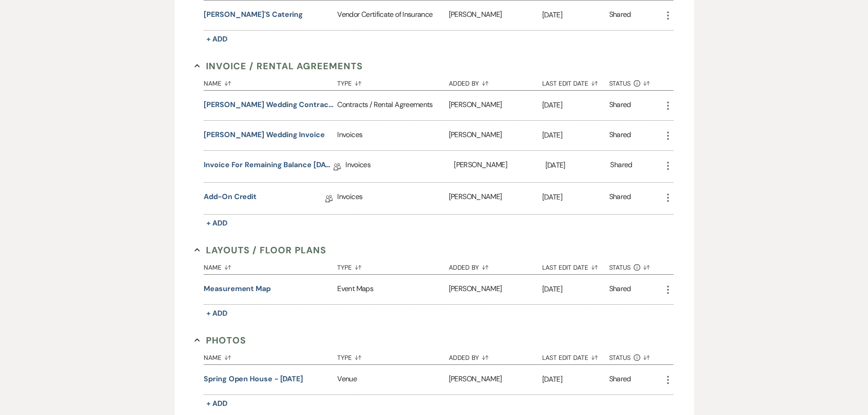
click at [272, 92] on div "Jessica Allen Wedding Contract 8-31-25" at bounding box center [271, 106] width 134 height 30
click at [275, 99] on button "Jessica Allen Wedding Contract 8-31-25" at bounding box center [269, 104] width 130 height 11
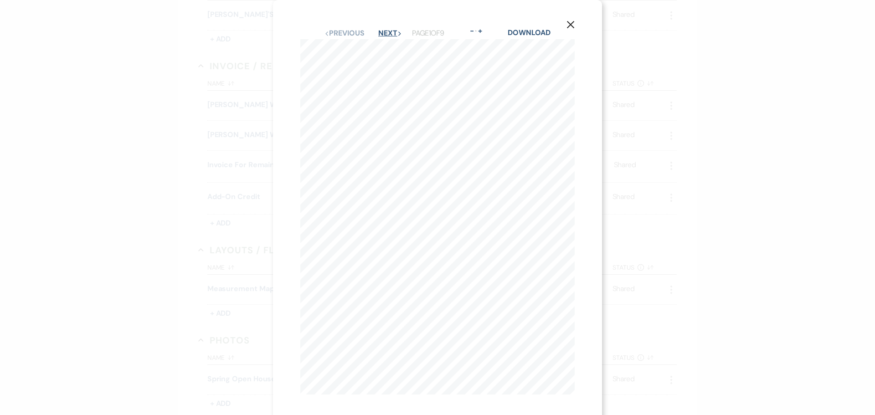
click at [388, 36] on button "Next Next" at bounding box center [390, 33] width 24 height 7
click at [571, 24] on icon "X" at bounding box center [570, 25] width 8 height 8
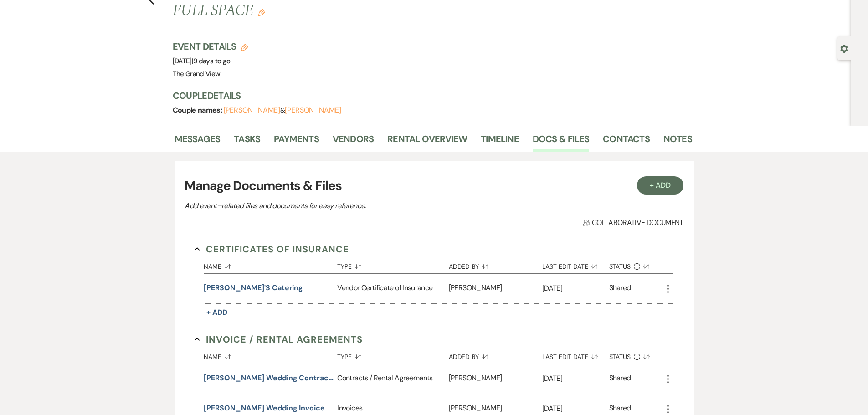
scroll to position [0, 0]
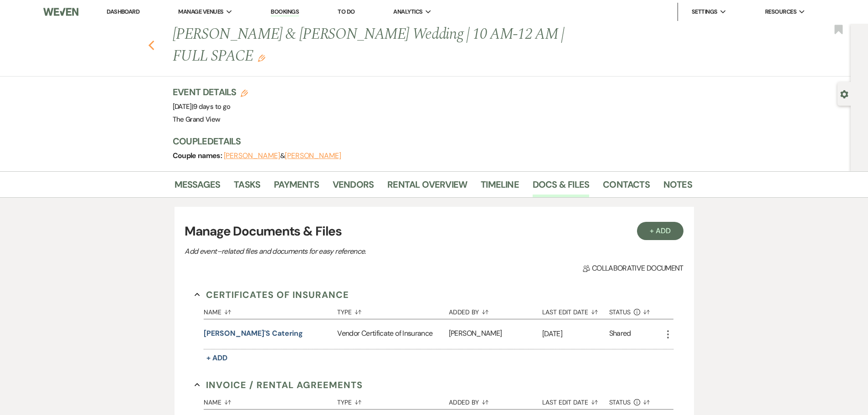
click at [155, 40] on icon "Previous" at bounding box center [151, 45] width 7 height 11
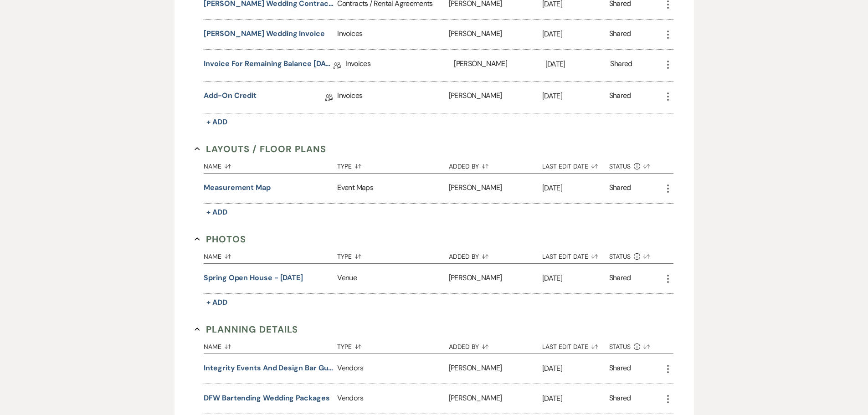
select select "5"
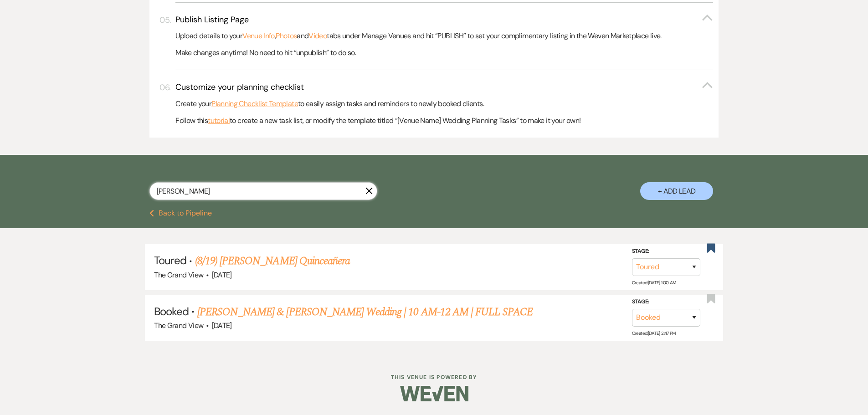
drag, startPoint x: 205, startPoint y: 186, endPoint x: 115, endPoint y: 189, distance: 89.8
click at [115, 189] on div "jessica X + Add Lead" at bounding box center [434, 183] width 656 height 48
type input "mans"
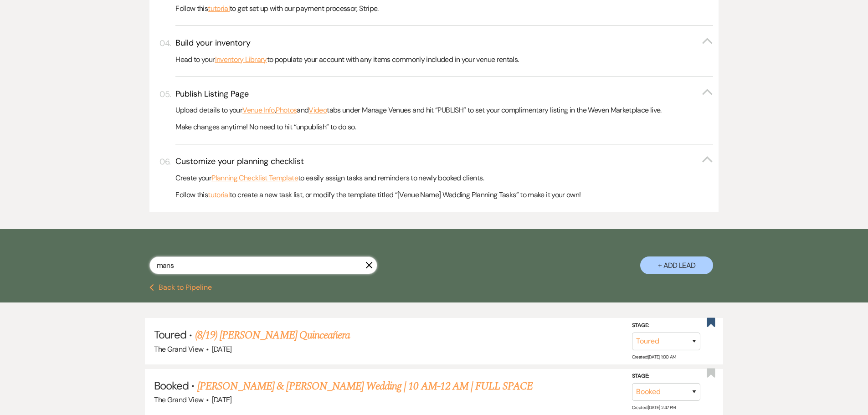
select select "4"
select select "8"
select select "7"
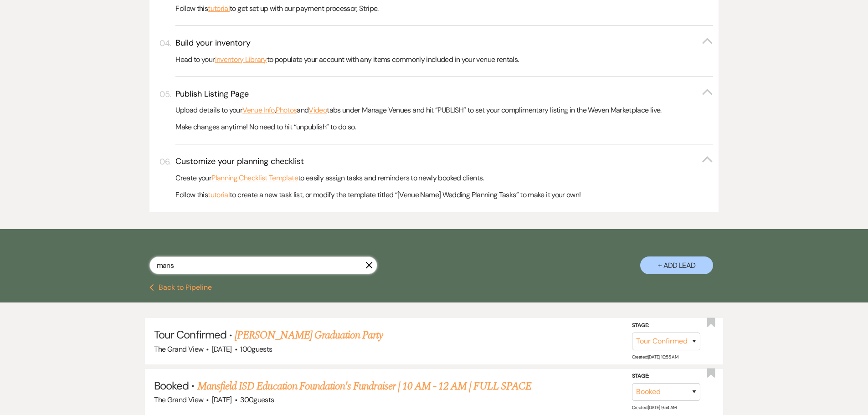
scroll to position [420, 0]
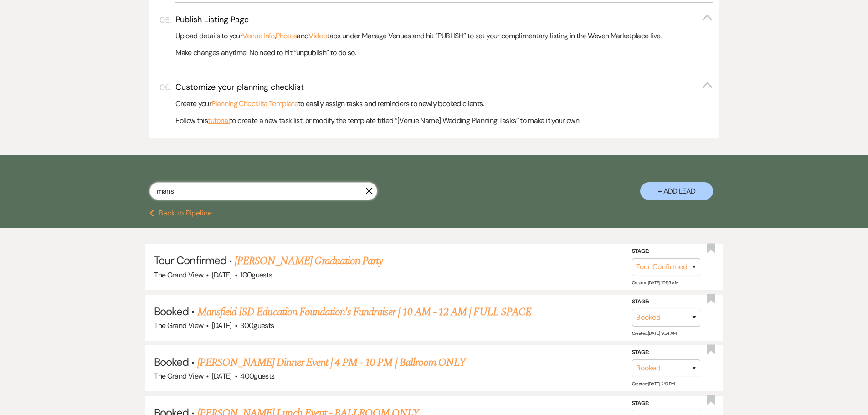
type input "mansf"
select select "8"
select select "3"
type input "mansfiel"
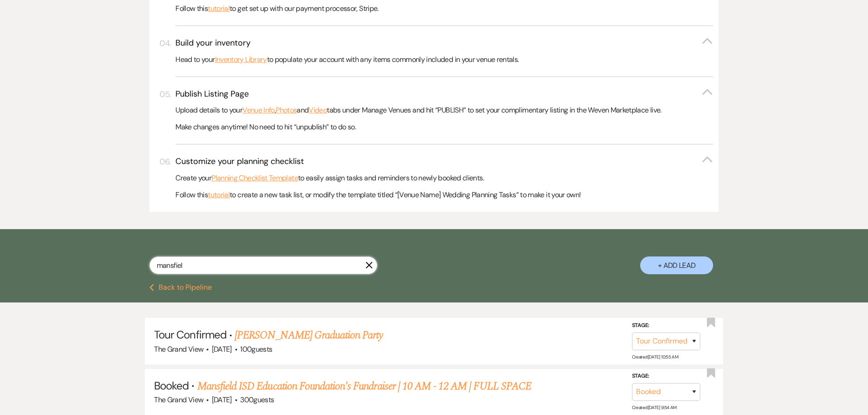
select select "4"
select select "8"
select select "7"
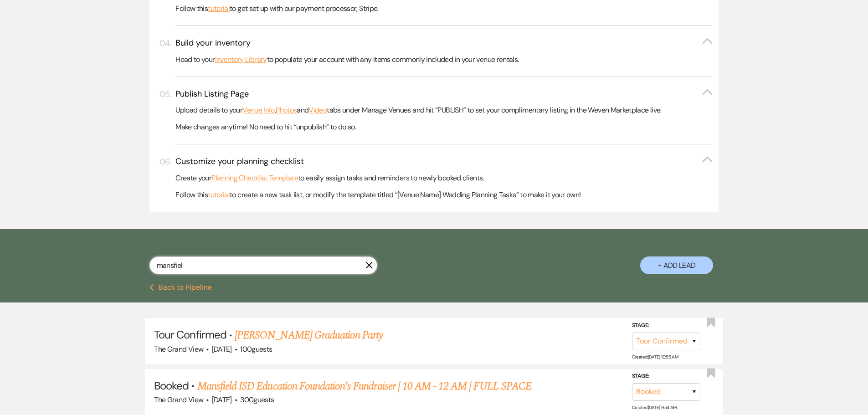
select select "8"
select select "3"
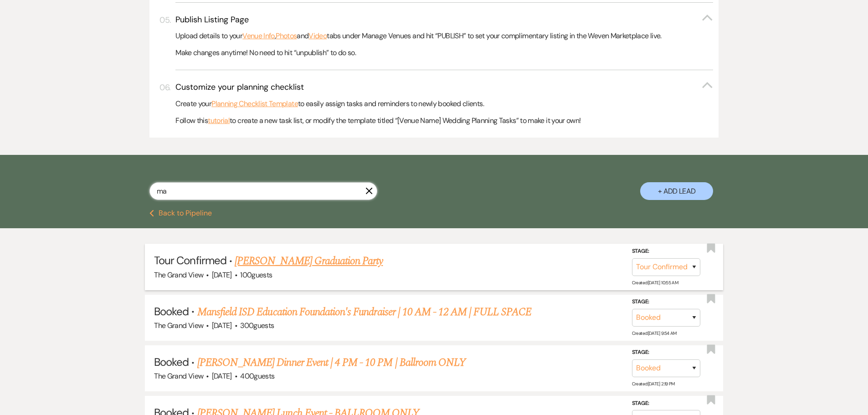
type input "m"
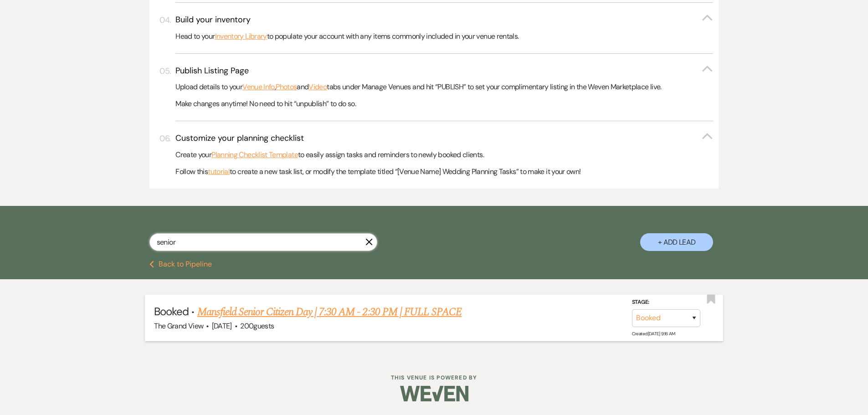
type input "senior"
click at [247, 306] on link "Mansfield Senior Citizen Day | 7:30 AM - 2:30 PM | FULL SPACE" at bounding box center [329, 312] width 264 height 16
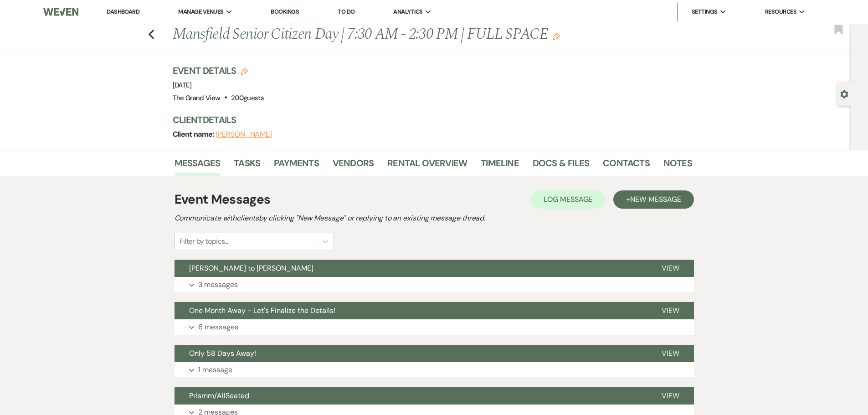
click at [130, 12] on link "Dashboard" at bounding box center [123, 12] width 33 height 8
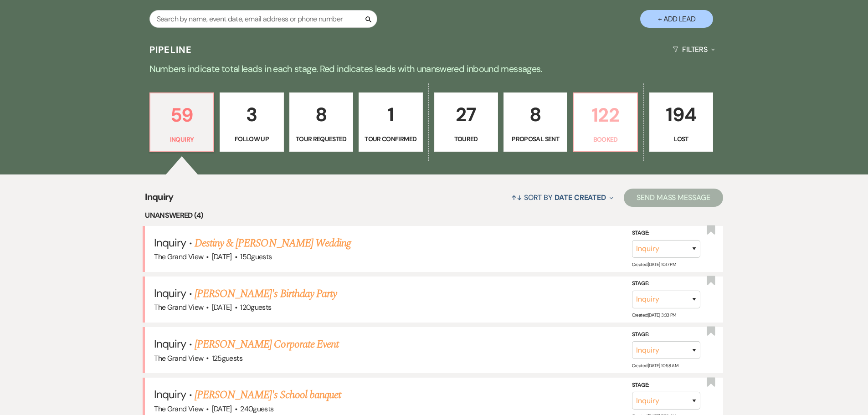
click at [602, 138] on p "Booked" at bounding box center [605, 139] width 52 height 10
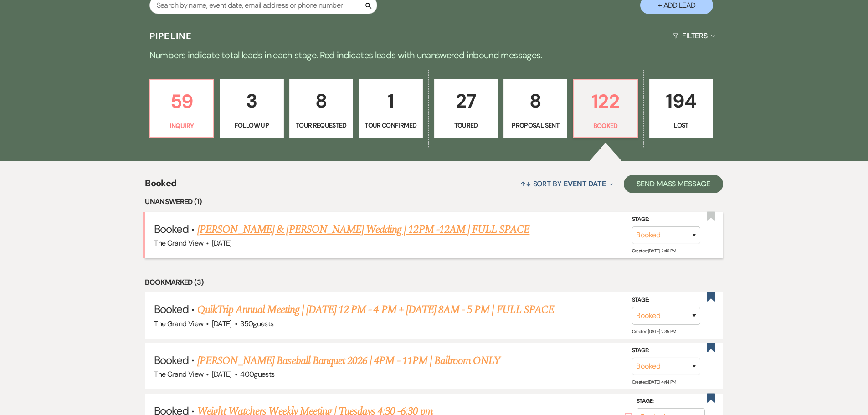
scroll to position [547, 0]
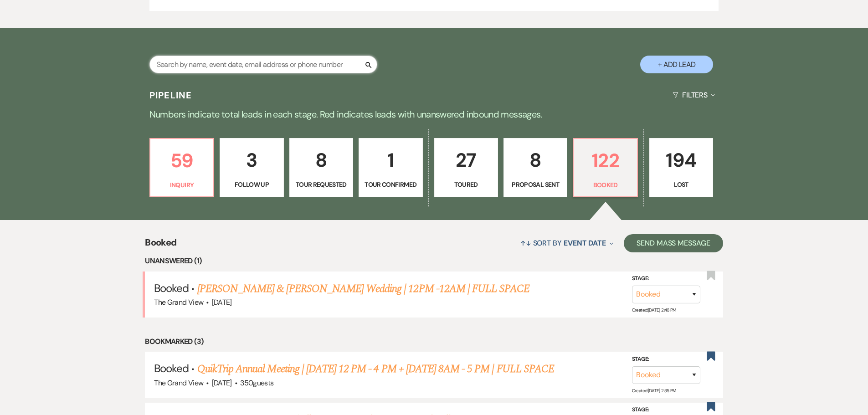
click at [229, 64] on input "text" at bounding box center [263, 65] width 228 height 18
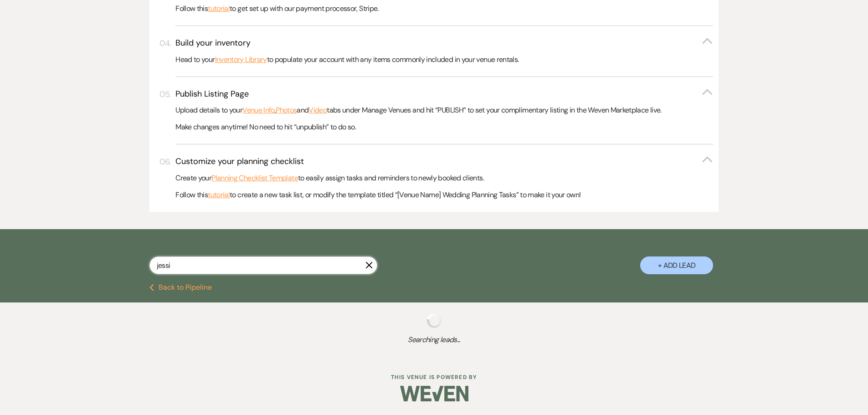
type input "jessic"
select select "5"
select select "8"
select select "5"
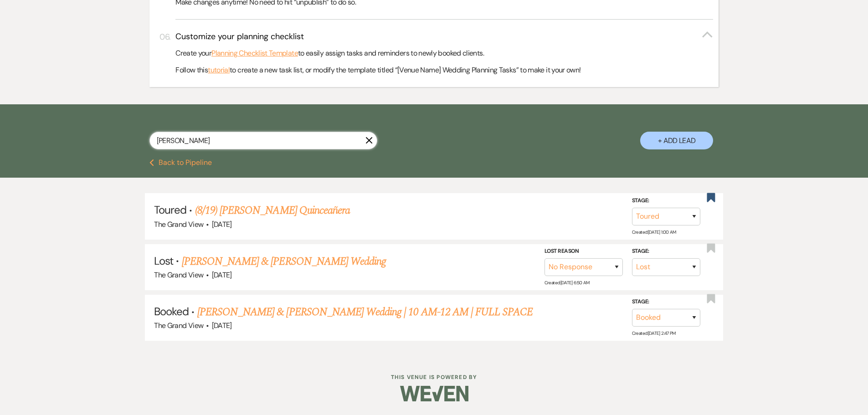
scroll to position [420, 0]
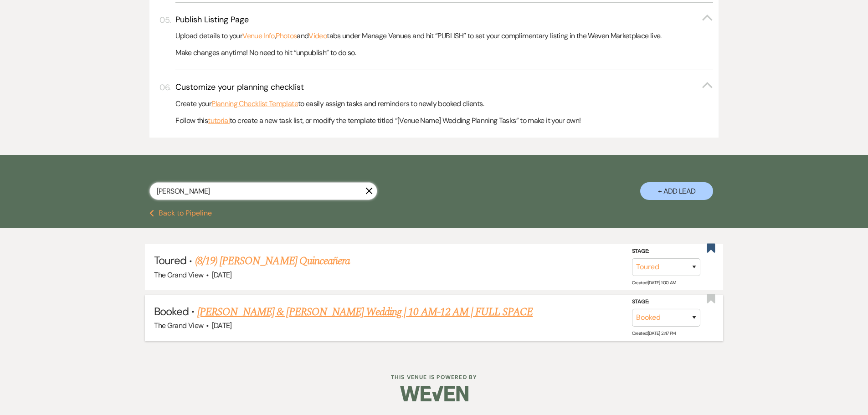
type input "jessica"
click at [281, 307] on link "Allen & Davis Wedding | 10 AM-12 AM | FULL SPACE" at bounding box center [365, 312] width 336 height 16
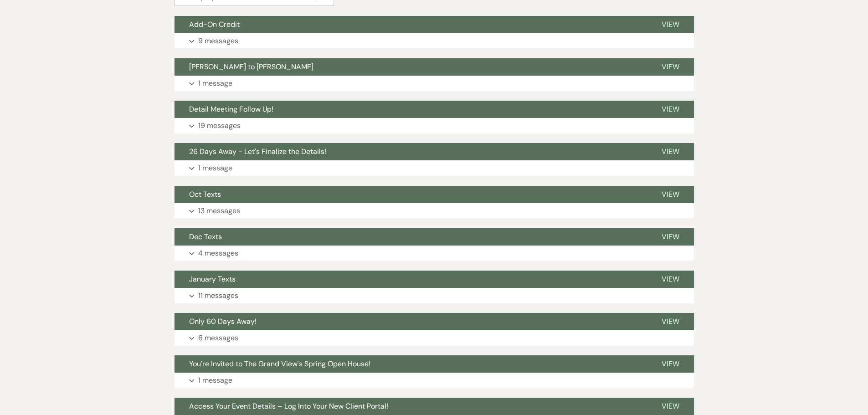
scroll to position [189, 0]
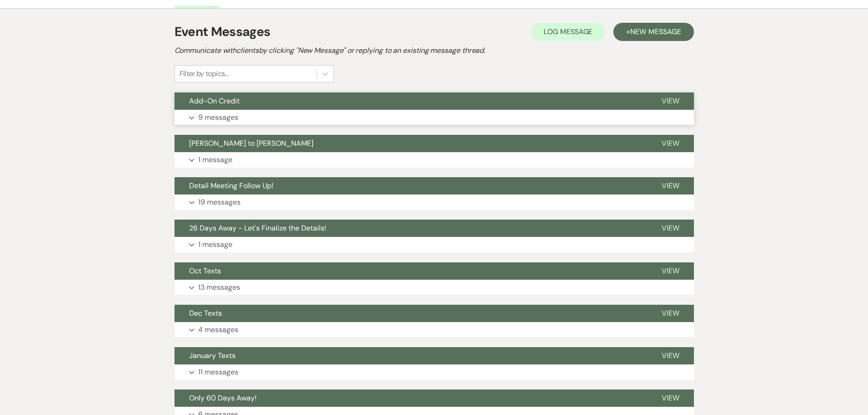
click at [238, 96] on span "Add-On Credit" at bounding box center [214, 101] width 51 height 10
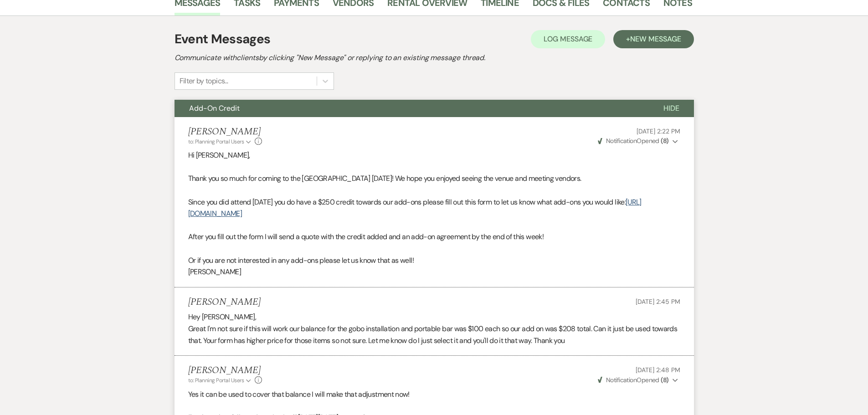
scroll to position [98, 0]
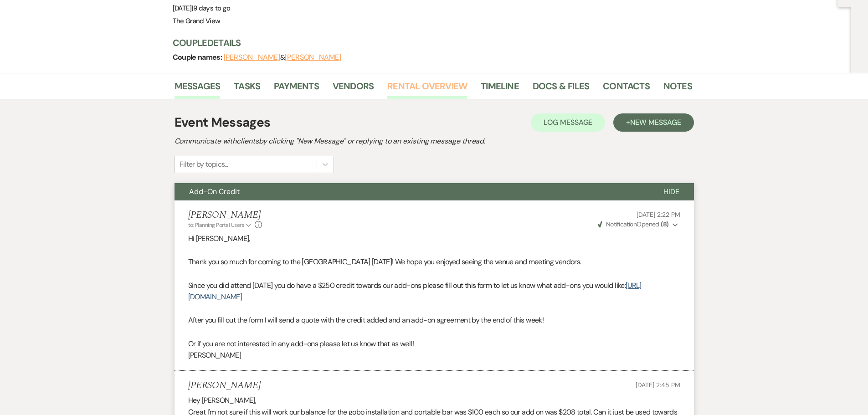
click at [434, 79] on link "Rental Overview" at bounding box center [427, 89] width 80 height 20
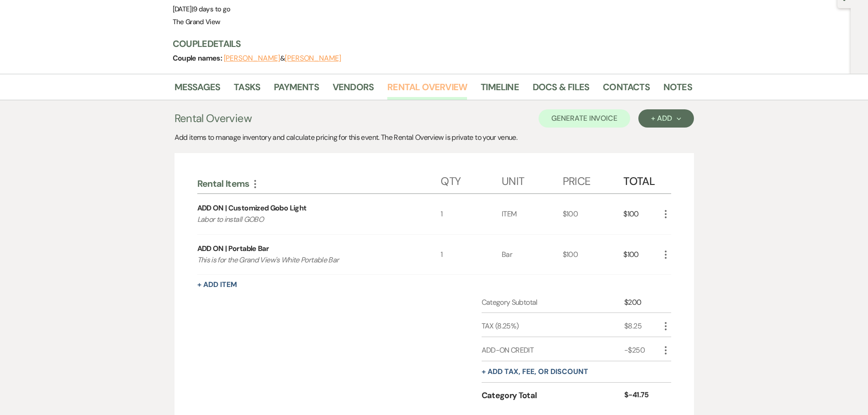
scroll to position [182, 0]
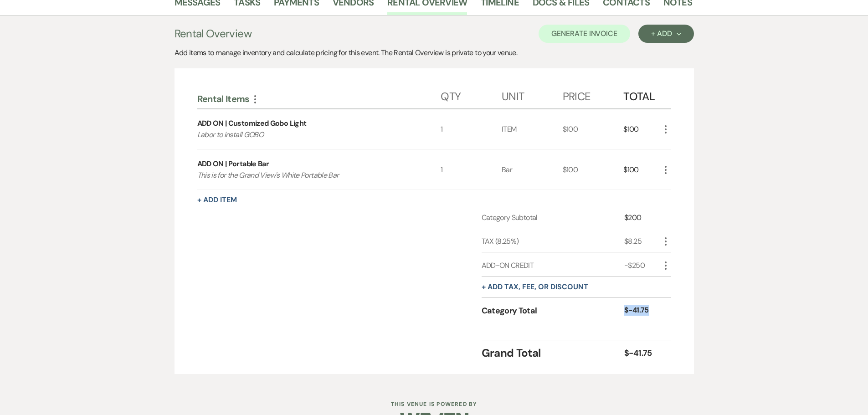
drag, startPoint x: 654, startPoint y: 290, endPoint x: 622, endPoint y: 290, distance: 31.9
click at [622, 300] on div "Category Total $-41.75" at bounding box center [577, 313] width 190 height 26
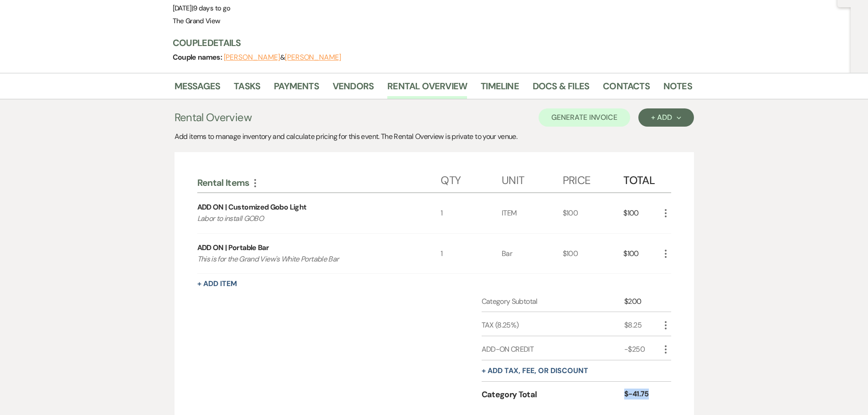
scroll to position [0, 0]
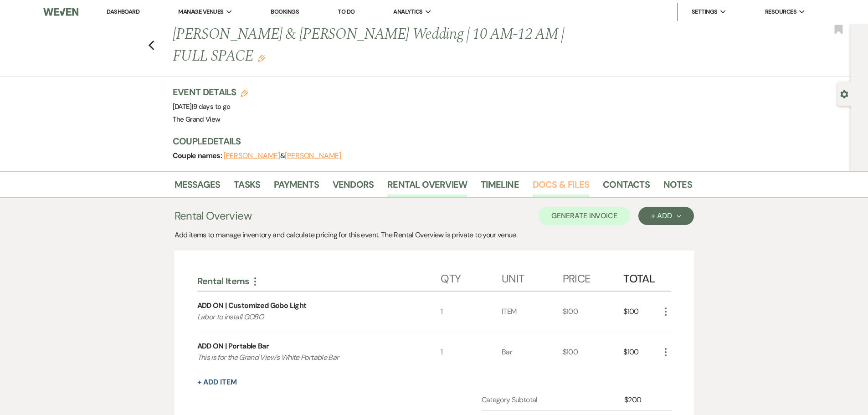
drag, startPoint x: 560, startPoint y: 164, endPoint x: 535, endPoint y: 177, distance: 27.5
click at [560, 177] on link "Docs & Files" at bounding box center [561, 187] width 57 height 20
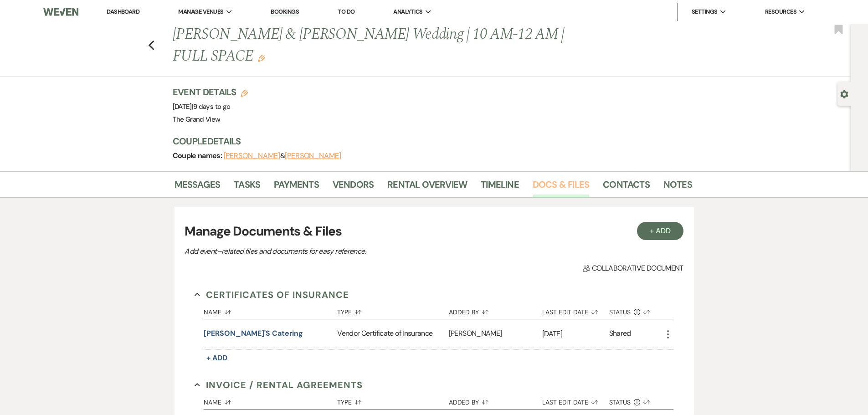
scroll to position [137, 0]
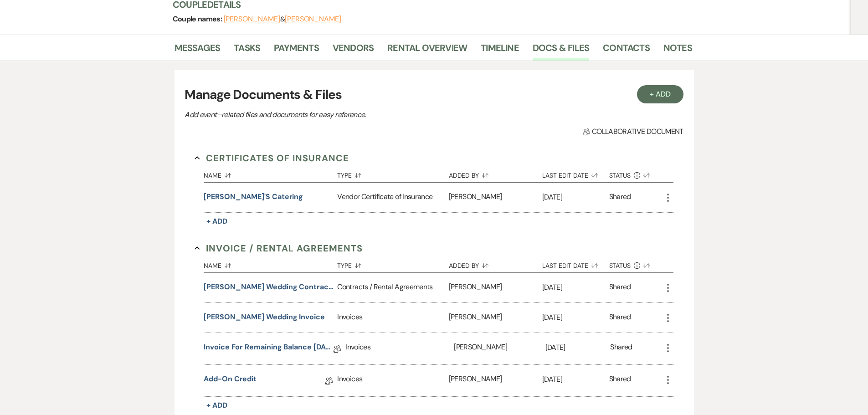
click at [266, 312] on button "Jessica Allen Wedding Invoice" at bounding box center [264, 317] width 121 height 11
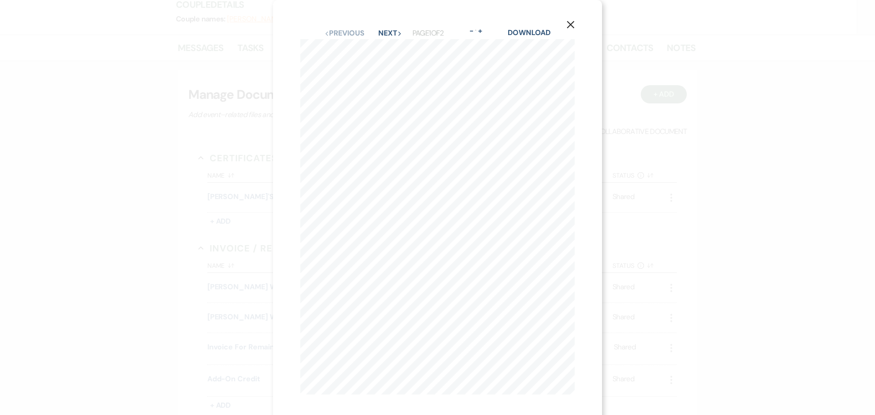
click at [567, 24] on icon "X" at bounding box center [570, 25] width 8 height 8
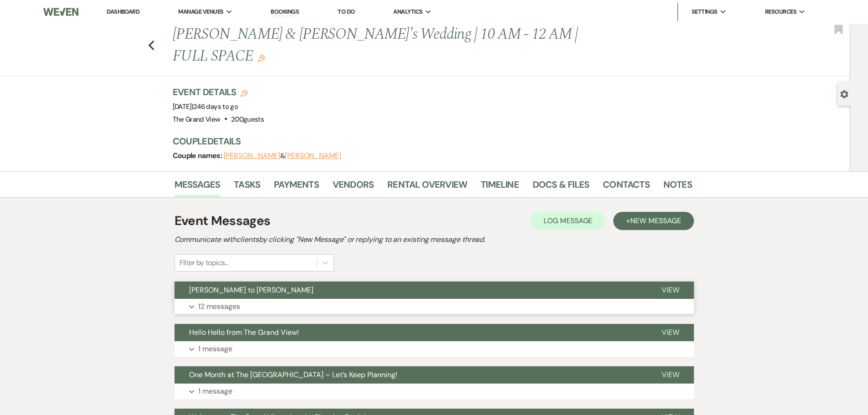
click at [263, 282] on button "[PERSON_NAME] to [PERSON_NAME]" at bounding box center [411, 290] width 473 height 17
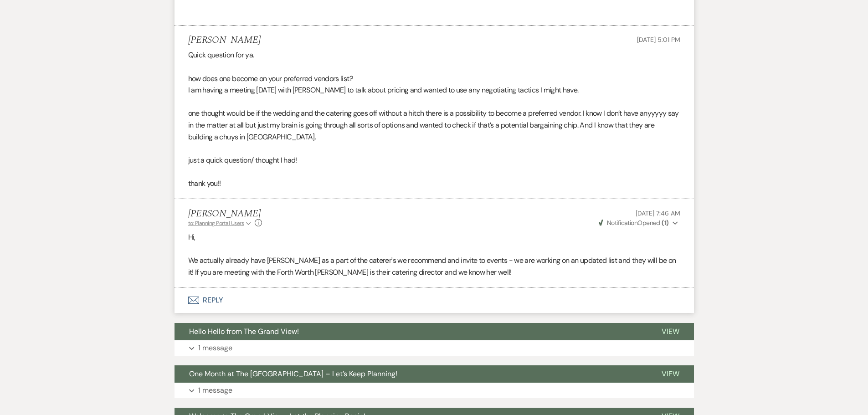
scroll to position [1510, 0]
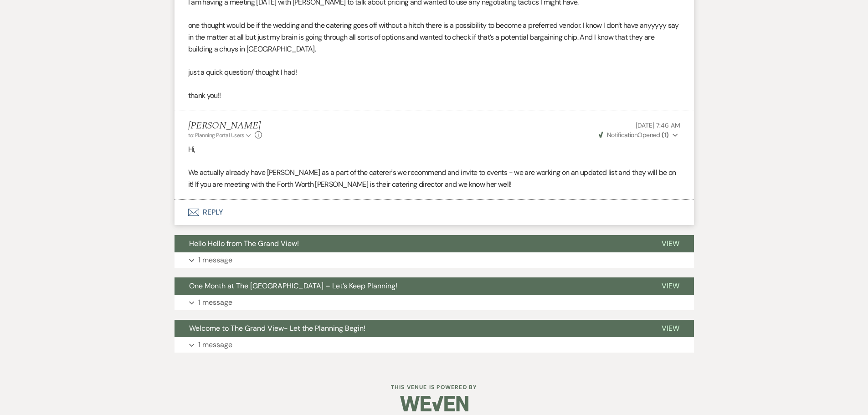
click at [215, 203] on button "Envelope Reply" at bounding box center [434, 213] width 519 height 26
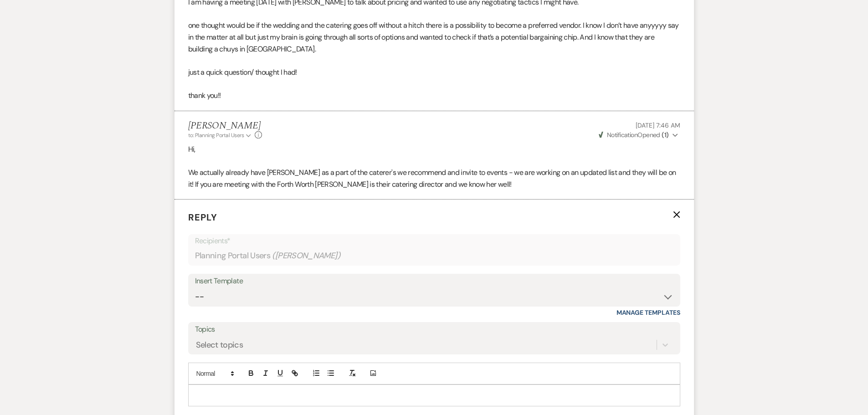
click at [243, 391] on p at bounding box center [434, 396] width 478 height 10
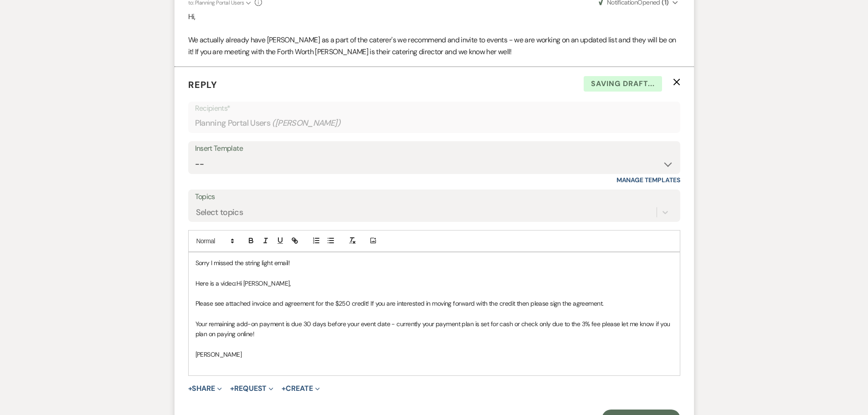
scroll to position [1646, 0]
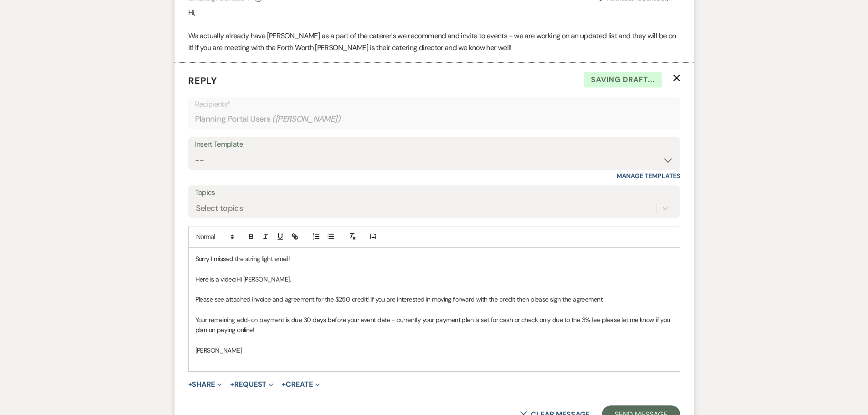
drag, startPoint x: 254, startPoint y: 343, endPoint x: 237, endPoint y: 271, distance: 73.6
click at [237, 271] on div "Sorry I missed the string light email! Here is a video: Hi [PERSON_NAME], Pleas…" at bounding box center [434, 309] width 491 height 123
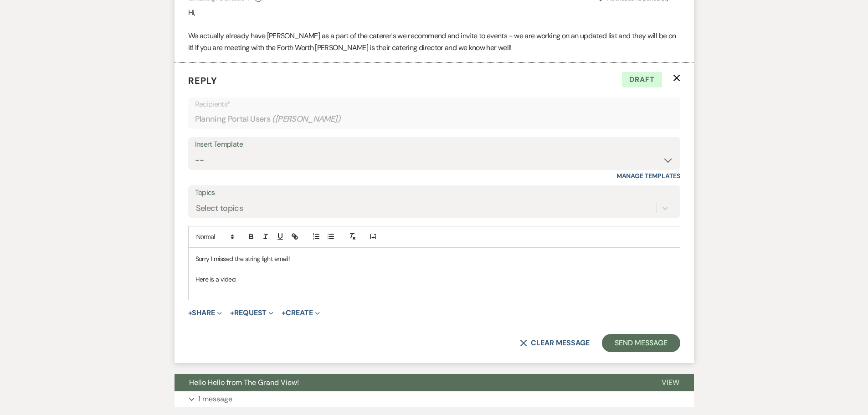
click at [275, 284] on p at bounding box center [434, 289] width 478 height 10
click at [273, 274] on p "Here is a video:" at bounding box center [434, 279] width 478 height 10
click at [502, 274] on p "Here is a video: [URL][DOMAIN_NAME]" at bounding box center [434, 279] width 478 height 10
drag, startPoint x: 500, startPoint y: 272, endPoint x: 237, endPoint y: 270, distance: 263.4
click at [237, 274] on p "Here is a video: [URL][DOMAIN_NAME]" at bounding box center [434, 279] width 478 height 10
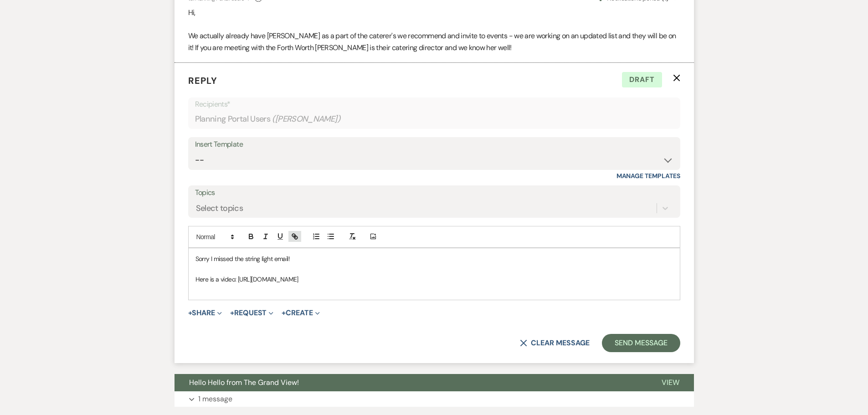
click at [294, 232] on icon "button" at bounding box center [295, 236] width 8 height 8
type input "[URL][DOMAIN_NAME]"
click at [416, 293] on link at bounding box center [417, 296] width 20 height 7
click at [513, 274] on p "Here is a video: [URL][DOMAIN_NAME]" at bounding box center [434, 279] width 478 height 10
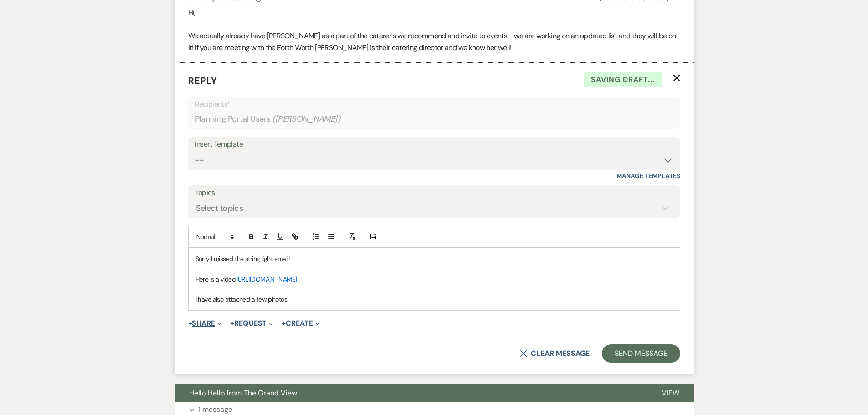
click at [205, 320] on button "+ Share Expand" at bounding box center [205, 323] width 34 height 7
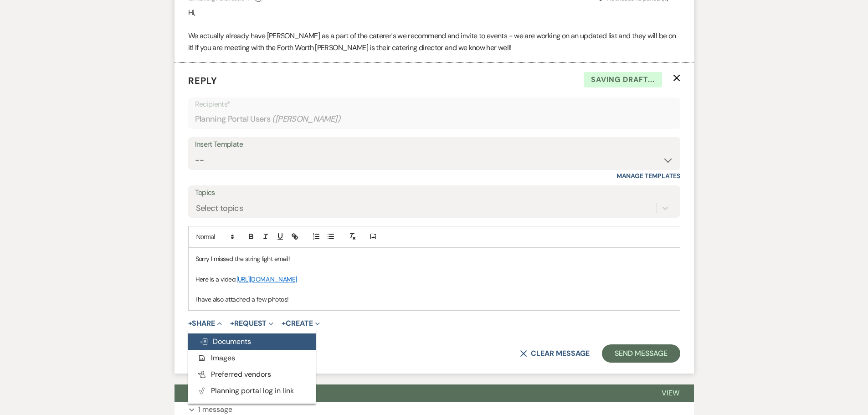
click at [221, 337] on span "Doc Upload Documents" at bounding box center [225, 342] width 52 height 10
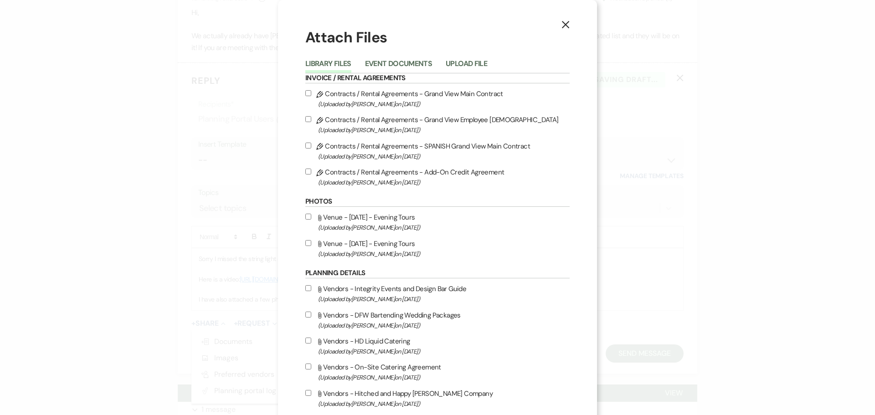
click at [567, 23] on button "X" at bounding box center [566, 24] width 14 height 16
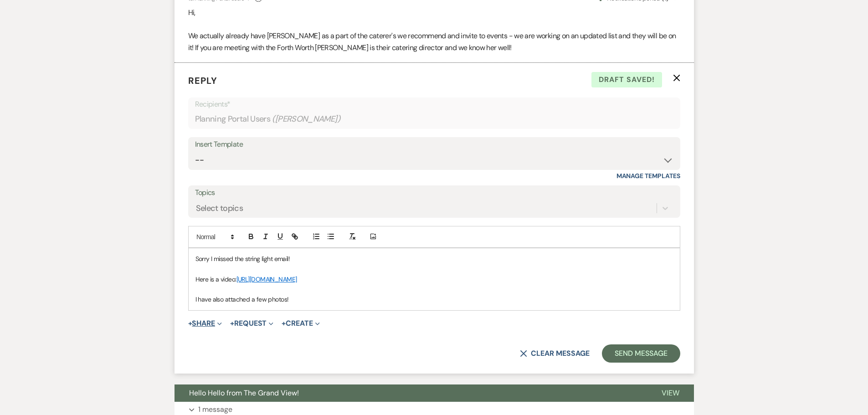
click at [202, 320] on button "+ Share Expand" at bounding box center [205, 323] width 34 height 7
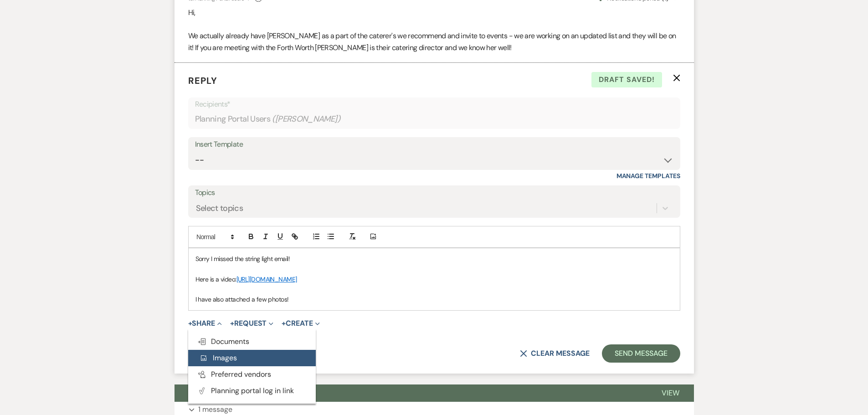
click at [222, 353] on span "Add Photo Images" at bounding box center [218, 358] width 38 height 10
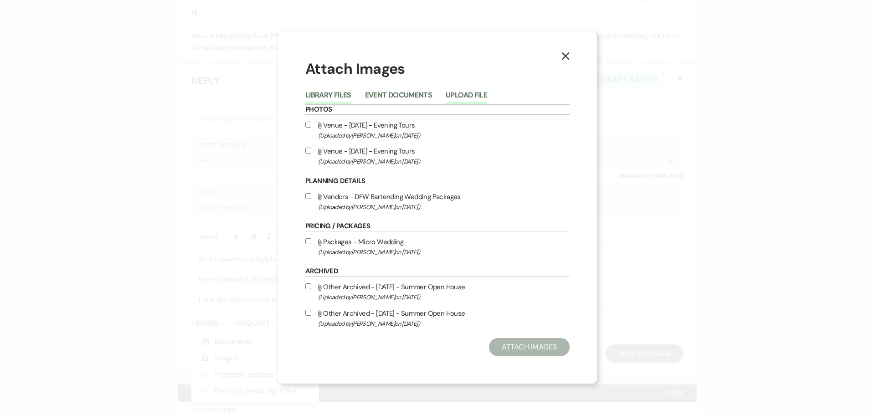
click at [454, 92] on button "Upload File" at bounding box center [466, 98] width 41 height 13
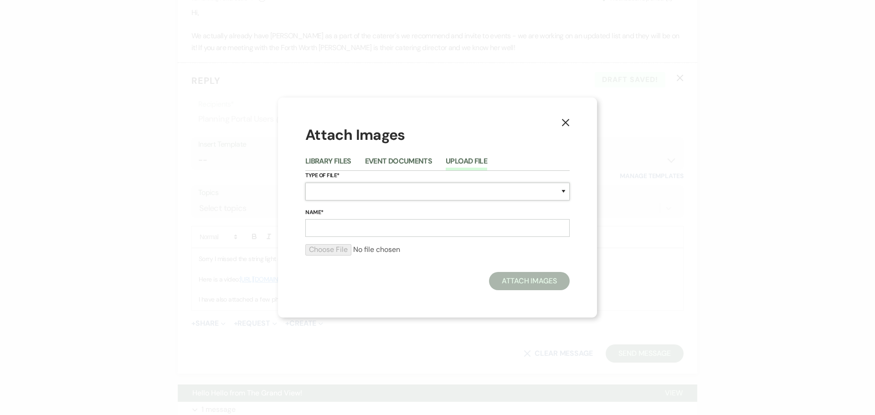
drag, startPoint x: 336, startPoint y: 184, endPoint x: 339, endPoint y: 192, distance: 8.5
click at [336, 184] on select "Special Event Insurance Vendor Certificate of Insurance Contracts / Rental Agre…" at bounding box center [437, 192] width 264 height 18
select select "60"
click at [305, 183] on select "Special Event Insurance Vendor Certificate of Insurance Contracts / Rental Agre…" at bounding box center [437, 192] width 264 height 18
click at [366, 223] on input "Name*" at bounding box center [437, 228] width 264 height 18
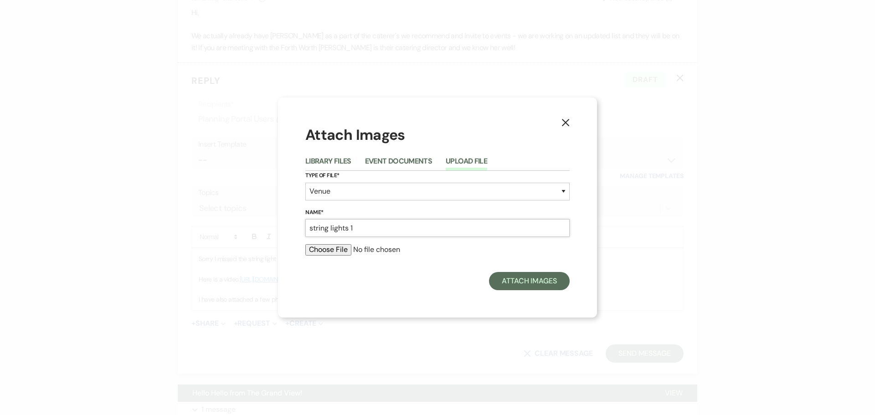
type input "string lights 1"
click at [337, 250] on input "file" at bounding box center [437, 249] width 264 height 11
type input "C:\fakepath\dylanhancockphotos-312.jpg"
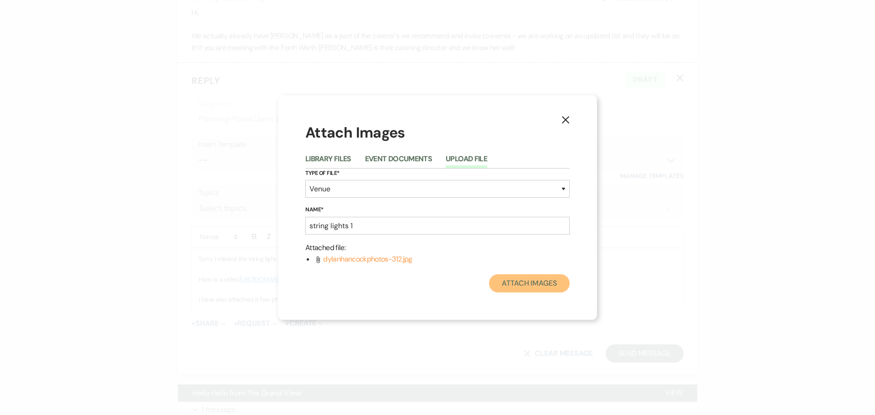
click at [517, 284] on button "Attach Images" at bounding box center [529, 283] width 81 height 18
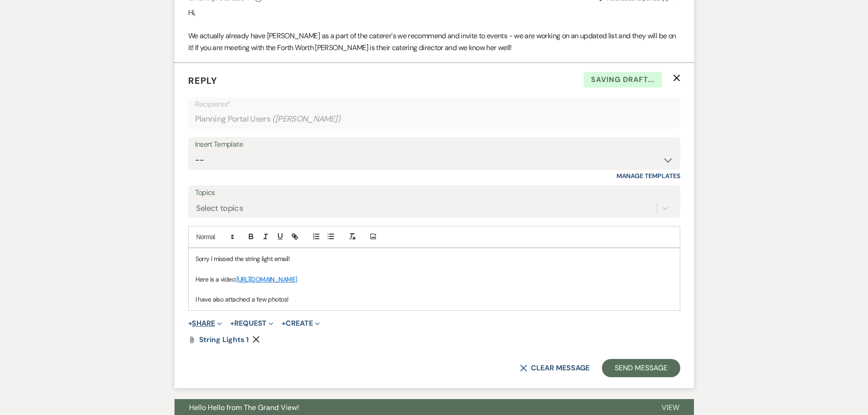
click at [194, 320] on button "+ Share Expand" at bounding box center [205, 323] width 34 height 7
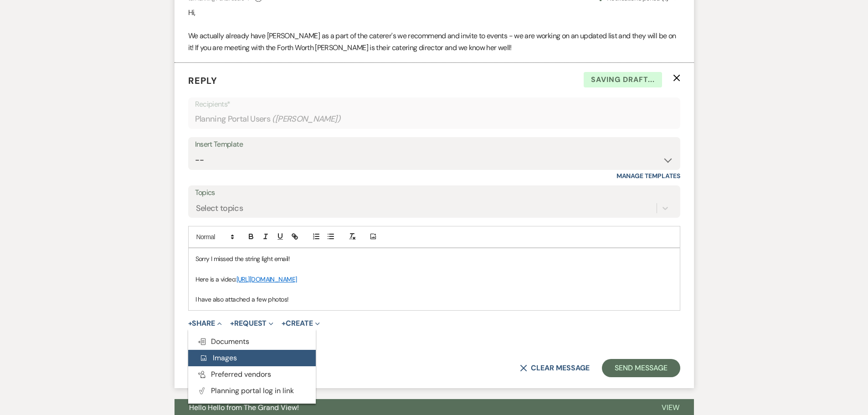
click at [234, 353] on span "Add Photo Images" at bounding box center [218, 358] width 38 height 10
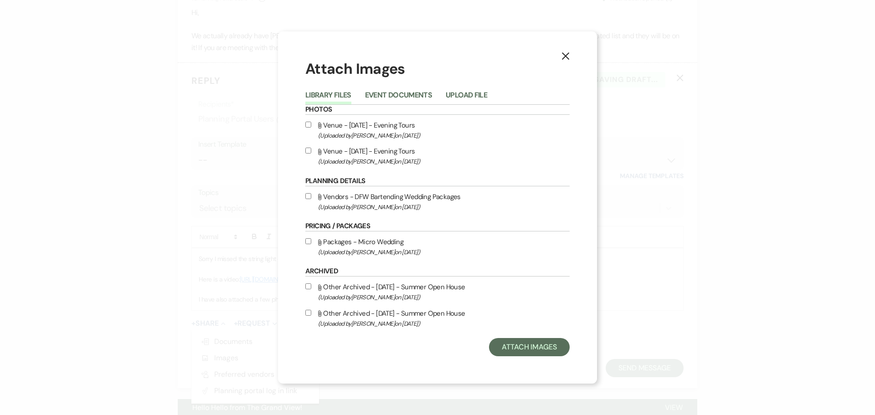
click at [502, 90] on ul "Library Files Event Documents Upload File" at bounding box center [437, 96] width 264 height 15
click at [482, 96] on button "Upload File" at bounding box center [466, 98] width 41 height 13
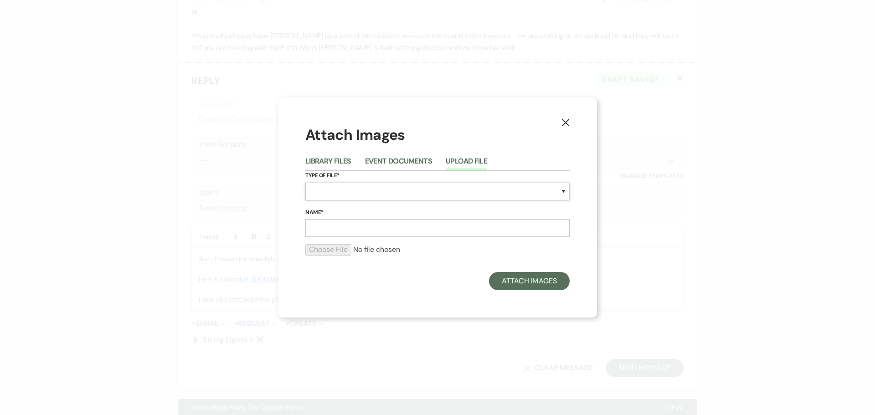
click at [366, 190] on select "Special Event Insurance Vendor Certificate of Insurance Contracts / Rental Agre…" at bounding box center [437, 192] width 264 height 18
select select "55"
click at [305, 183] on select "Special Event Insurance Vendor Certificate of Insurance Contracts / Rental Agre…" at bounding box center [437, 192] width 264 height 18
click at [349, 230] on input "Name*" at bounding box center [437, 228] width 264 height 18
type input "string lights 2"
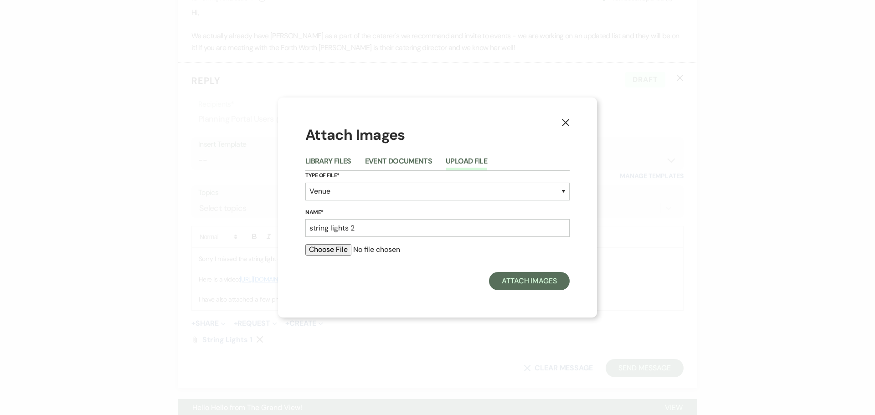
click at [336, 250] on input "file" at bounding box center [437, 249] width 264 height 11
type input "C:\fakepath\LW9A3432 (1).JPG"
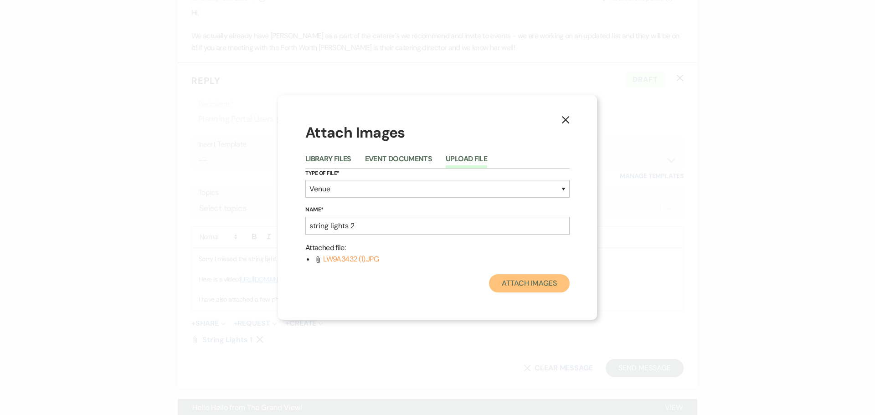
click at [529, 286] on button "Attach Images" at bounding box center [529, 283] width 81 height 18
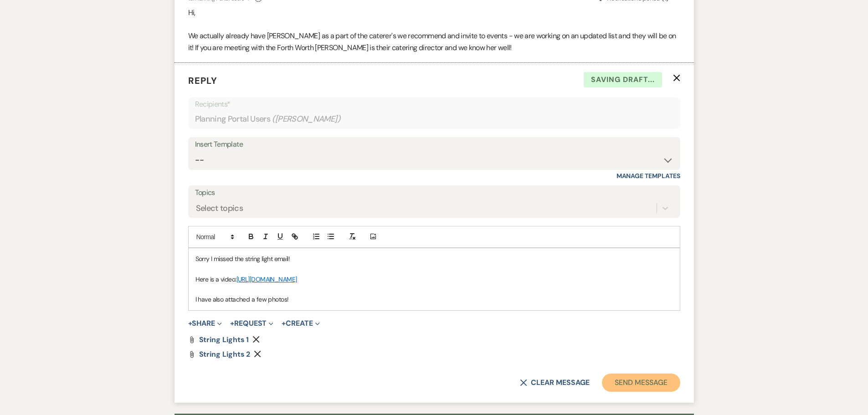
click at [630, 374] on button "Send Message" at bounding box center [641, 383] width 78 height 18
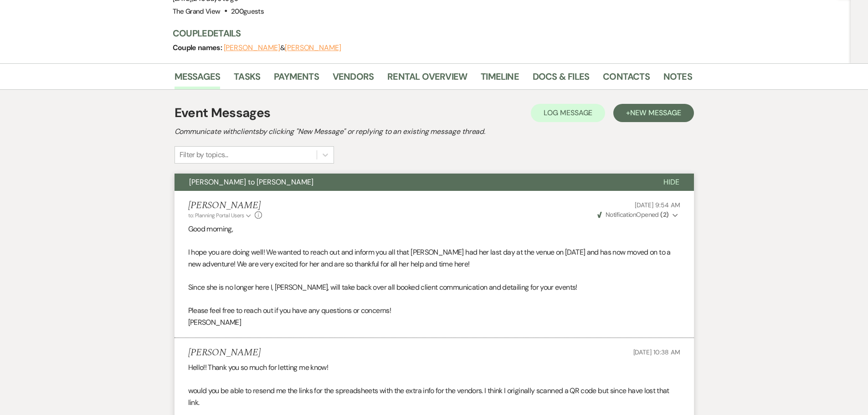
scroll to position [0, 0]
